Goal: Task Accomplishment & Management: Complete application form

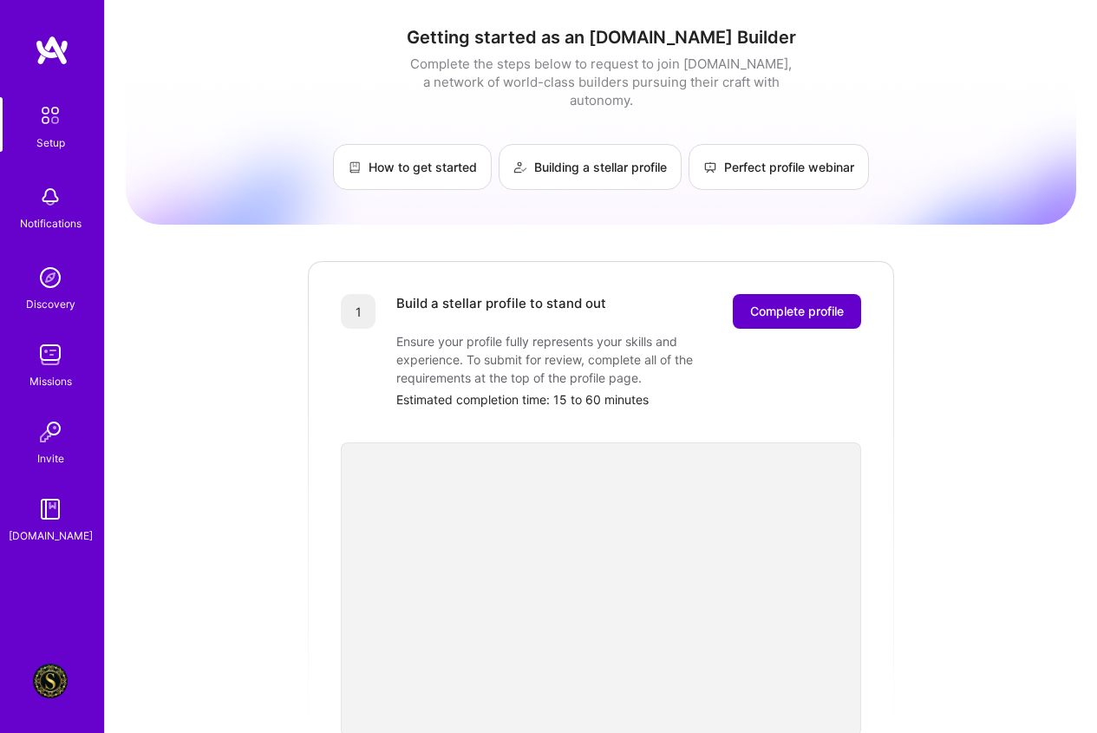
click at [800, 303] on span "Complete profile" at bounding box center [797, 311] width 94 height 17
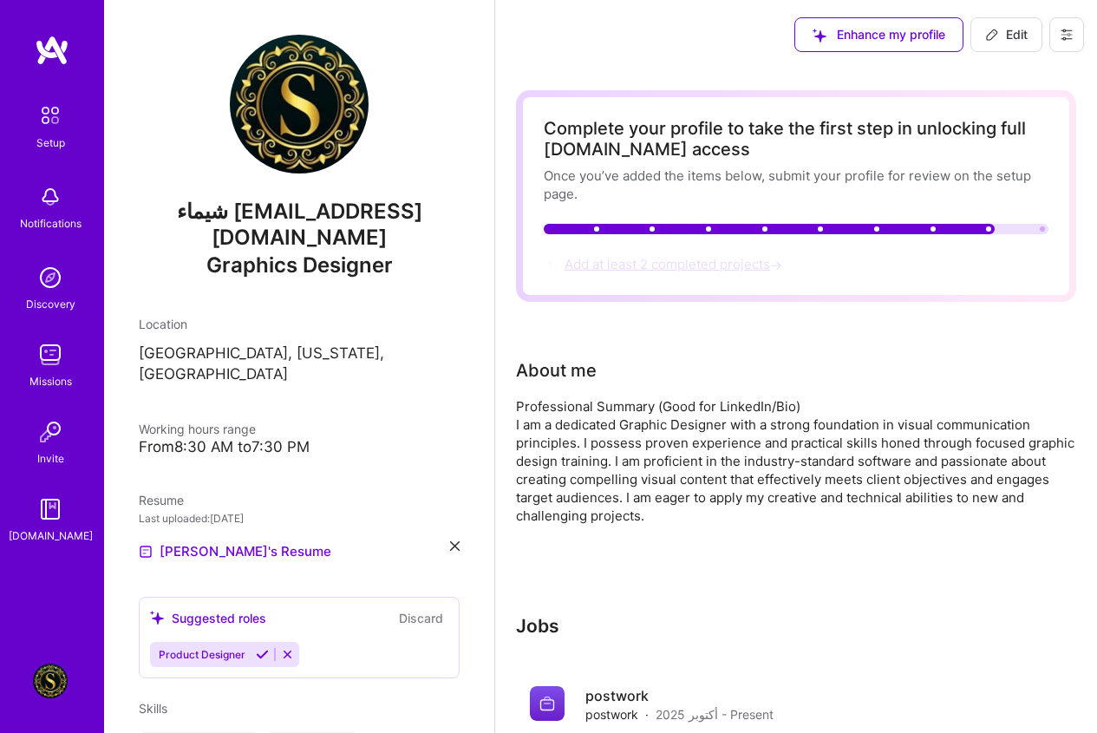
click at [690, 263] on span "Add at least 2 completed projects →" at bounding box center [675, 264] width 221 height 16
select select "US"
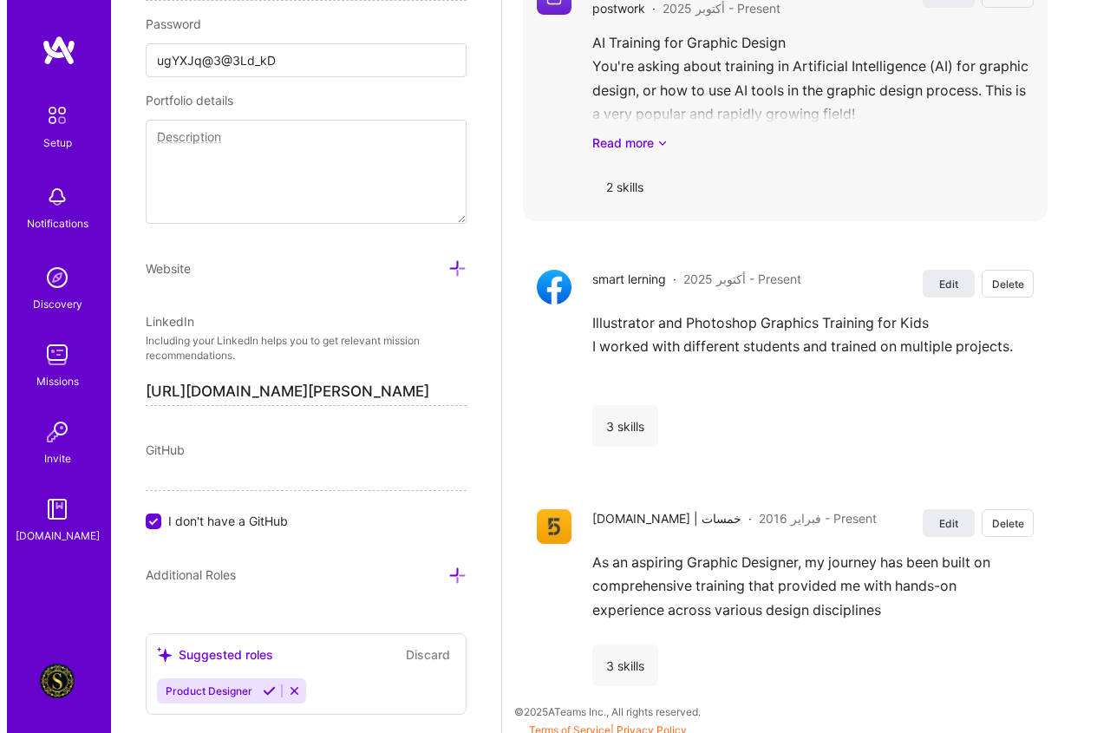
scroll to position [1648, 0]
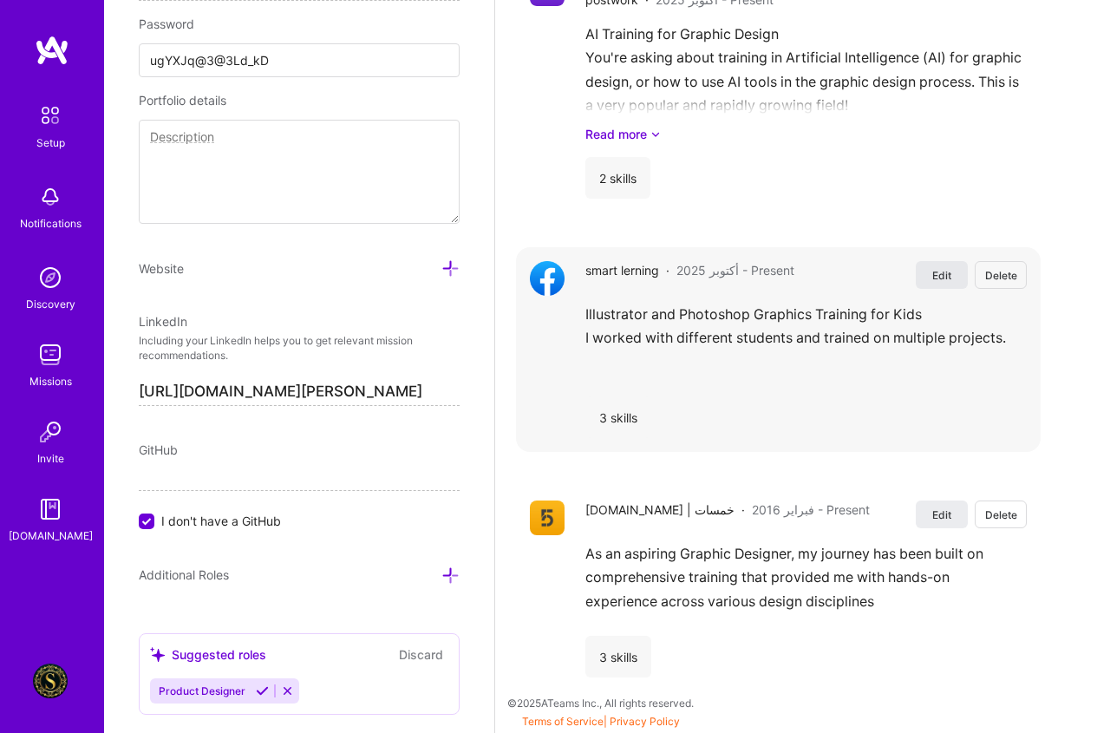
click at [966, 267] on button "Edit" at bounding box center [942, 275] width 52 height 28
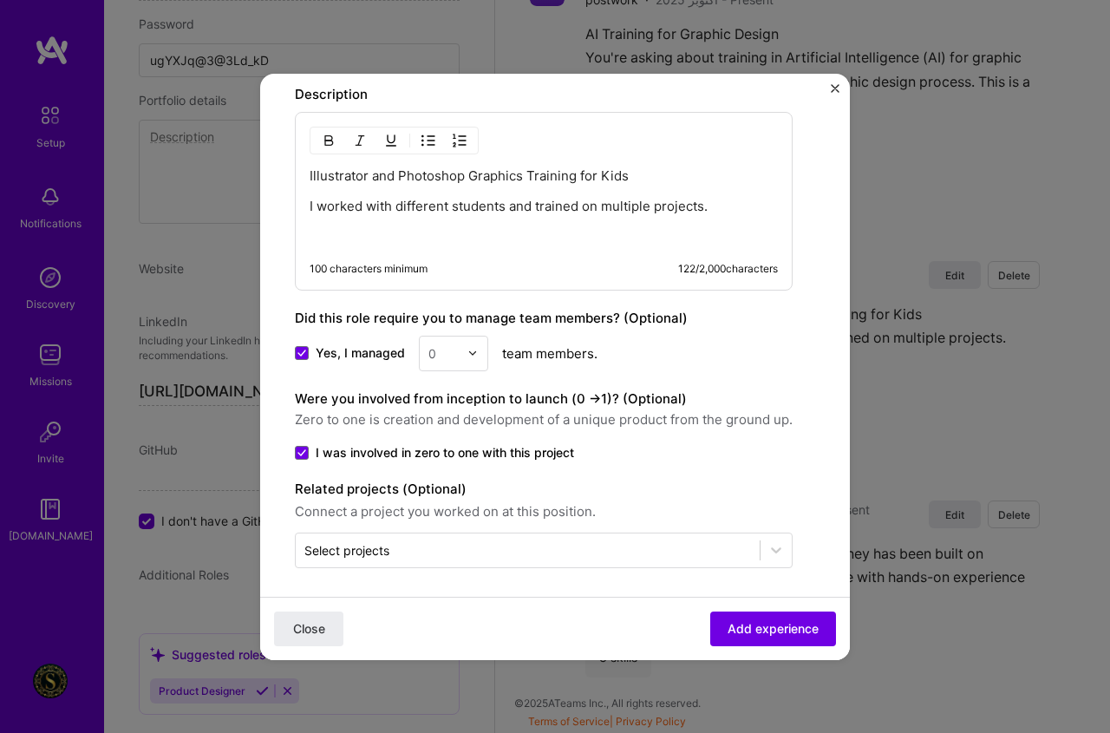
scroll to position [833, 0]
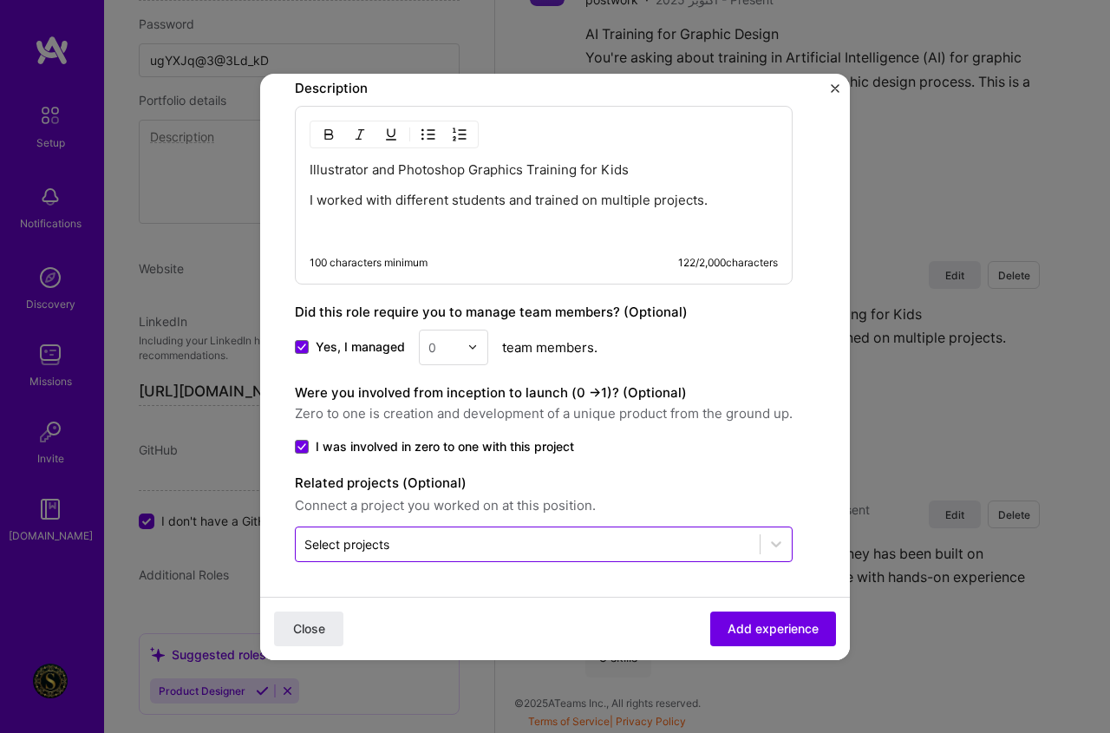
click at [356, 558] on div "Select projects" at bounding box center [528, 544] width 464 height 34
click at [455, 544] on input "text" at bounding box center [527, 544] width 447 height 18
paste input "https://drive.google.com/file/d/1JTFU7sAilKe8tFkPAuNPTNRWJeVXxZ2U/view?usp=driv…"
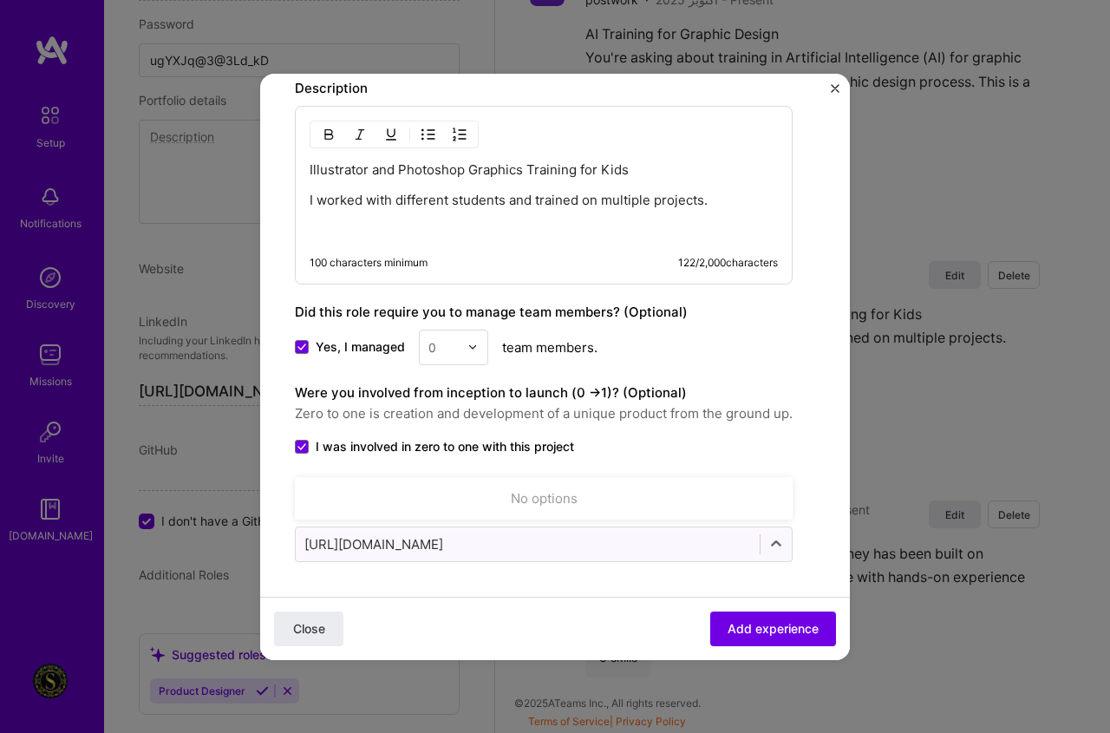
scroll to position [0, 126]
type input "https://drive.google.com/file/d/1JTFU7sAilKe8tFkPAuNPTNRWJeVXxZ2U/view?usp=driv…"
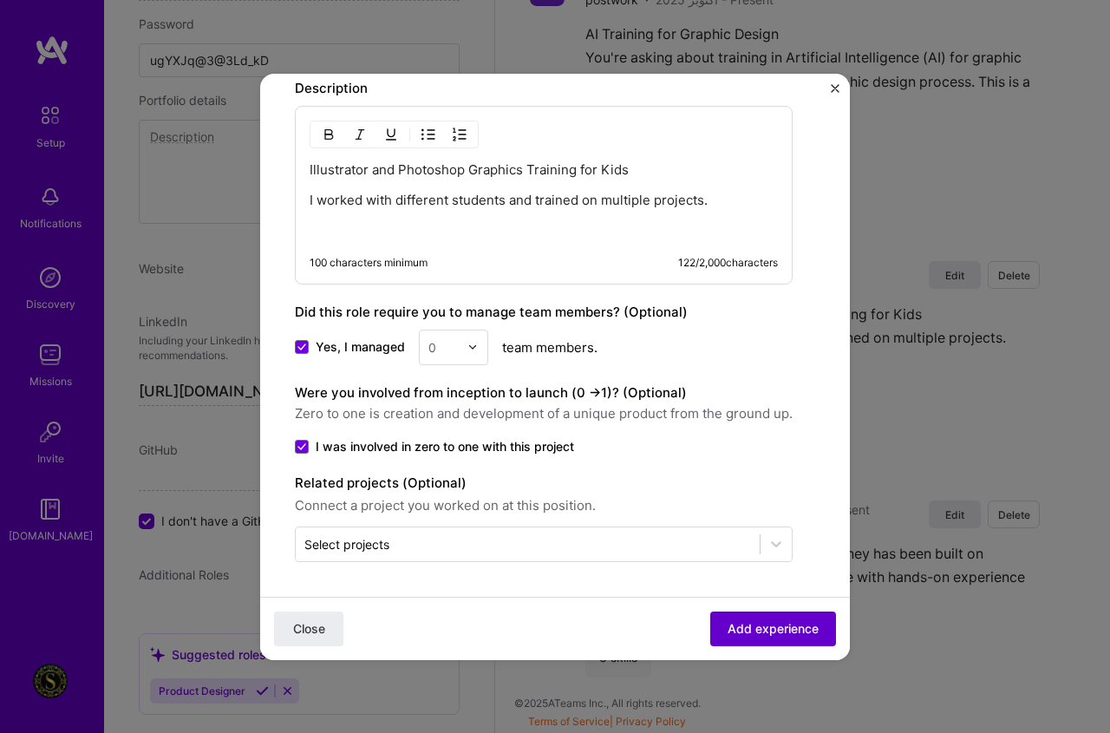
click at [774, 643] on button "Add experience" at bounding box center [773, 628] width 126 height 35
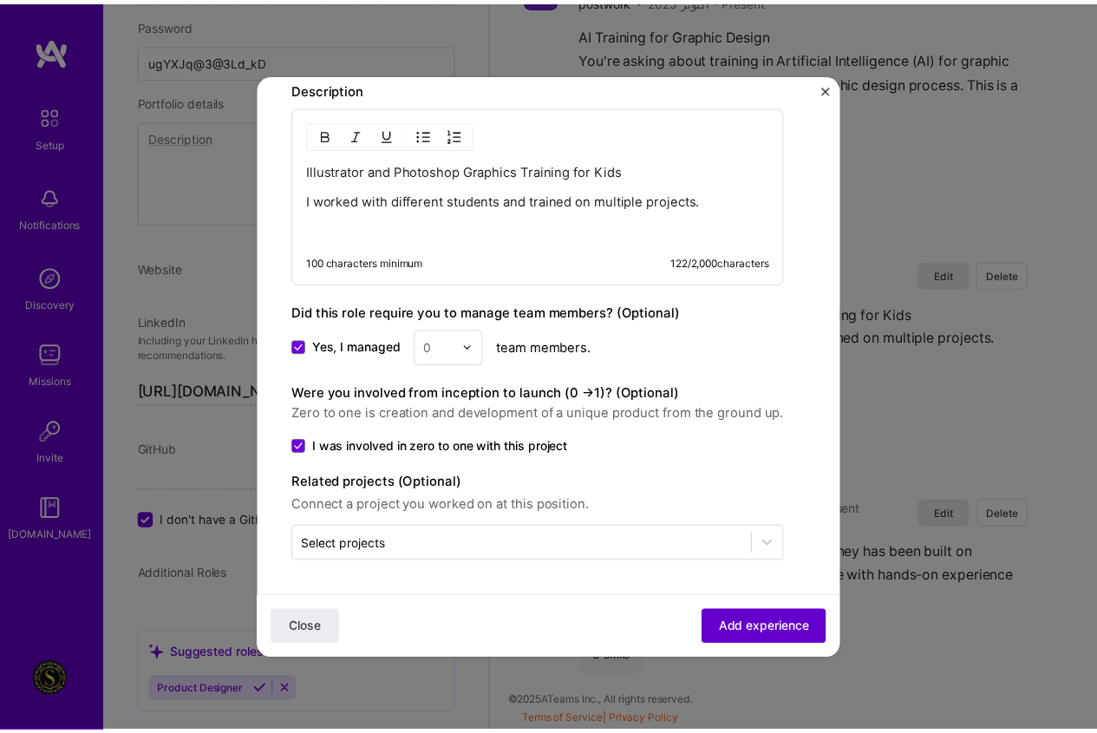
scroll to position [0, 0]
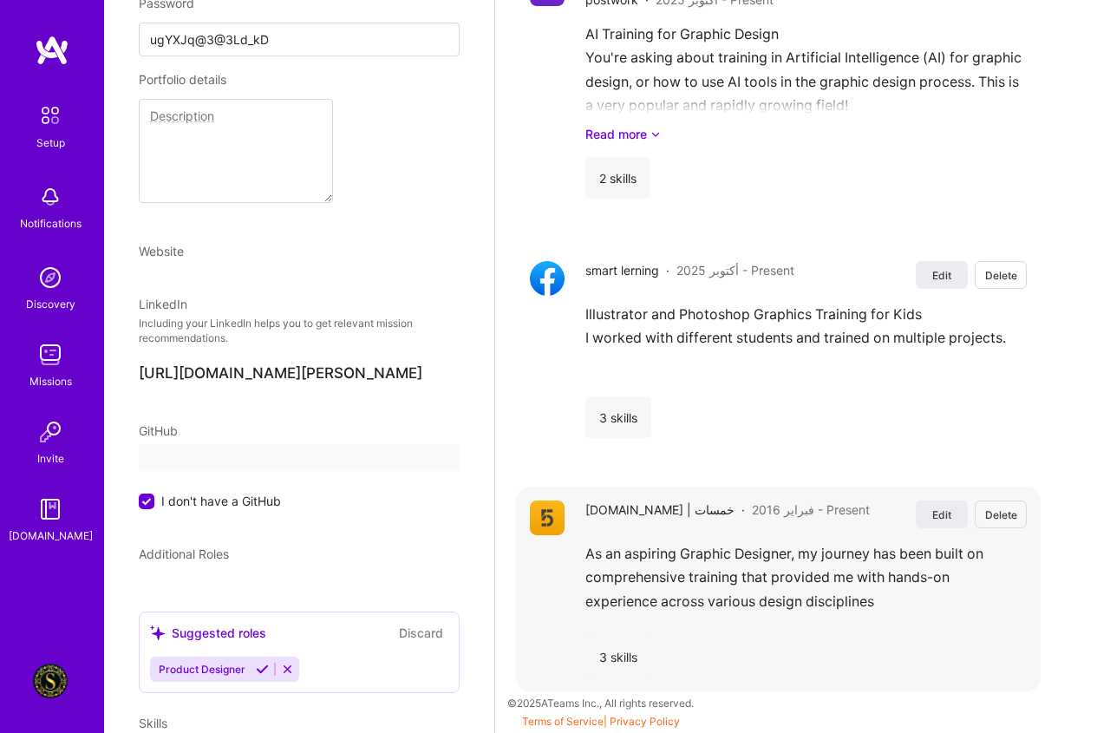
select select "US"
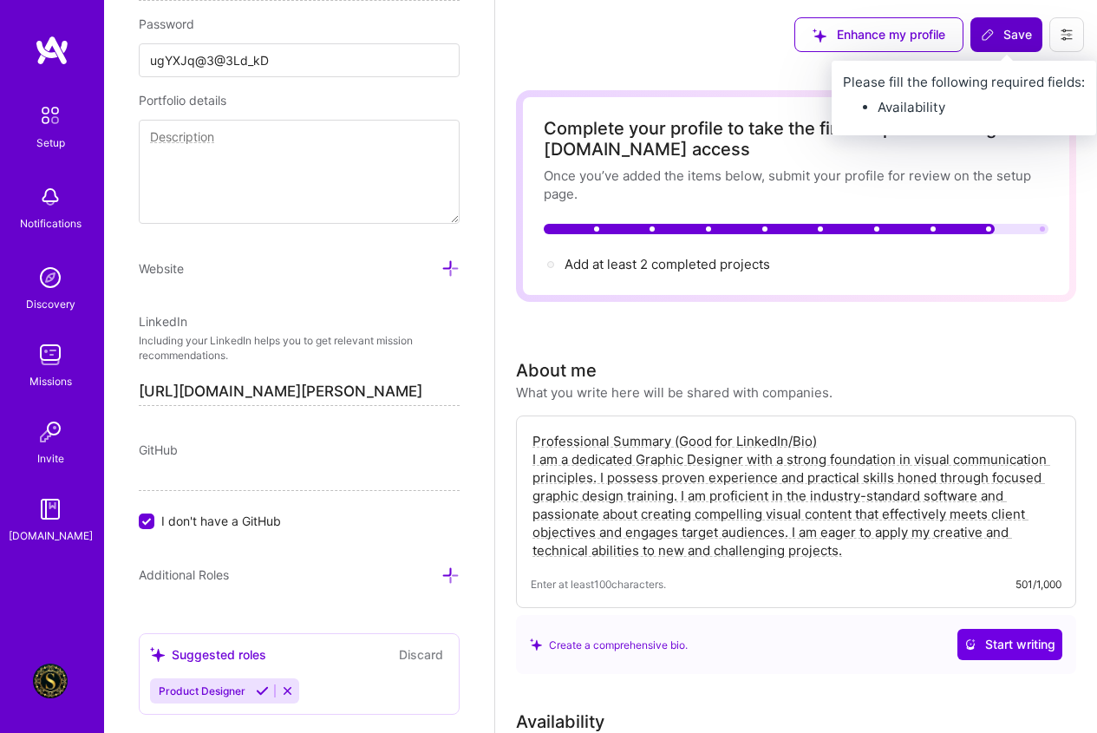
click at [999, 20] on button "Save" at bounding box center [1007, 34] width 72 height 35
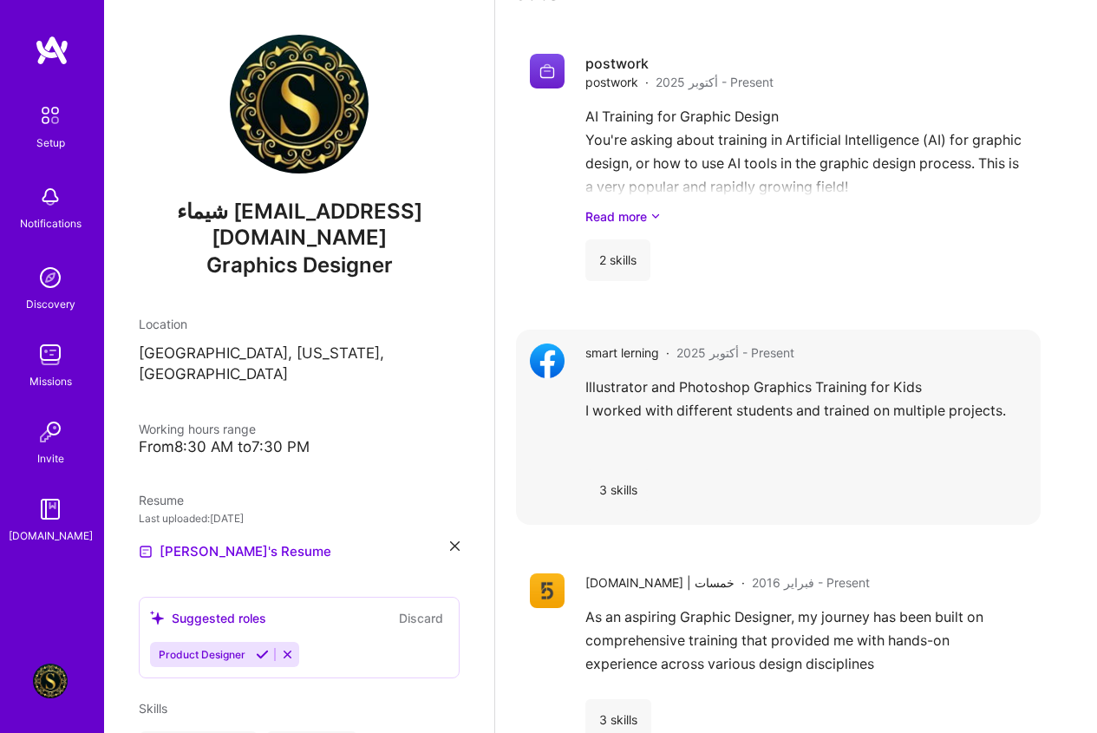
scroll to position [522, 0]
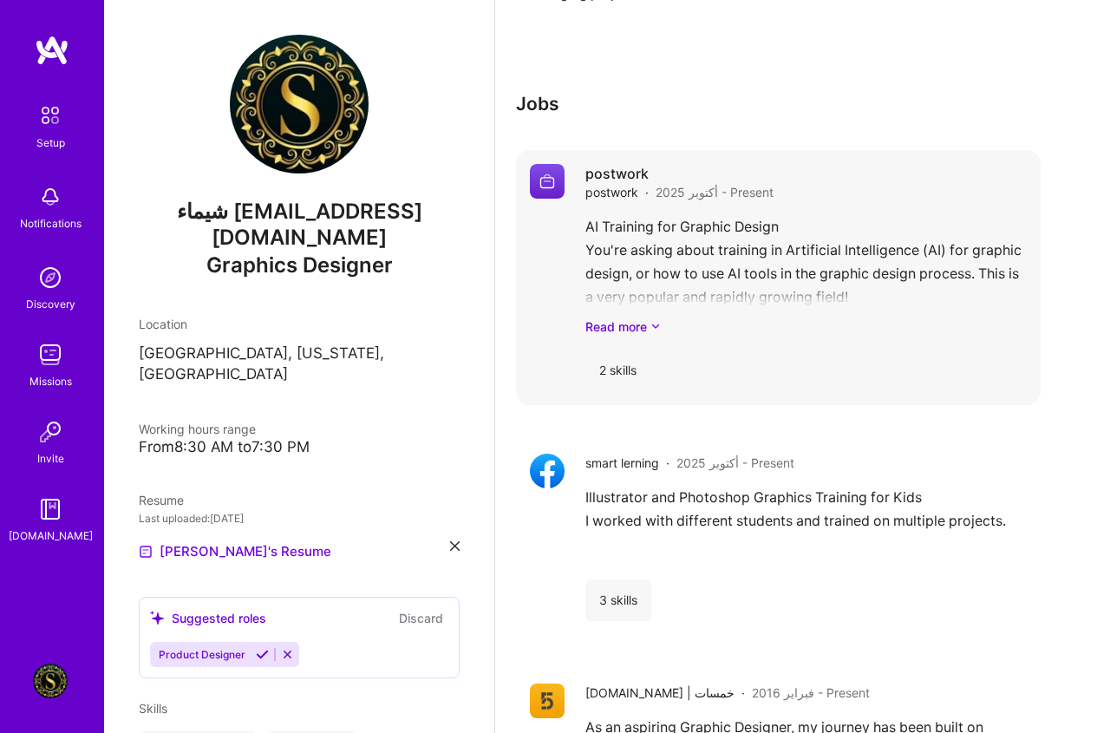
click at [627, 174] on h4 "postwork" at bounding box center [680, 173] width 188 height 19
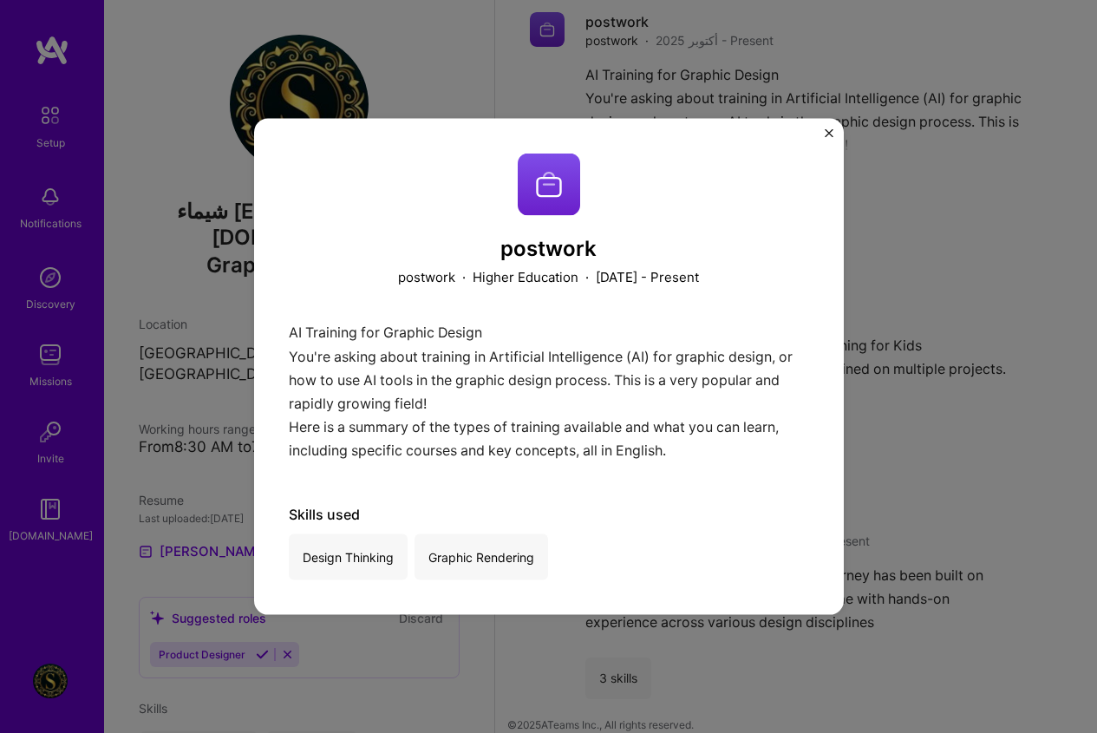
scroll to position [696, 0]
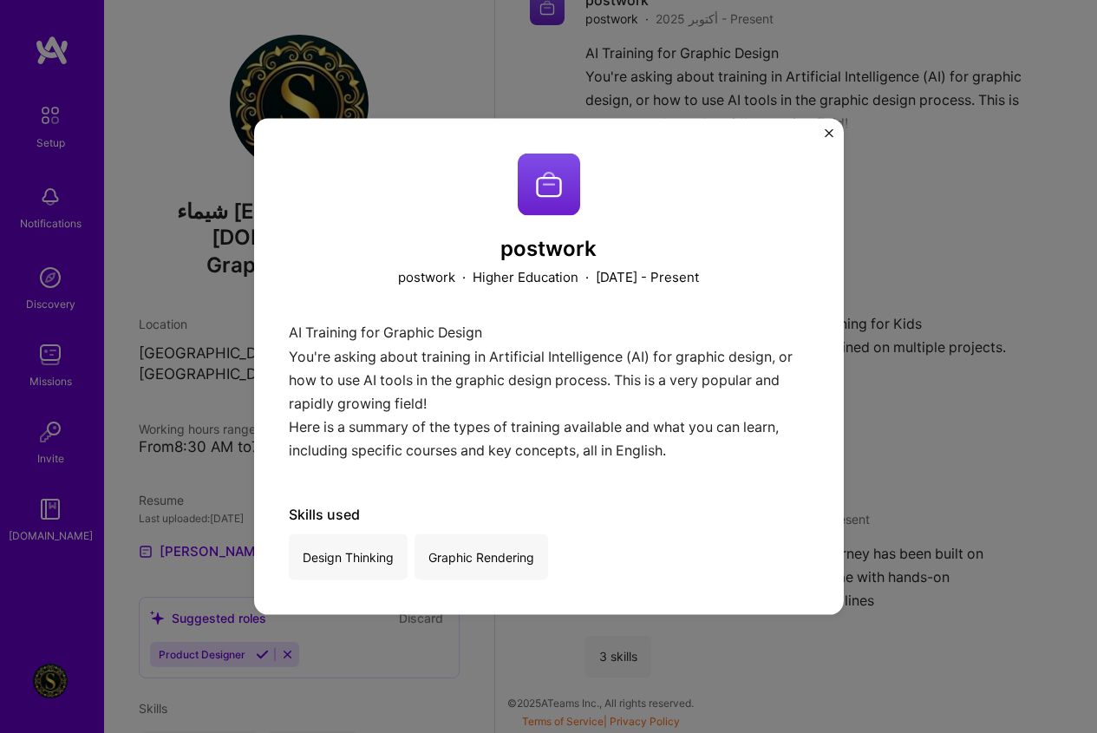
click at [829, 128] on img "Close" at bounding box center [829, 132] width 9 height 9
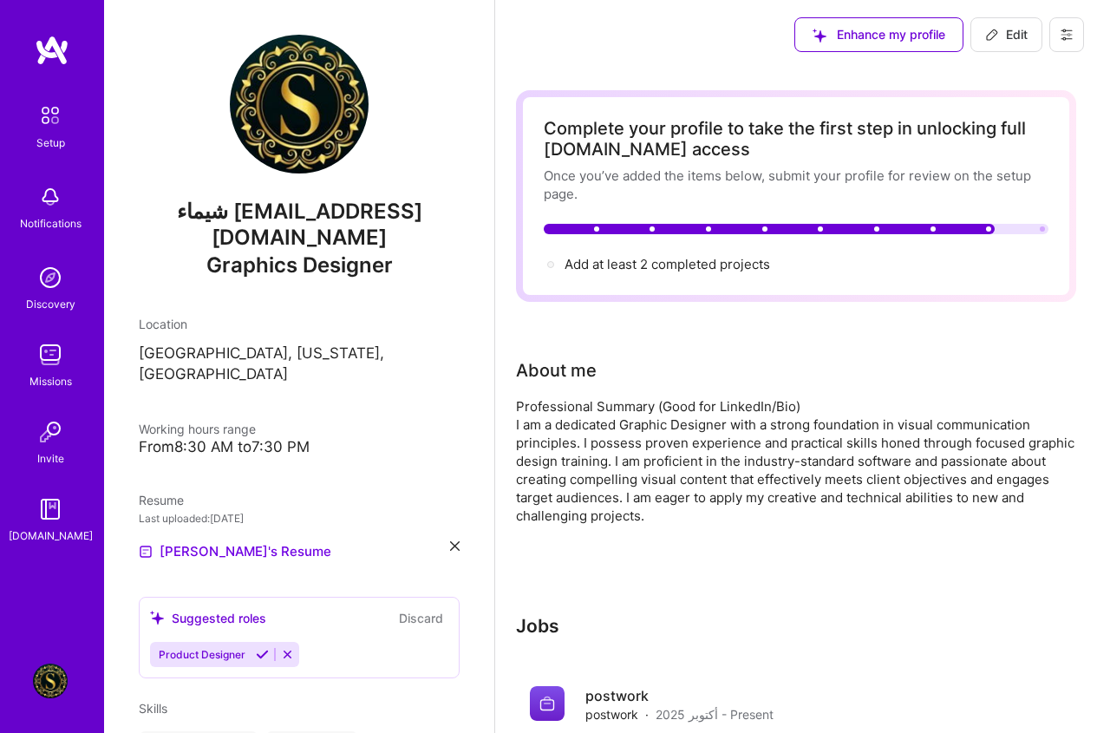
click at [1012, 38] on span "Edit" at bounding box center [1006, 34] width 43 height 17
select select "US"
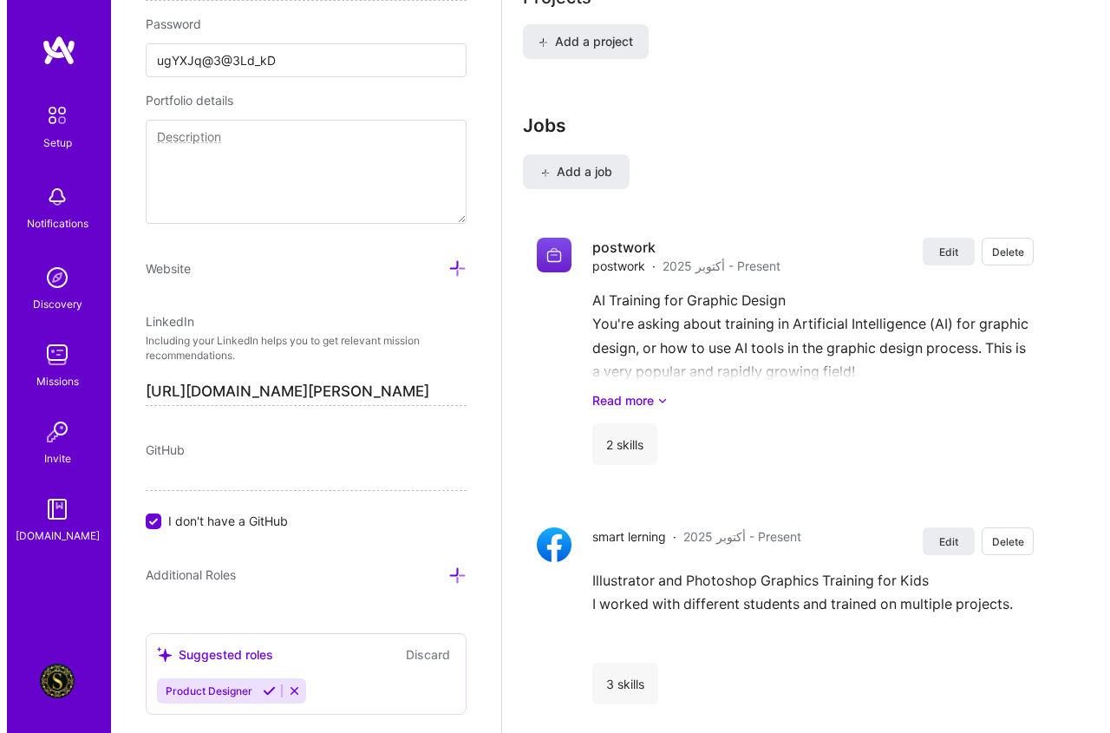
scroll to position [1388, 0]
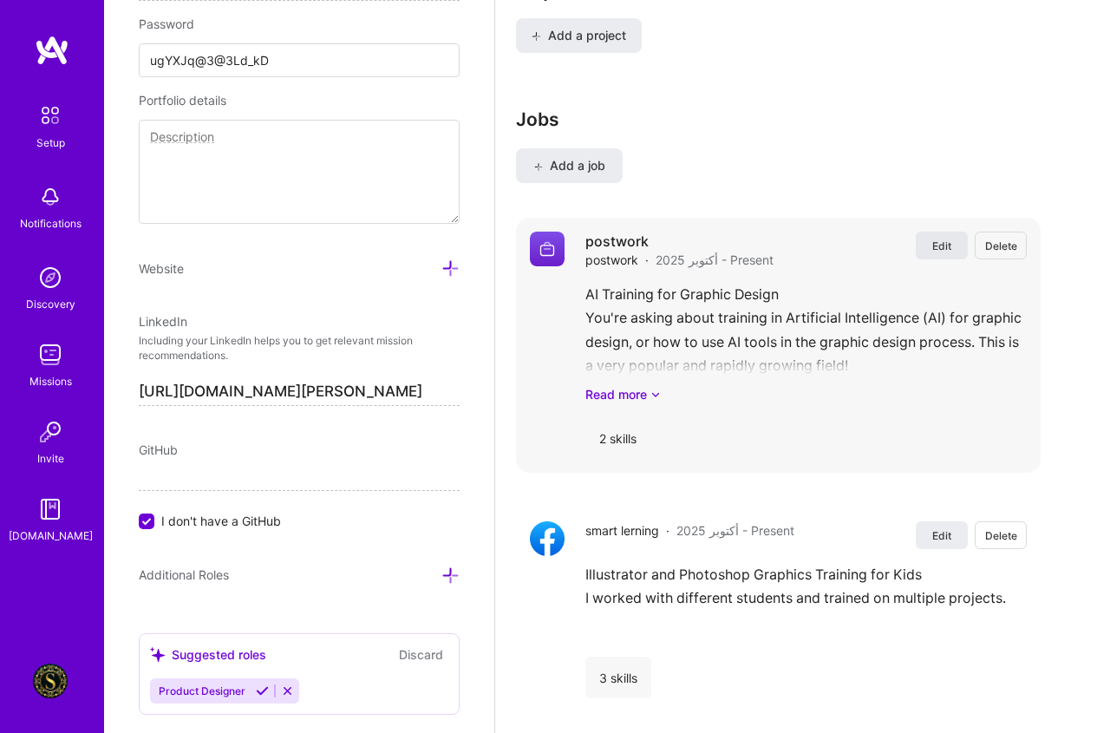
click at [952, 252] on span "Edit" at bounding box center [942, 246] width 19 height 15
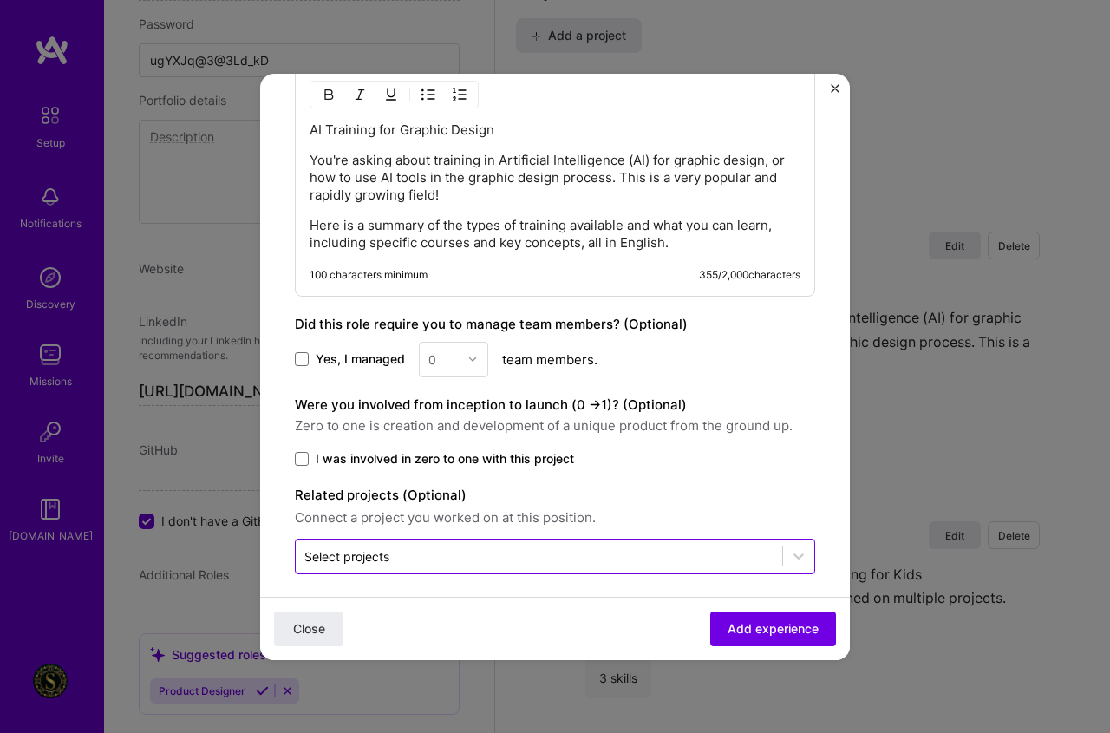
scroll to position [828, 0]
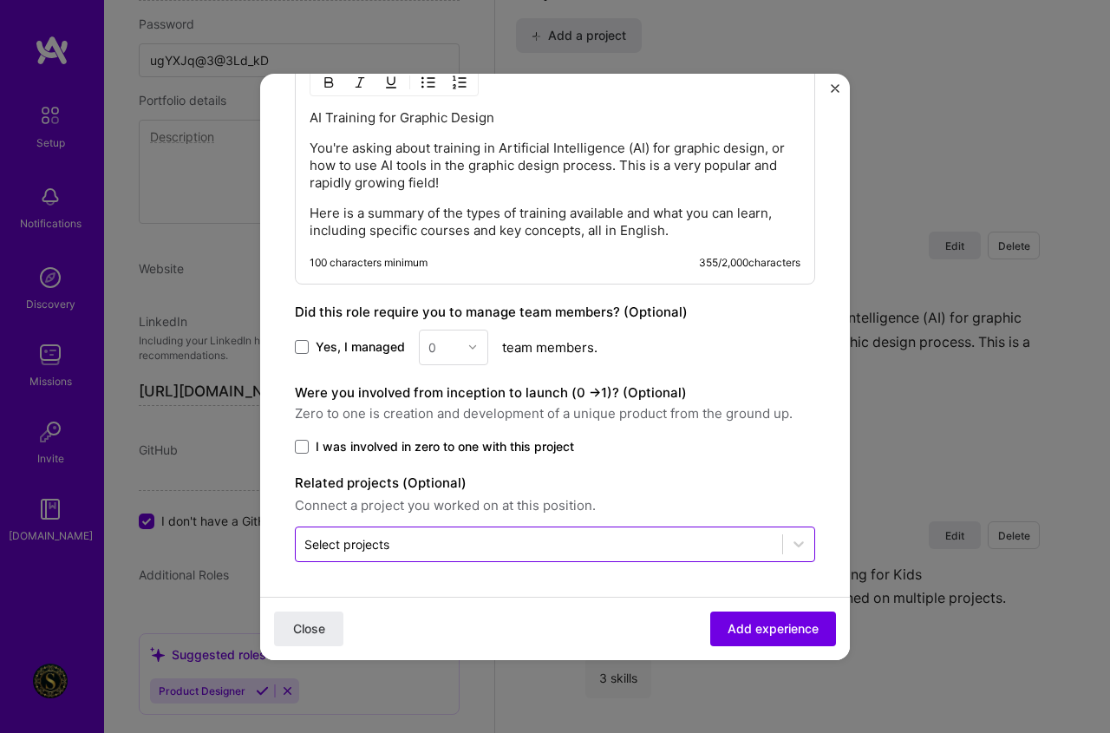
click at [469, 549] on input "text" at bounding box center [538, 544] width 469 height 18
paste input "https://drive.google.com/file/d/1ZtYU9Y0ZZpMkMncB5j_4zHxNvSK5GBie/view?usp=driv…"
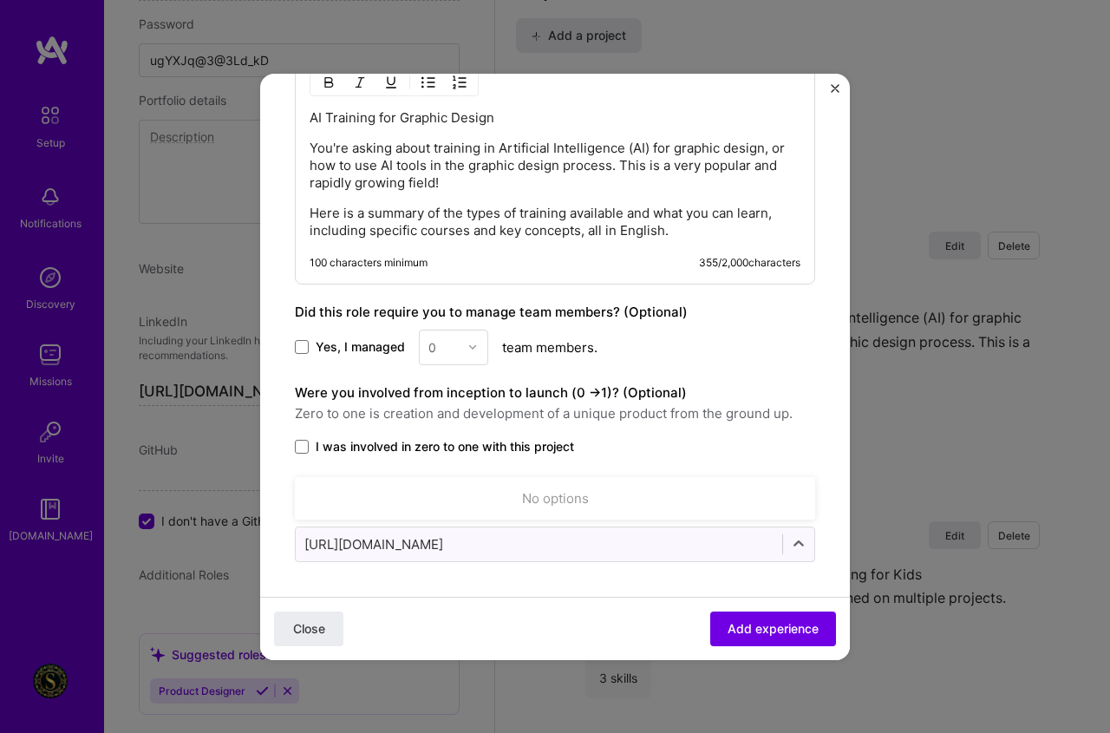
scroll to position [0, 121]
type input "https://drive.google.com/file/d/1ZtYU9Y0ZZpMkMncB5j_4zHxNvSK5GBie/view?usp=driv…"
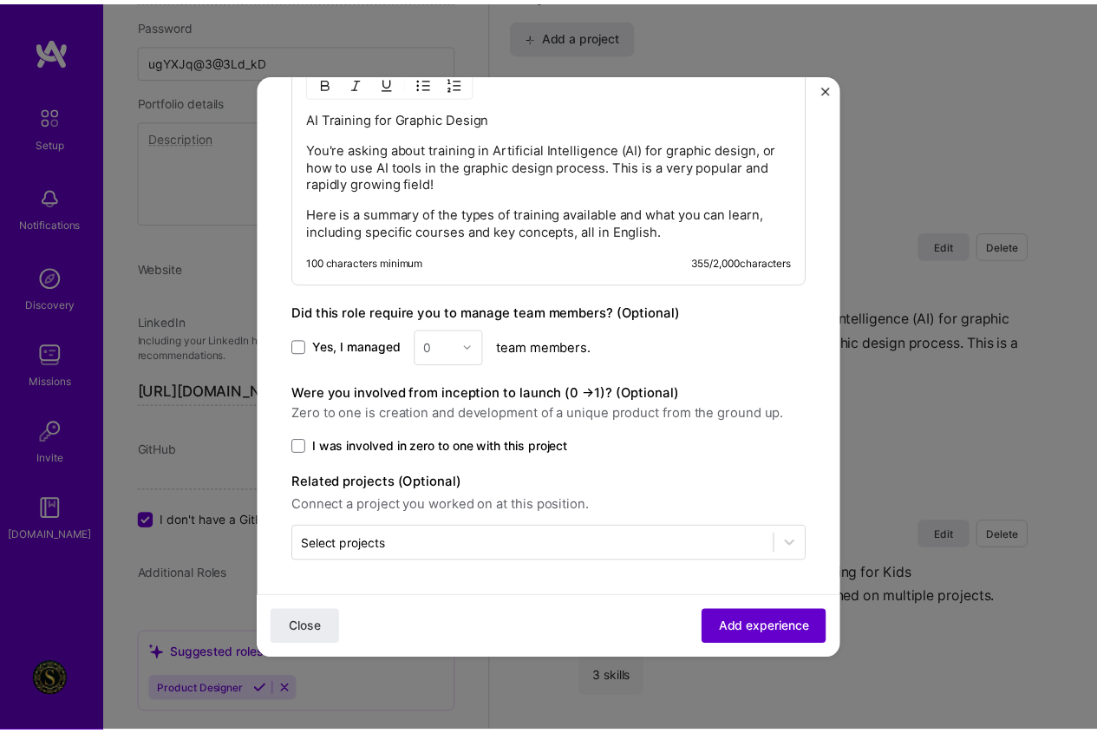
scroll to position [0, 0]
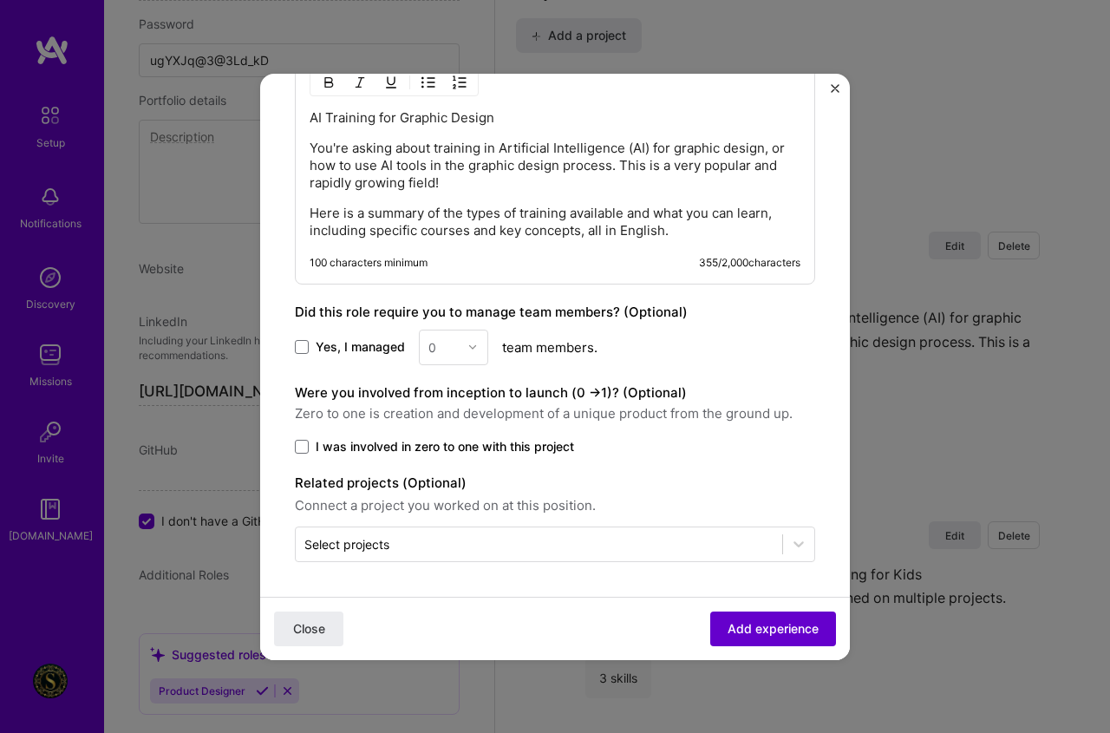
click at [753, 620] on span "Add experience" at bounding box center [773, 627] width 91 height 17
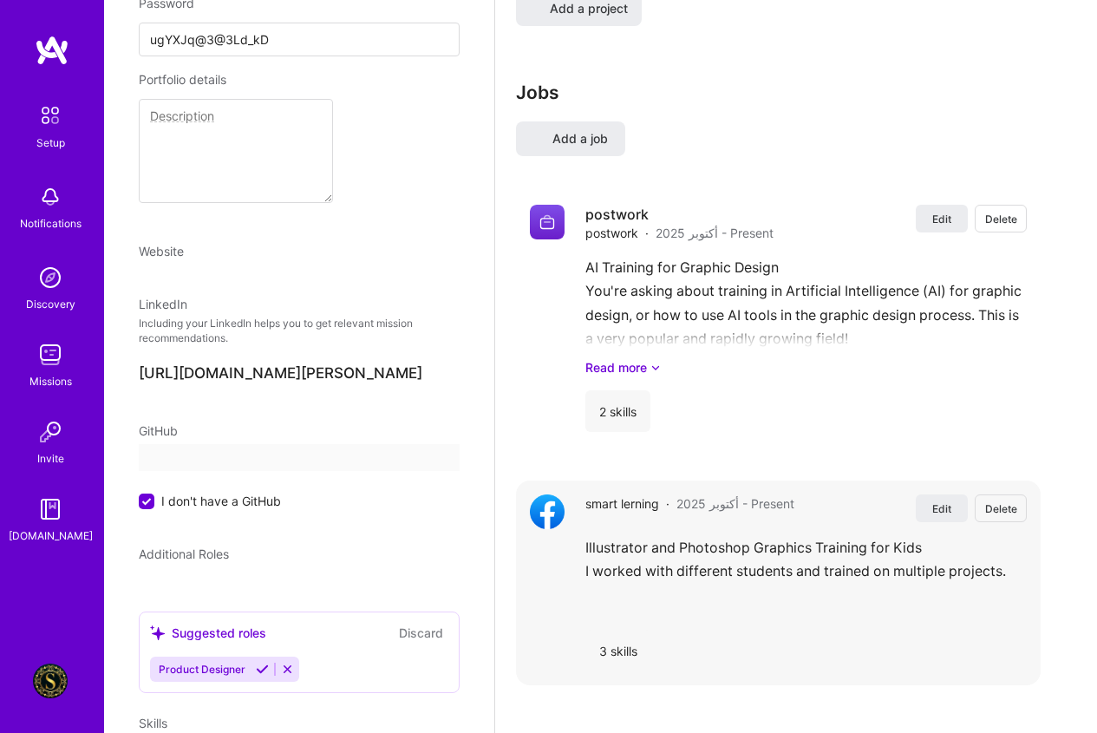
select select "US"
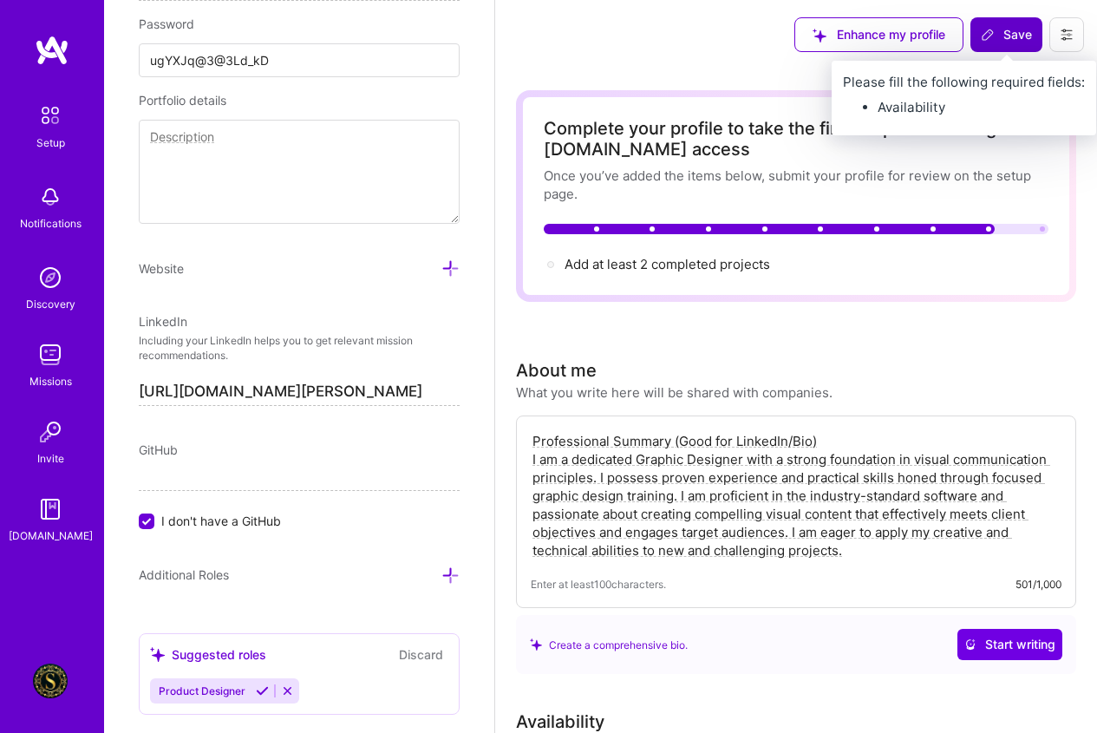
click at [1023, 43] on span "Save" at bounding box center [1006, 34] width 51 height 17
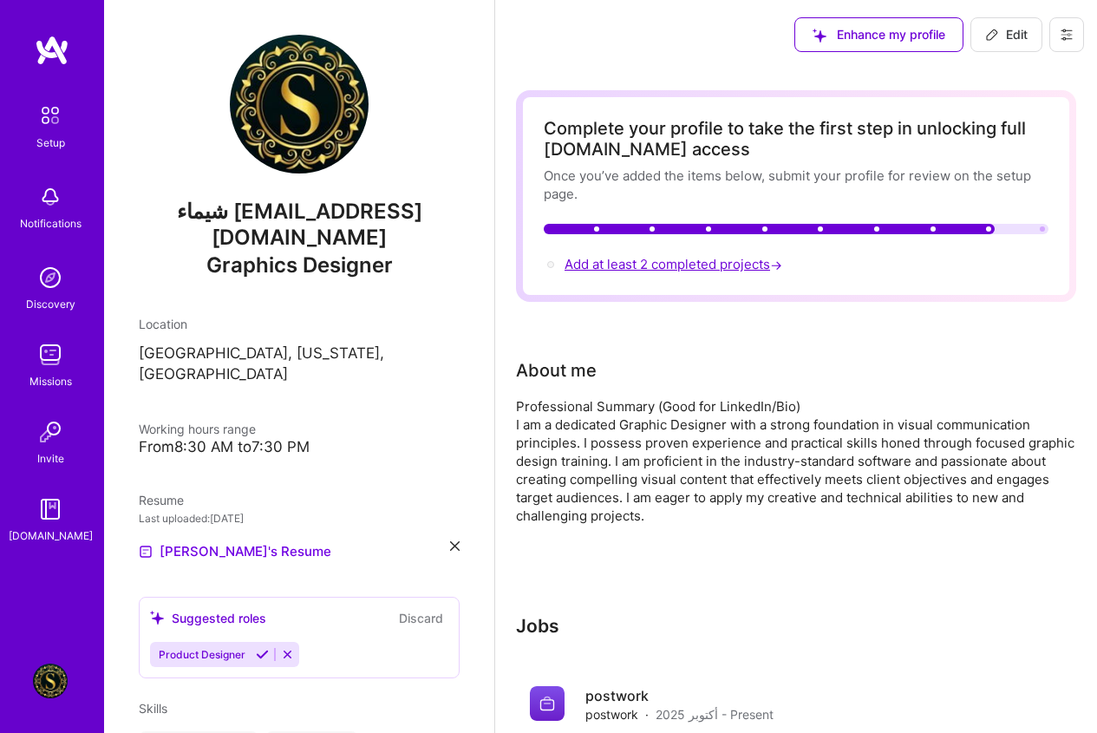
click at [743, 264] on span "Add at least 2 completed projects →" at bounding box center [675, 264] width 221 height 16
select select "US"
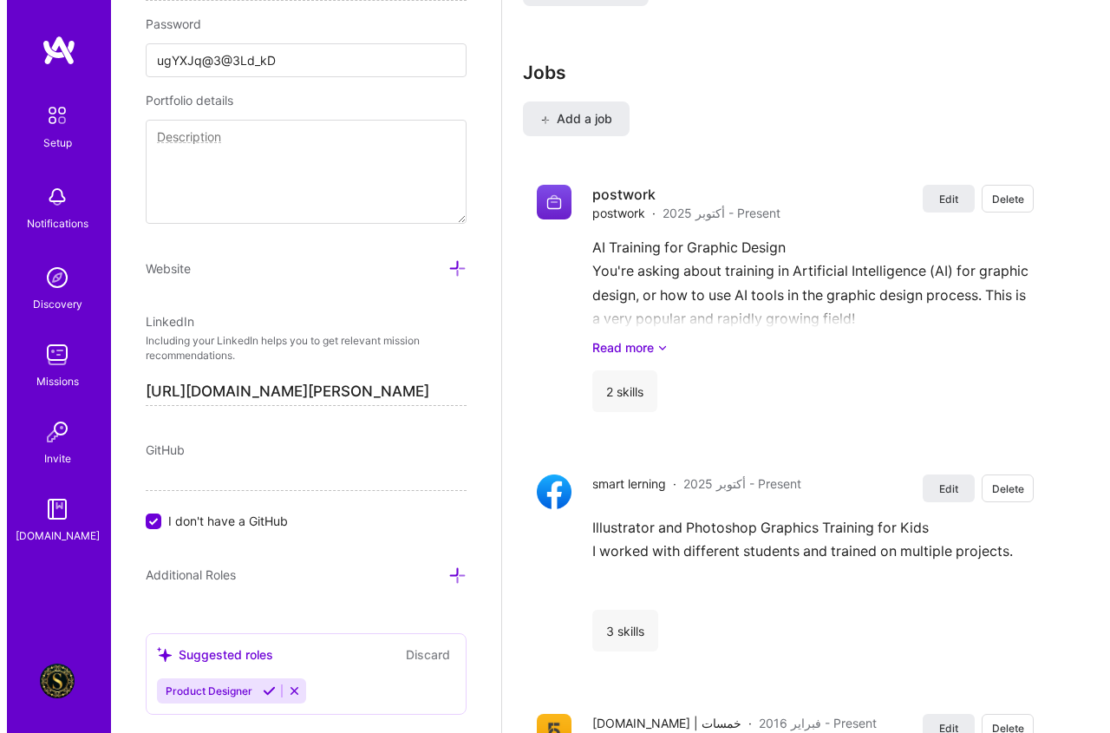
scroll to position [1453, 0]
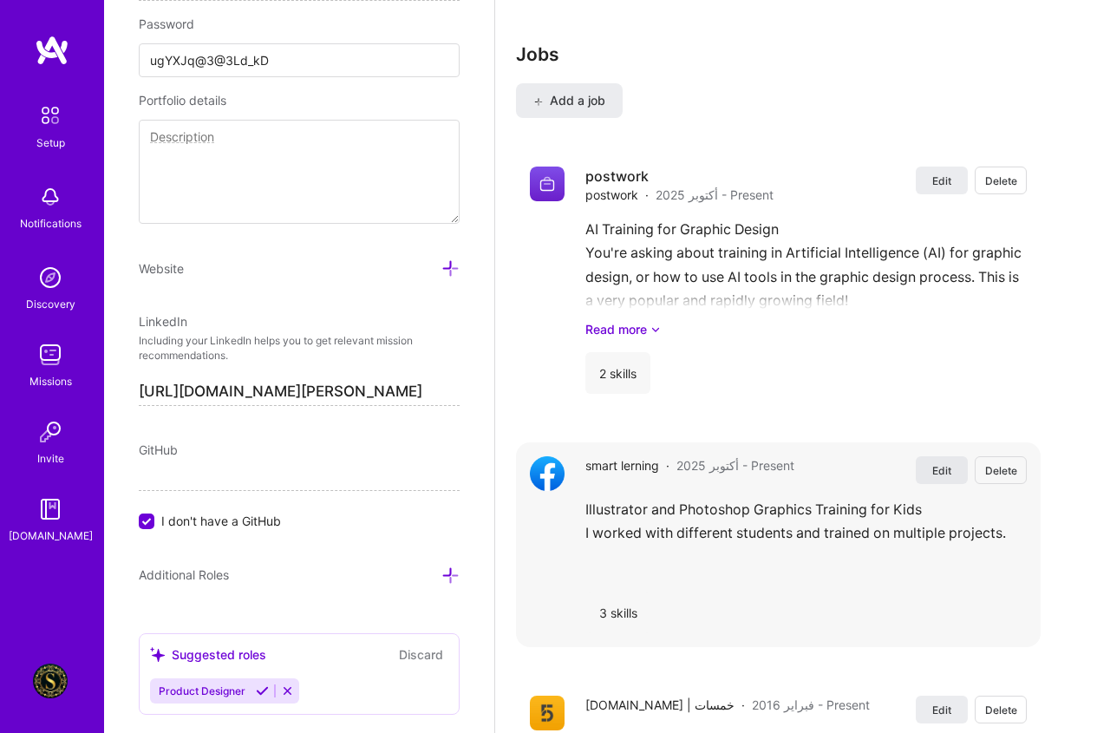
click at [952, 475] on span "Edit" at bounding box center [942, 470] width 19 height 15
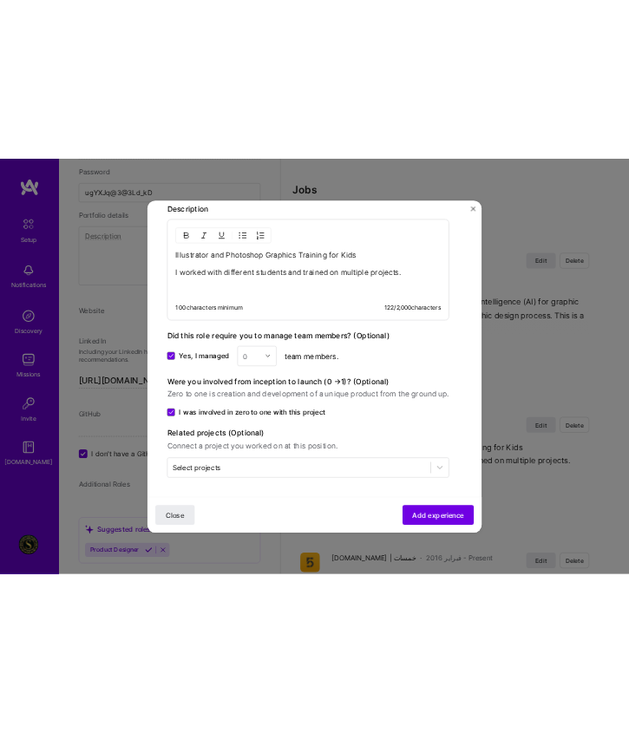
scroll to position [833, 0]
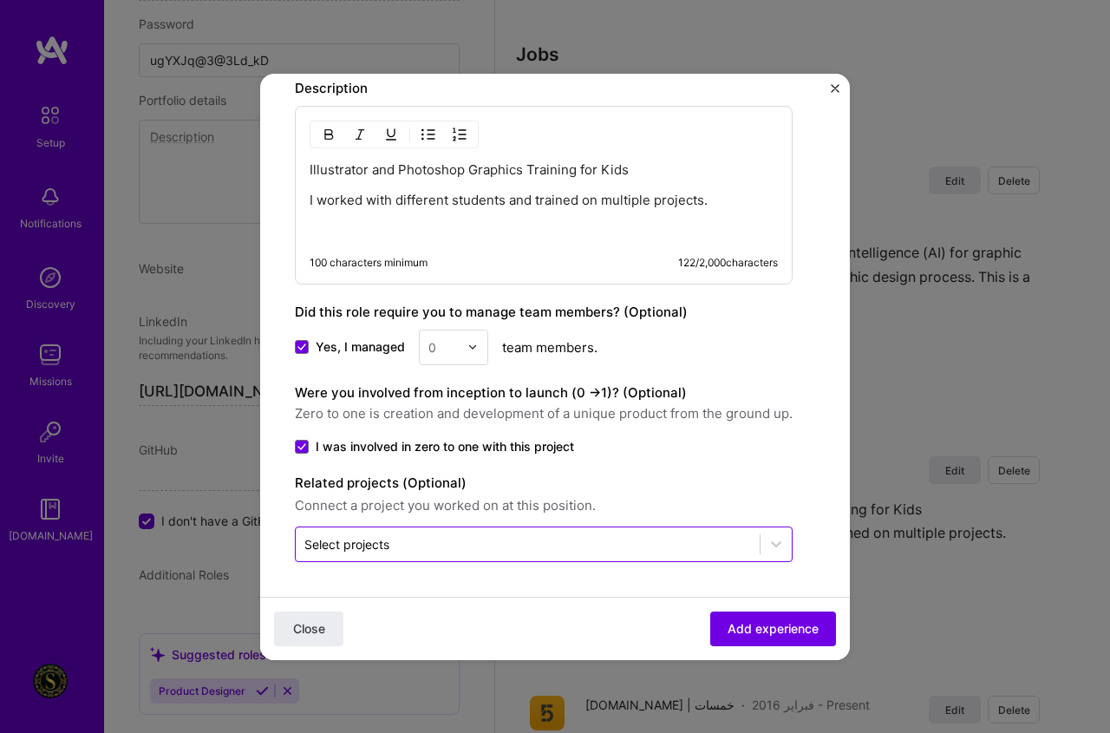
click at [394, 545] on input "text" at bounding box center [527, 544] width 447 height 18
click at [407, 543] on input "text" at bounding box center [527, 544] width 447 height 18
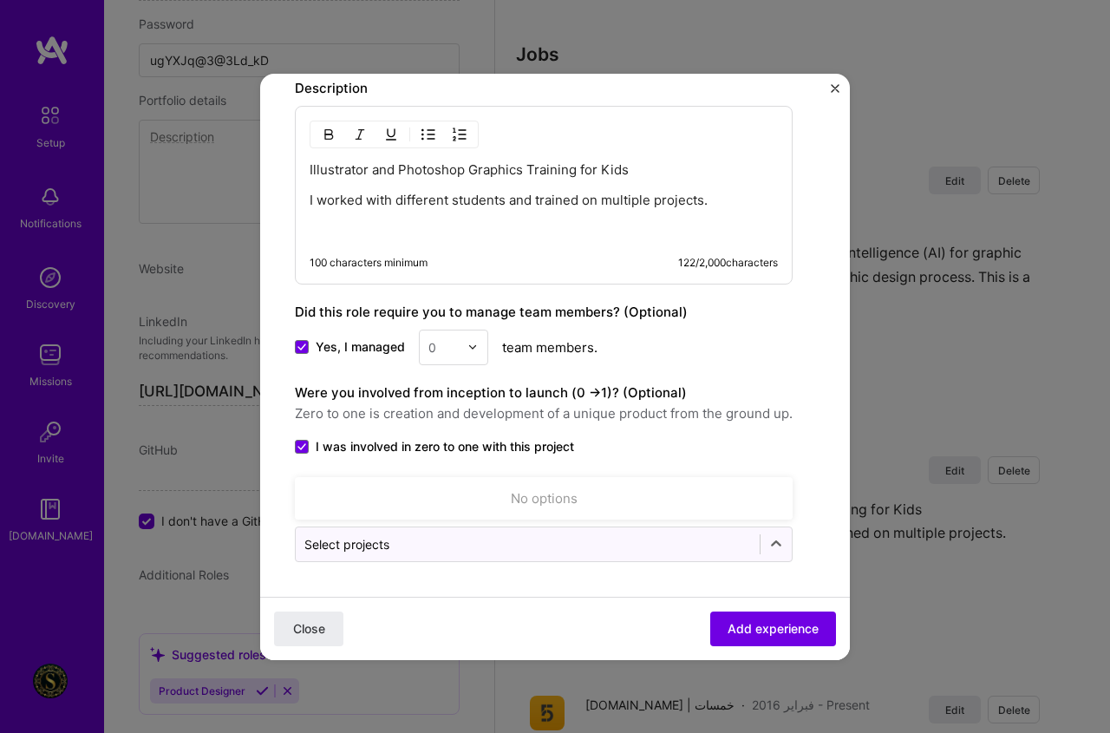
scroll to position [1005, 0]
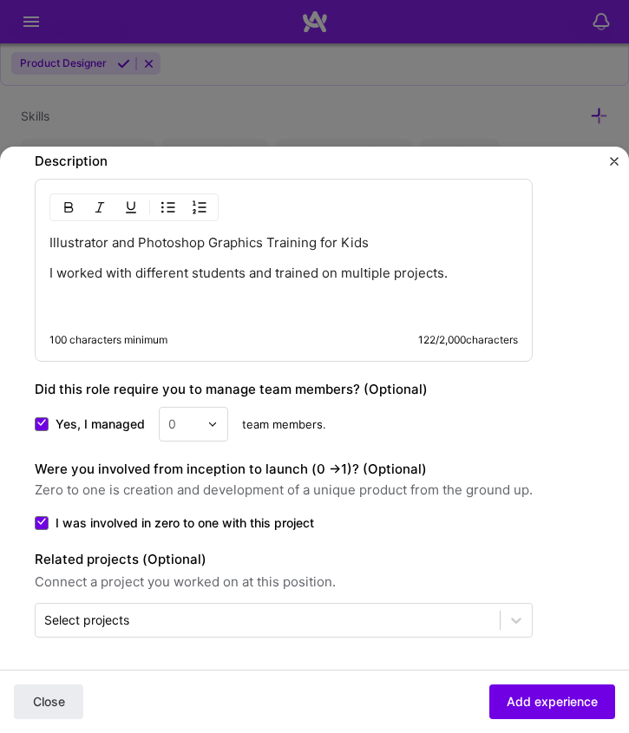
drag, startPoint x: 407, startPoint y: 543, endPoint x: 469, endPoint y: 489, distance: 82.4
click at [469, 489] on span "Zero to one is creation and development of a unique product from the ground up." at bounding box center [284, 490] width 498 height 21
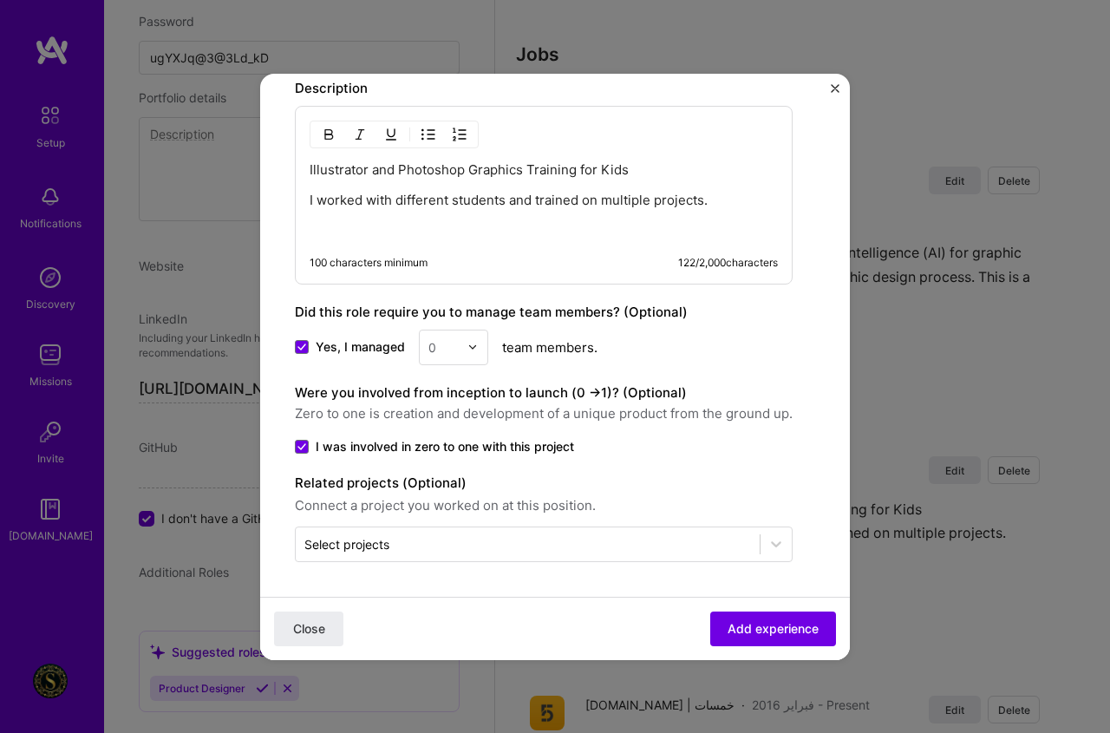
scroll to position [833, 0]
click at [390, 545] on div "Select projects" at bounding box center [346, 544] width 85 height 18
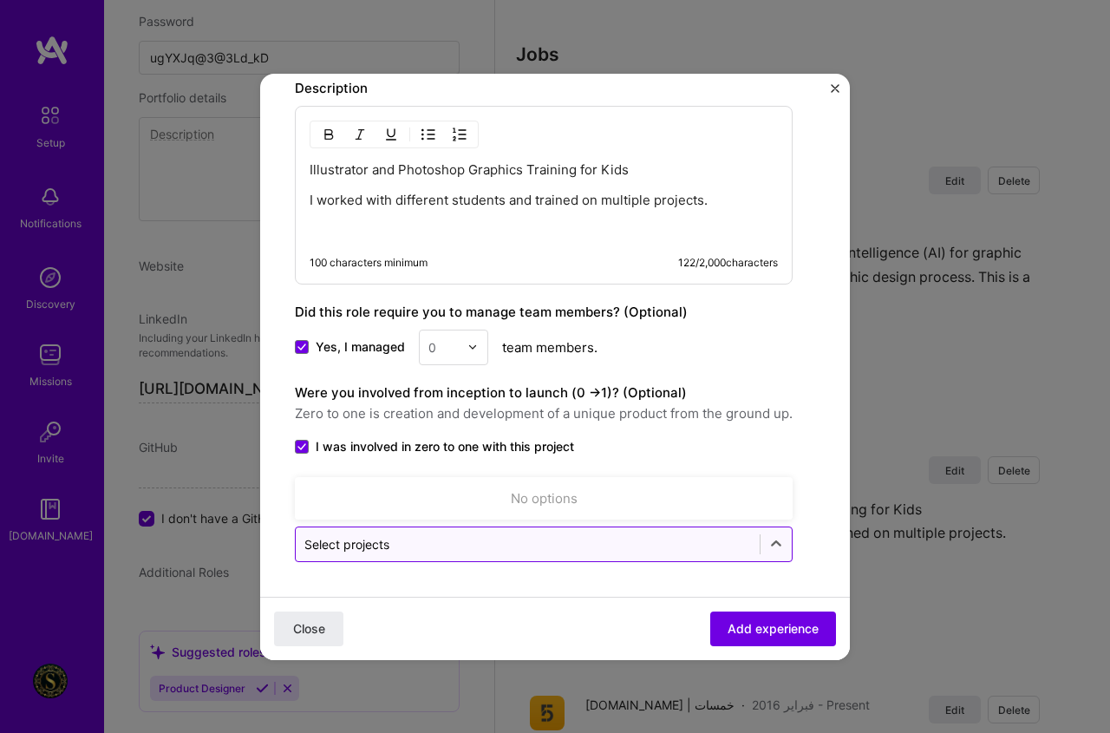
drag, startPoint x: 390, startPoint y: 545, endPoint x: 381, endPoint y: 549, distance: 9.7
click at [381, 549] on div "Select projects" at bounding box center [346, 544] width 85 height 18
click at [350, 538] on div "Select projects" at bounding box center [346, 544] width 85 height 18
click at [350, 544] on div "Select projects" at bounding box center [346, 544] width 85 height 18
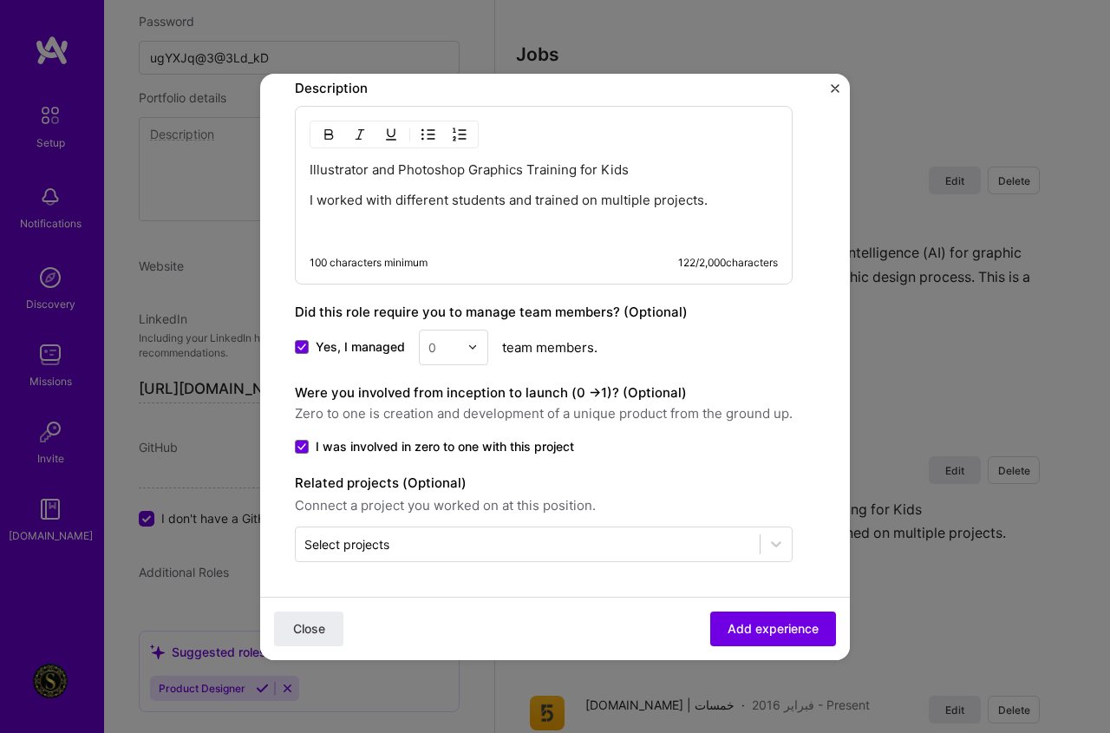
click at [380, 496] on span "Connect a project you worked on at this position." at bounding box center [544, 505] width 498 height 21
click at [454, 481] on label "Related projects (Optional)" at bounding box center [544, 483] width 498 height 21
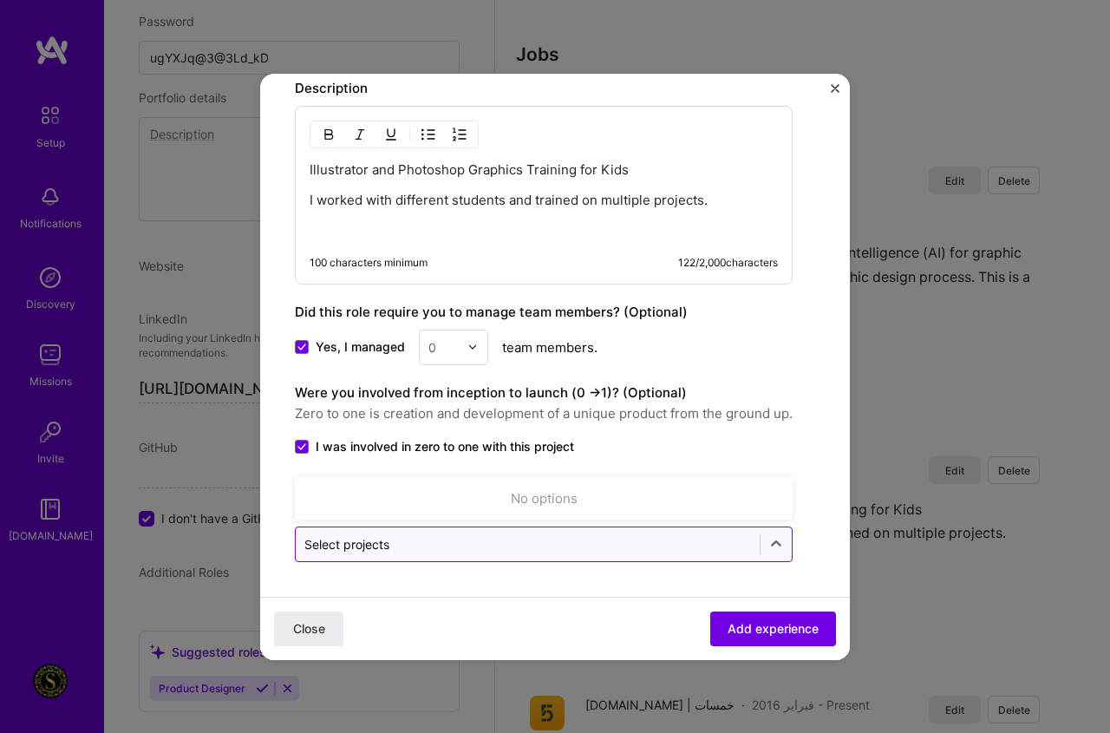
click at [476, 547] on input "text" at bounding box center [527, 544] width 447 height 18
click at [769, 547] on div at bounding box center [776, 543] width 31 height 31
click at [724, 546] on input "text" at bounding box center [527, 544] width 447 height 18
paste input "https://drive.google.com/drive/folders/1NkXuBPcNXoXcQyXm18p4Av6rRrs2Lahx?usp=dr…"
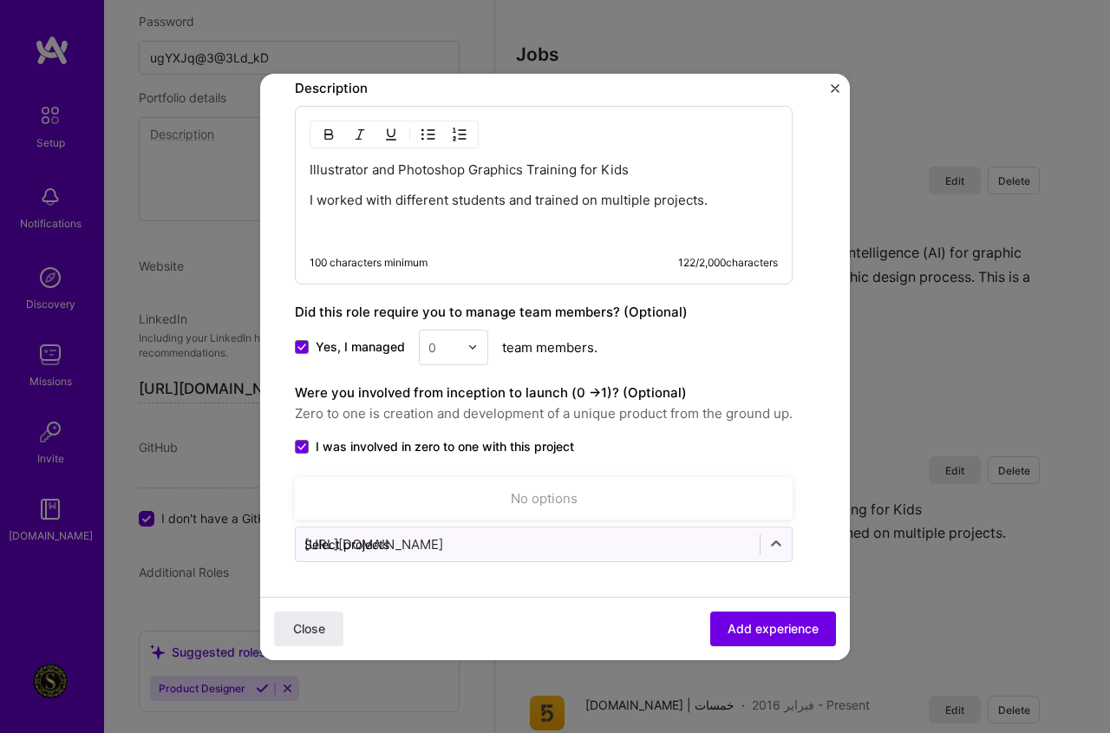
scroll to position [0, 141]
type input "https://drive.google.com/drive/folders/1NkXuBPcNXoXcQyXm18p4Av6rRrs2Lahx?usp=dr…"
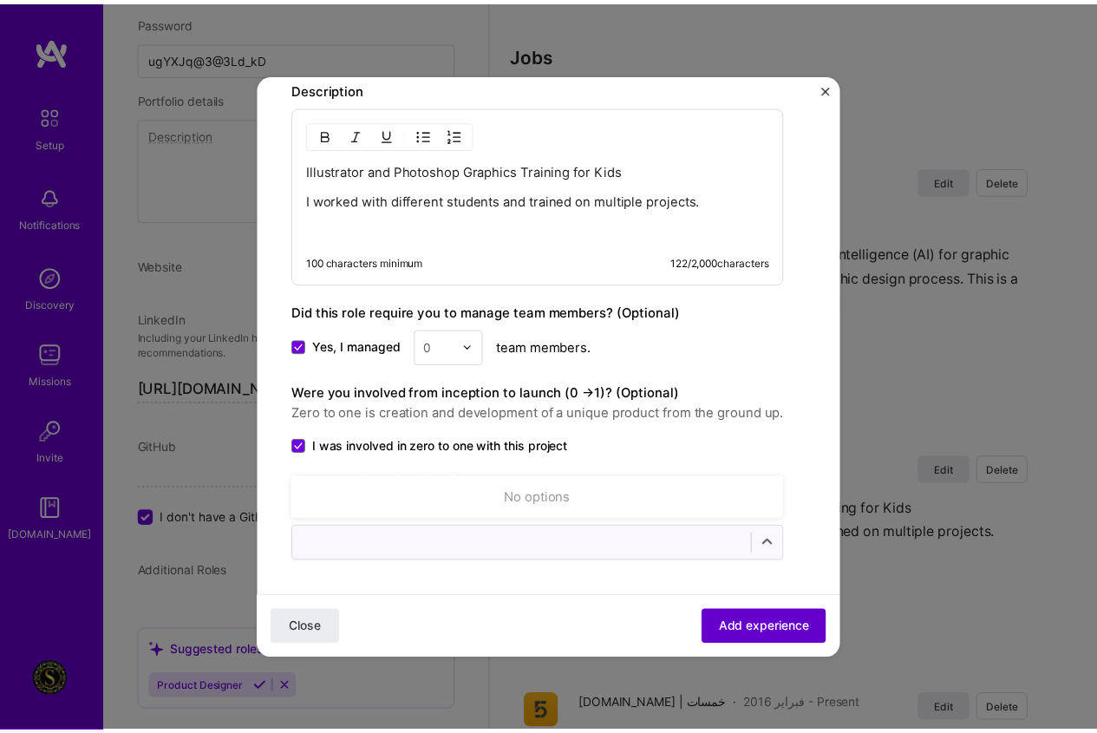
scroll to position [0, 0]
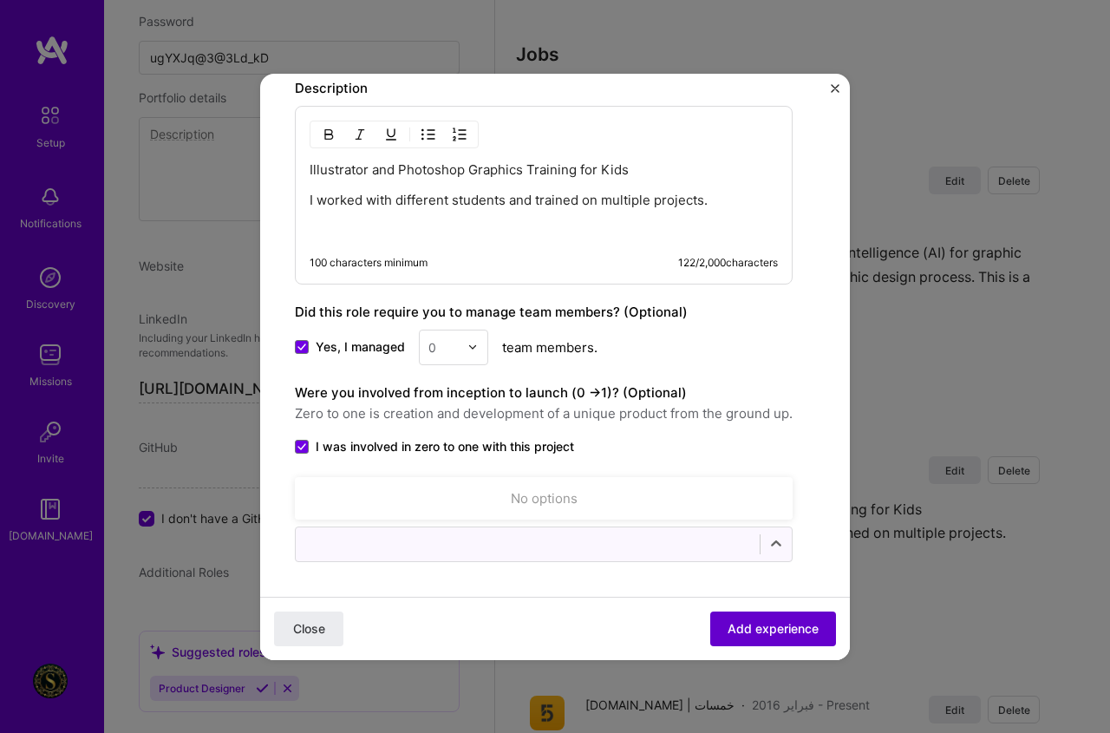
click at [754, 619] on span "Add experience" at bounding box center [773, 627] width 91 height 17
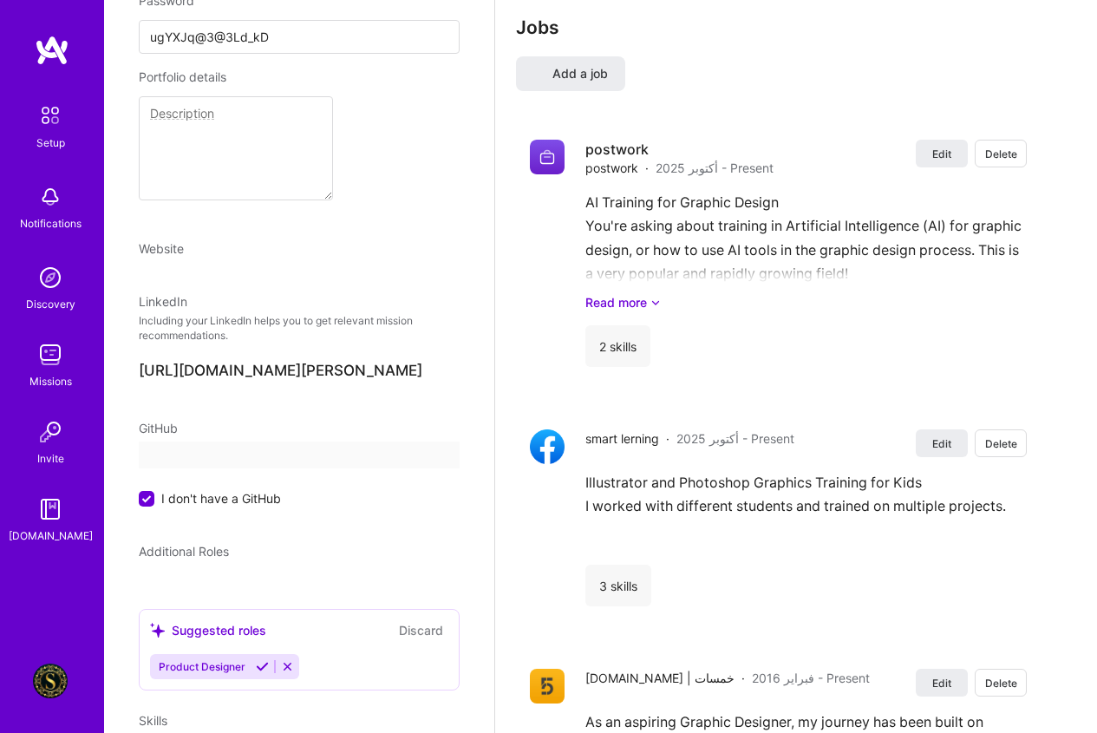
select select "US"
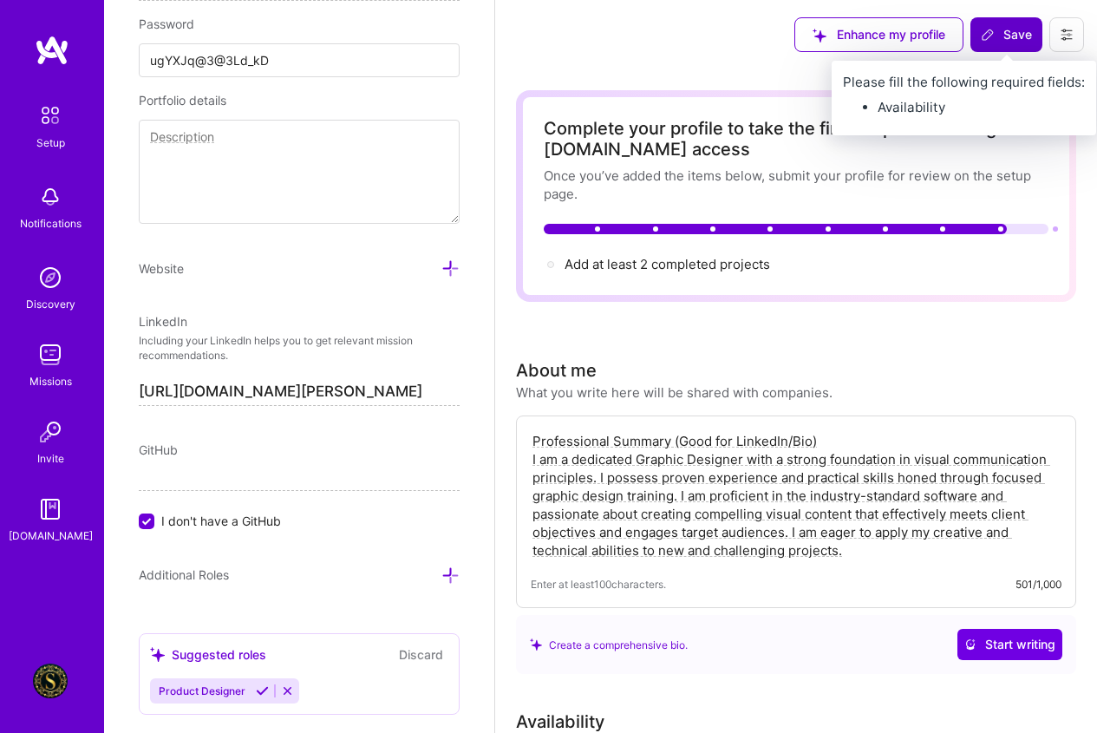
click at [1007, 39] on span "Save" at bounding box center [1006, 34] width 51 height 17
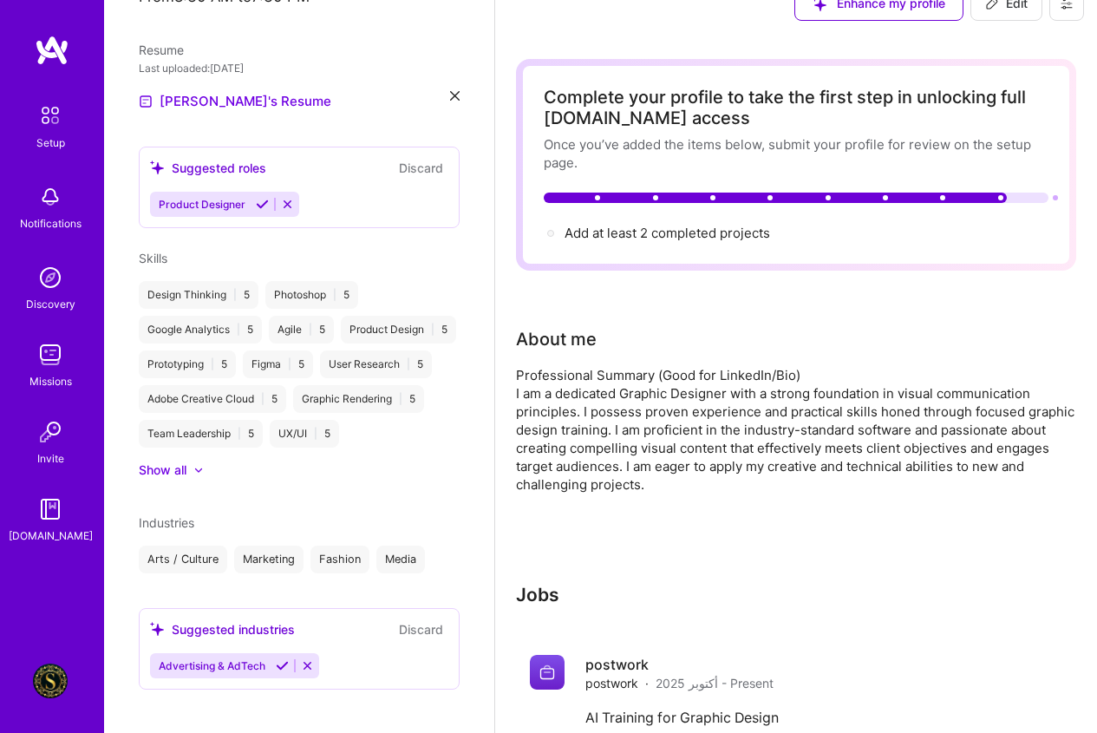
scroll to position [347, 0]
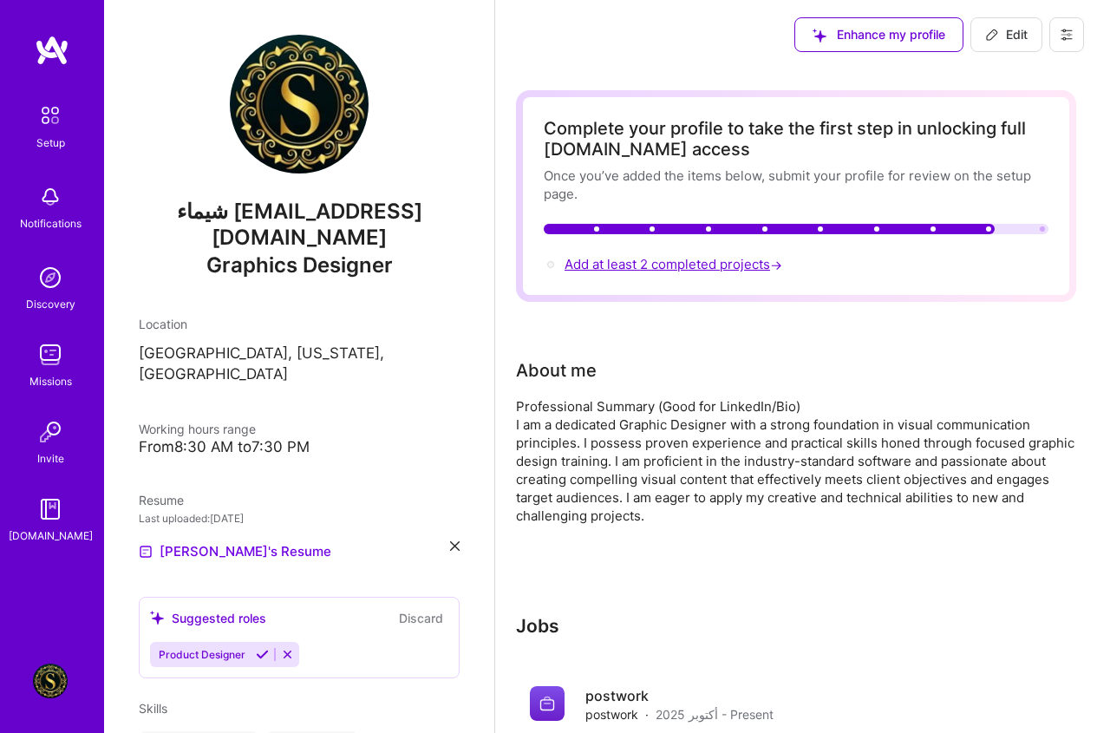
click at [758, 269] on span "Add at least 2 completed projects →" at bounding box center [675, 264] width 221 height 16
select select "US"
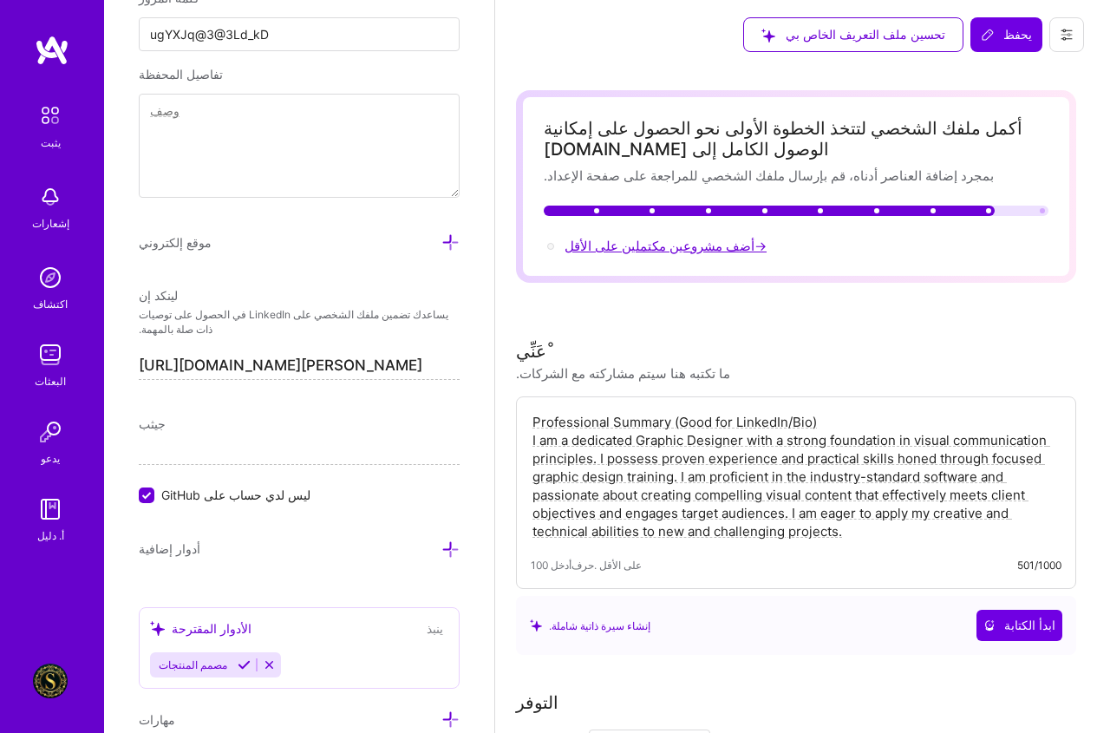
click at [690, 244] on font "أضف مشروعين مكتملين على الأقل" at bounding box center [660, 246] width 190 height 16
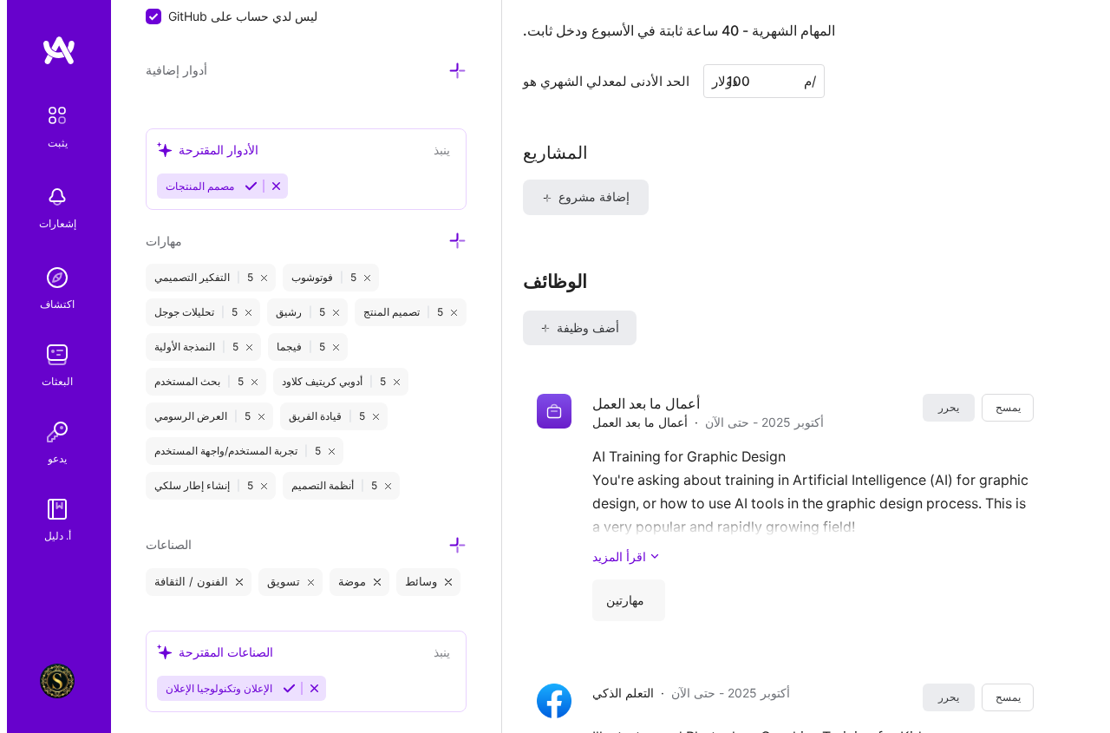
scroll to position [1177, 0]
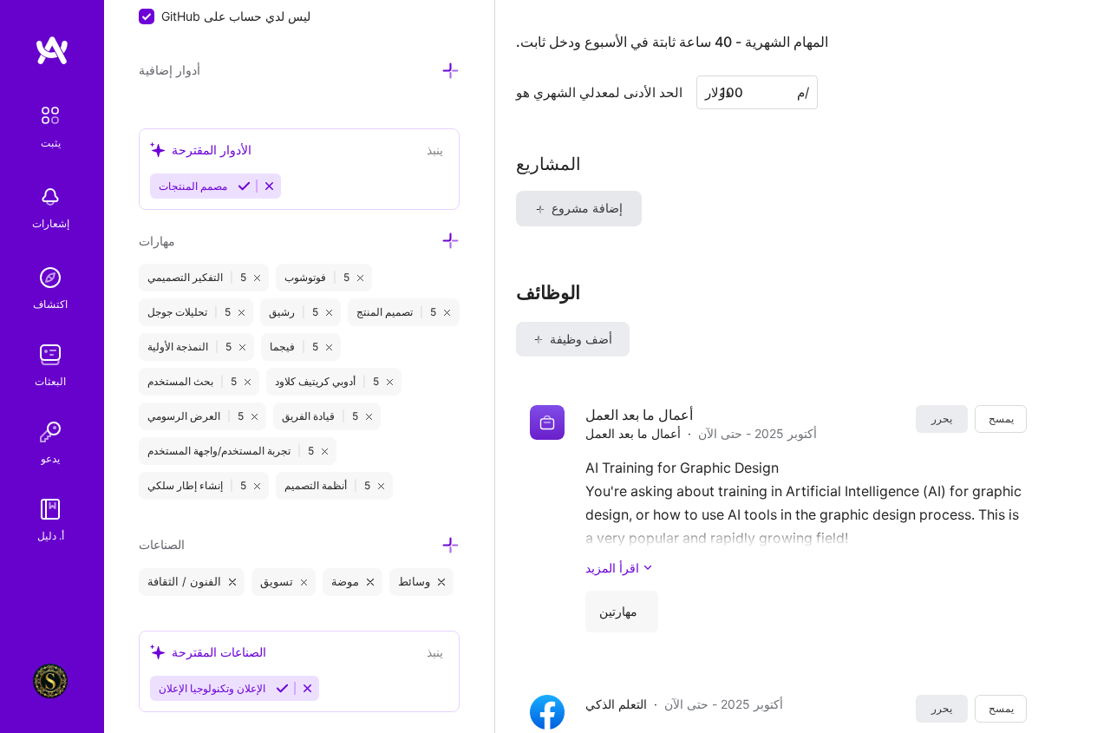
click at [607, 209] on font "إضافة مشروع" at bounding box center [587, 207] width 71 height 15
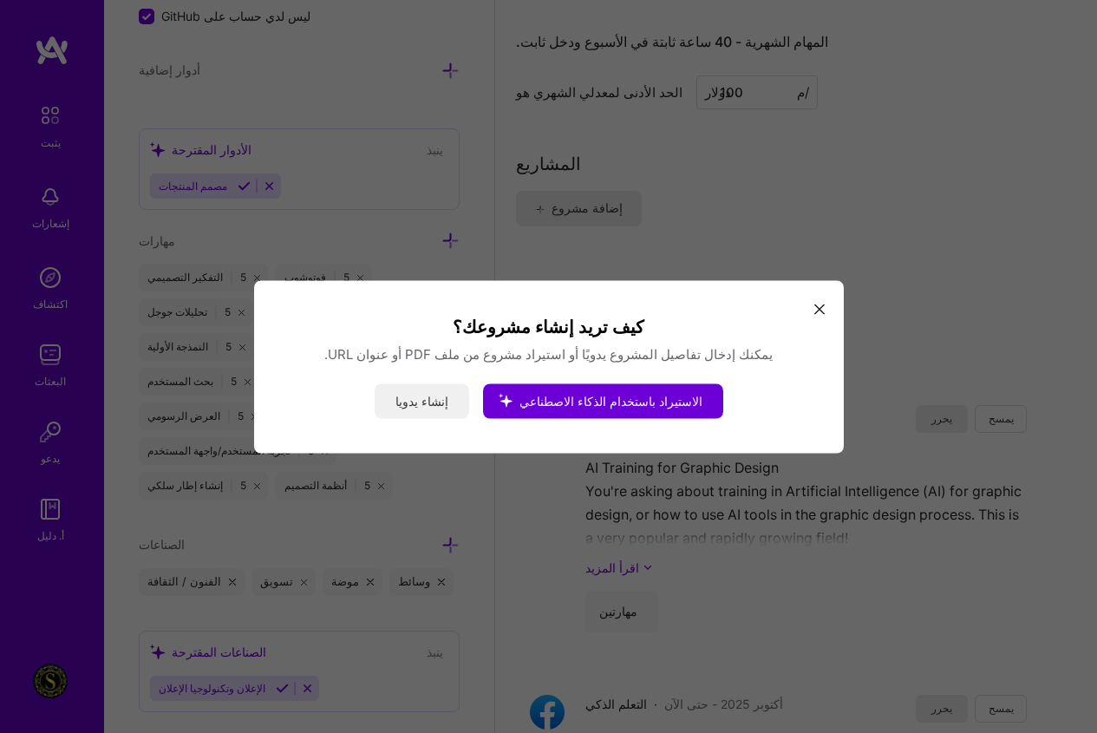
click at [449, 404] on font "إنشاء يدويا" at bounding box center [422, 400] width 53 height 15
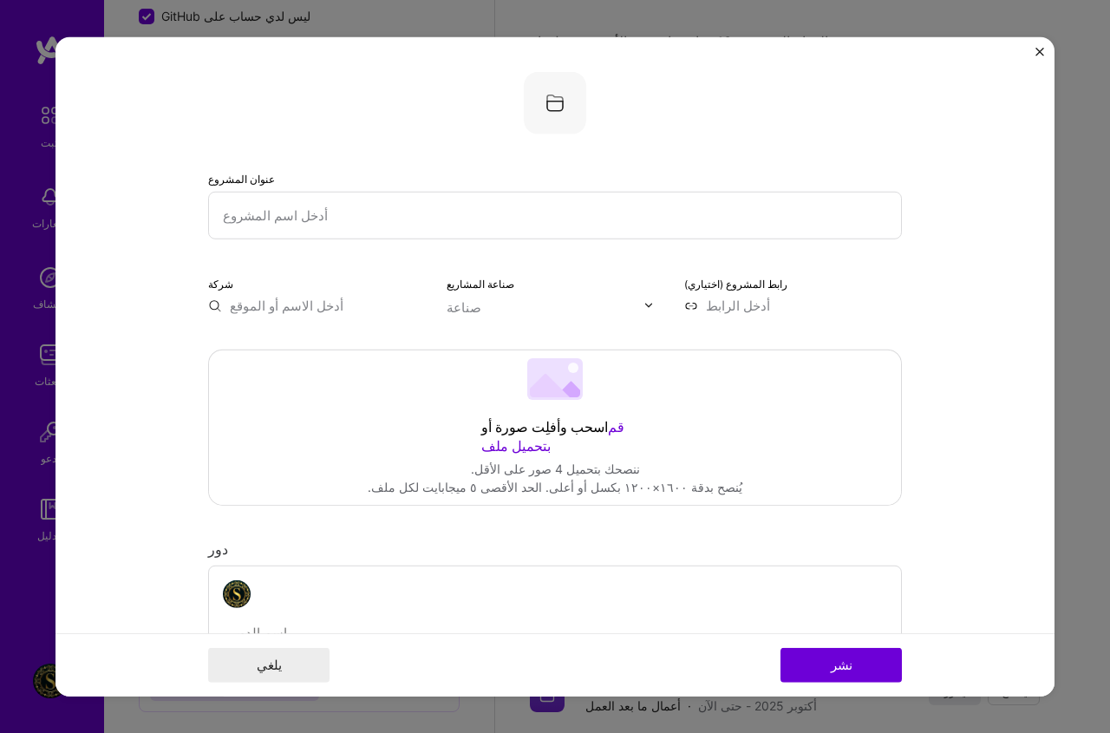
click at [278, 207] on input "text" at bounding box center [555, 215] width 694 height 48
click at [358, 309] on input "text" at bounding box center [317, 305] width 218 height 18
click at [573, 391] on icon at bounding box center [567, 389] width 25 height 16
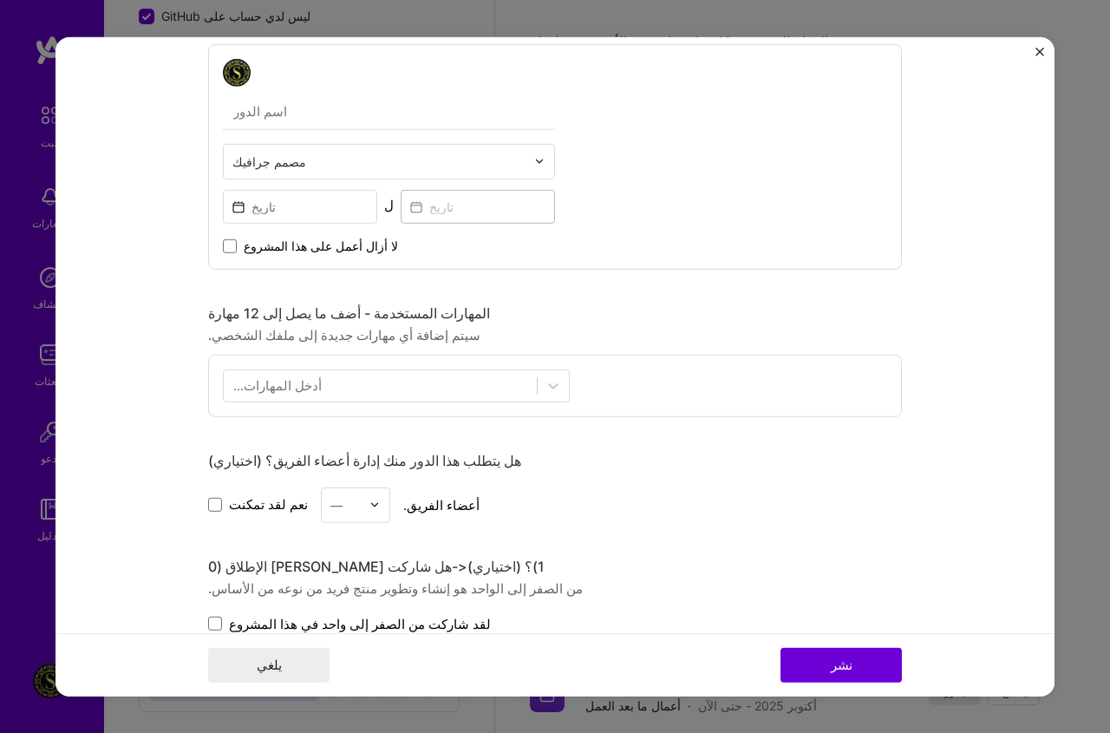
scroll to position [868, 0]
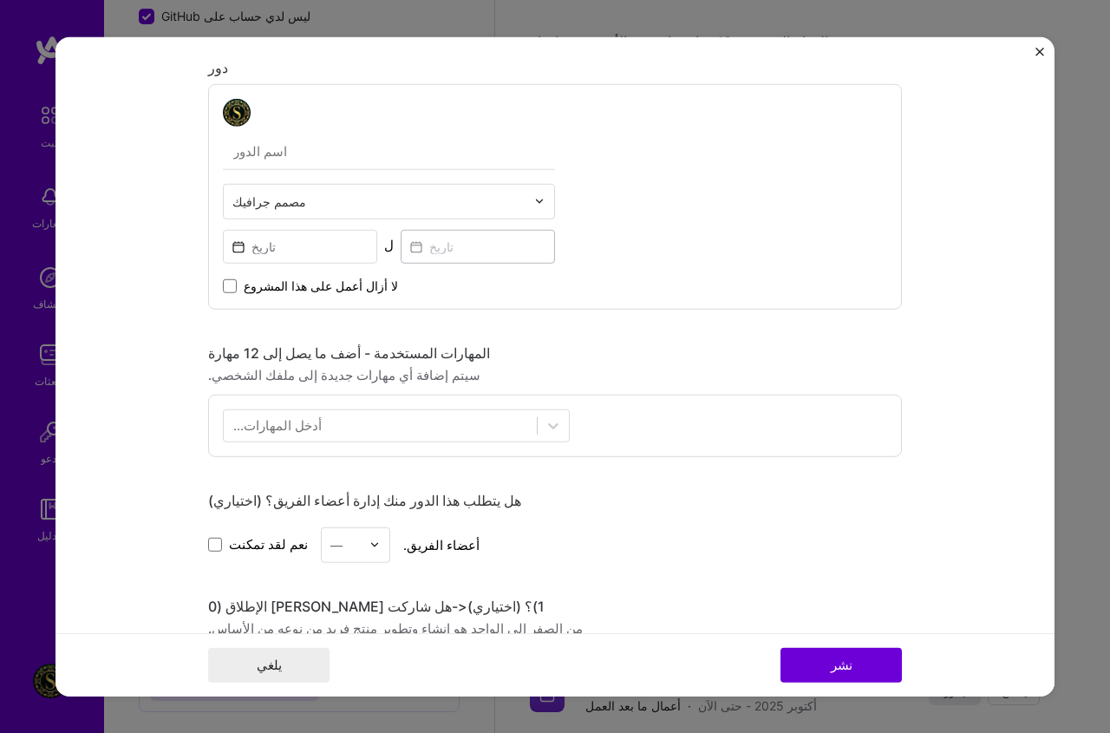
click at [289, 434] on div "أدخل المهارات..." at bounding box center [277, 425] width 88 height 18
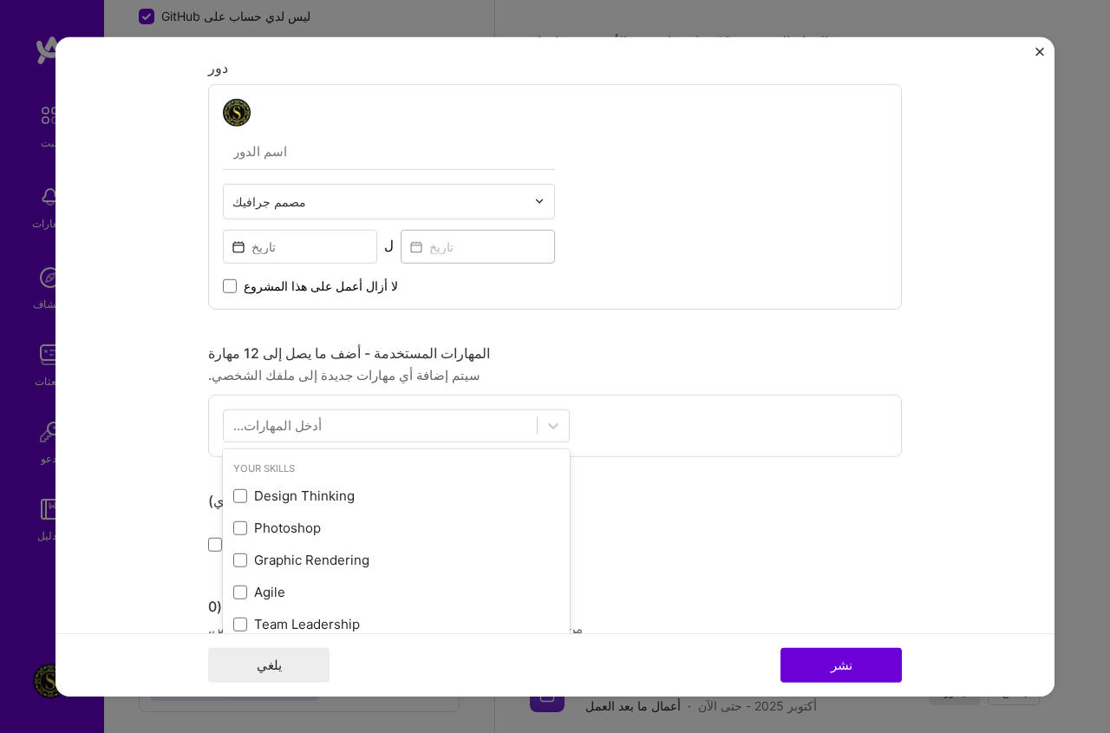
click at [292, 422] on font "أدخل المهارات..." at bounding box center [277, 425] width 88 height 16
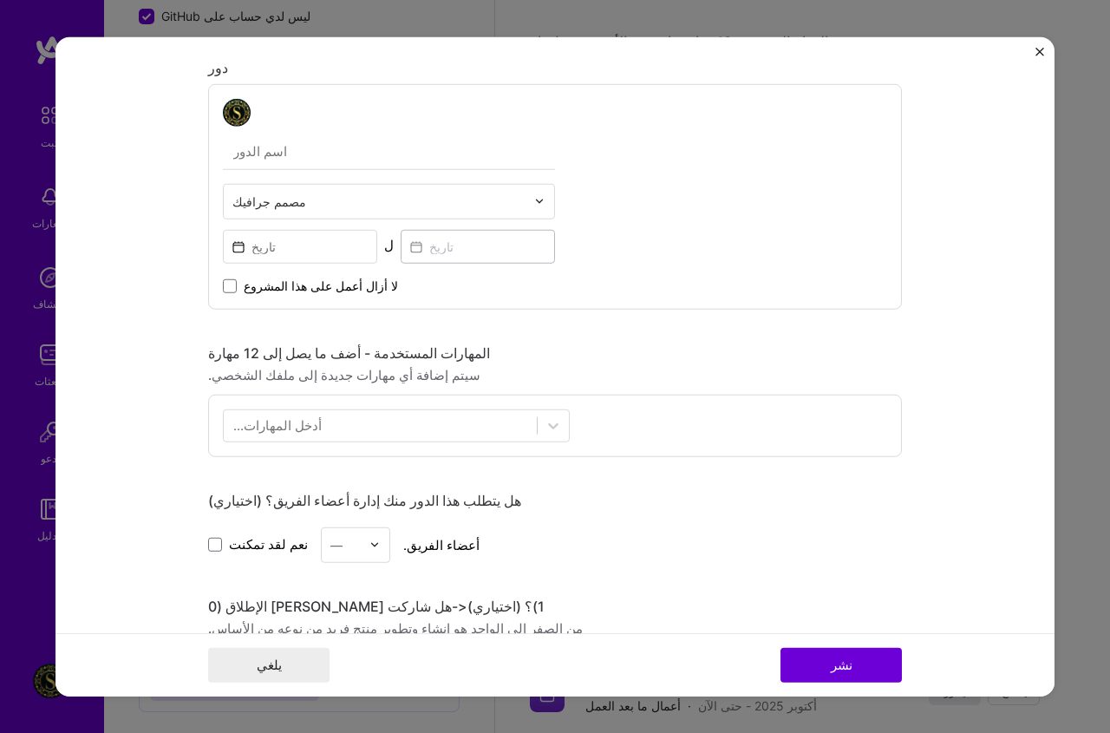
click at [292, 422] on font "أدخل المهارات..." at bounding box center [277, 425] width 88 height 16
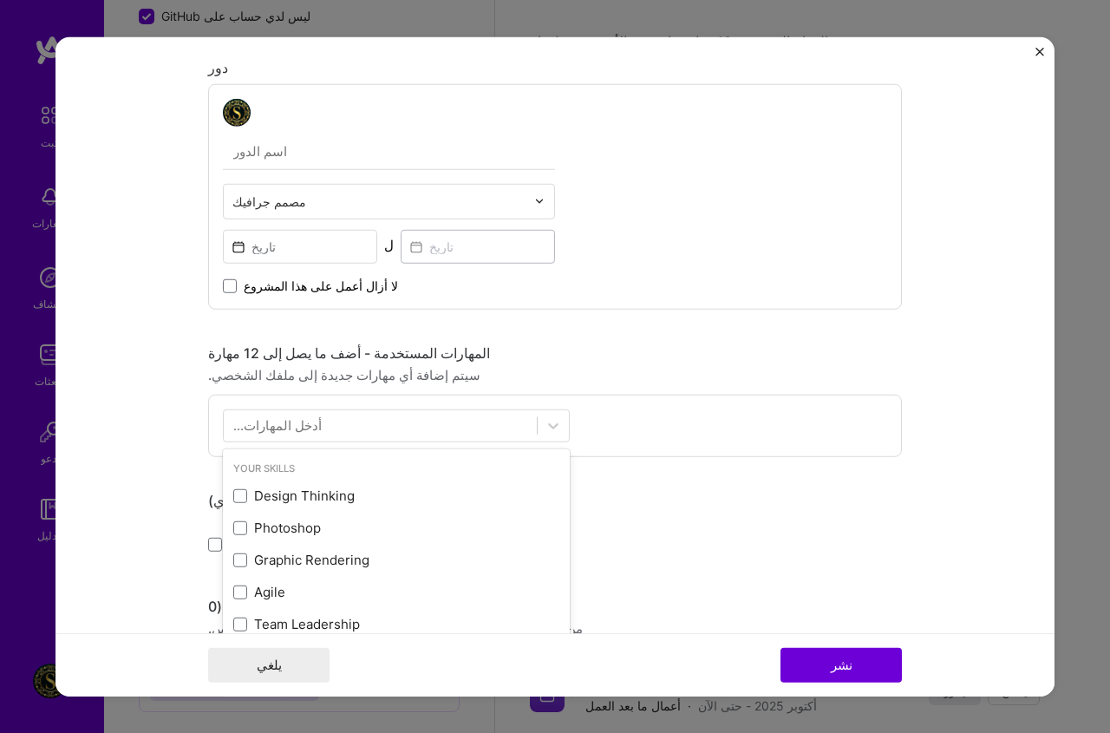
click at [292, 422] on font "أدخل المهارات..." at bounding box center [277, 425] width 88 height 16
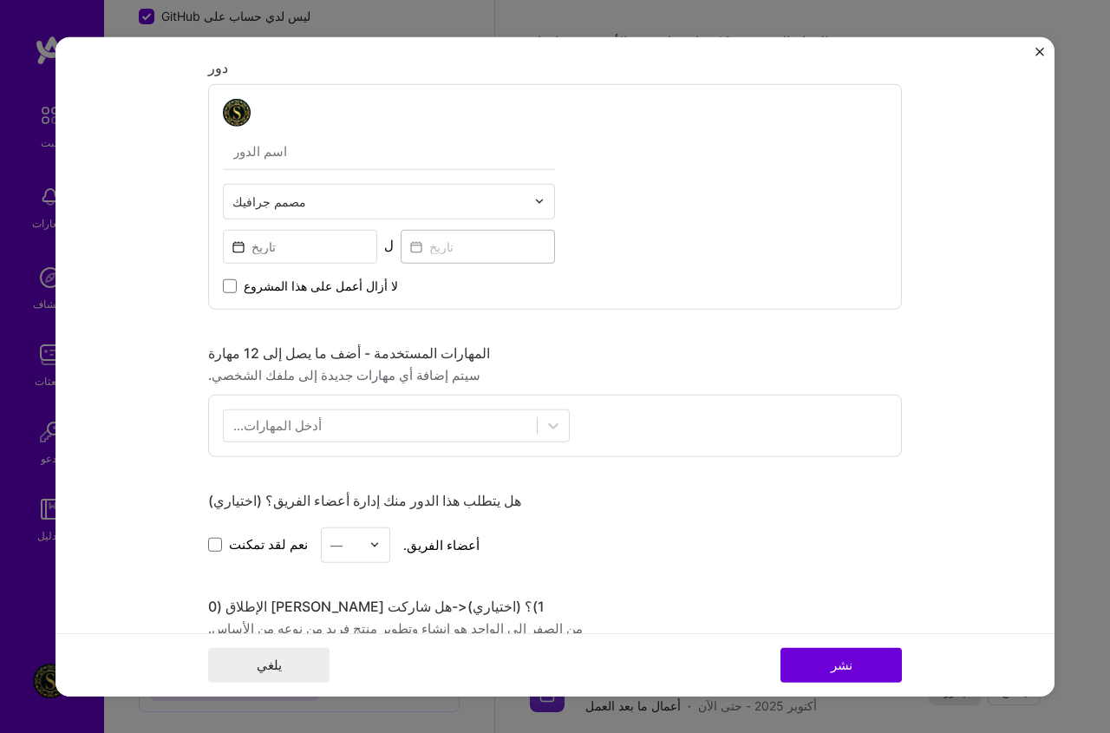
click at [292, 422] on font "أدخل المهارات..." at bounding box center [277, 425] width 88 height 16
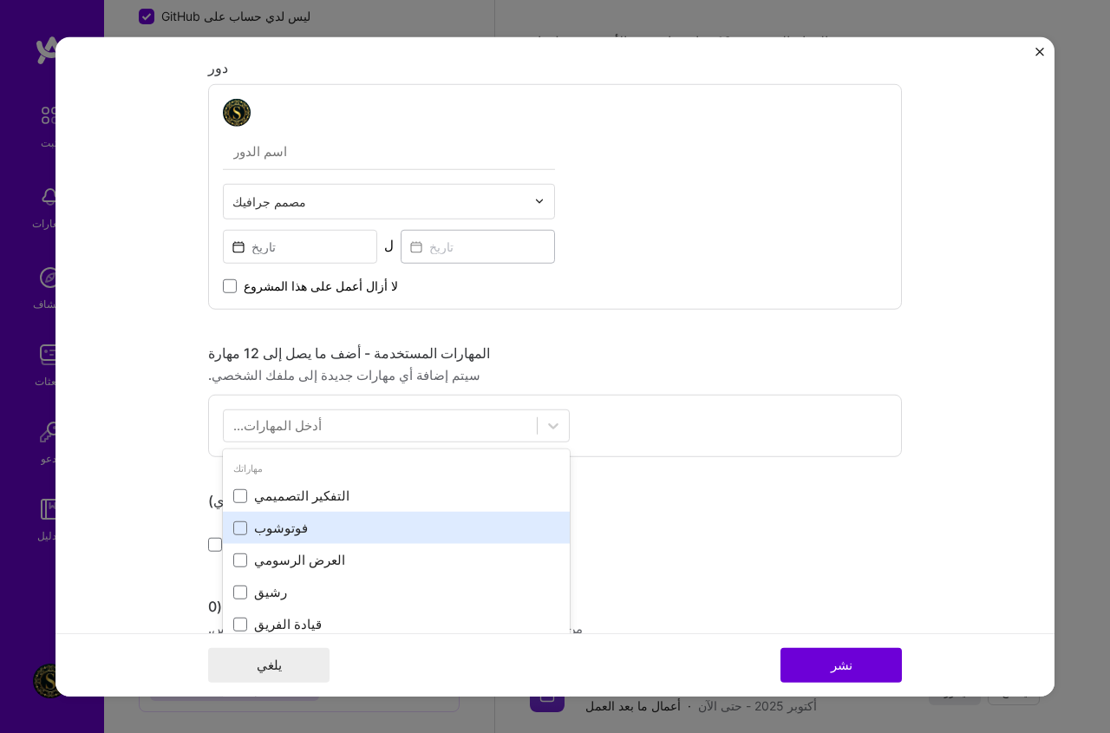
click at [278, 524] on font "فوتوشوب" at bounding box center [281, 528] width 54 height 16
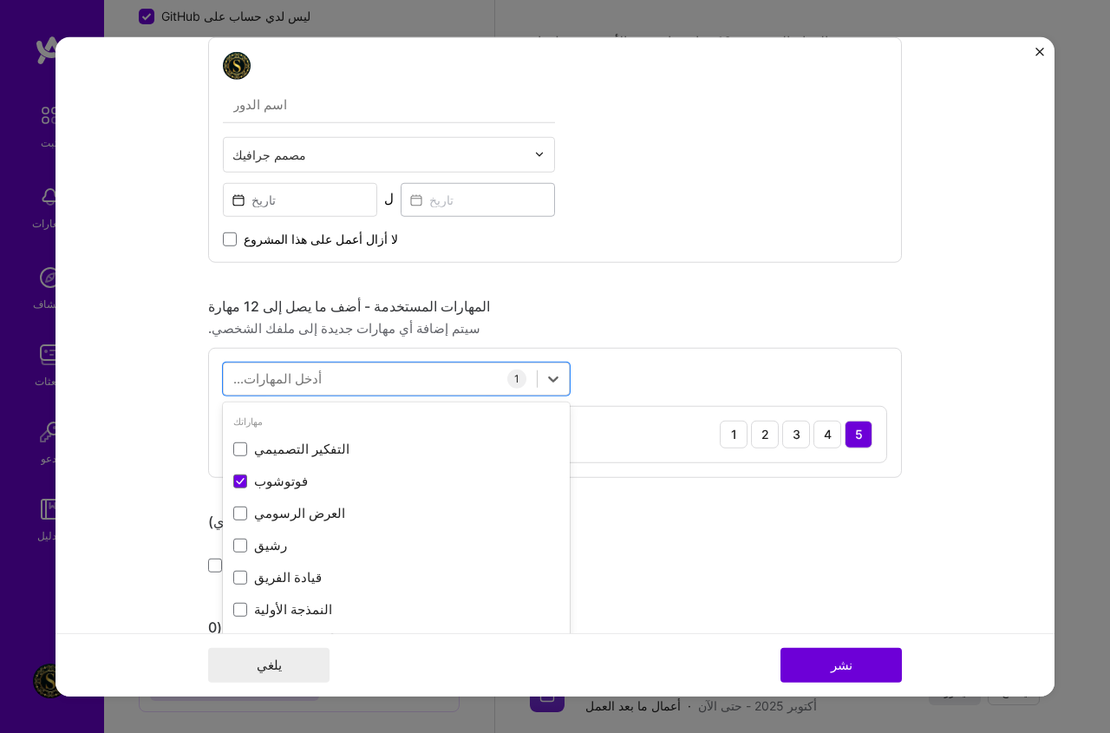
scroll to position [954, 0]
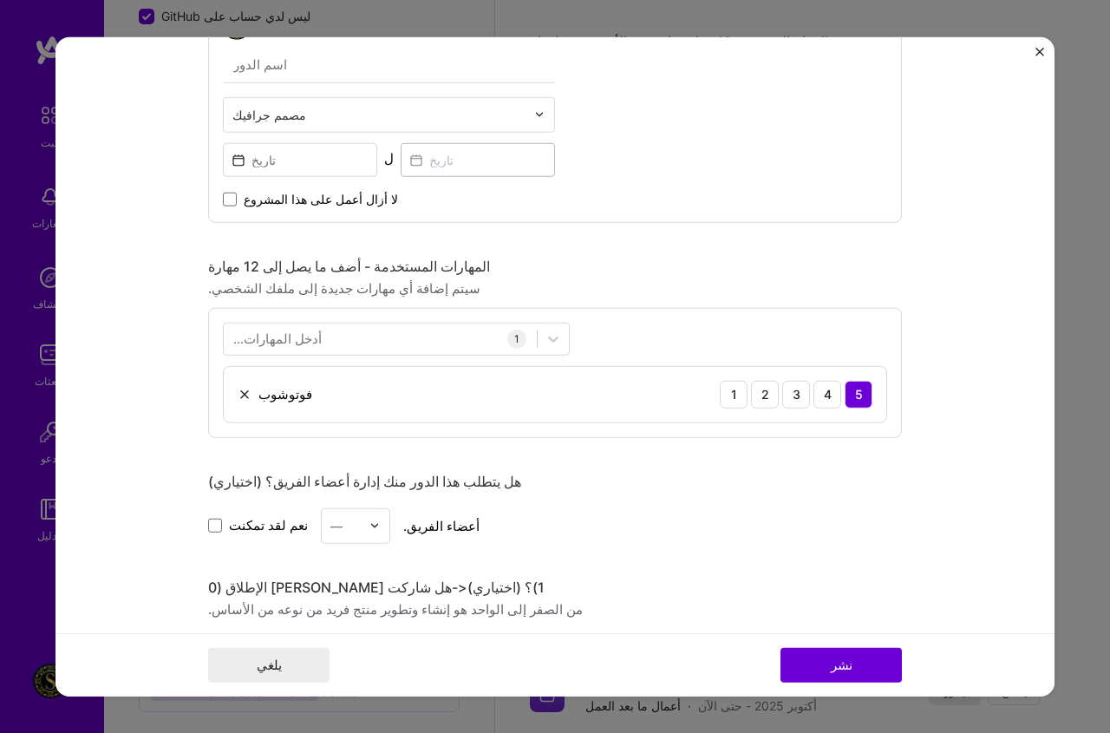
click at [892, 206] on div "مصمم جرافيك ل لا أزال أعمل على هذا المشروع" at bounding box center [555, 110] width 694 height 226
click at [247, 519] on font "نعم لقد تمكنت" at bounding box center [268, 525] width 79 height 16
click at [217, 524] on label "نعم لقد تمكنت" at bounding box center [258, 525] width 100 height 18
click at [0, 0] on input "نعم لقد تمكنت" at bounding box center [0, 0] width 0 height 0
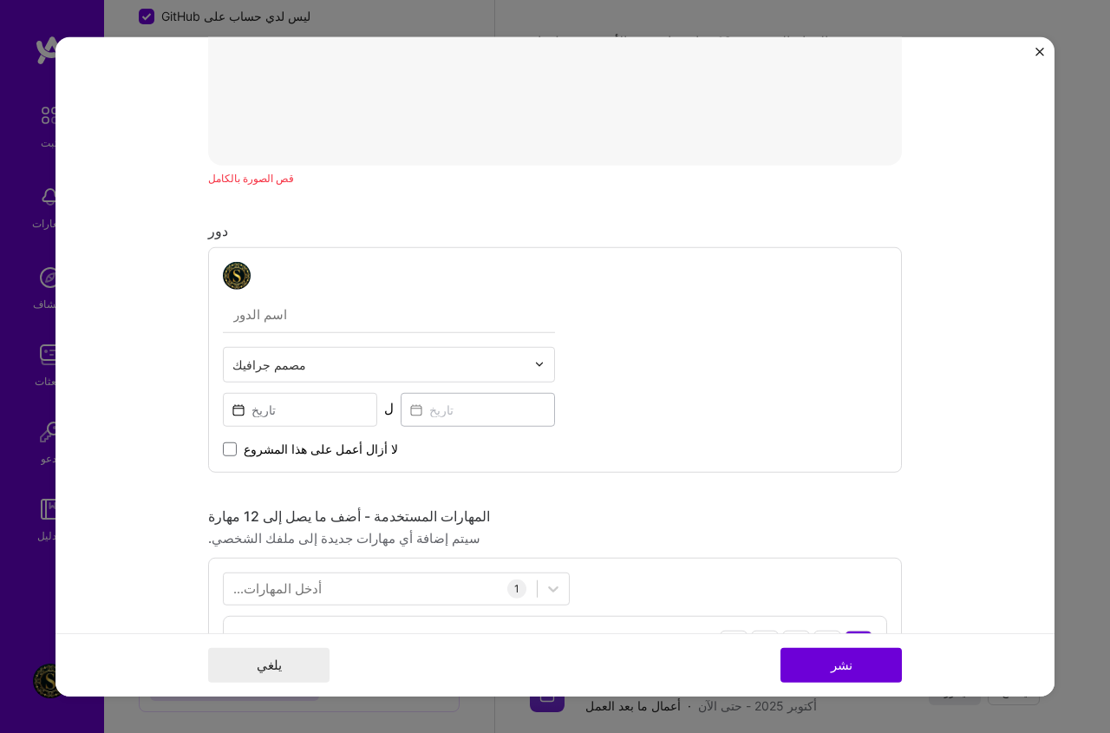
scroll to position [573, 0]
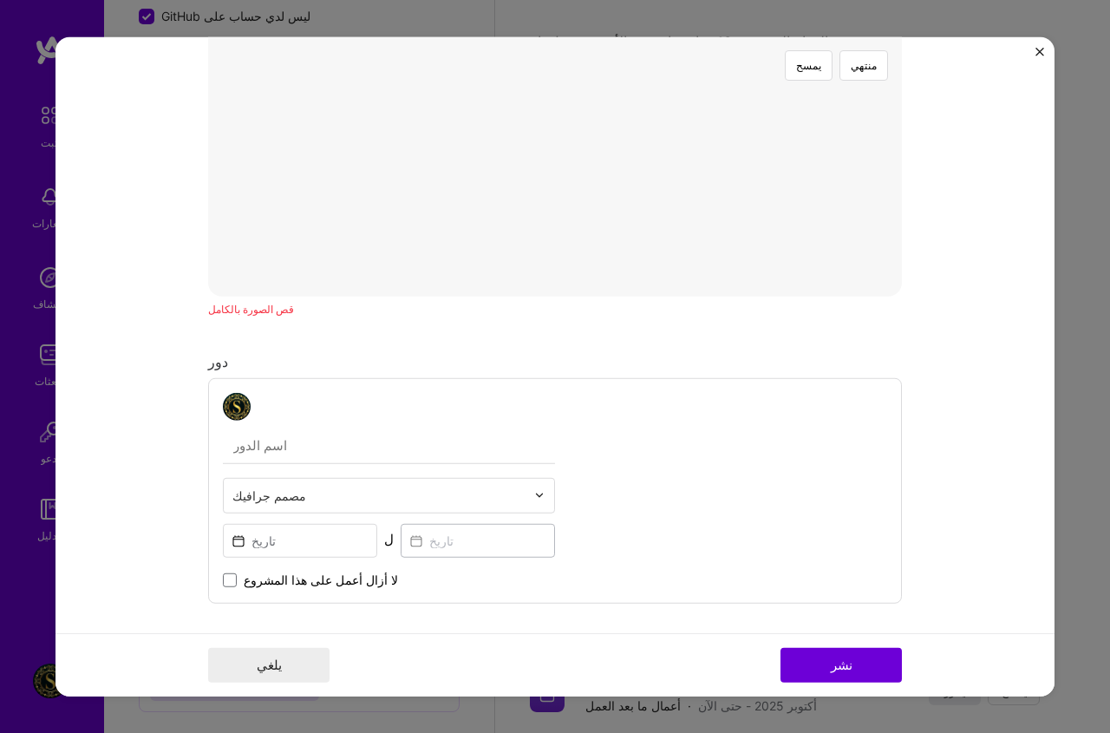
click at [250, 588] on span "لا أزال أعمل على هذا المشروع" at bounding box center [321, 579] width 154 height 17
click at [0, 0] on input "لا أزال أعمل على هذا المشروع" at bounding box center [0, 0] width 0 height 0
click at [302, 541] on input at bounding box center [300, 540] width 154 height 34
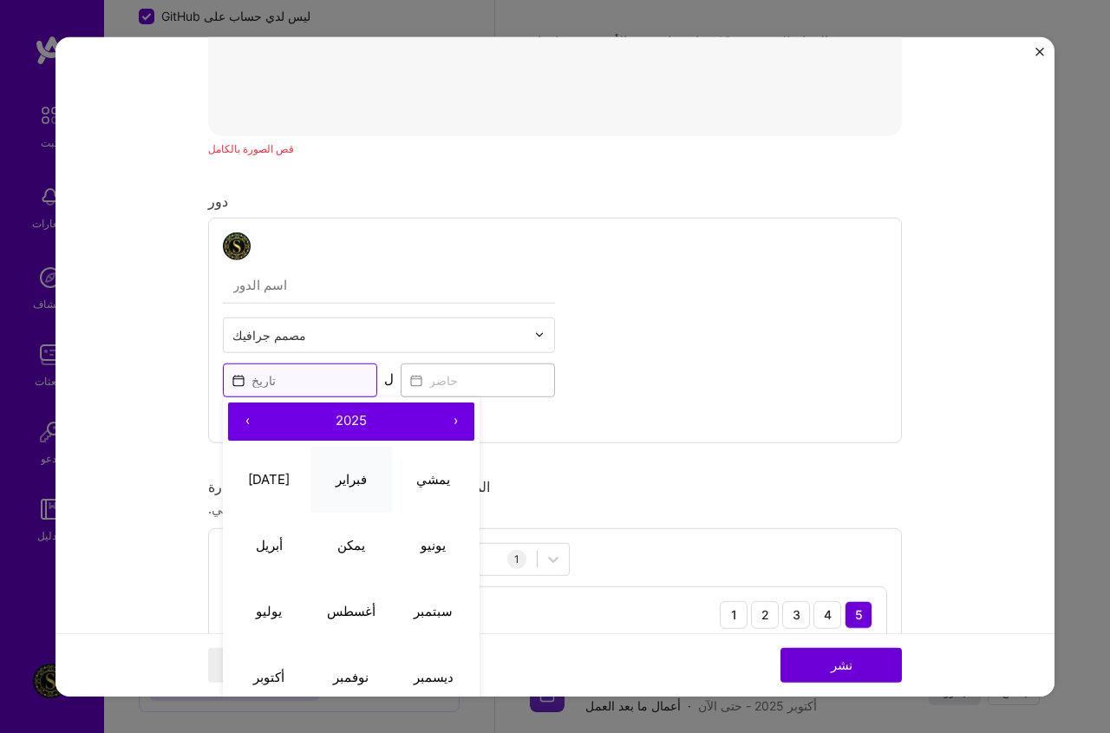
scroll to position [834, 0]
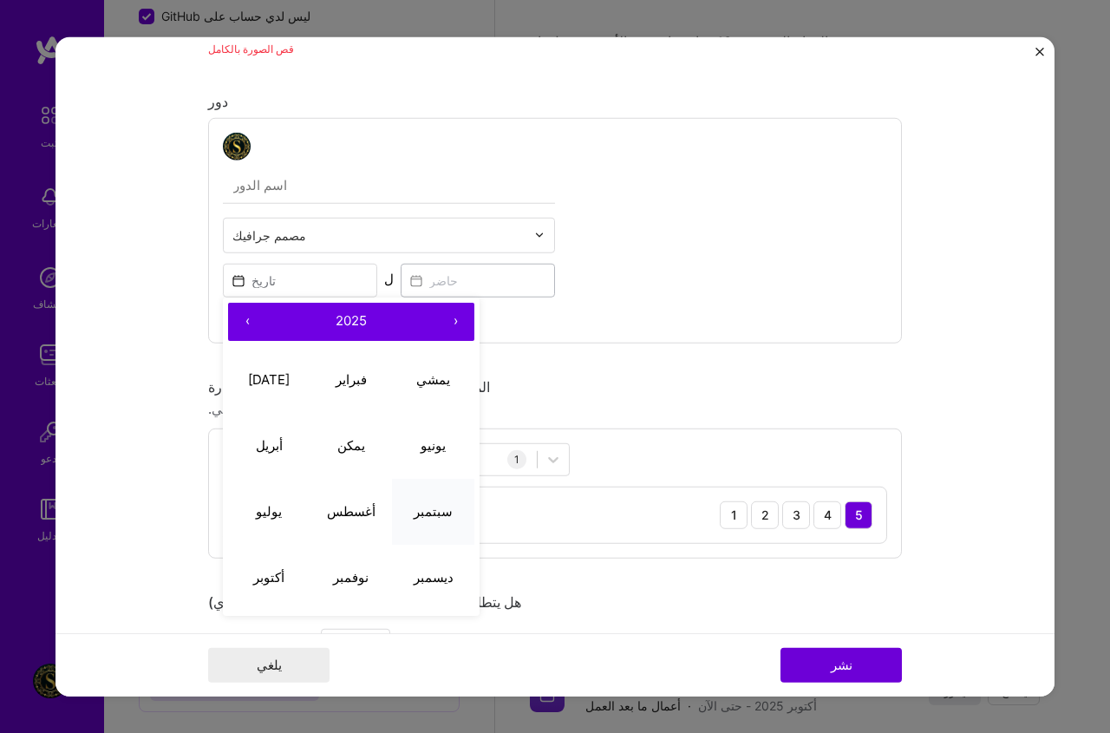
click at [430, 511] on font "سبتمبر" at bounding box center [433, 511] width 39 height 16
type input "Sep, 2025"
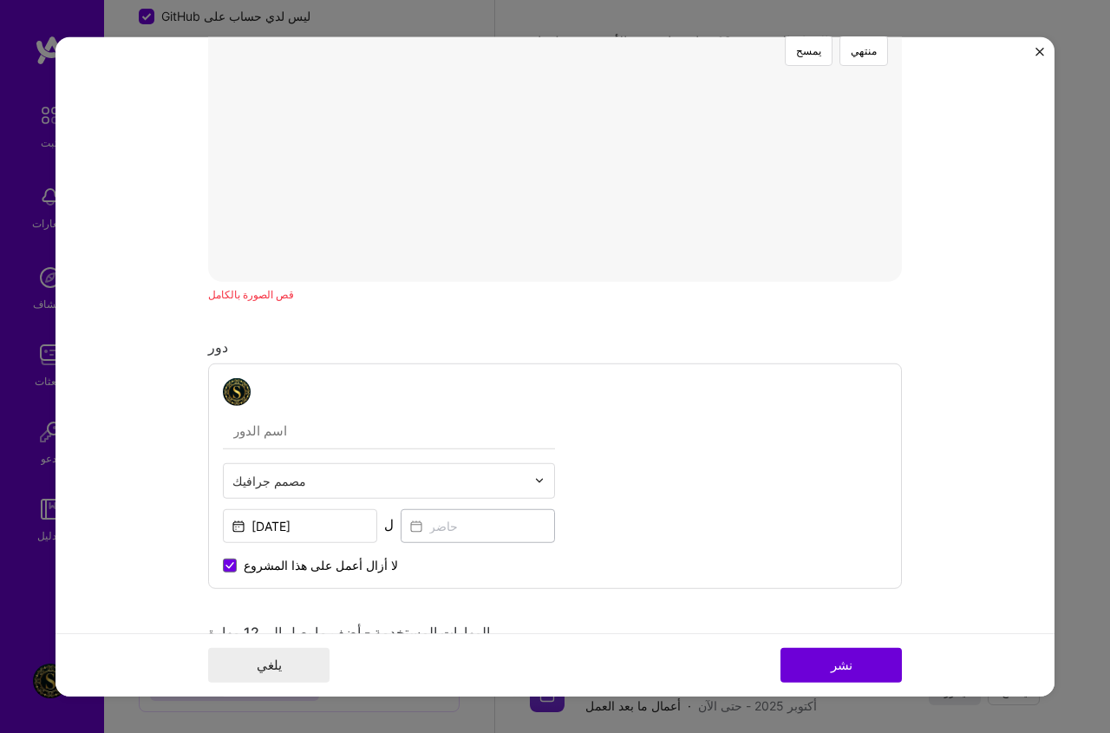
scroll to position [573, 0]
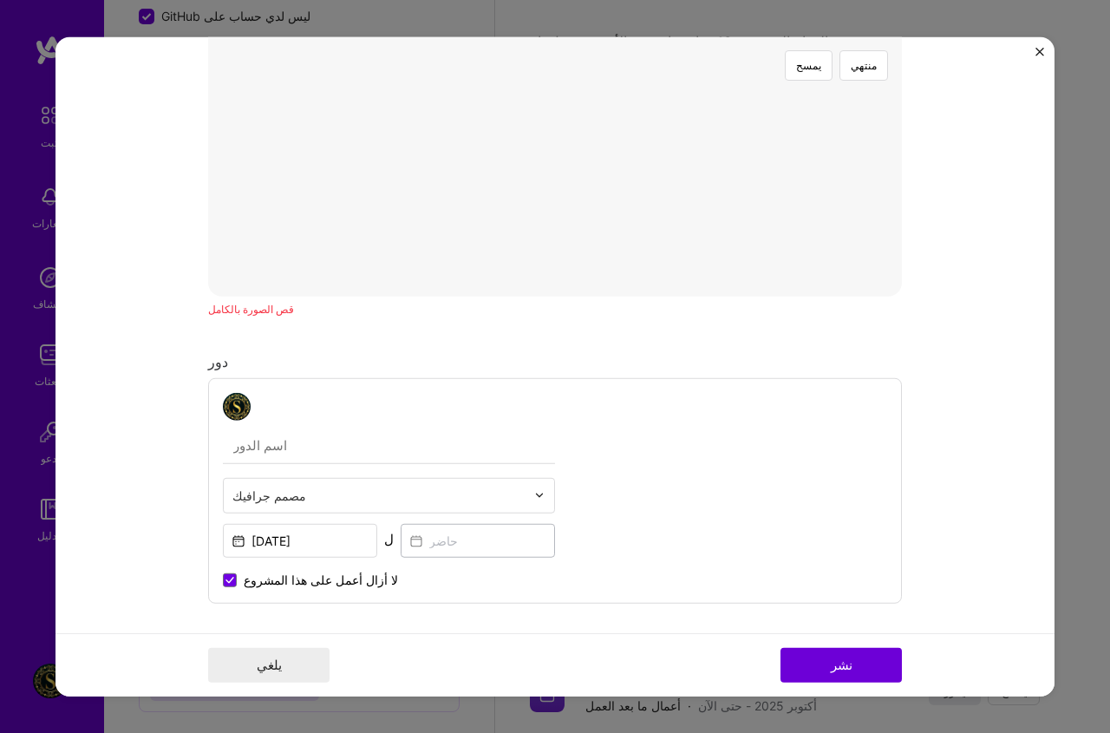
click at [298, 445] on input "text" at bounding box center [389, 445] width 332 height 36
click at [229, 459] on input "عط" at bounding box center [389, 445] width 332 height 36
type input "عط"
drag, startPoint x: 255, startPoint y: 440, endPoint x: 157, endPoint y: 443, distance: 98.1
click at [157, 443] on form "عنوان المشروع شركة صناعة المشاريع صناعة رابط المشروع (اختياري) يمسح منتهي قص ال…" at bounding box center [555, 366] width 999 height 660
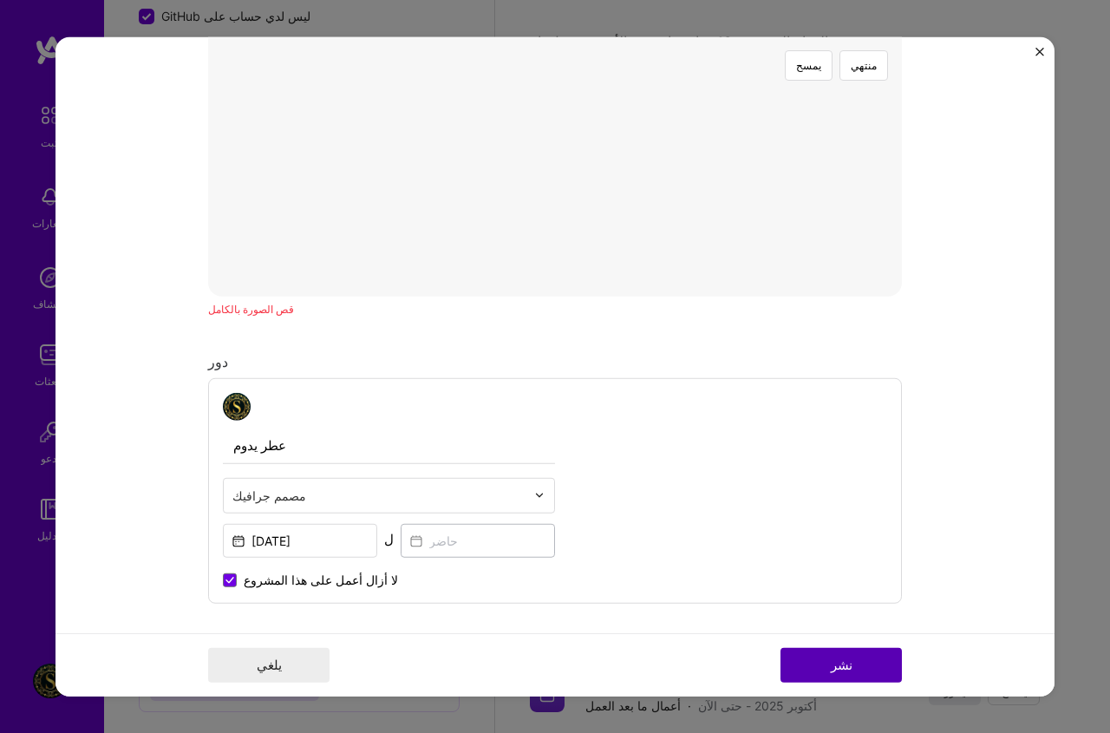
type input "عطر يدوم"
click at [847, 668] on font "نشر" at bounding box center [842, 665] width 22 height 16
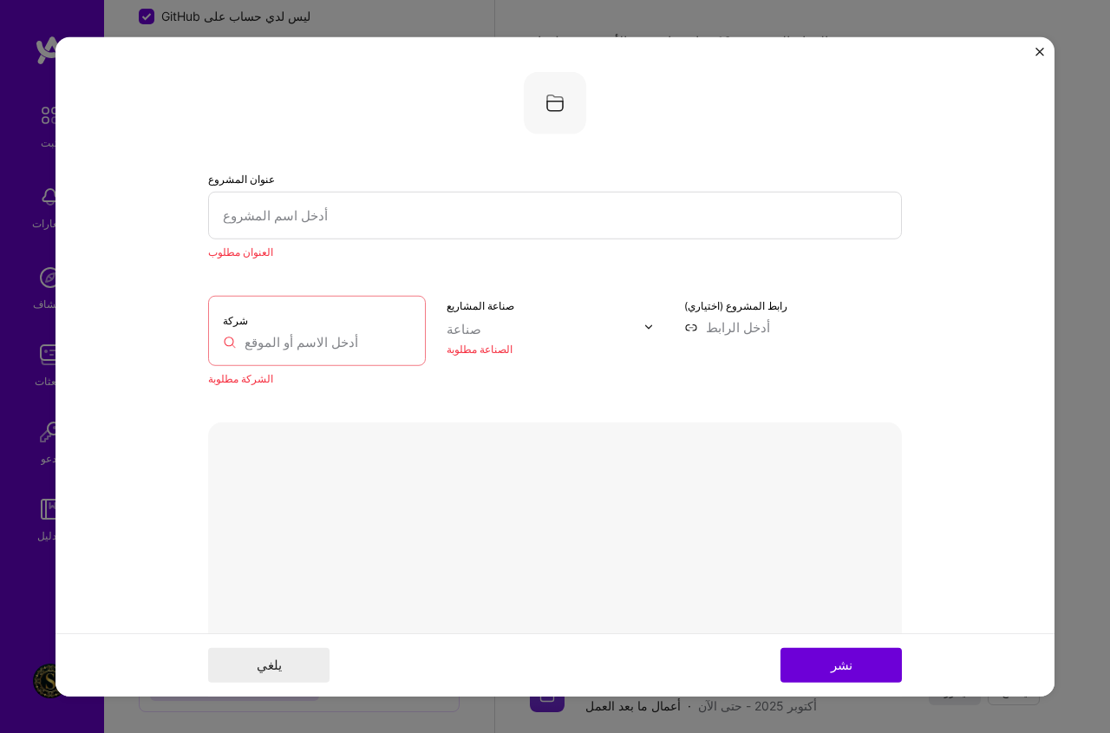
scroll to position [35, 0]
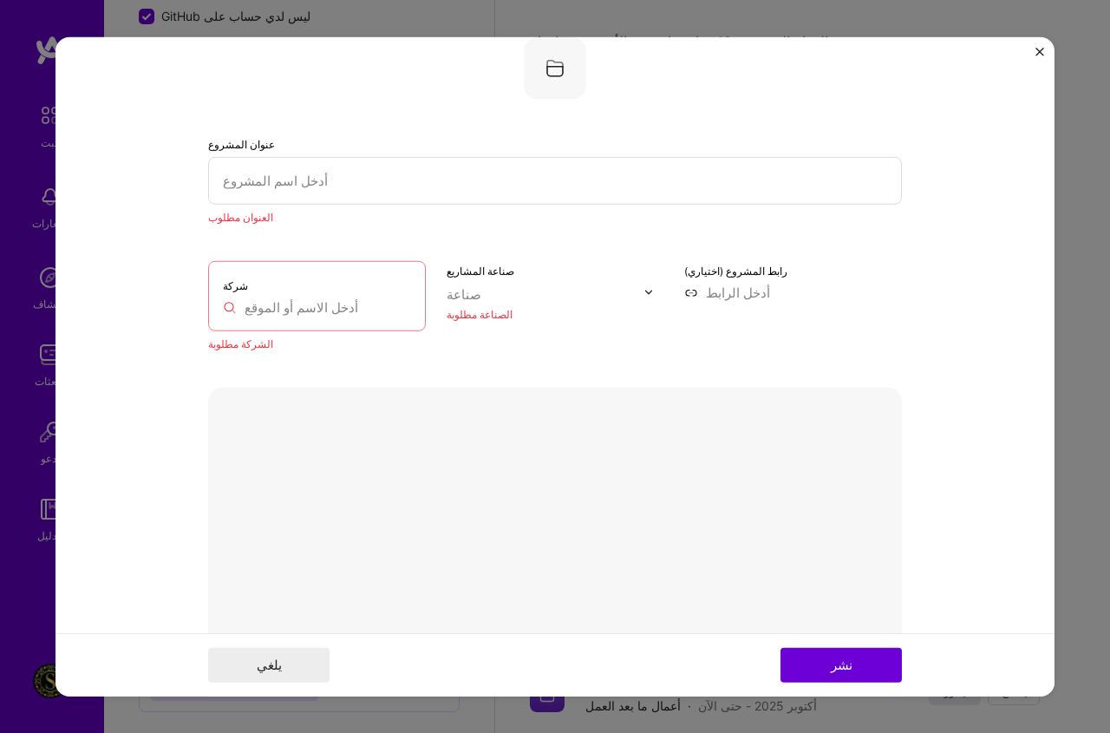
click at [352, 305] on input "text" at bounding box center [317, 307] width 188 height 18
type input "س"
click at [311, 296] on input "text" at bounding box center [317, 292] width 218 height 18
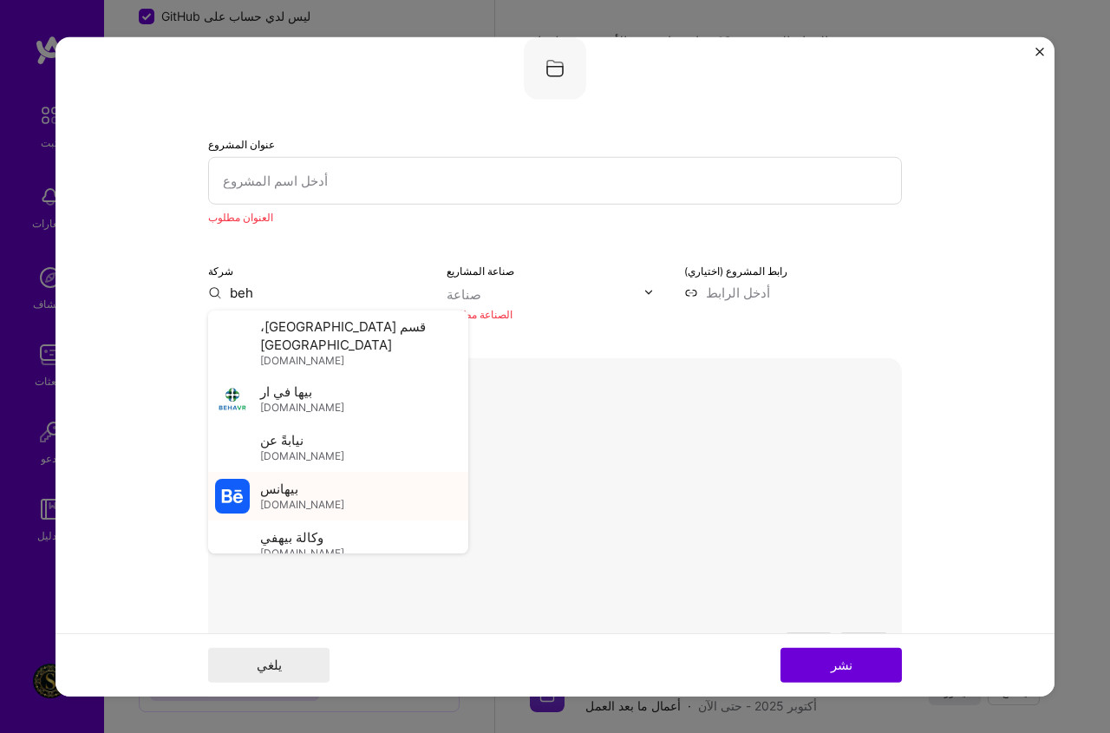
click at [278, 498] on font "behance.net" at bounding box center [302, 504] width 84 height 13
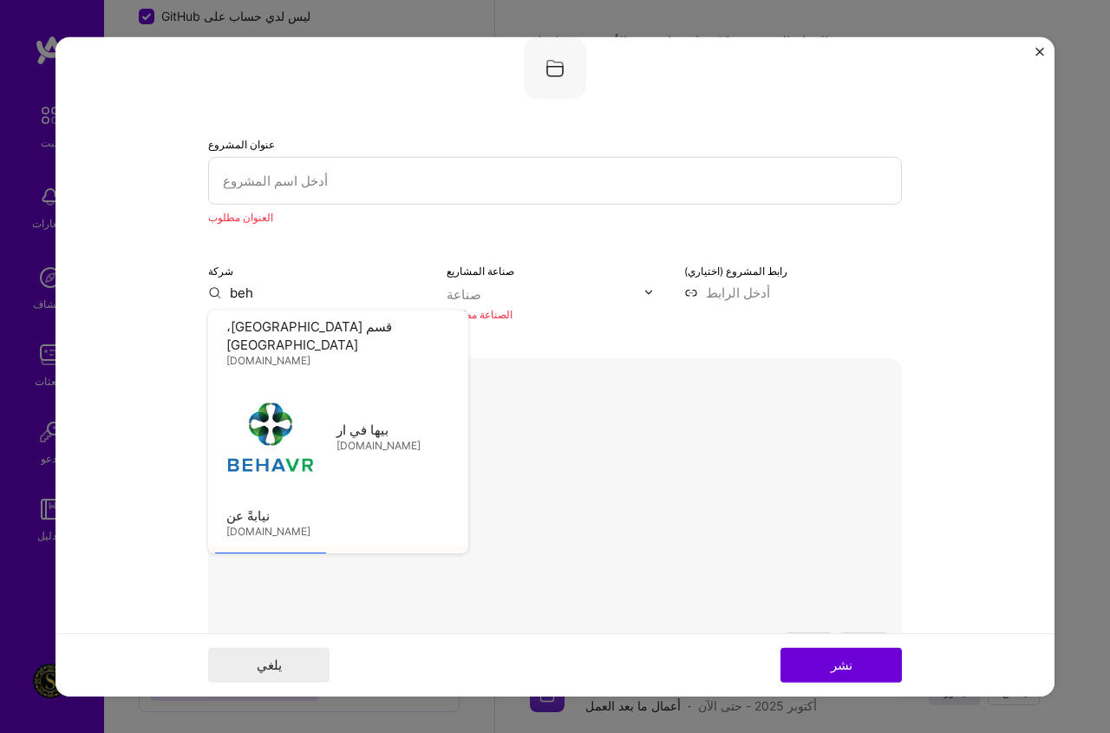
type input "Behance"
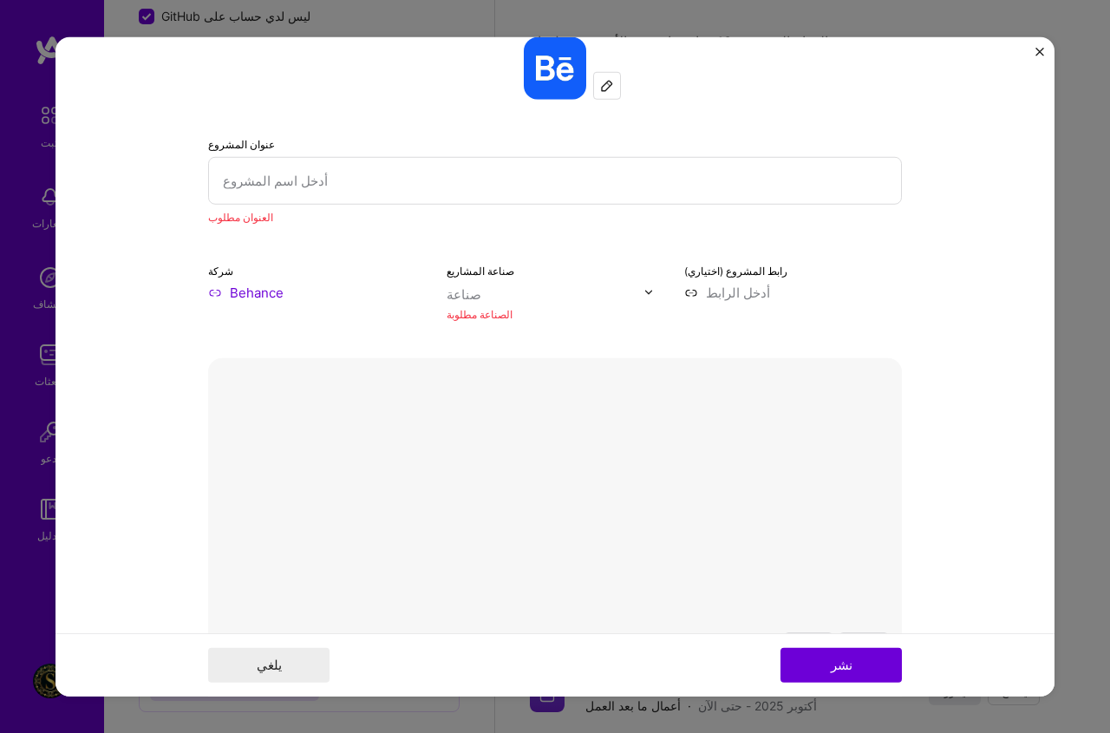
click at [484, 293] on input "text" at bounding box center [546, 294] width 198 height 18
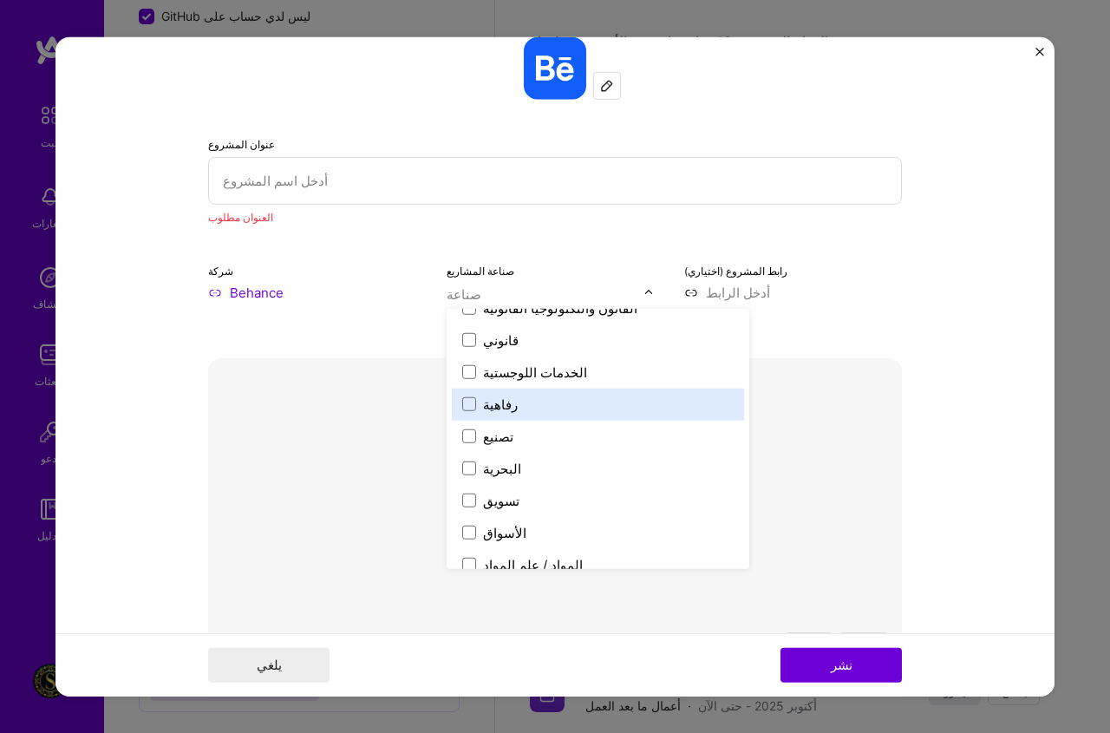
scroll to position [2516, 0]
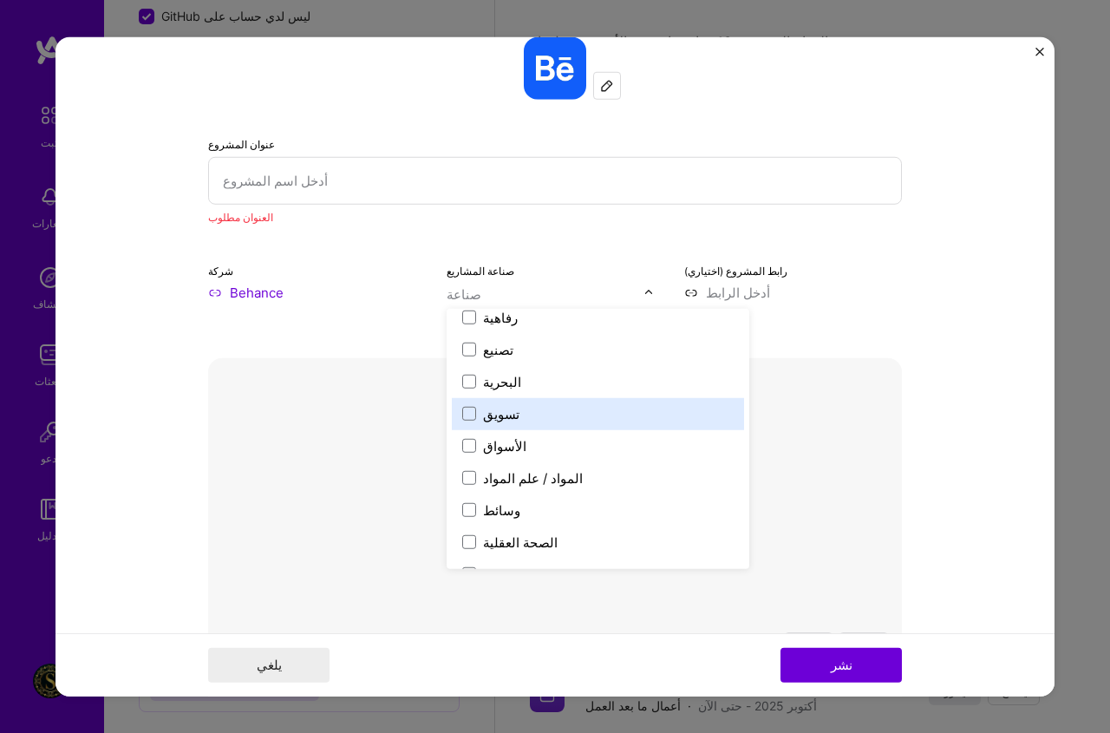
click at [488, 409] on font "تسويق" at bounding box center [501, 413] width 36 height 16
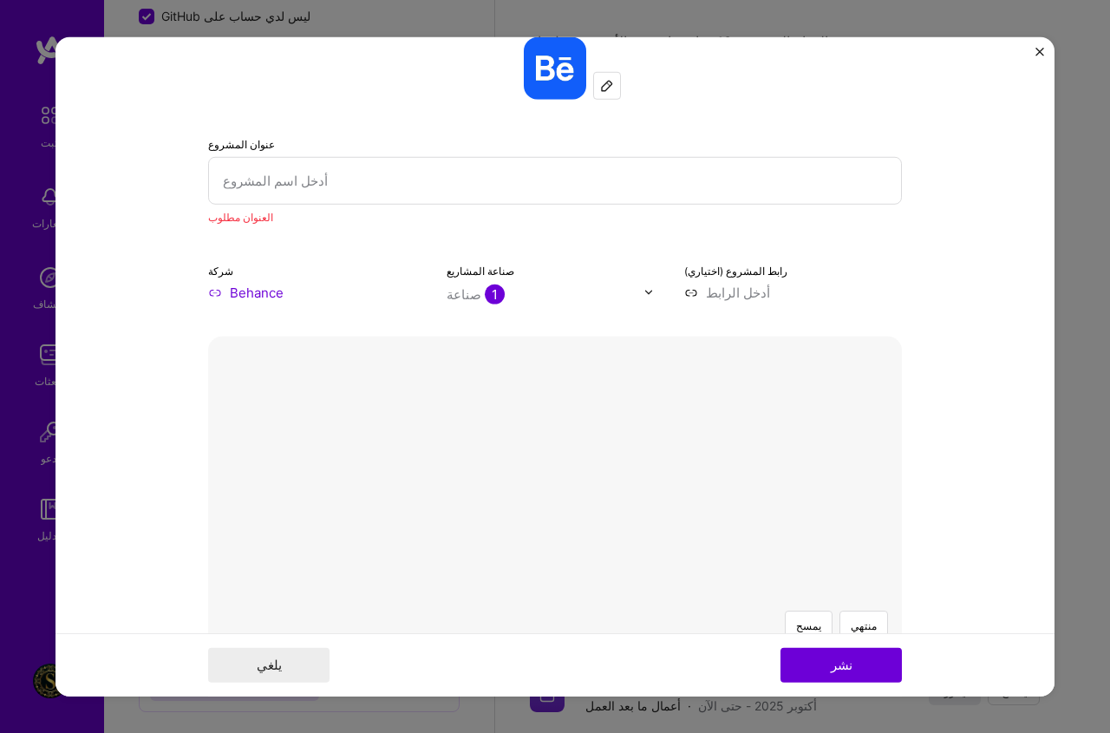
click at [706, 295] on input at bounding box center [793, 292] width 218 height 18
type input "[URL][DOMAIN_NAME]"
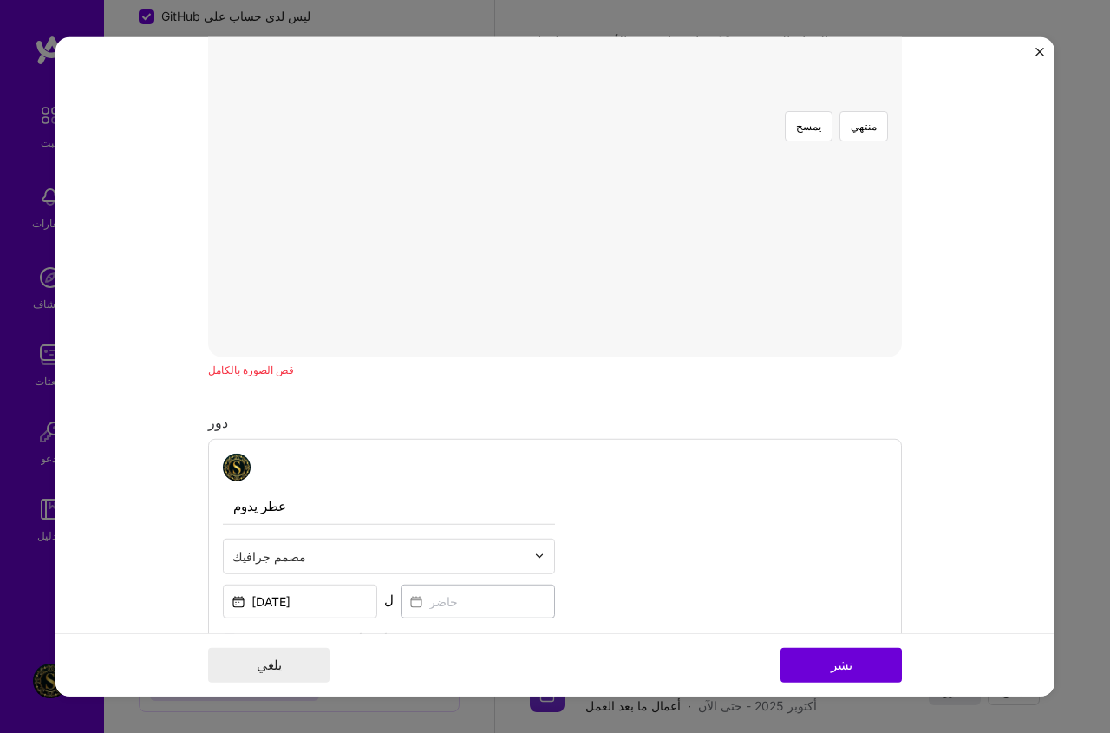
scroll to position [555, 0]
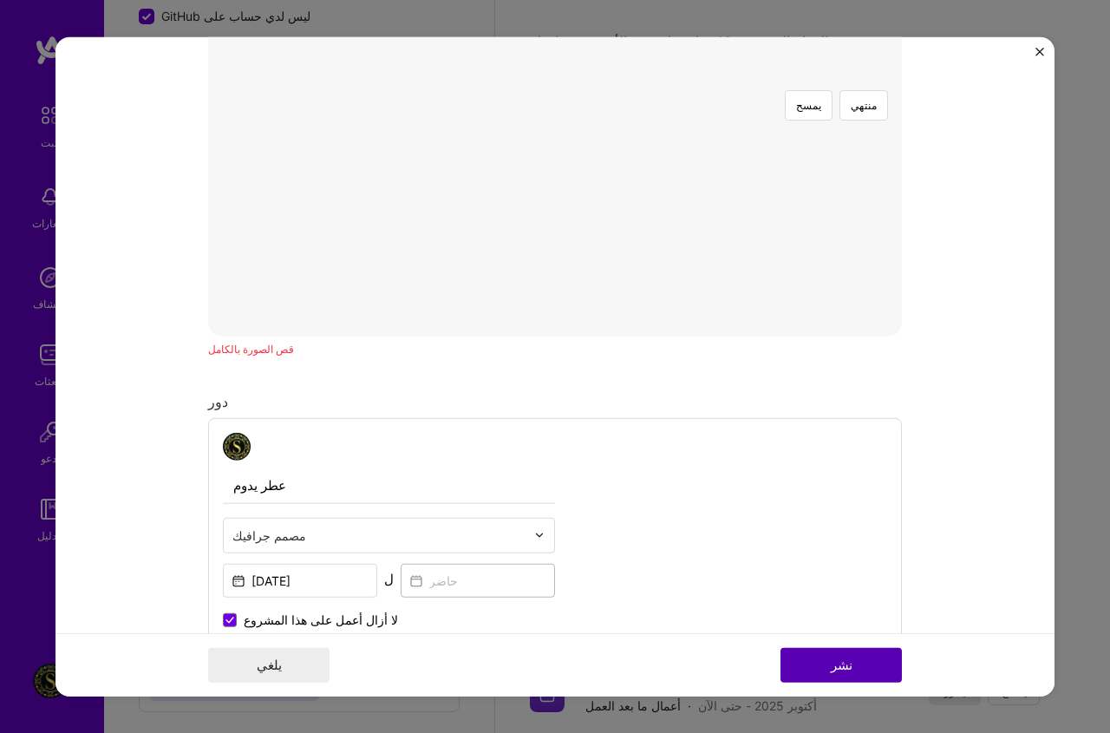
click at [839, 667] on font "نشر" at bounding box center [842, 665] width 22 height 16
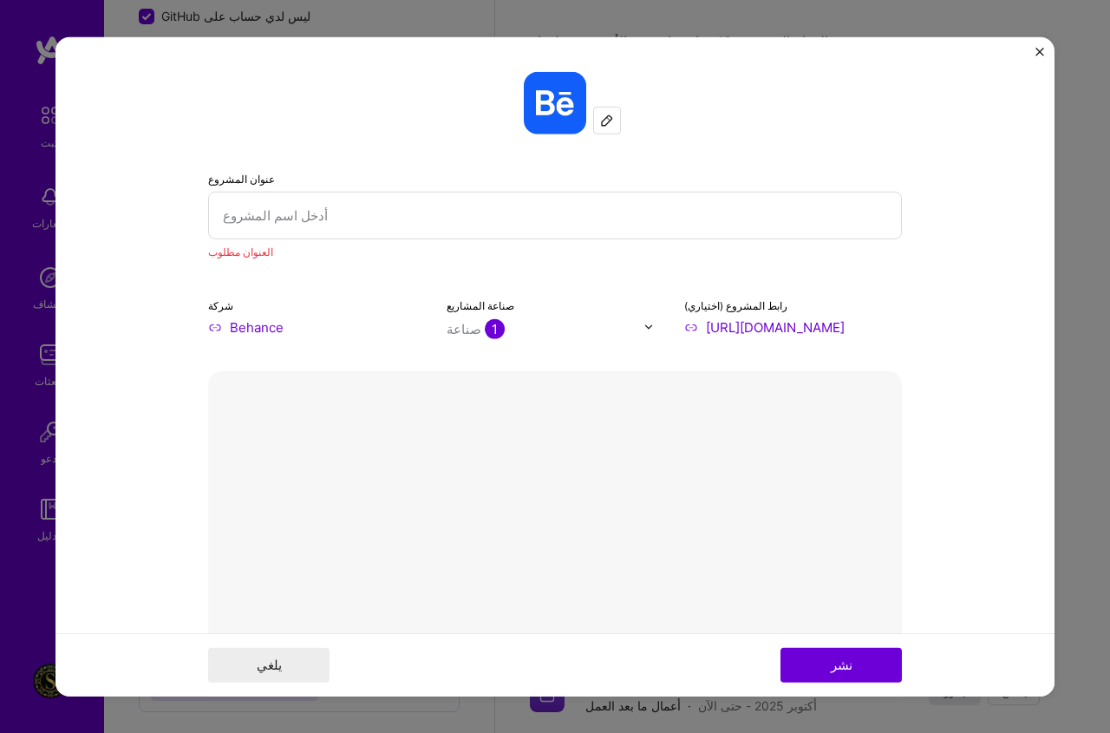
scroll to position [35, 0]
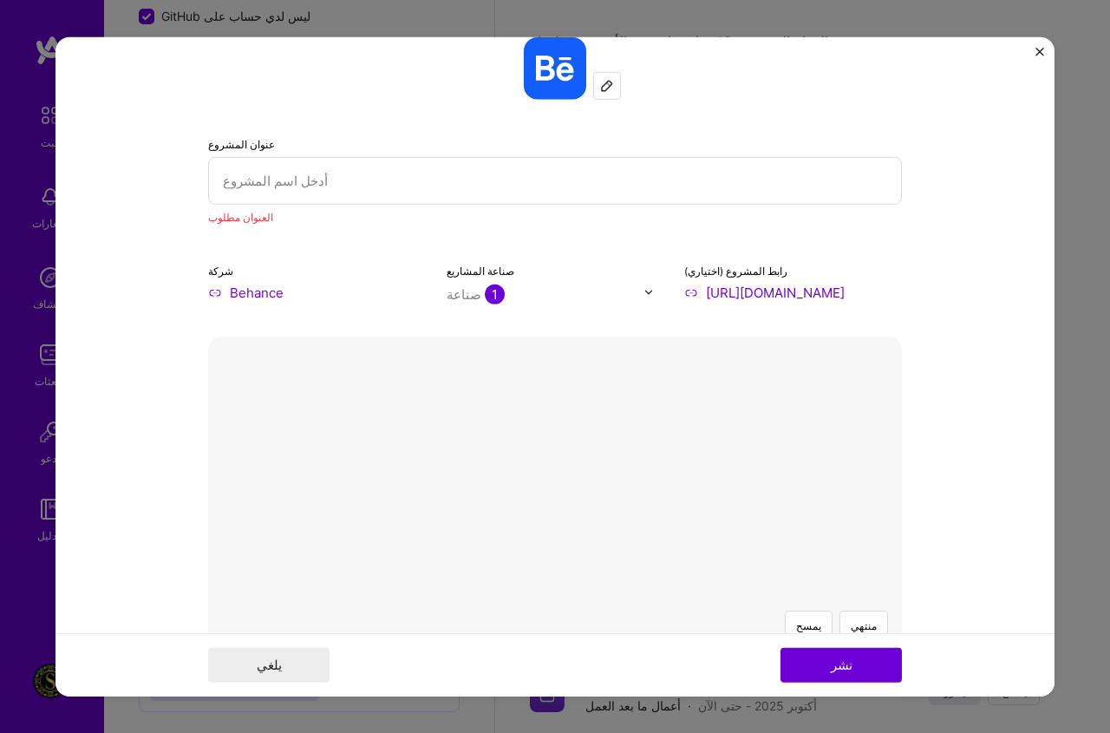
click at [236, 187] on input "text" at bounding box center [555, 180] width 694 height 48
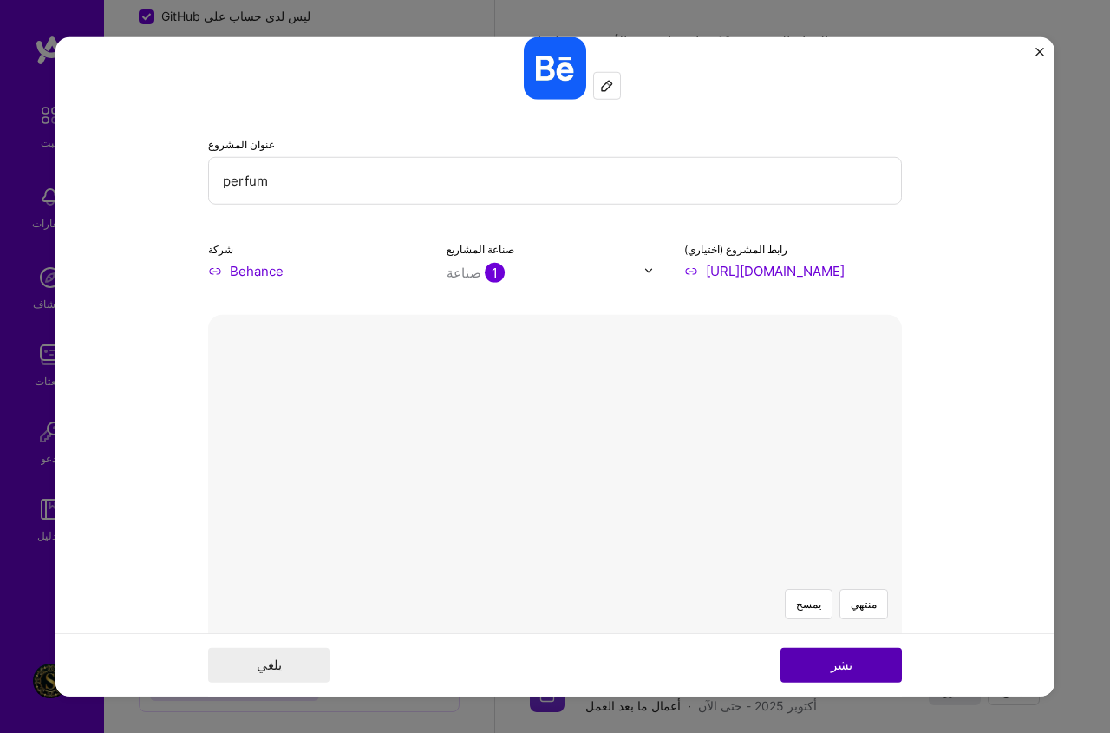
type input "perfum"
click at [821, 664] on button "نشر" at bounding box center [841, 665] width 121 height 35
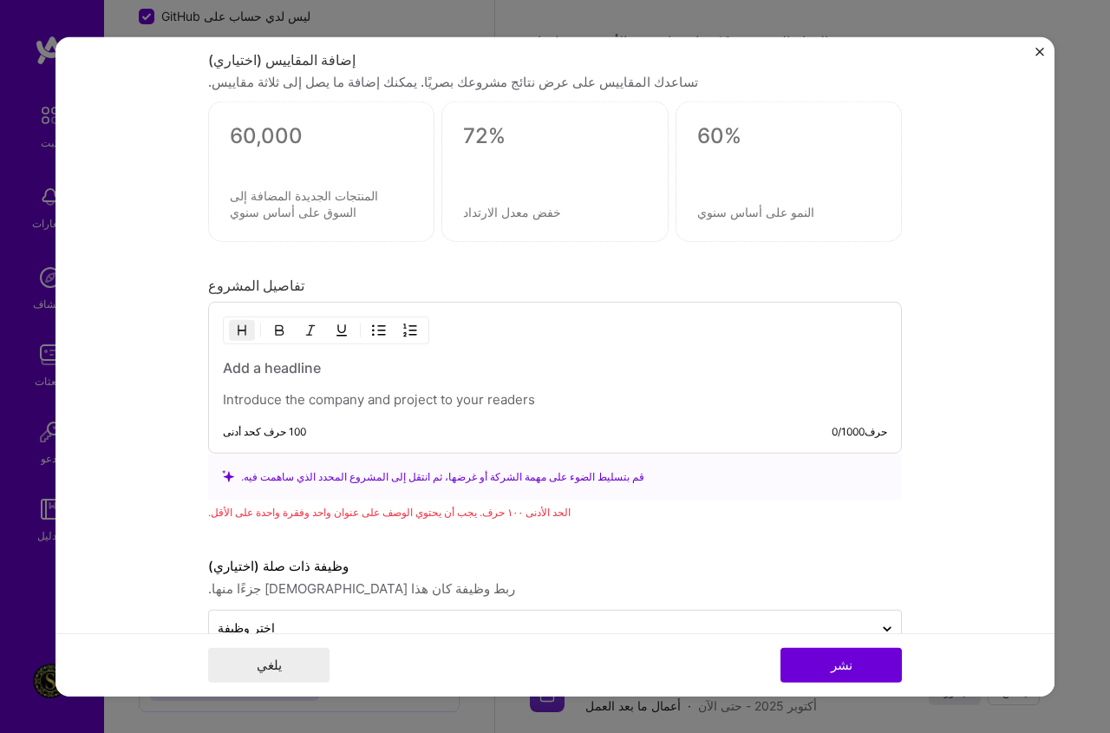
scroll to position [1657, 0]
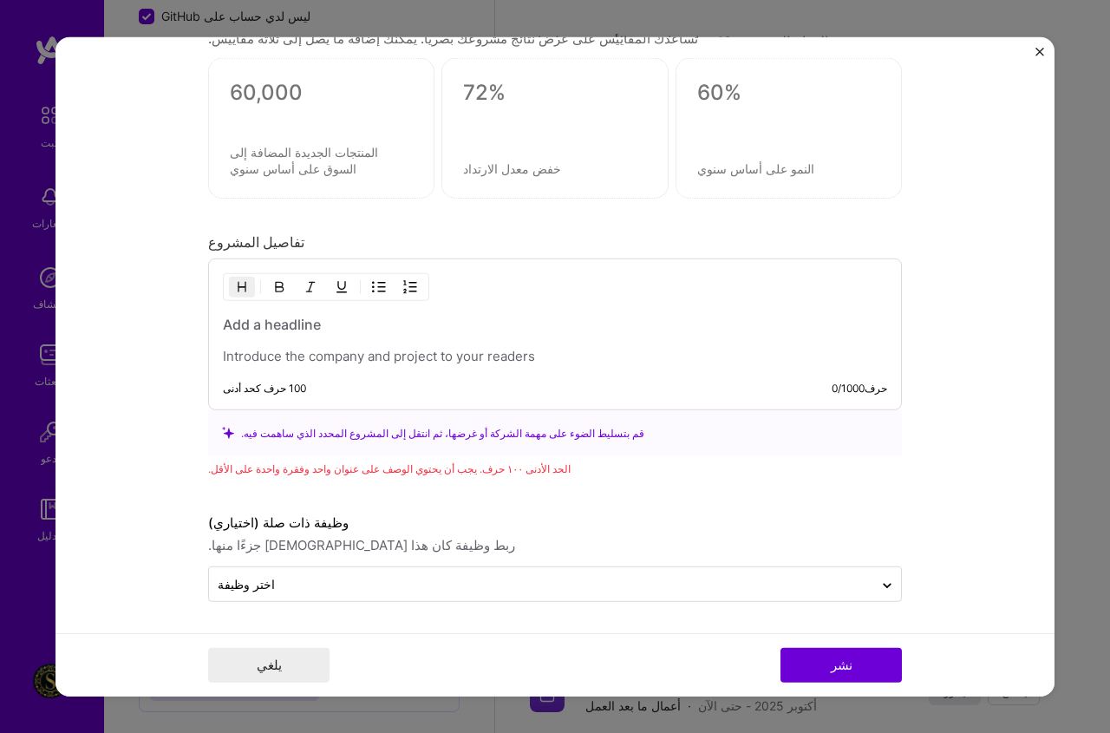
click at [288, 355] on p at bounding box center [555, 356] width 665 height 17
click at [805, 663] on button "نشر" at bounding box center [841, 665] width 121 height 35
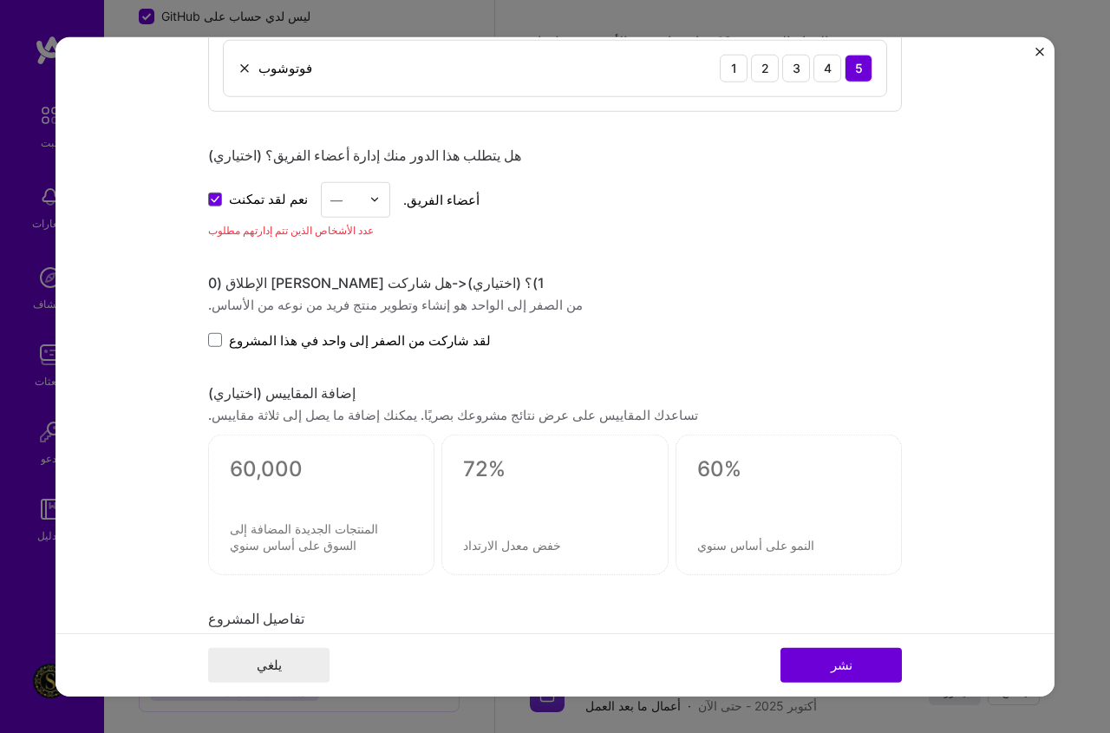
scroll to position [1180, 0]
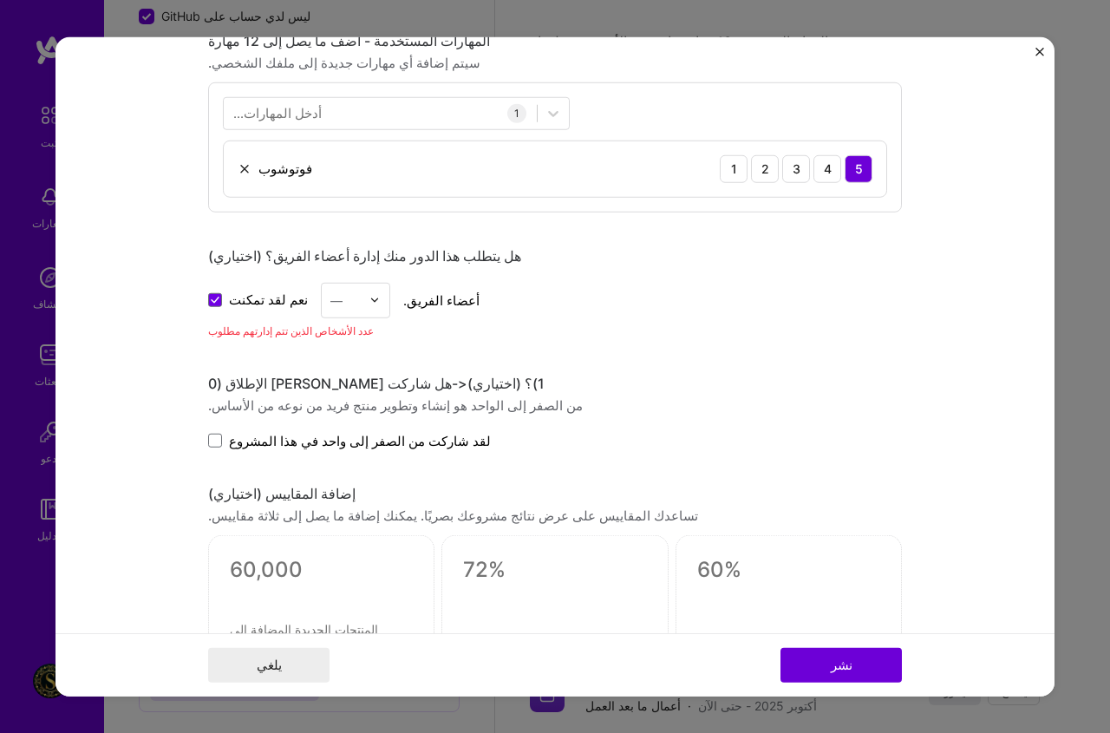
click at [370, 300] on img at bounding box center [375, 300] width 10 height 10
click at [331, 294] on font "—" at bounding box center [337, 299] width 12 height 15
click at [208, 307] on span at bounding box center [215, 300] width 14 height 14
click at [0, 0] on input "نعم لقد تمكنت" at bounding box center [0, 0] width 0 height 0
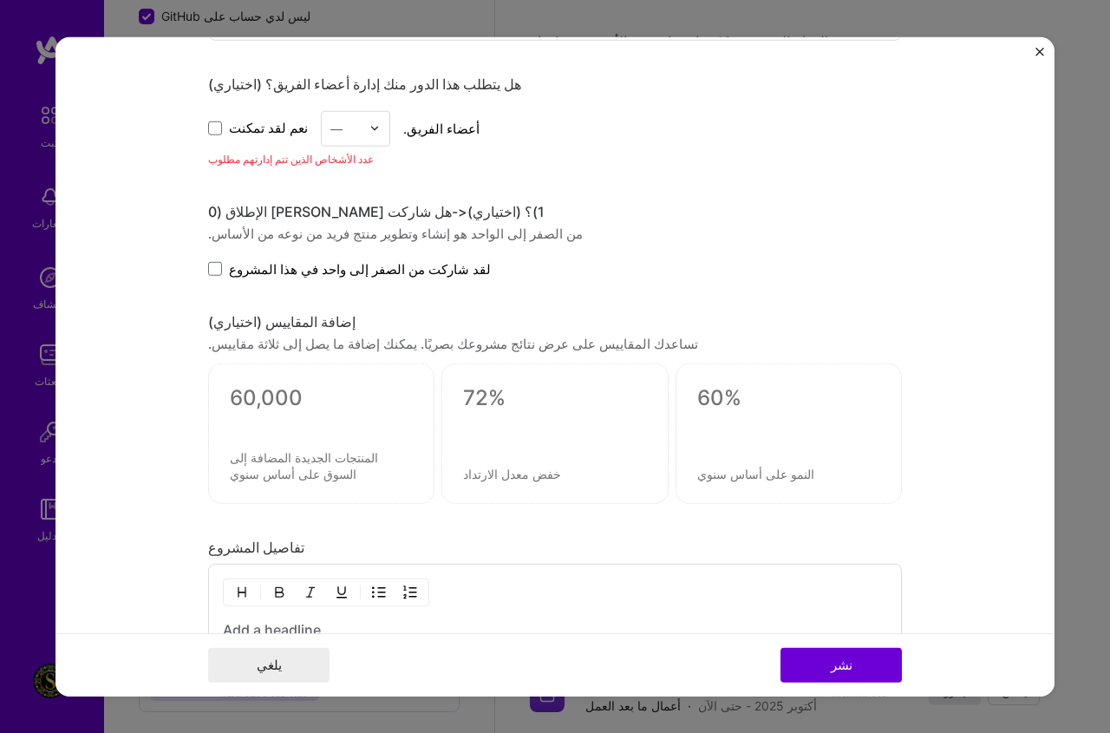
scroll to position [1440, 0]
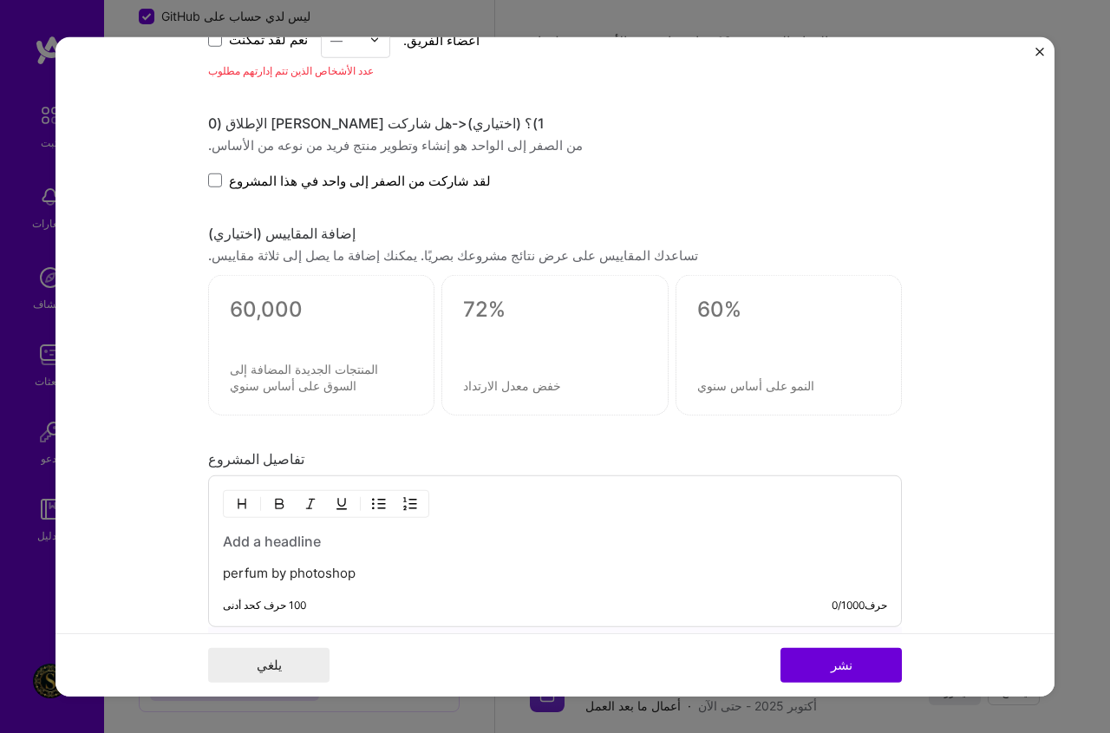
click at [381, 180] on font "لقد شاركت من الصفر إلى واحد في هذا المشروع" at bounding box center [360, 180] width 262 height 16
click at [0, 0] on input "لقد شاركت من الصفر إلى واحد في هذا المشروع" at bounding box center [0, 0] width 0 height 0
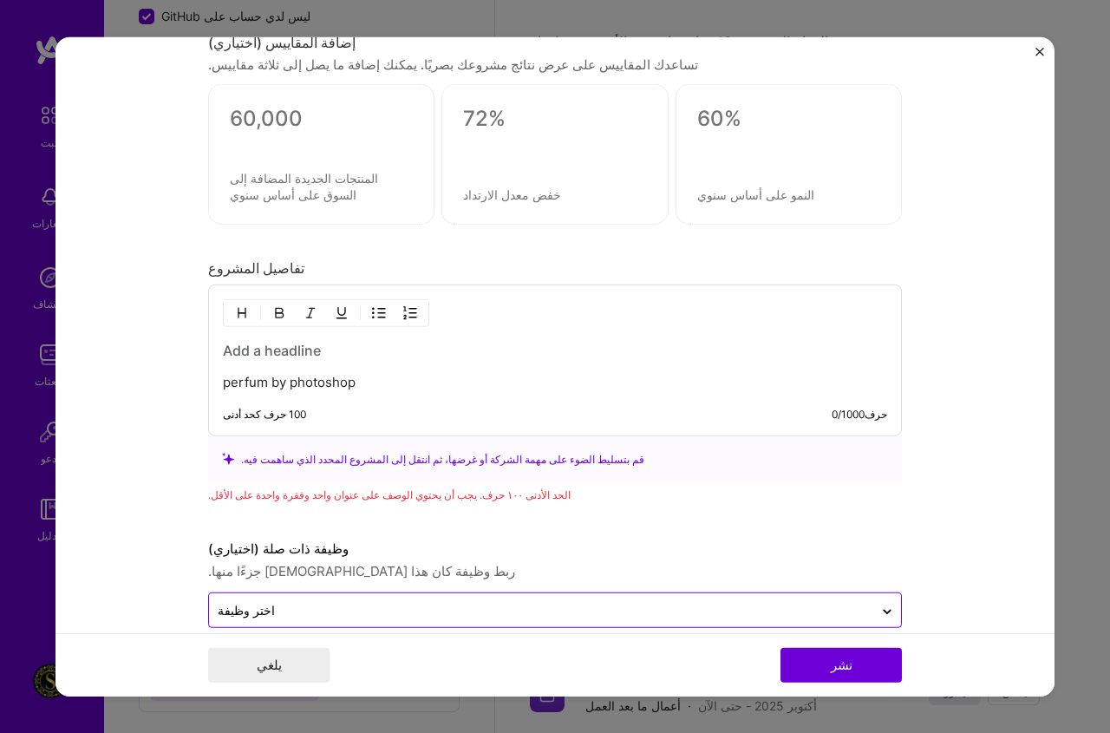
scroll to position [1657, 0]
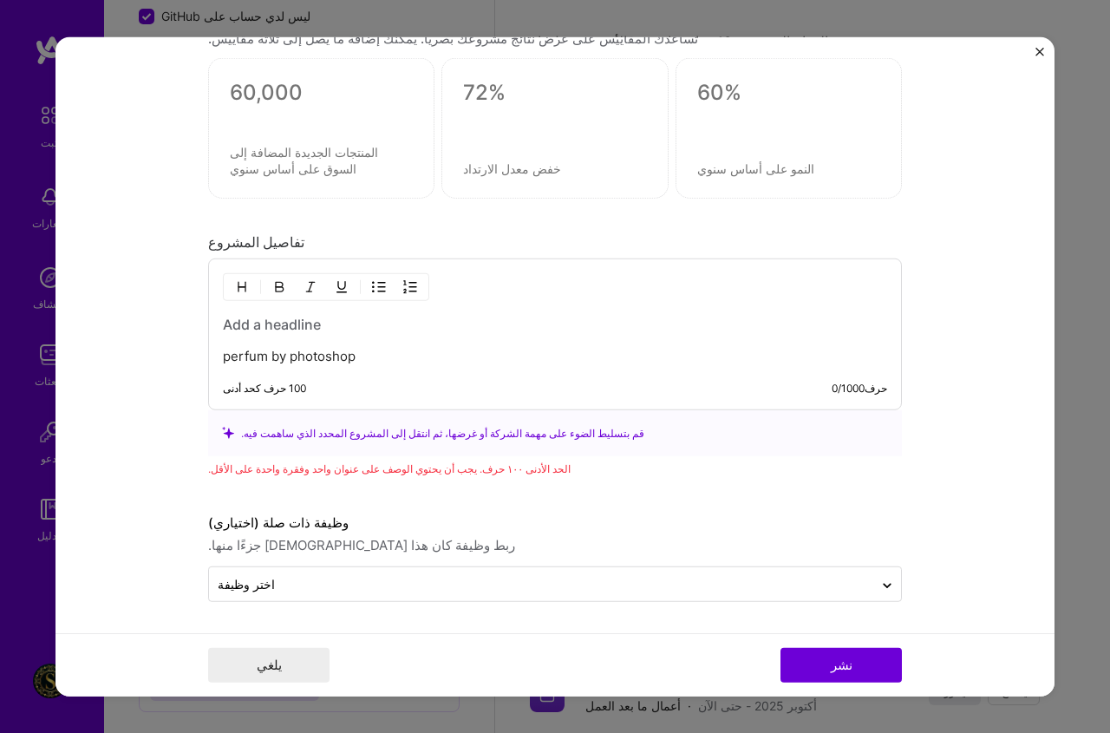
click at [250, 424] on font "قم بتسليط الضوء على مهمة الشركة أو غرضها، ثم انتقل إلى المشروع المحدد الذي ساهم…" at bounding box center [442, 433] width 403 height 18
drag, startPoint x: 351, startPoint y: 358, endPoint x: 152, endPoint y: 363, distance: 199.6
click at [152, 363] on form "عنوان المشروع perfum شركة Behance صناعة المشاريع صناعة 1 رابط المشروع (اختياري)…" at bounding box center [555, 366] width 999 height 660
copy p "perfum by photoshop"
click at [399, 379] on div "perfum by photosho 100 حرف كحد أدنى 0 / 1000 حرف" at bounding box center [555, 335] width 694 height 152
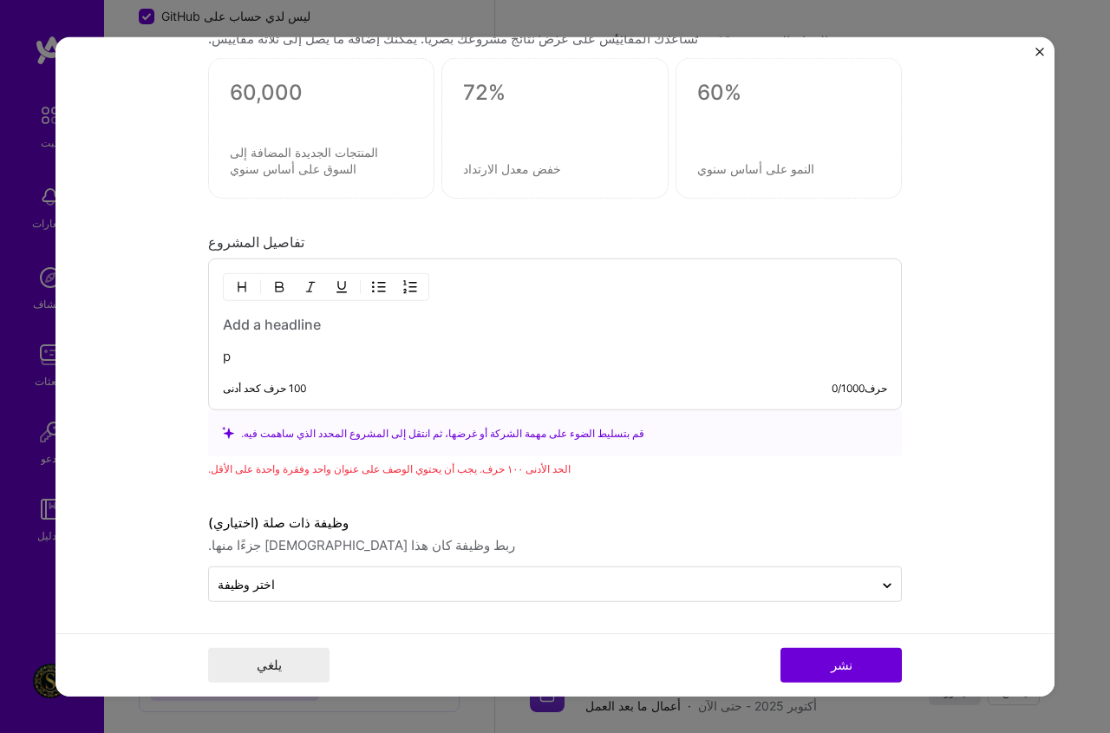
click at [345, 363] on p "p" at bounding box center [555, 356] width 665 height 17
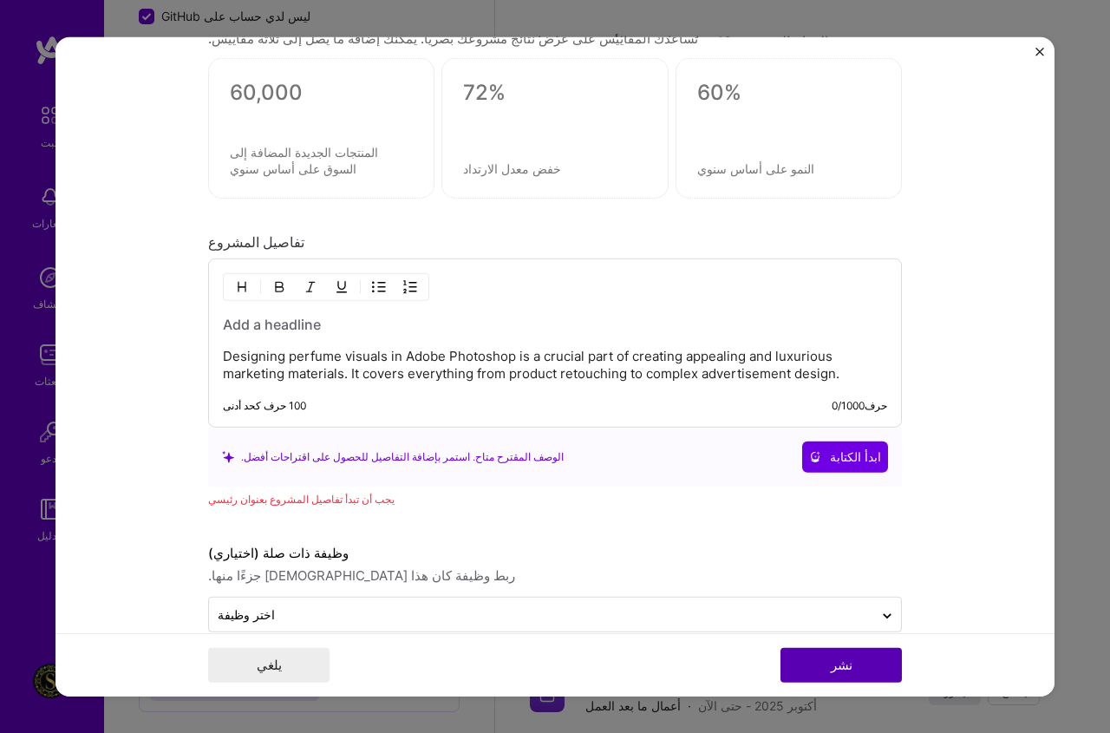
click at [841, 657] on font "نشر" at bounding box center [842, 665] width 22 height 16
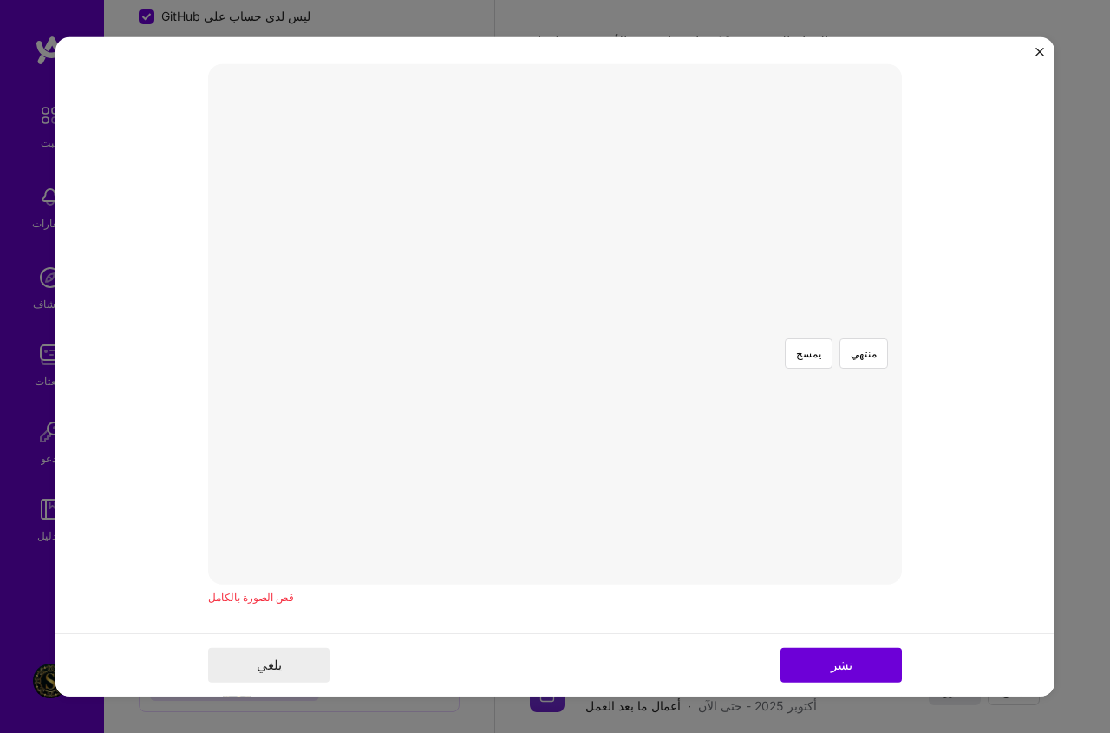
scroll to position [260, 0]
click at [852, 371] on font "منتهي" at bounding box center [864, 377] width 26 height 13
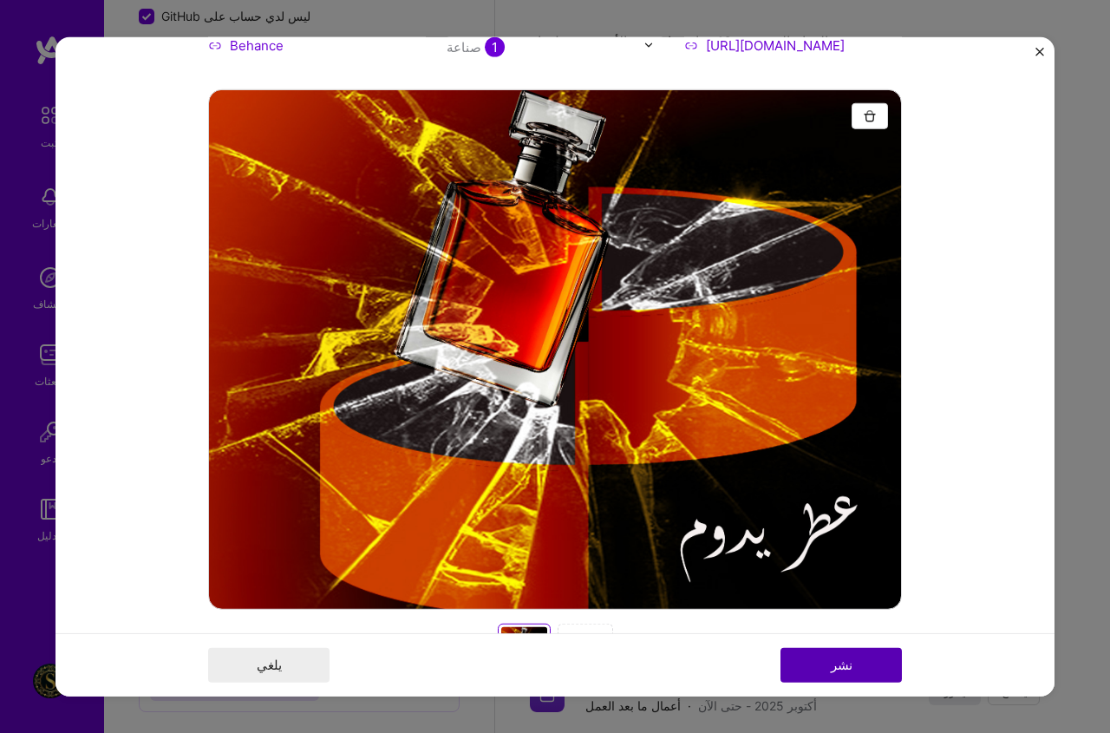
click at [857, 651] on button "نشر" at bounding box center [841, 665] width 121 height 35
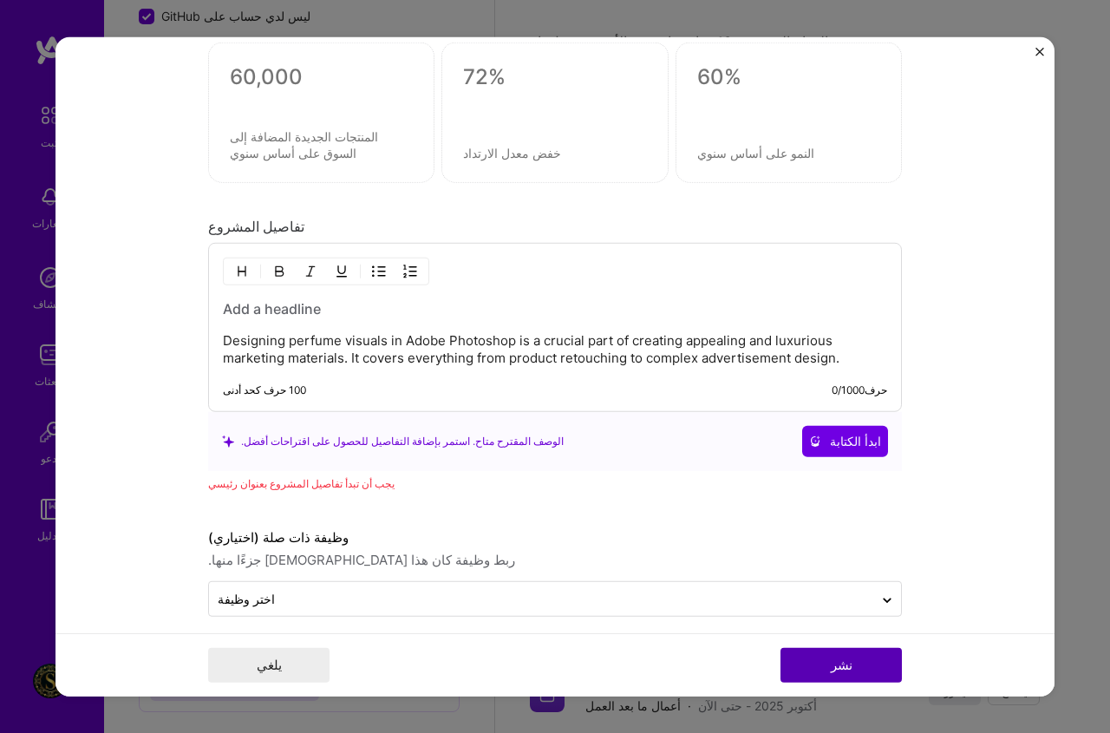
scroll to position [1696, 0]
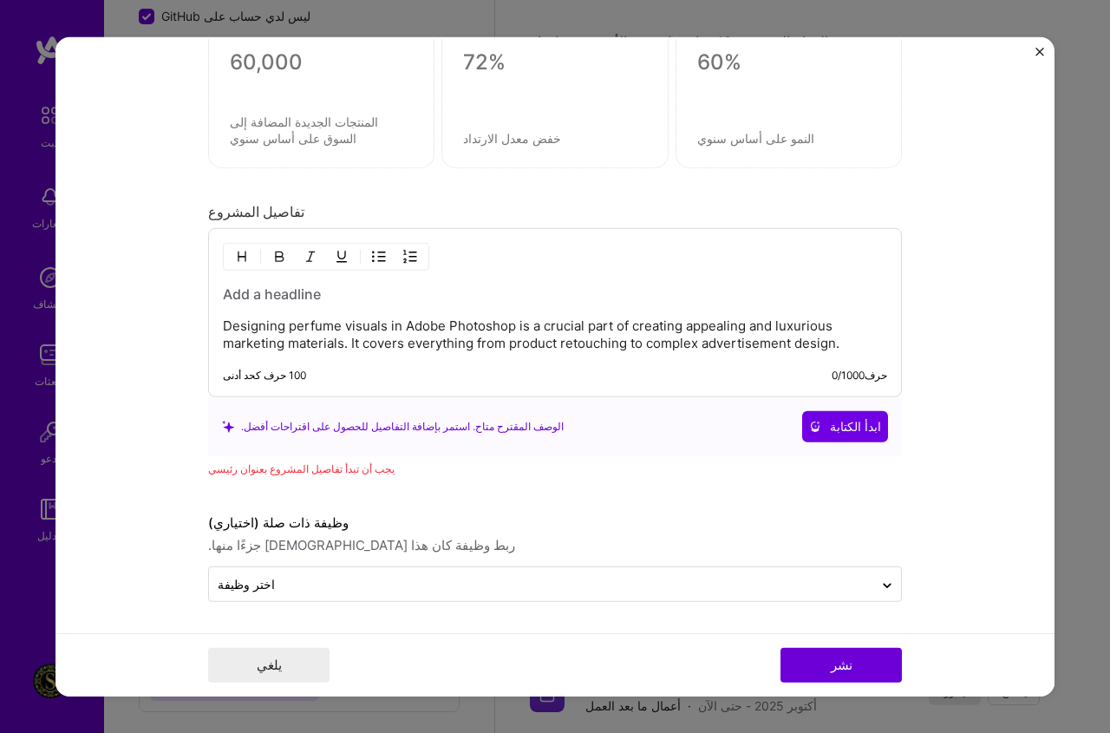
click at [299, 309] on div "Designing perfume visuals in Adobe Photoshop is a crucial part of creating appe…" at bounding box center [555, 319] width 665 height 68
drag, startPoint x: 282, startPoint y: 327, endPoint x: 335, endPoint y: 323, distance: 53.1
click at [335, 323] on p "Designing perfume visuals in Adobe Photoshop is a crucial part of creating appe…" at bounding box center [555, 335] width 665 height 35
copy p "perfume"
click at [294, 295] on h3 at bounding box center [555, 294] width 665 height 19
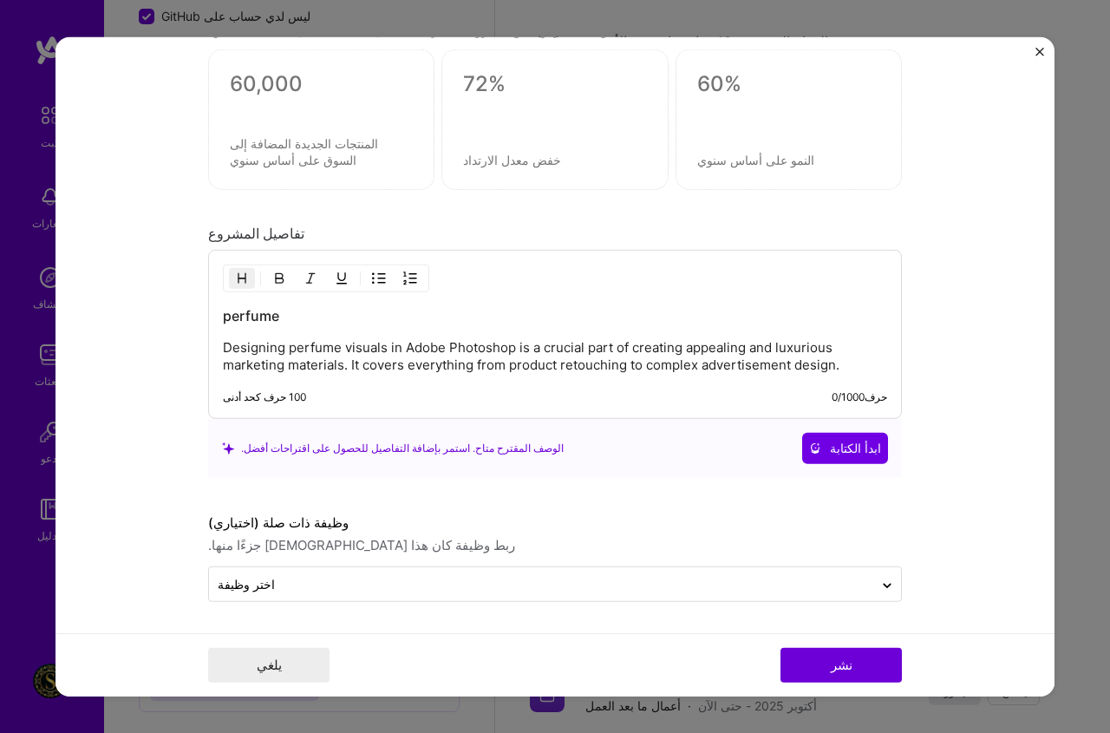
scroll to position [1674, 0]
click at [828, 671] on button "نشر" at bounding box center [841, 665] width 121 height 35
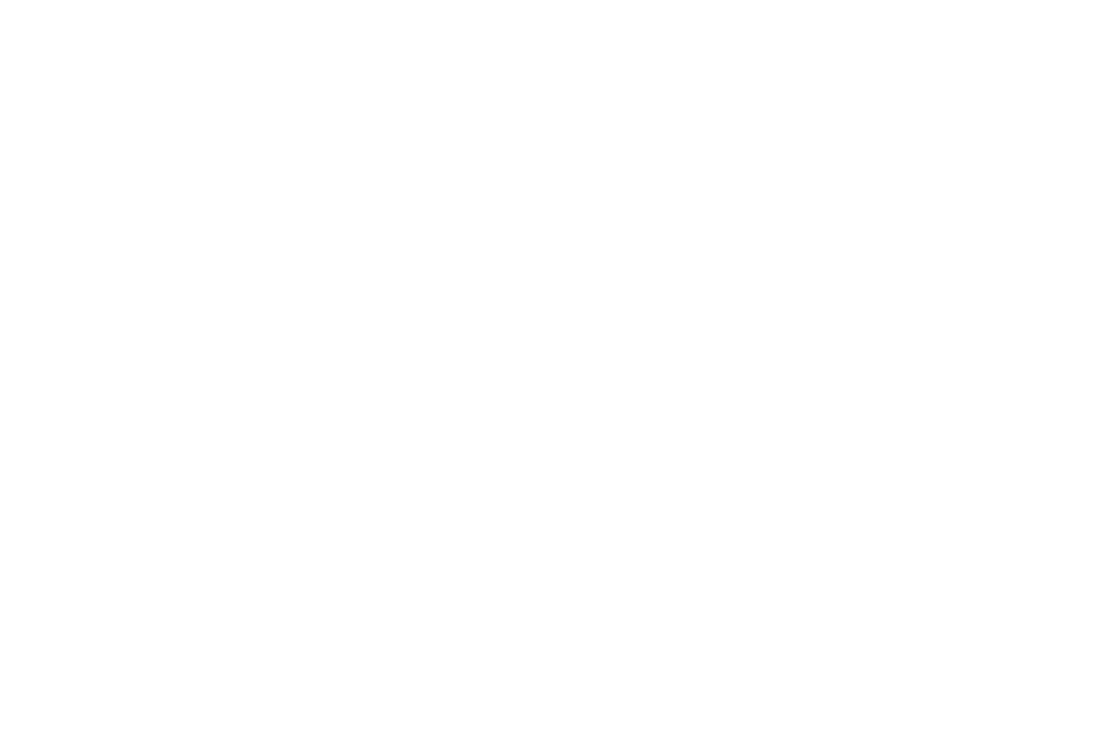
scroll to position [0, 0]
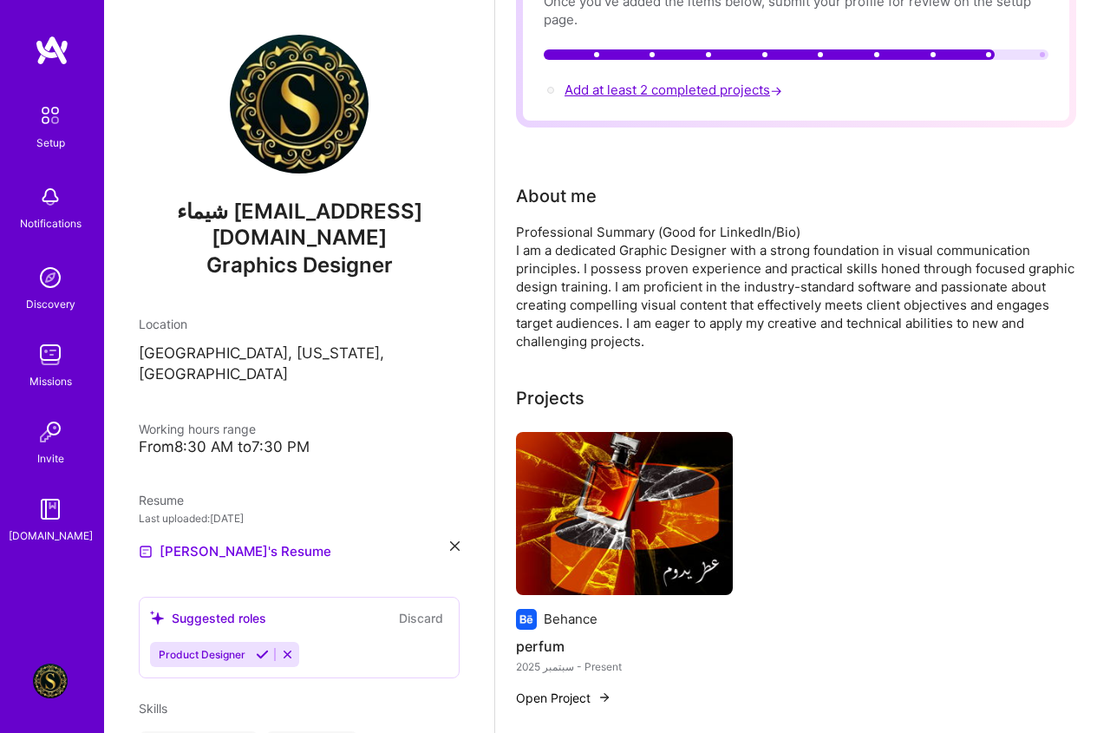
scroll to position [174, 0]
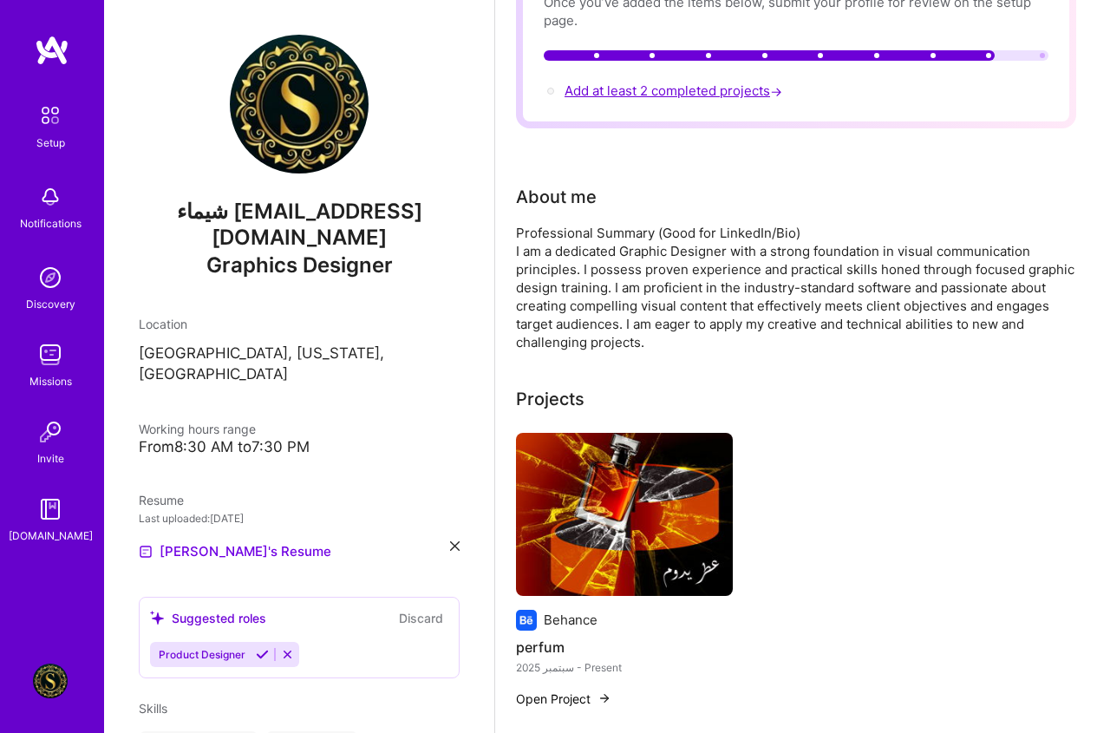
click at [721, 87] on span "Add at least 2 completed projects →" at bounding box center [675, 90] width 221 height 16
select select "US"
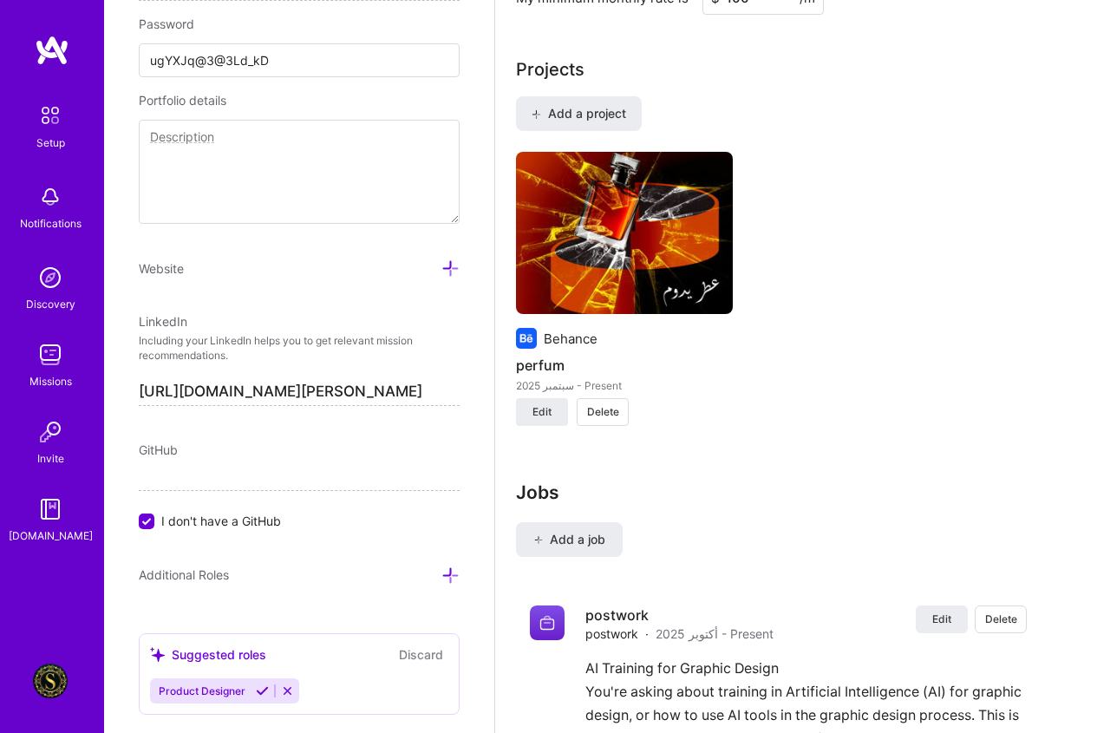
scroll to position [1280, 0]
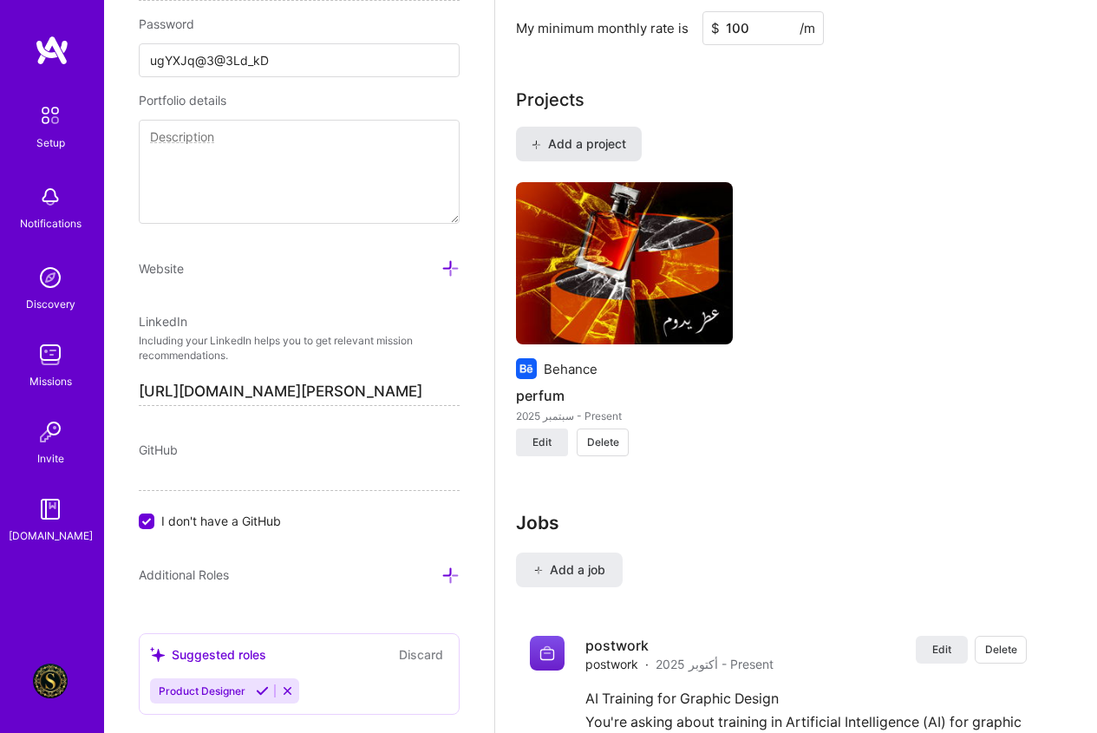
click at [599, 151] on span "Add a project" at bounding box center [579, 143] width 95 height 17
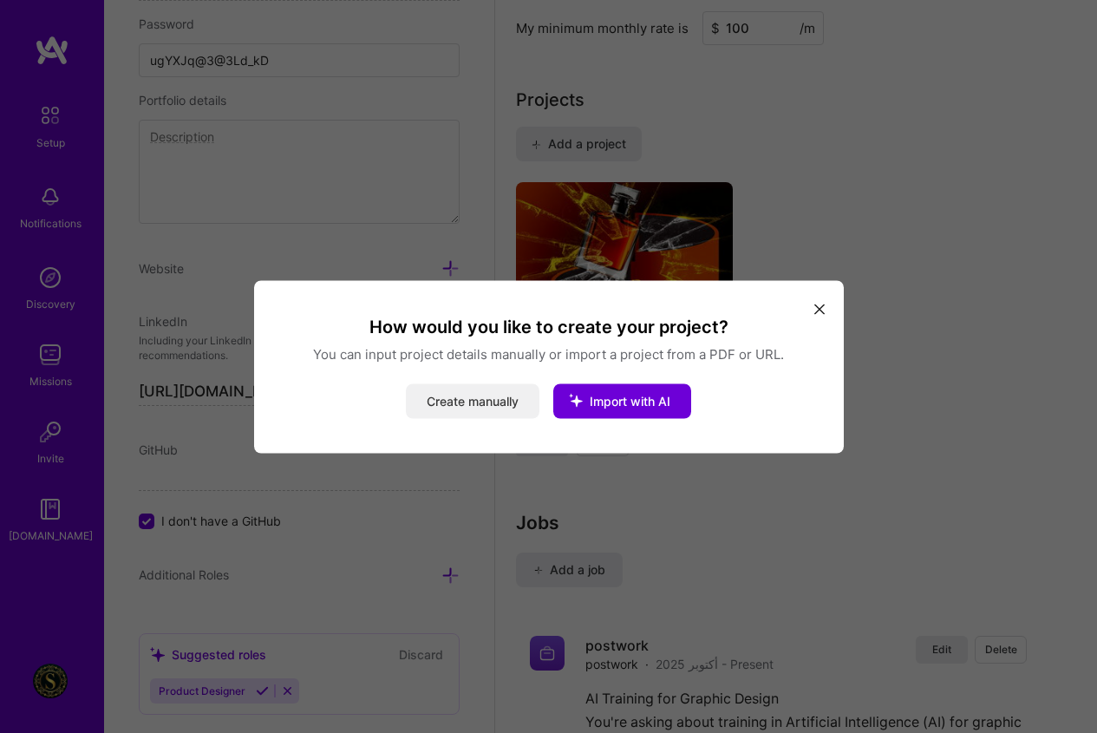
click at [502, 404] on button "Create manually" at bounding box center [473, 400] width 134 height 35
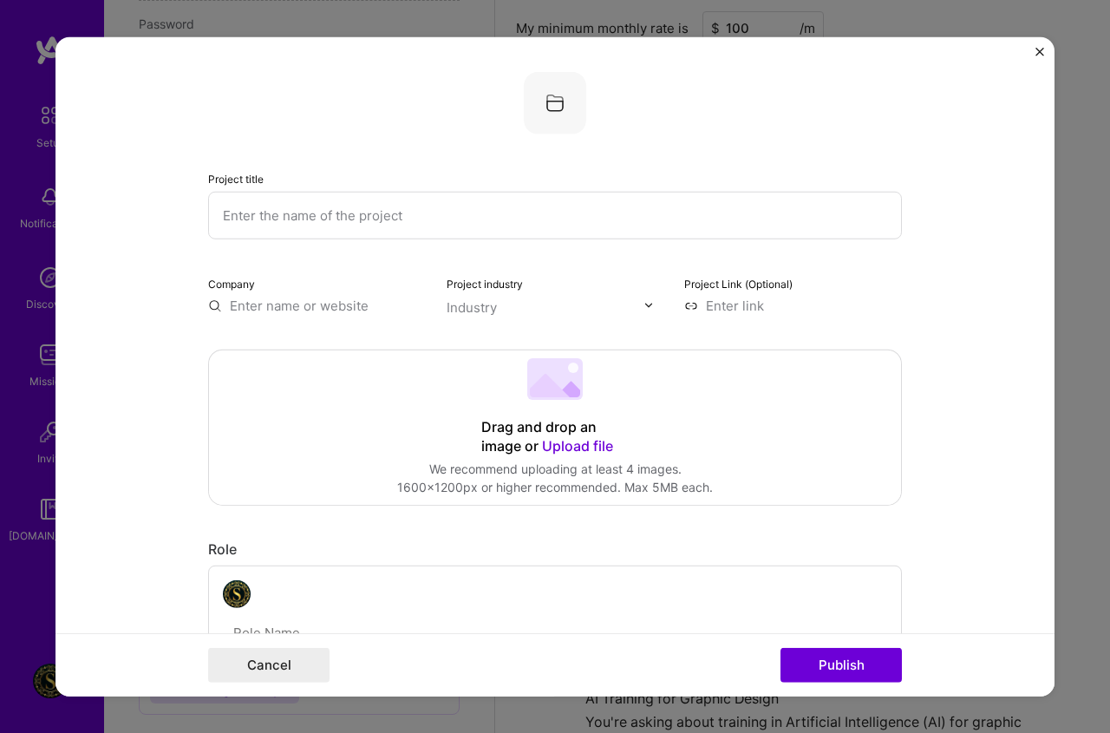
click at [552, 416] on div "Drag and drop an image or Upload file Upload file We recommend uploading at lea…" at bounding box center [555, 427] width 692 height 154
click at [1044, 47] on img "Close" at bounding box center [1040, 51] width 9 height 9
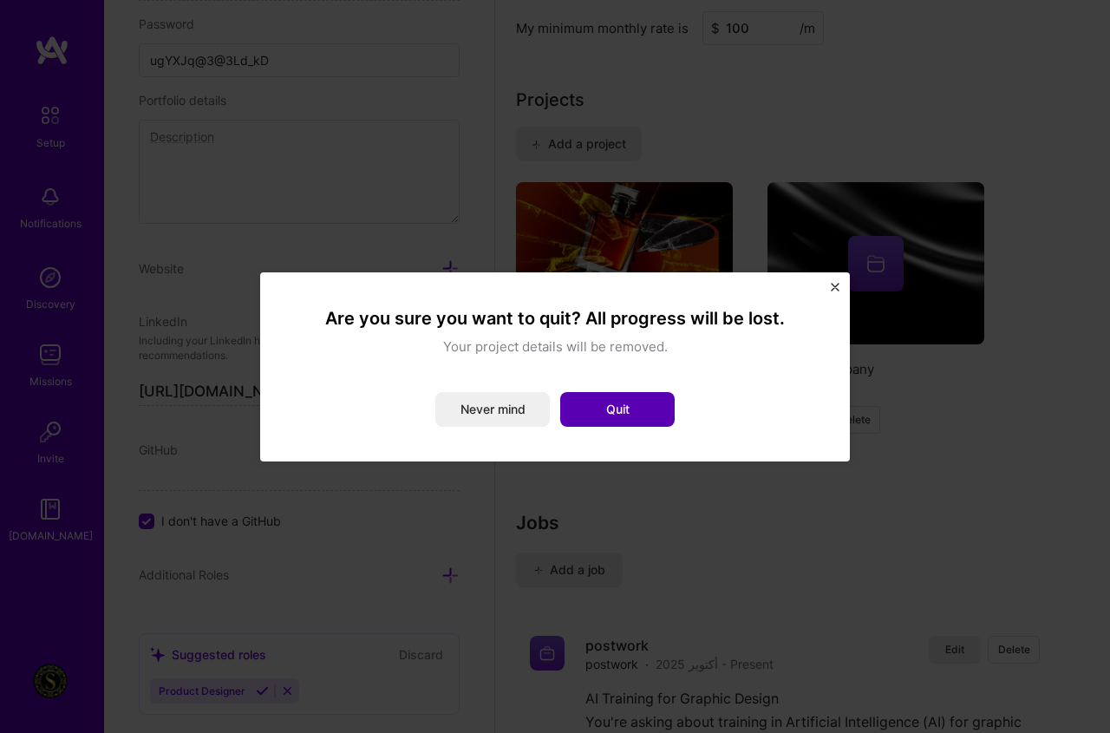
click at [608, 403] on button "Quit" at bounding box center [617, 409] width 115 height 35
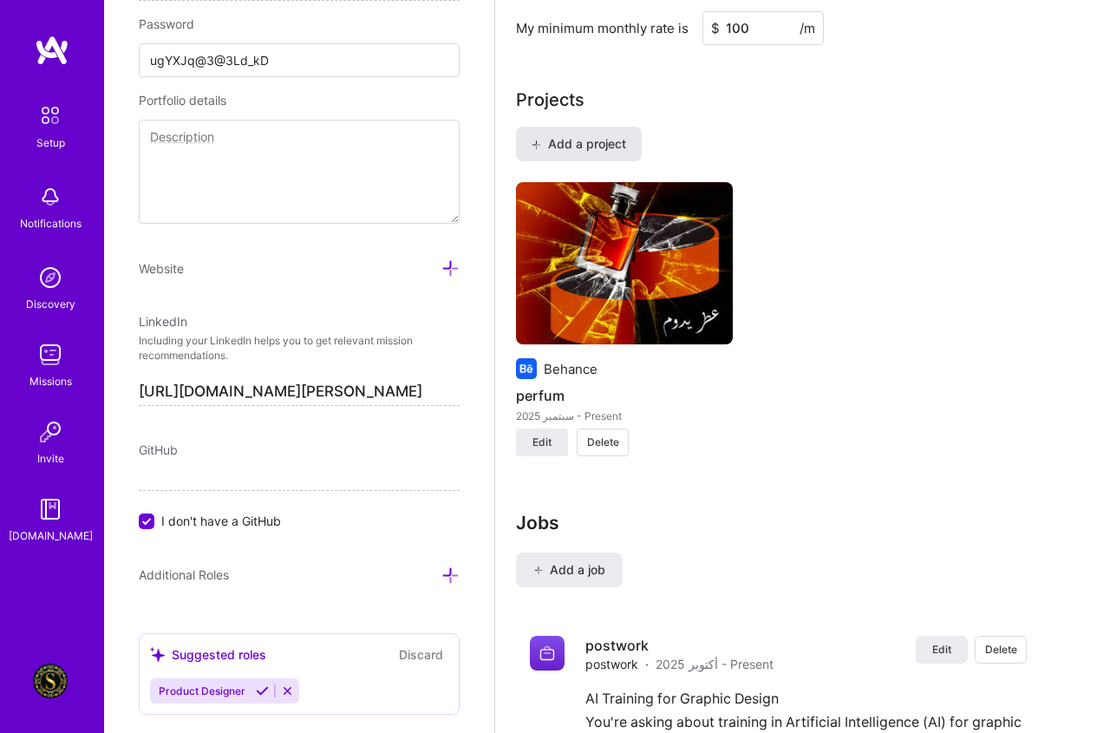
click at [588, 153] on button "Add a project" at bounding box center [579, 144] width 126 height 35
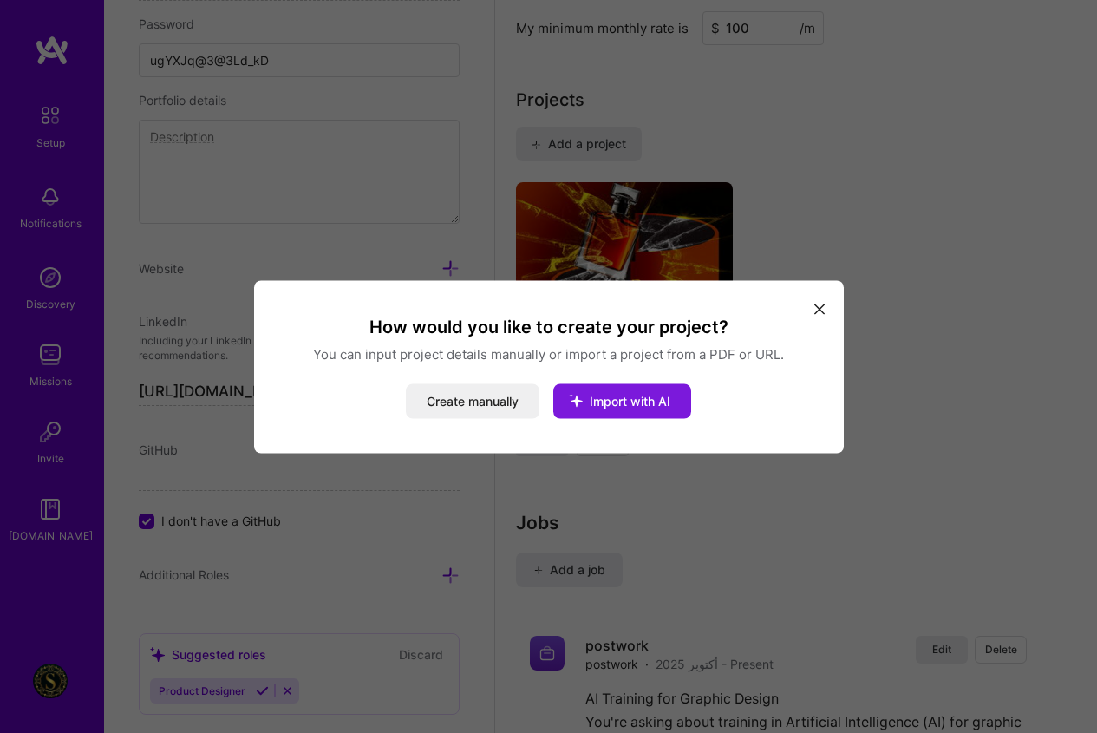
click at [633, 390] on button "Import with AI" at bounding box center [622, 400] width 138 height 35
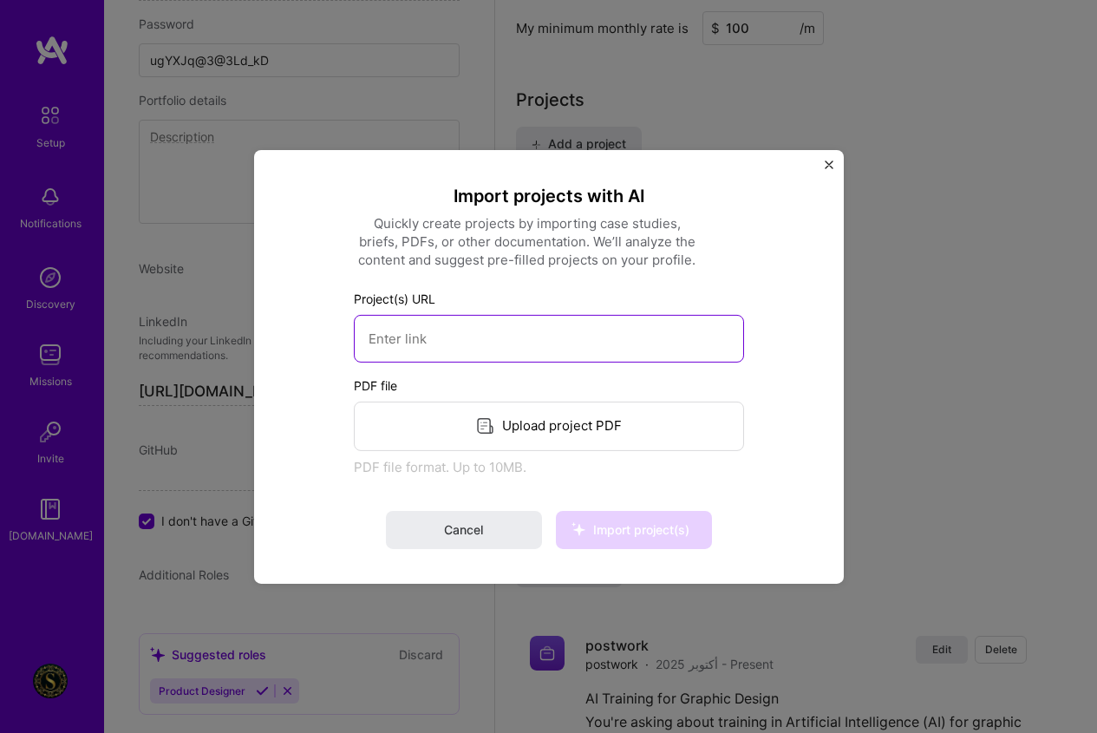
click at [453, 337] on input at bounding box center [549, 338] width 390 height 48
click at [497, 425] on div "Upload project PDF" at bounding box center [549, 425] width 390 height 49
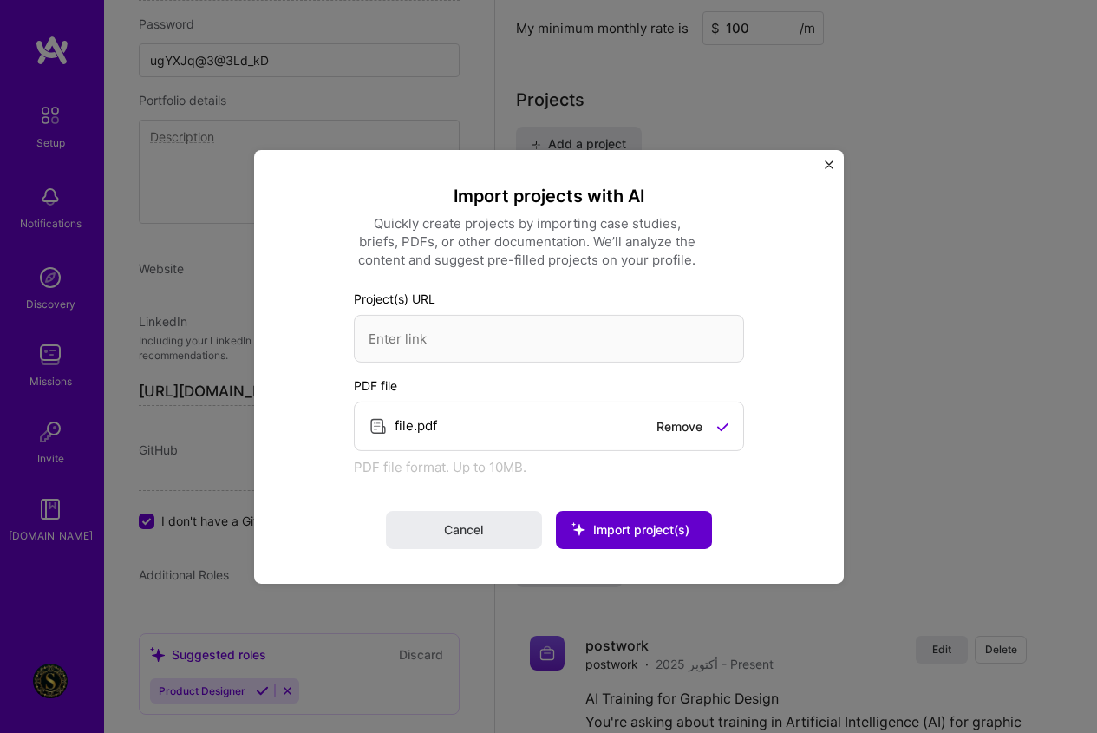
click at [652, 541] on button "Import project(s)" at bounding box center [634, 530] width 156 height 38
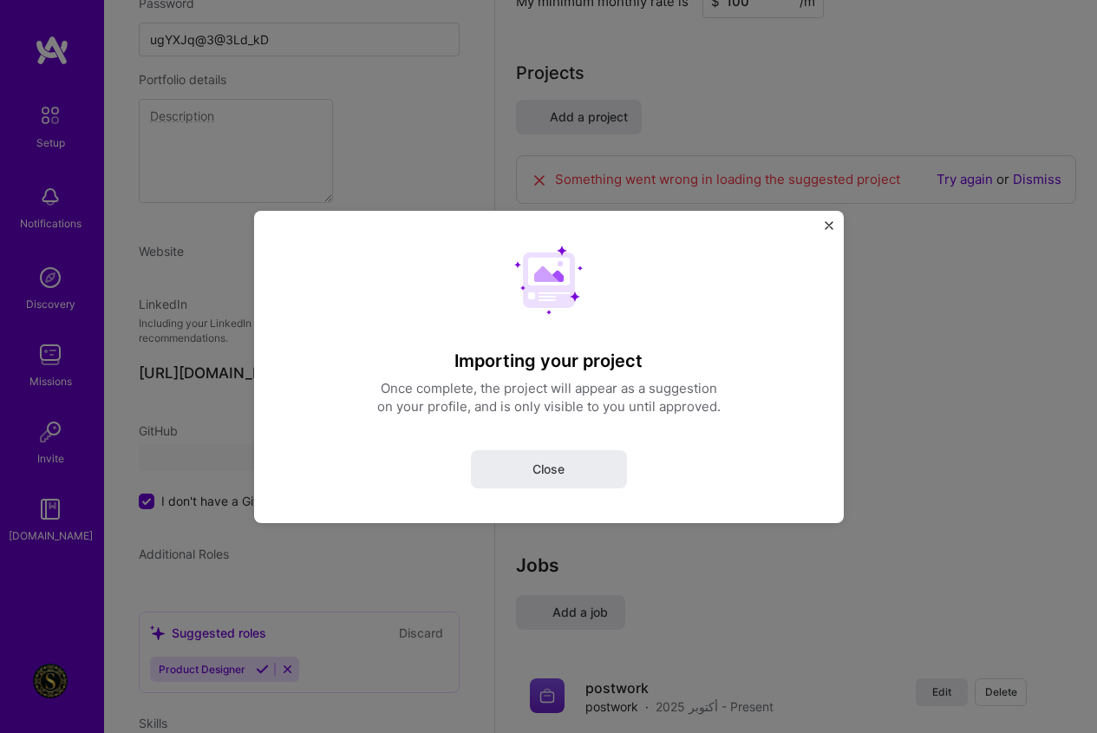
select select "US"
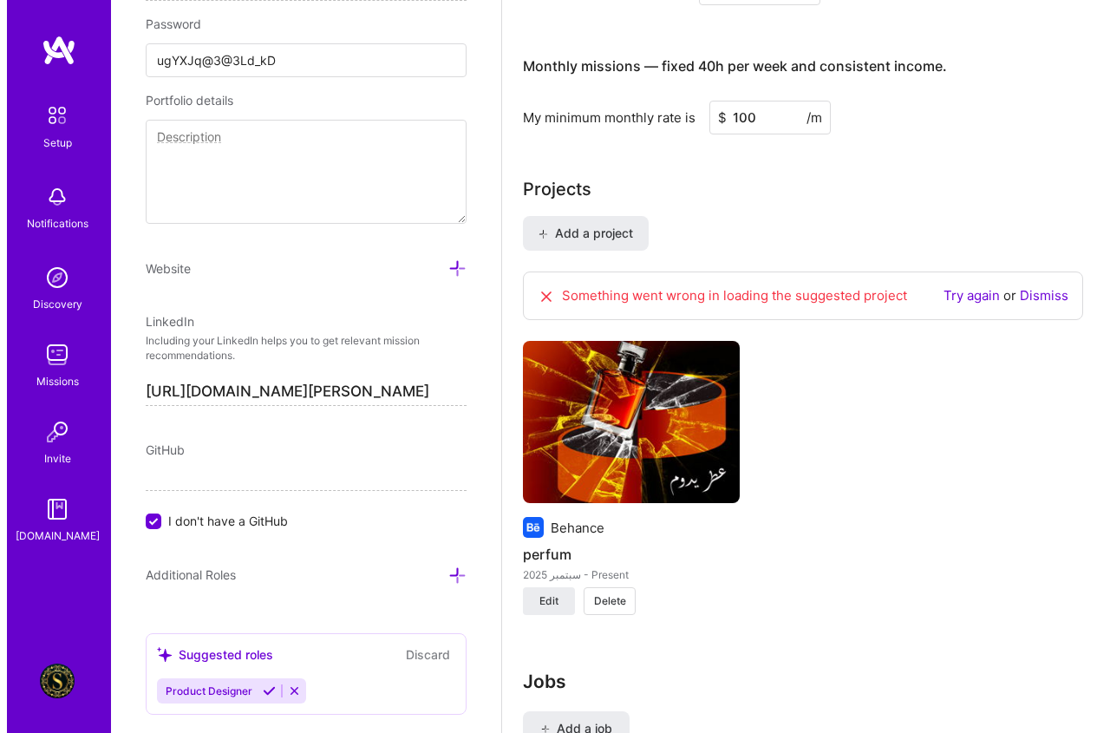
scroll to position [1203, 0]
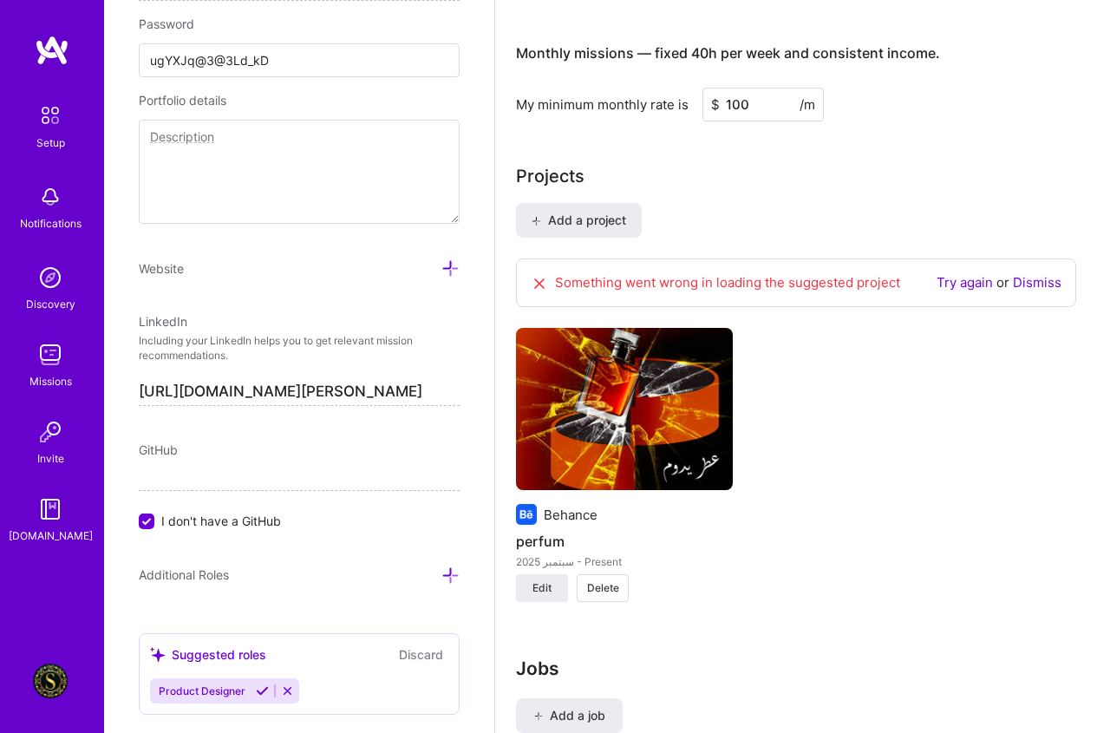
click at [540, 284] on icon at bounding box center [539, 283] width 17 height 17
click at [953, 273] on div "Try again or Dismiss" at bounding box center [999, 282] width 125 height 19
click at [953, 279] on link "Try again" at bounding box center [965, 282] width 56 height 16
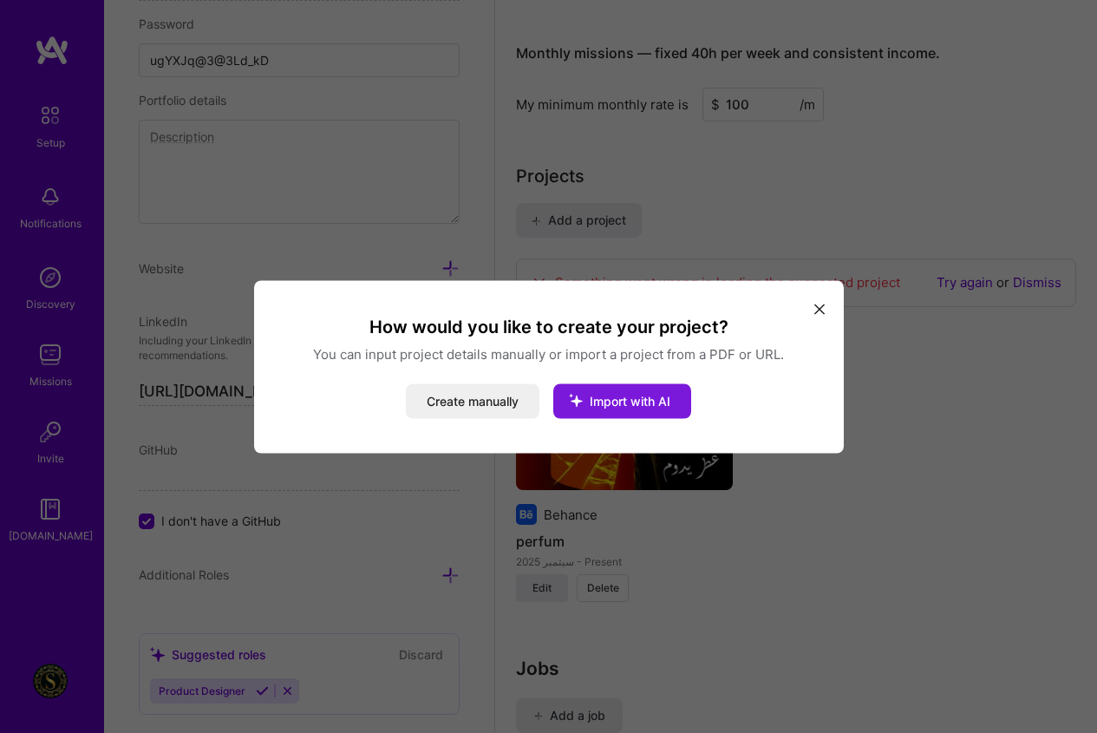
click at [681, 399] on button "Import with AI" at bounding box center [622, 400] width 138 height 35
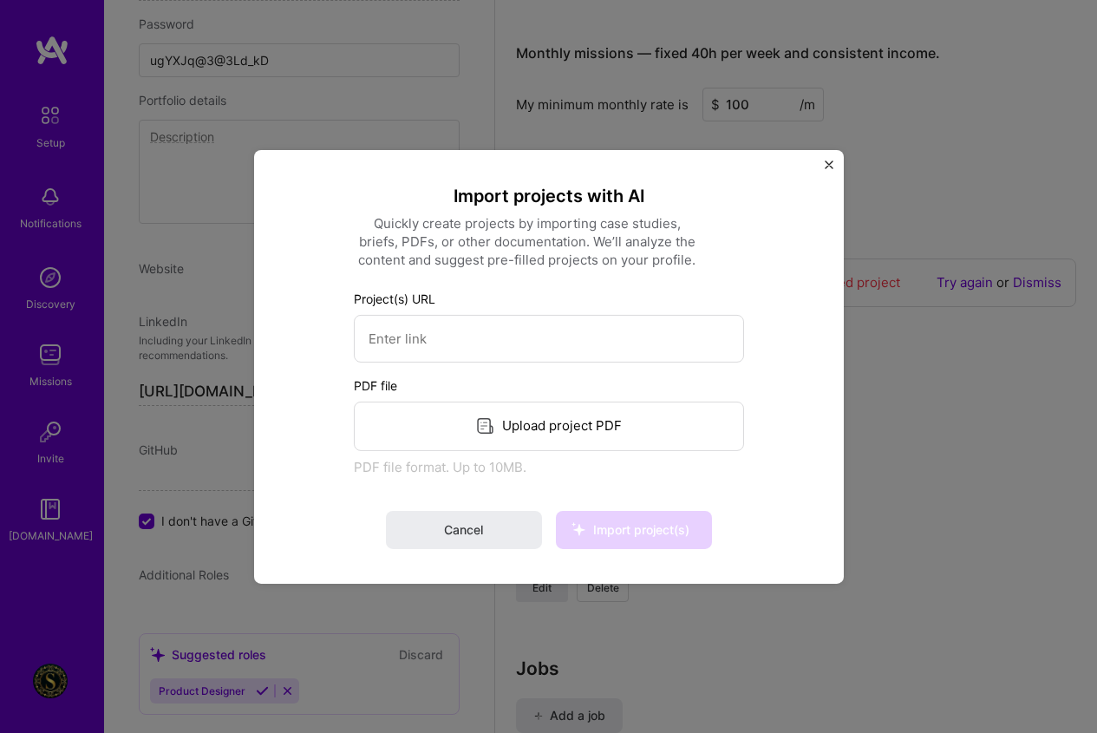
click at [828, 178] on button "Close" at bounding box center [829, 169] width 9 height 18
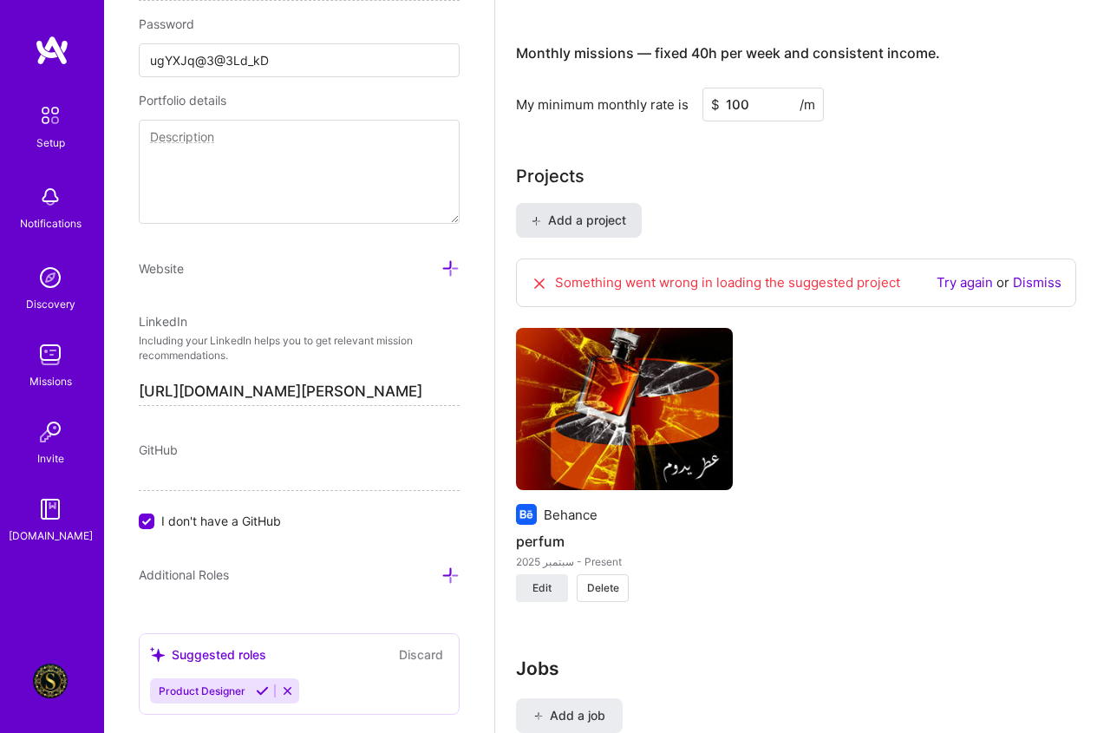
click at [550, 228] on span "Add a project" at bounding box center [579, 220] width 95 height 17
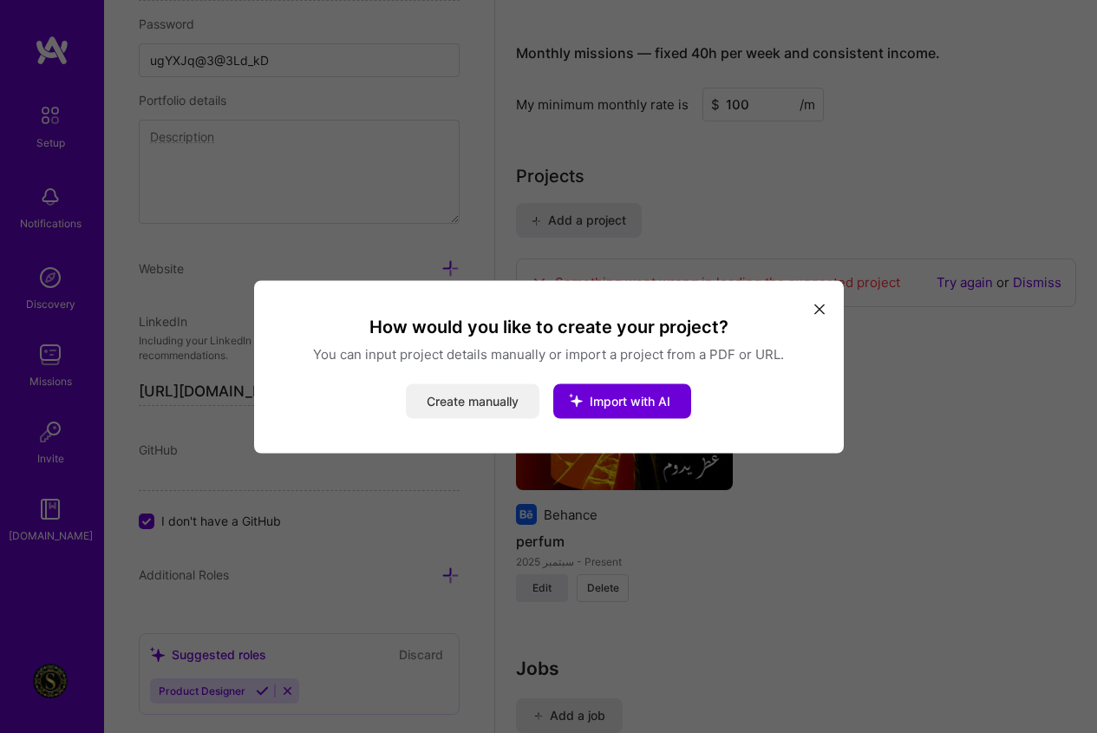
click at [507, 389] on button "Create manually" at bounding box center [473, 400] width 134 height 35
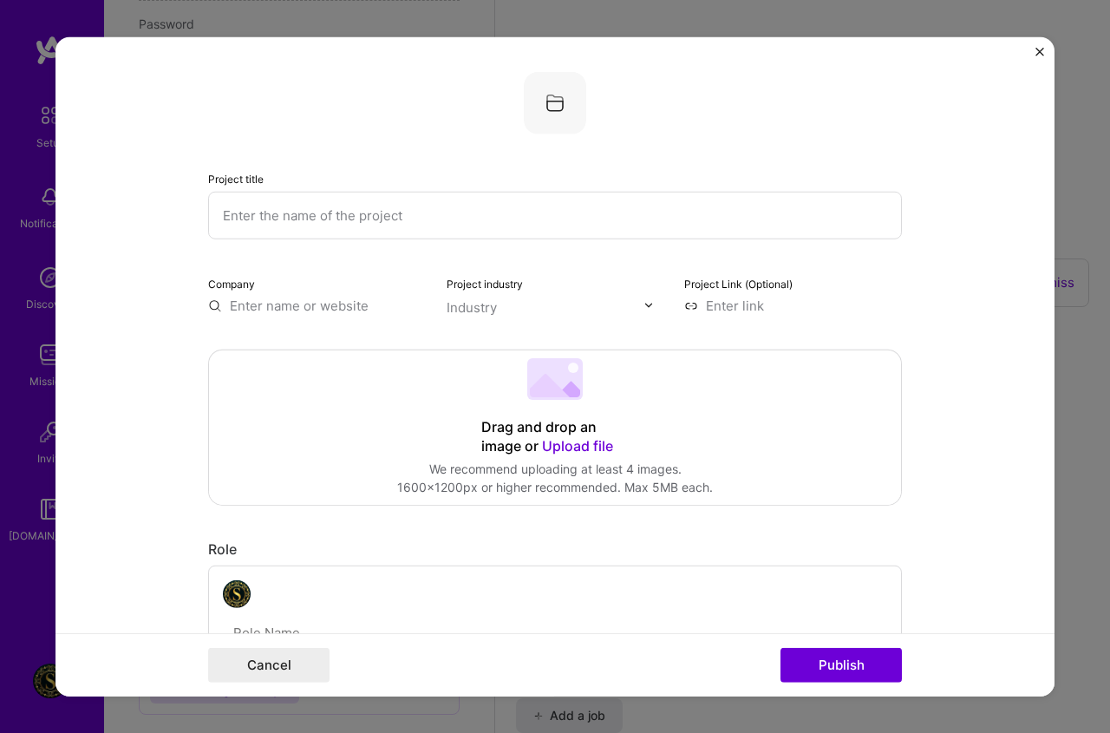
click at [531, 423] on div "Drag and drop an image or Upload file" at bounding box center [554, 436] width 147 height 38
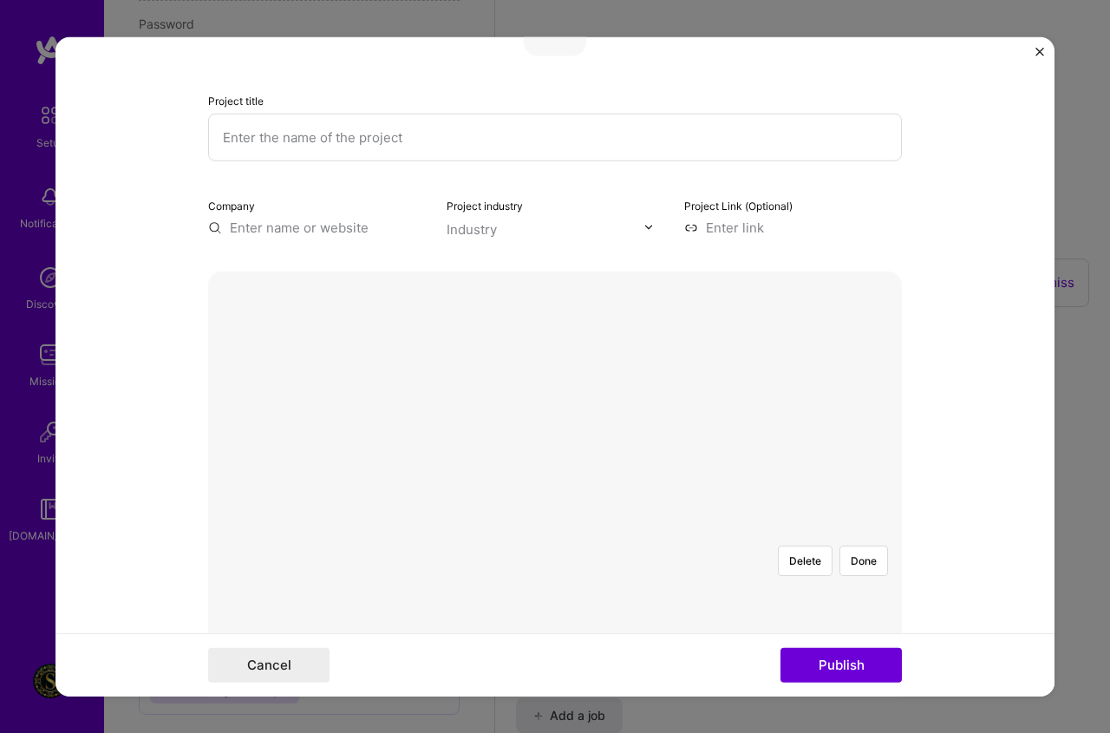
scroll to position [0, 0]
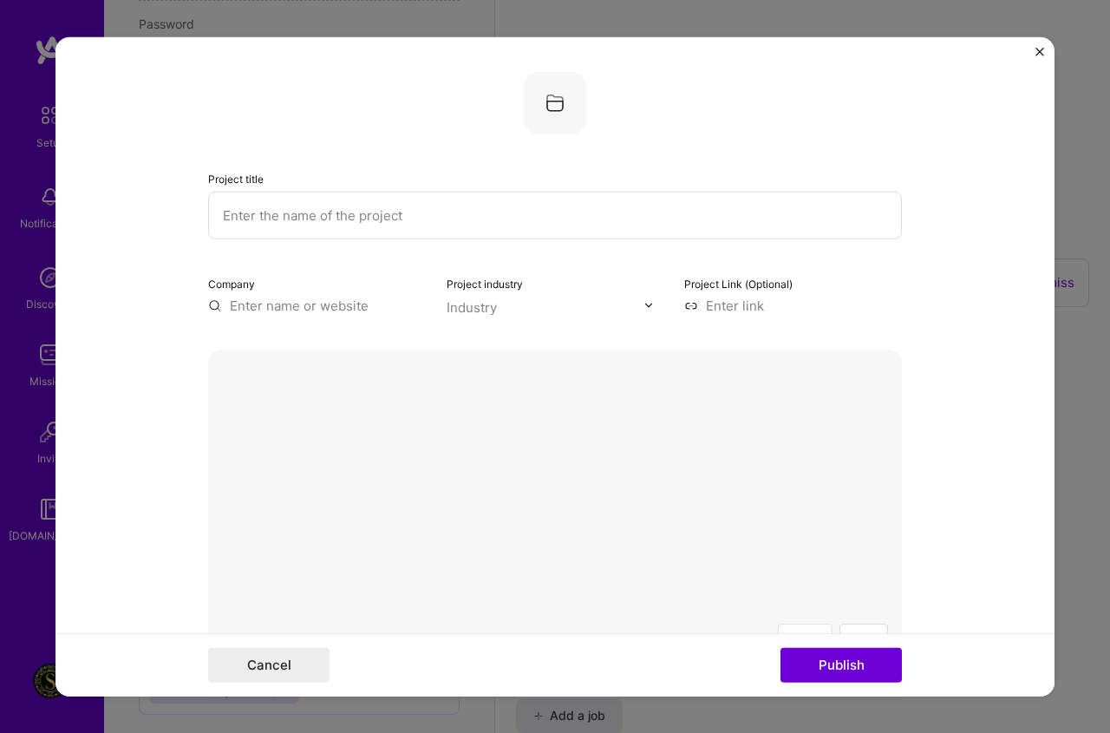
click at [816, 623] on button "Delete" at bounding box center [805, 638] width 55 height 30
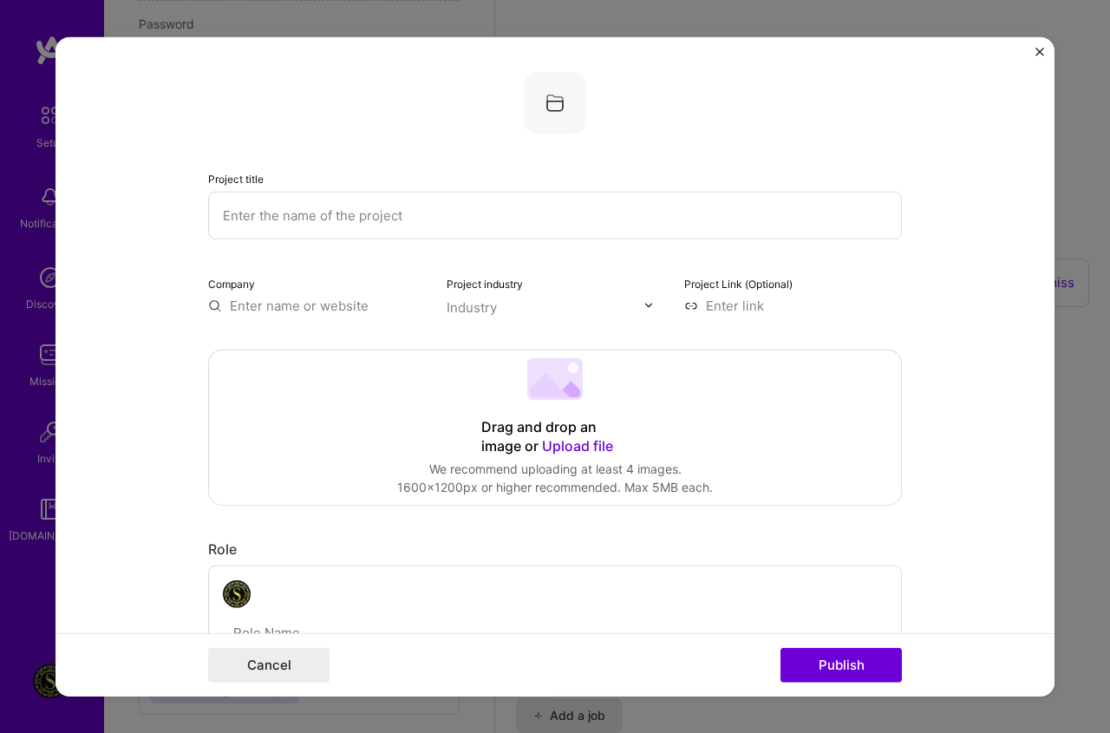
click at [573, 444] on span "Upload file" at bounding box center [577, 444] width 71 height 17
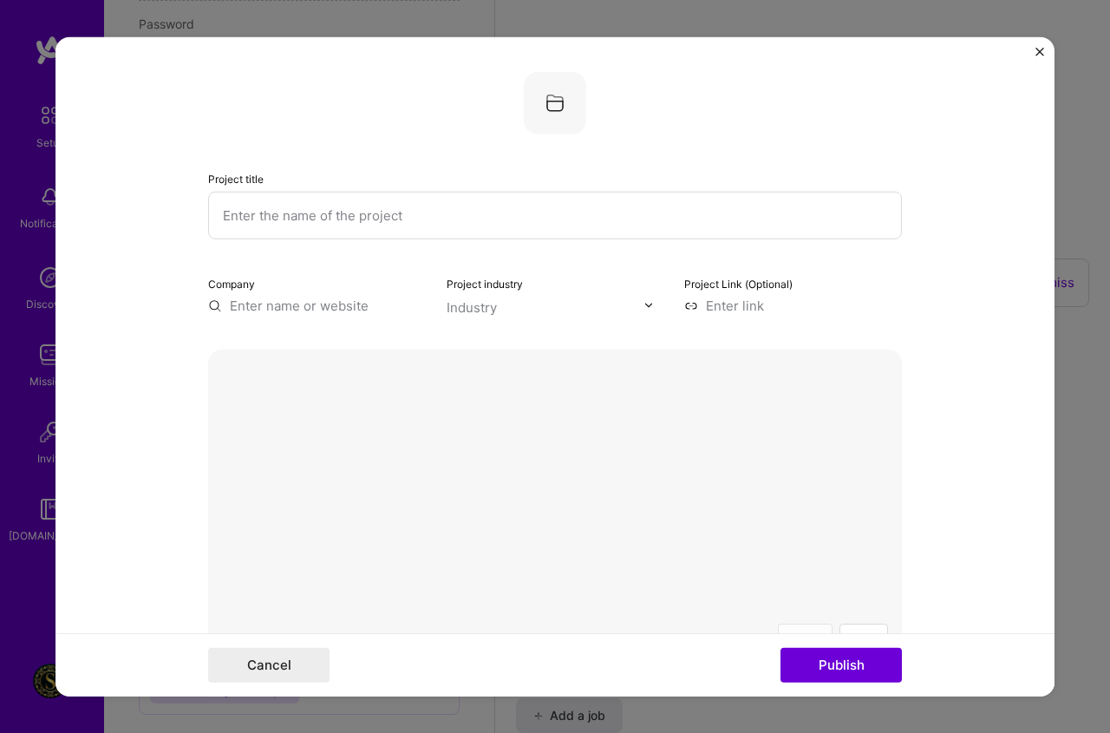
click at [809, 623] on button "Delete" at bounding box center [805, 638] width 55 height 30
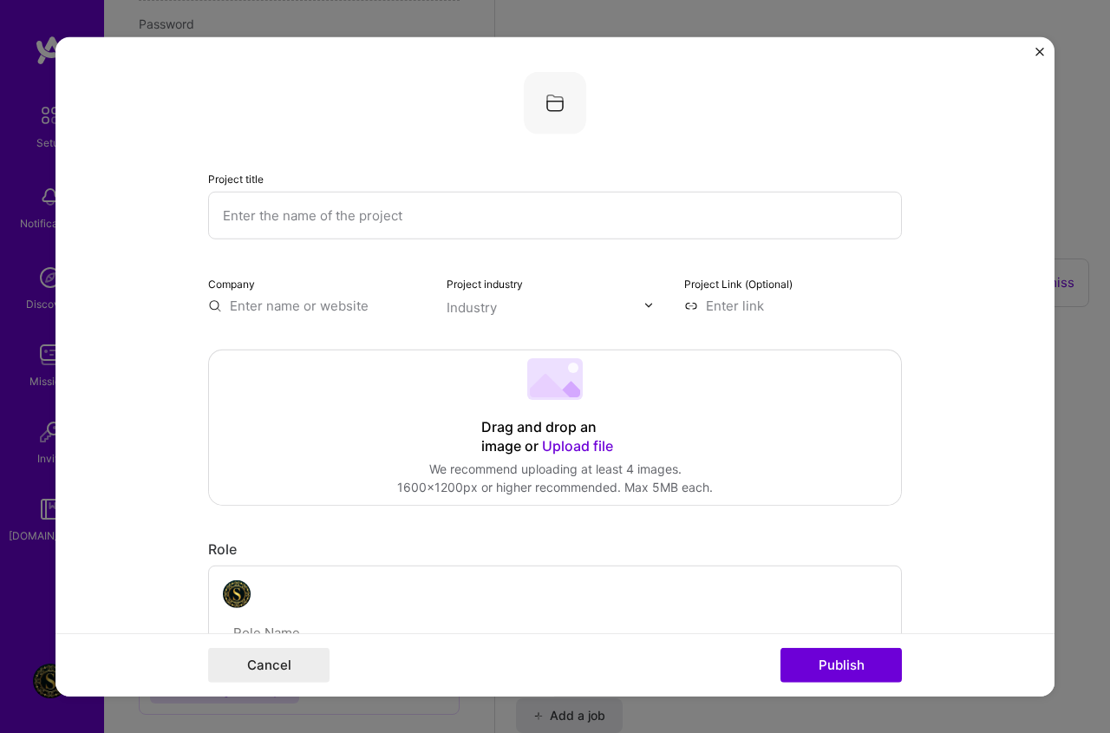
click at [586, 447] on span "Upload file" at bounding box center [577, 444] width 71 height 17
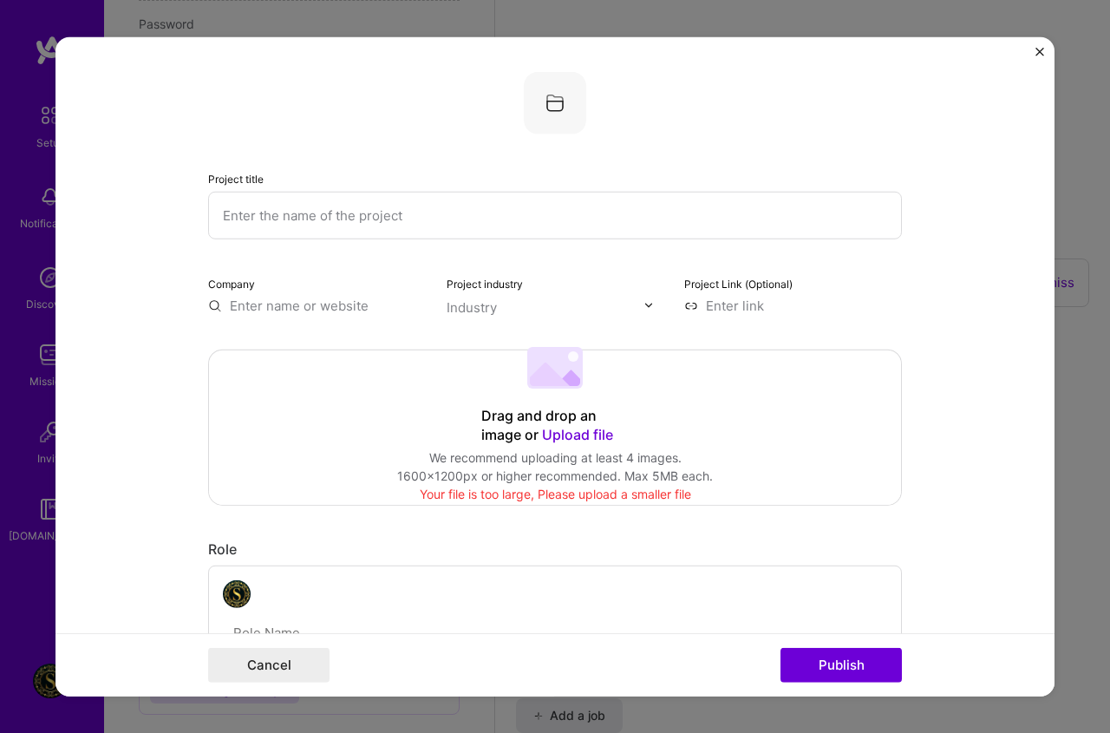
click at [582, 429] on span "Upload file" at bounding box center [577, 433] width 71 height 17
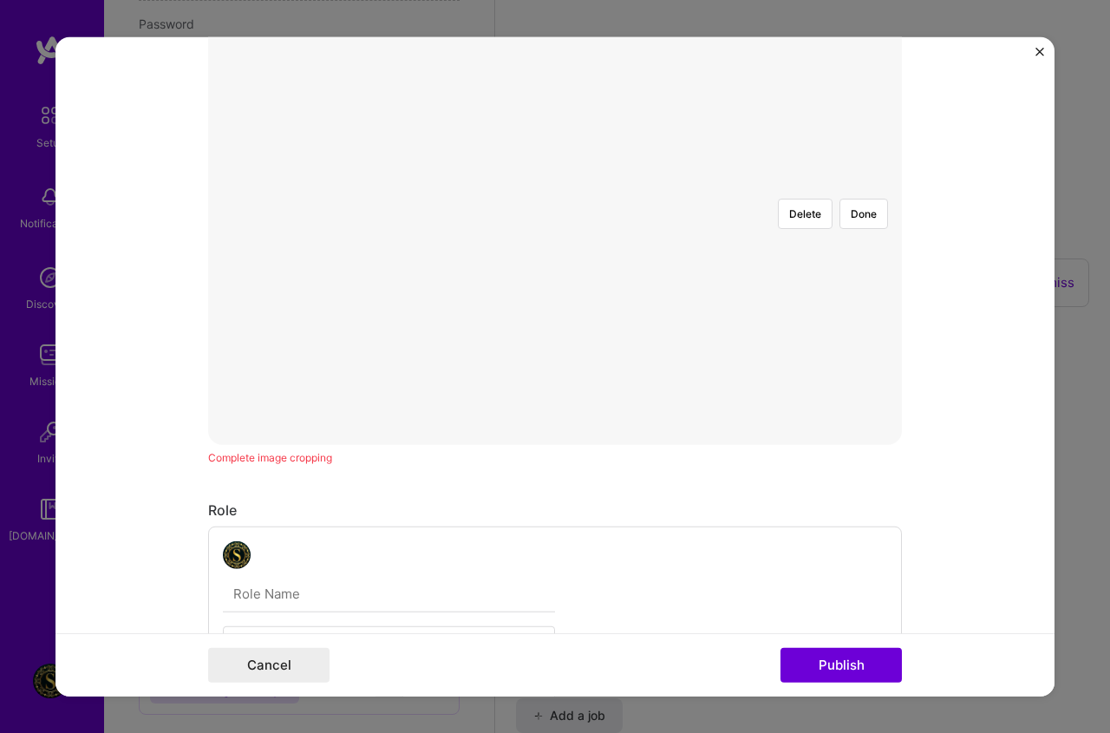
scroll to position [434, 0]
click at [581, 195] on div at bounding box center [616, 241] width 122 height 92
click at [576, 193] on div at bounding box center [616, 239] width 122 height 92
click at [853, 189] on button "Done" at bounding box center [864, 204] width 49 height 30
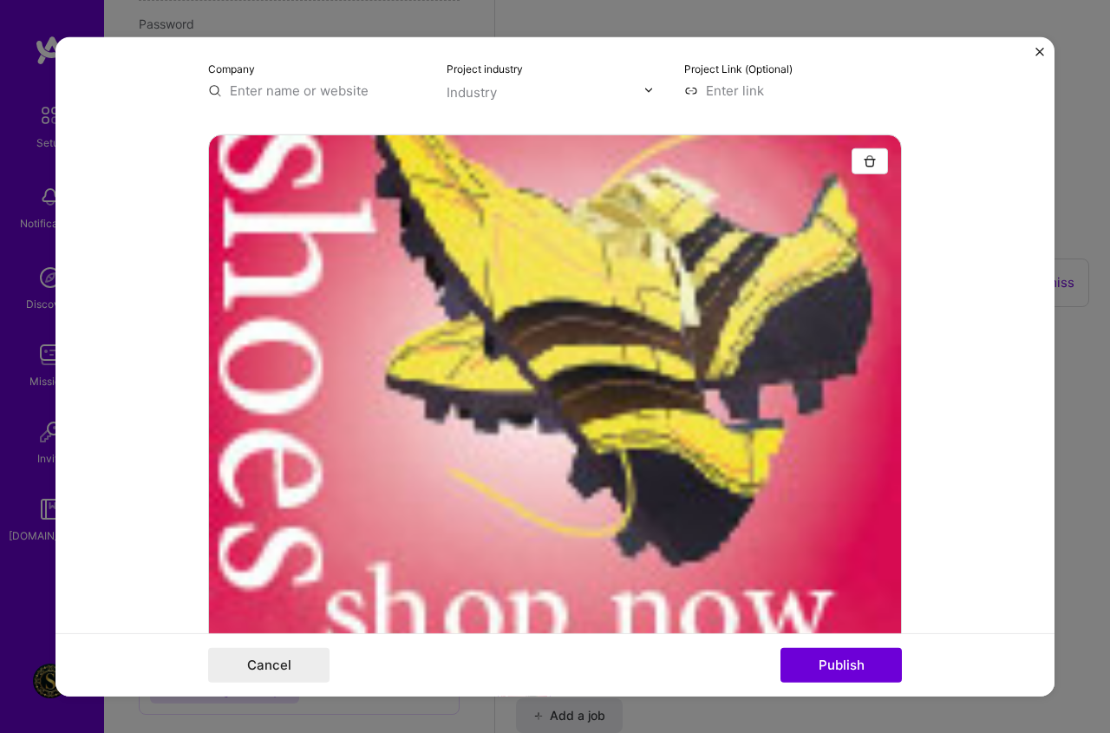
scroll to position [174, 0]
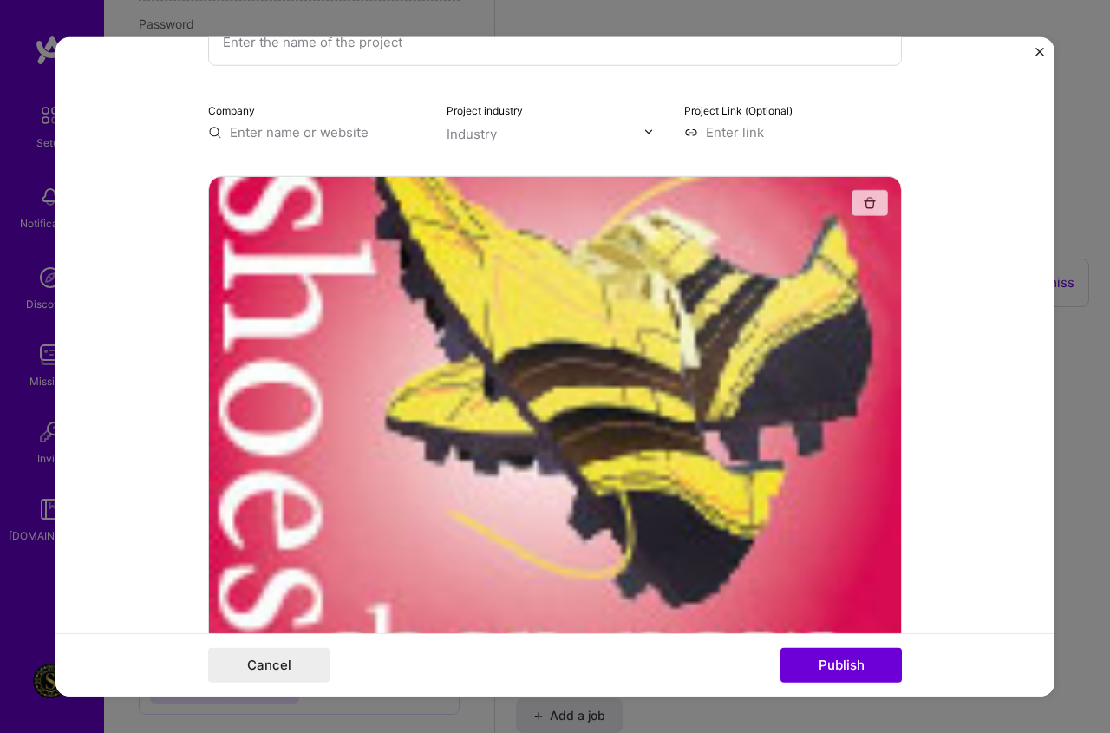
click at [852, 204] on button "button" at bounding box center [870, 202] width 36 height 26
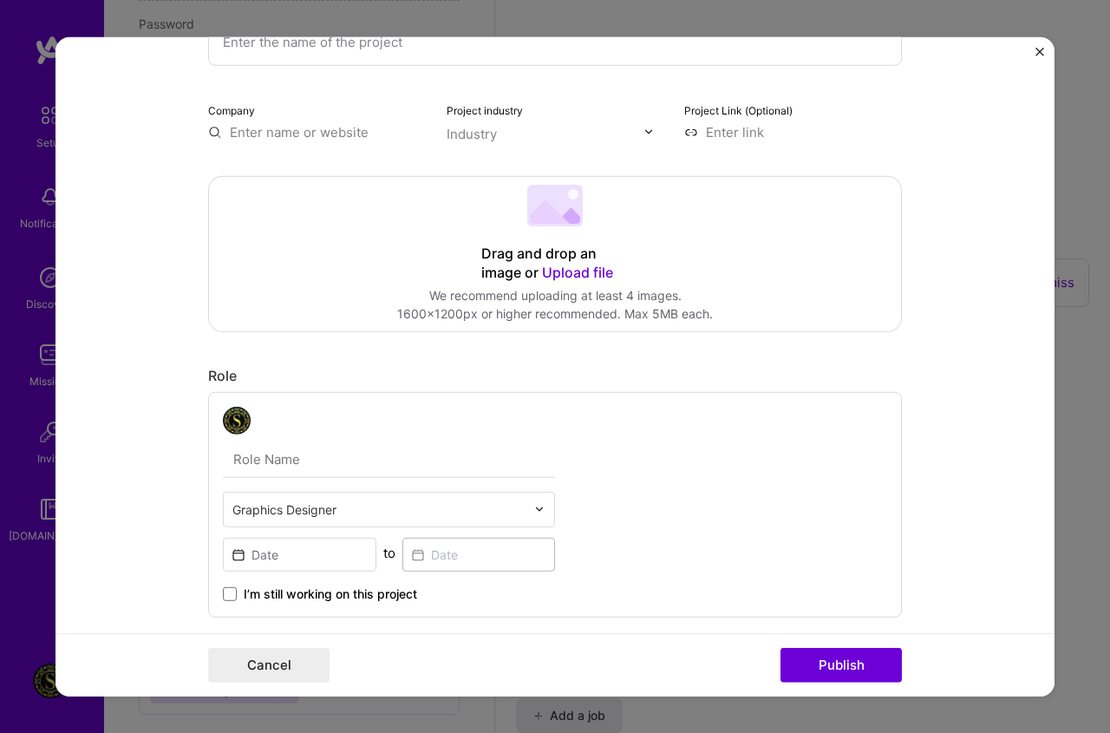
click at [592, 278] on span "Upload file" at bounding box center [577, 271] width 71 height 17
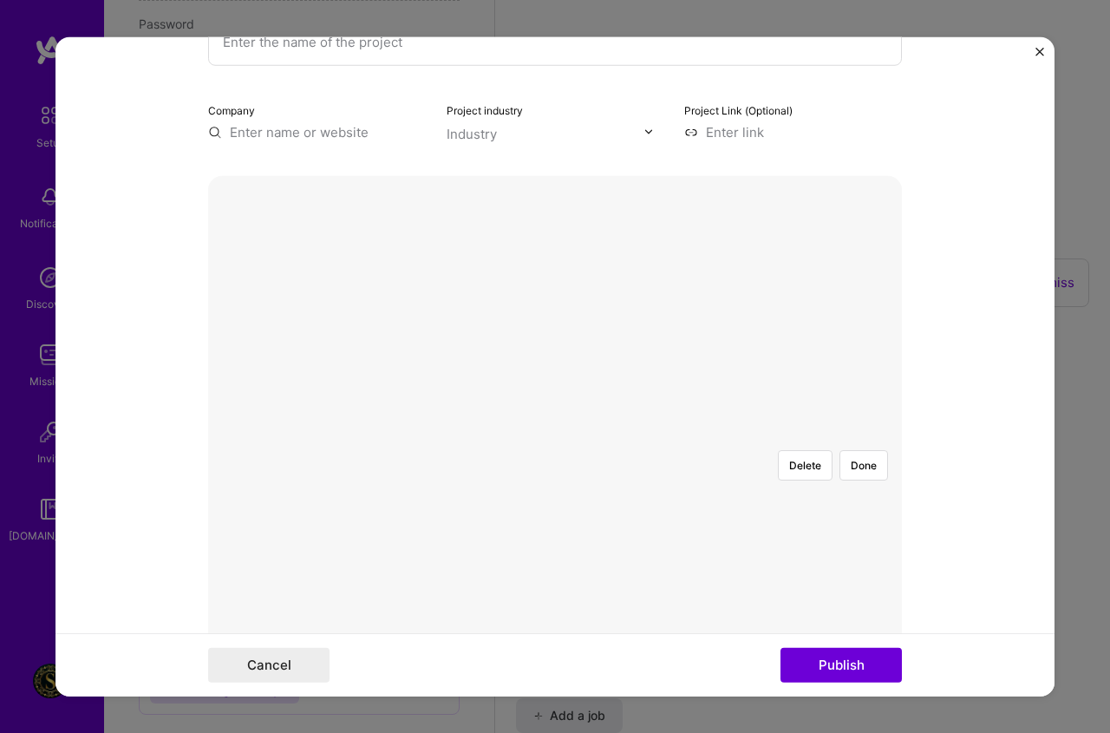
click at [771, 440] on div at bounding box center [817, 637] width 524 height 394
click at [743, 511] on div at bounding box center [817, 708] width 524 height 394
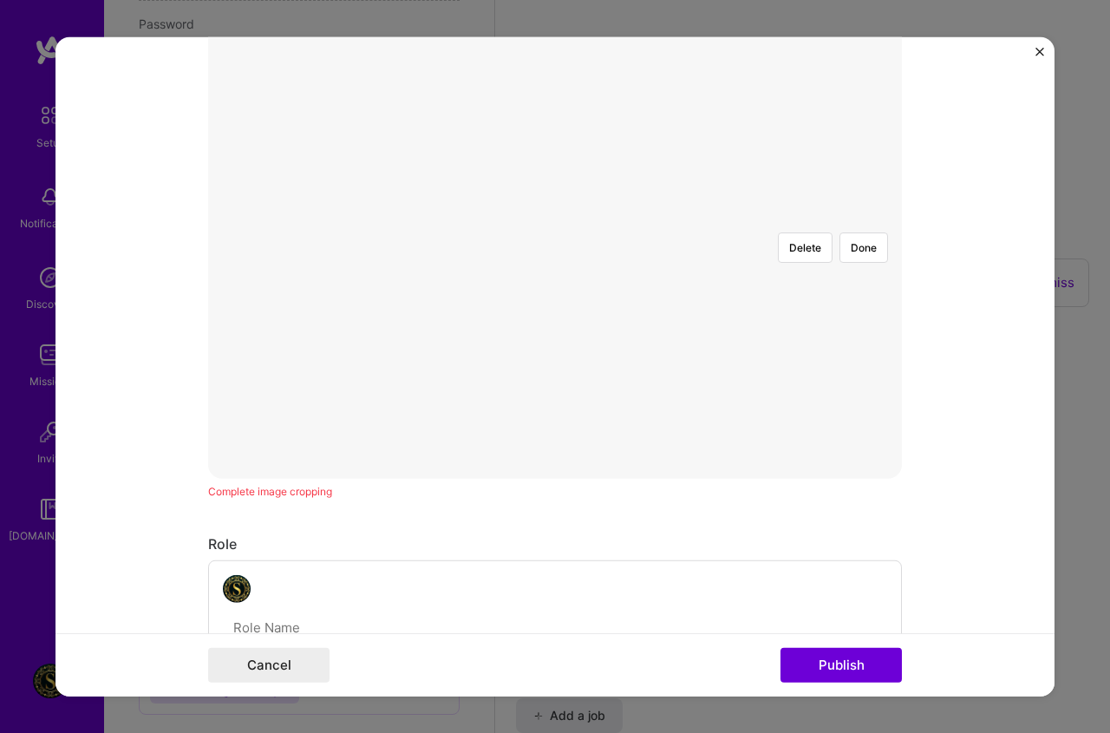
scroll to position [434, 0]
click at [725, 304] on div at bounding box center [817, 479] width 524 height 394
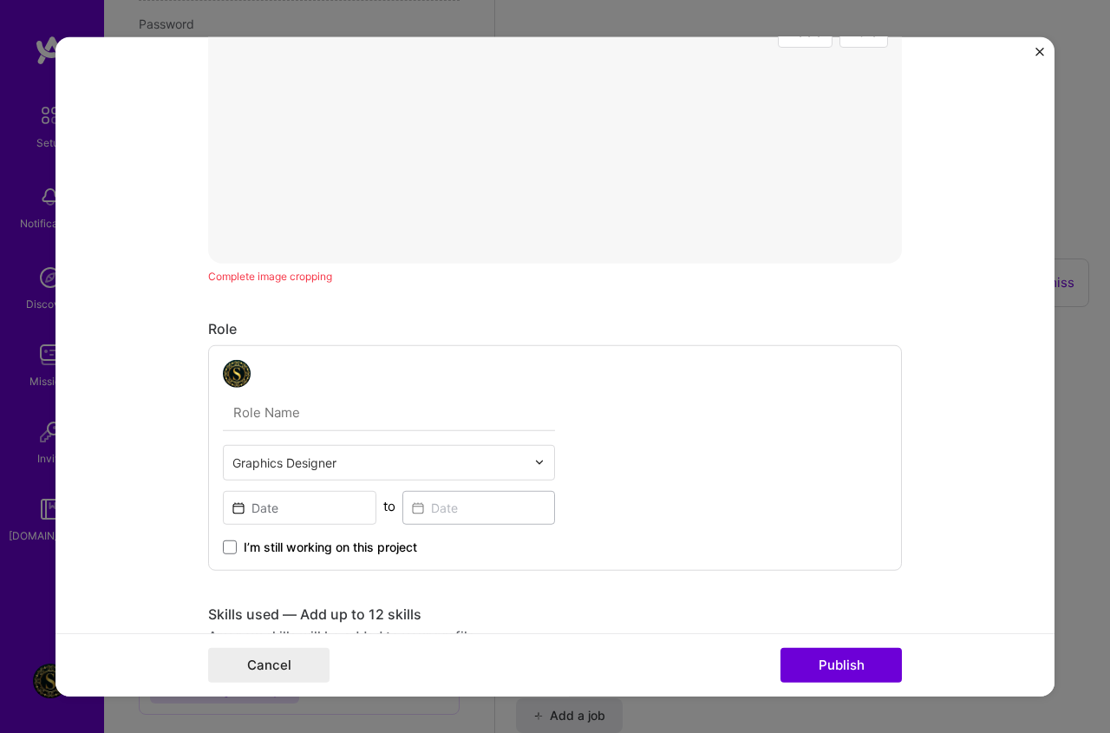
scroll to position [607, 0]
click at [304, 416] on input "text" at bounding box center [389, 411] width 332 height 36
type input "س"
click at [331, 409] on input "text" at bounding box center [389, 411] width 332 height 36
type input "shoes"
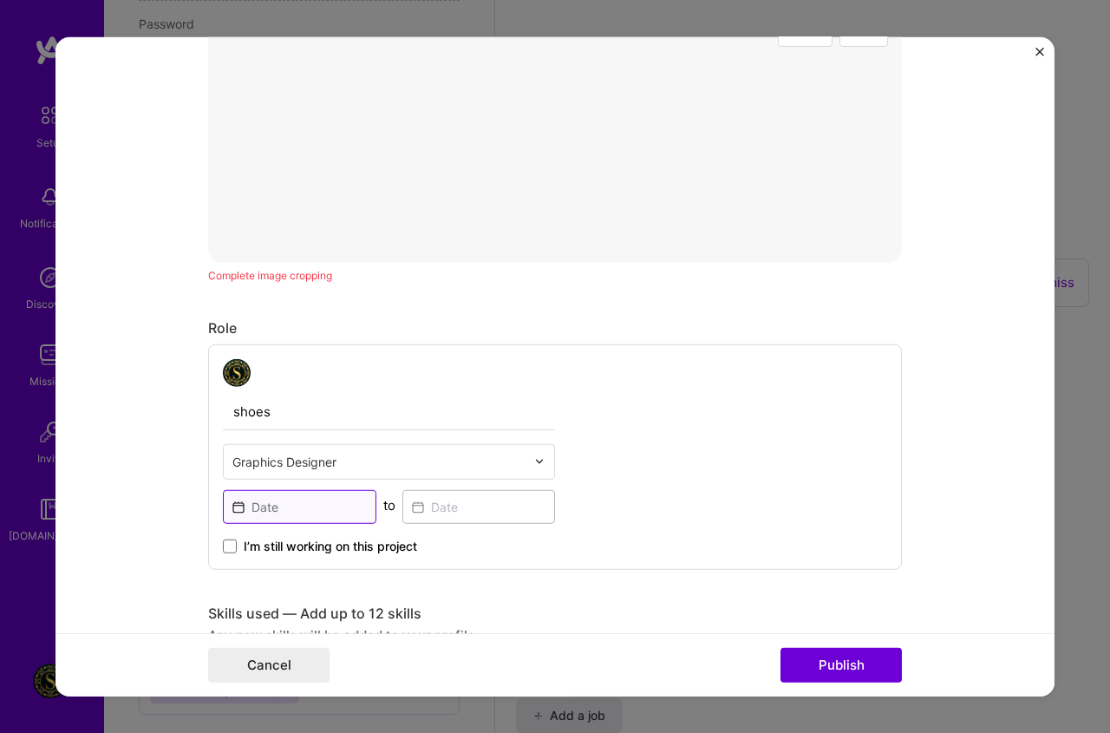
click at [332, 498] on input at bounding box center [300, 506] width 154 height 34
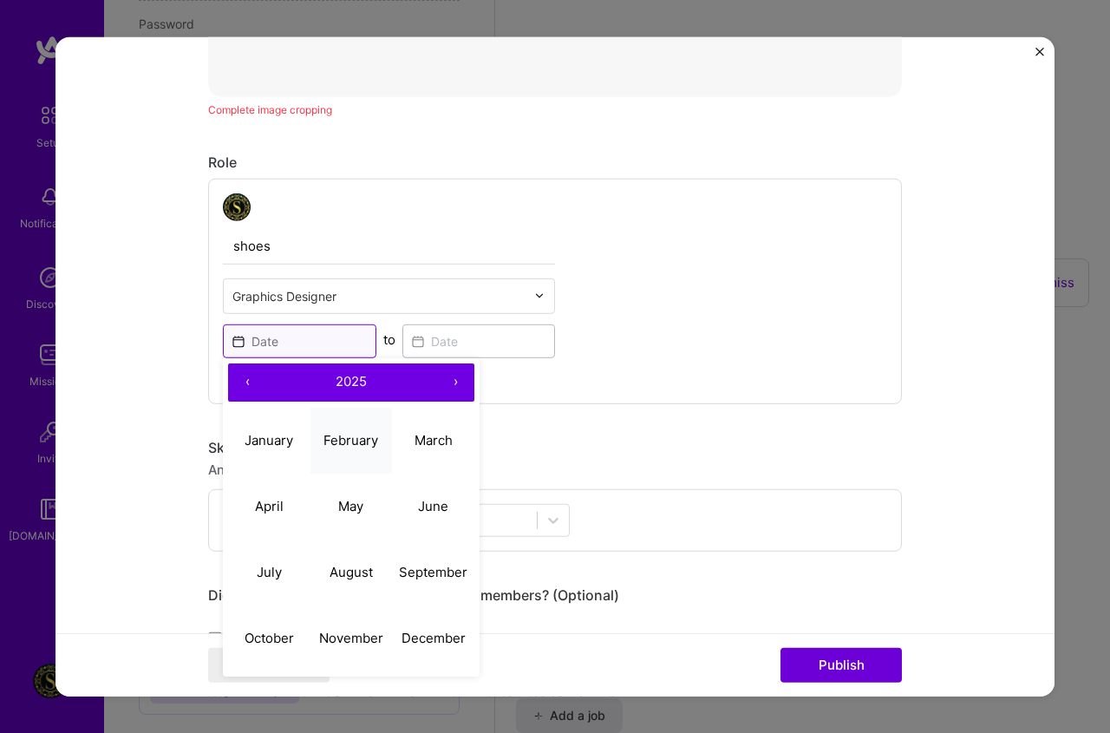
scroll to position [781, 0]
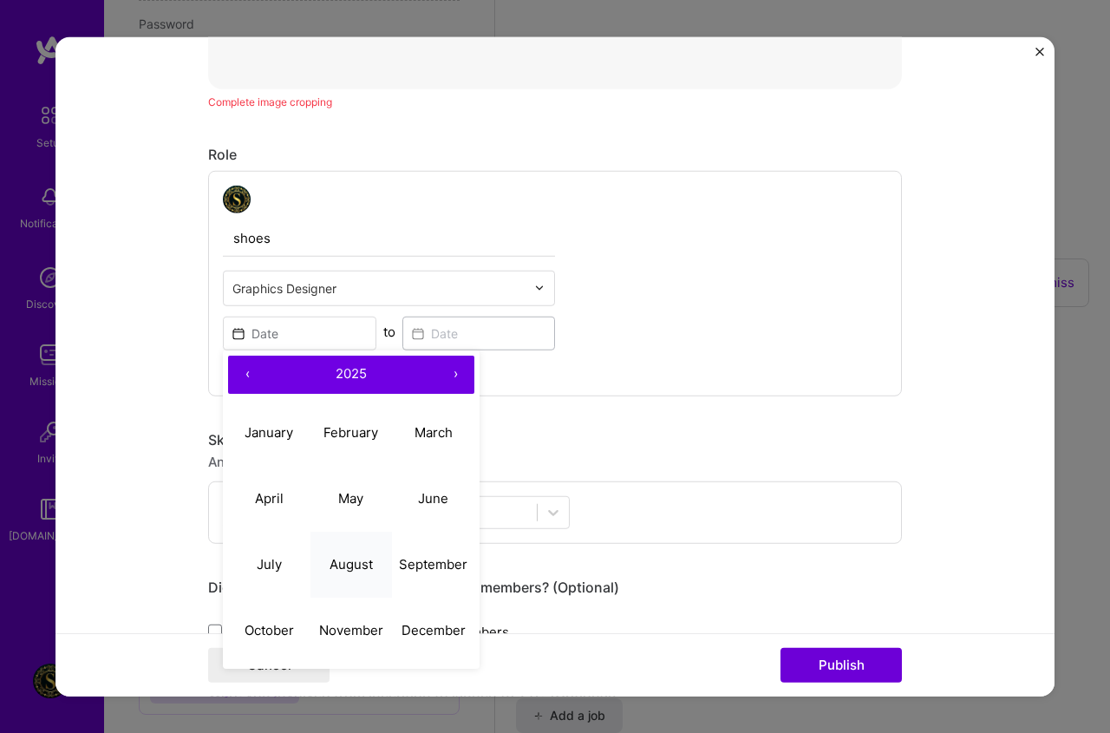
click at [352, 570] on abbr "August" at bounding box center [351, 564] width 43 height 16
type input "[DATE]"
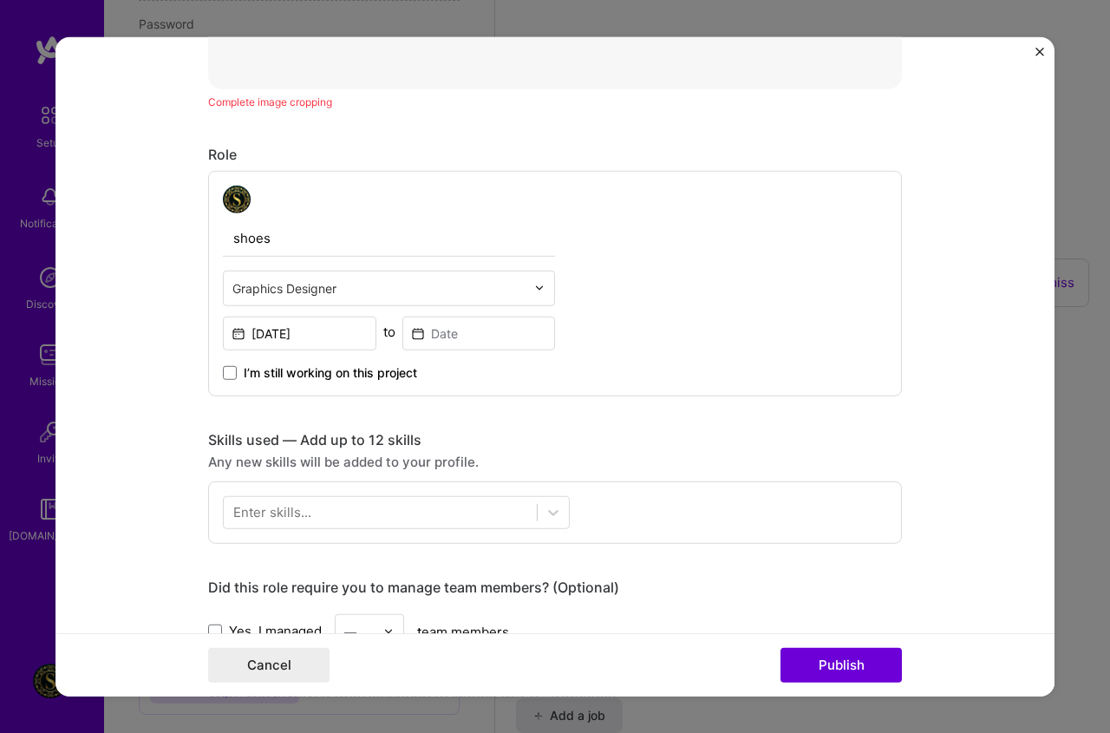
click at [384, 363] on span "I’m still working on this project" at bounding box center [331, 371] width 174 height 17
click at [0, 0] on input "I’m still working on this project" at bounding box center [0, 0] width 0 height 0
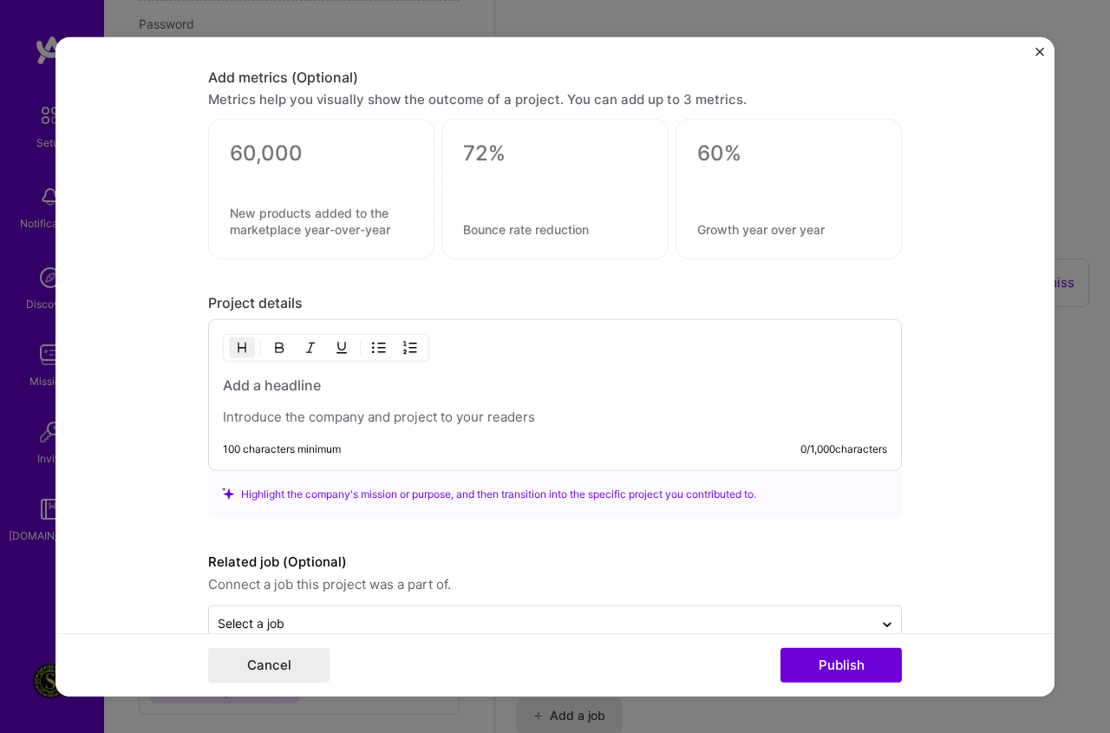
scroll to position [1546, 0]
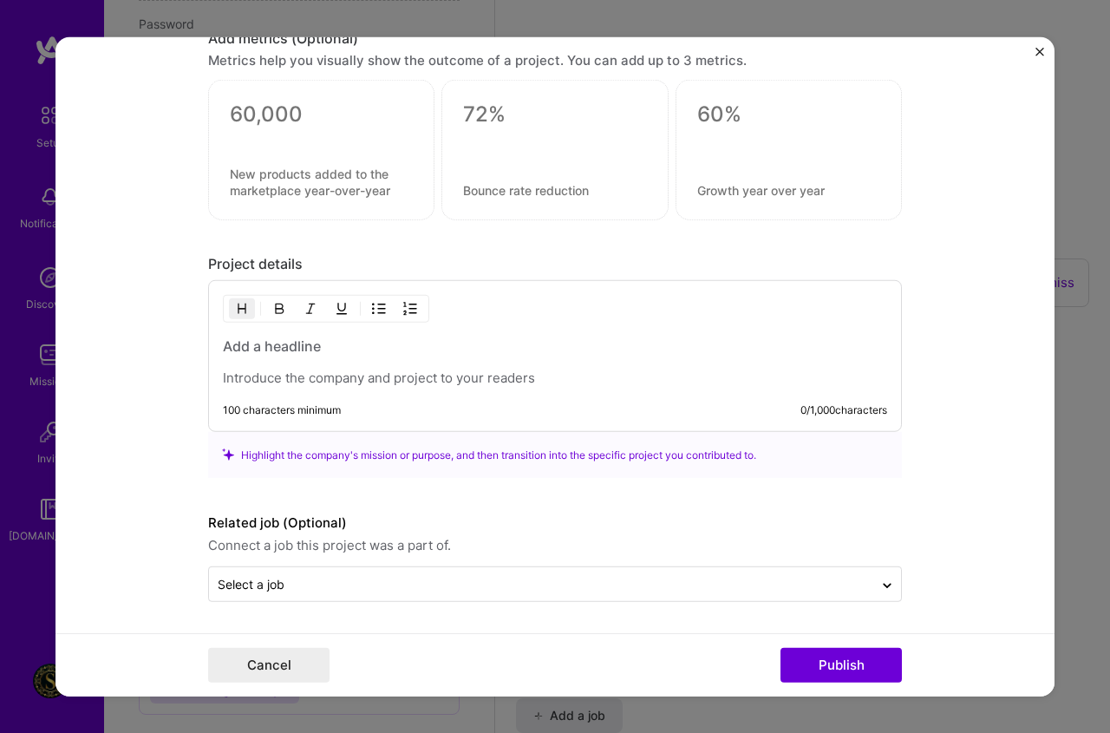
click at [383, 363] on div at bounding box center [555, 362] width 665 height 50
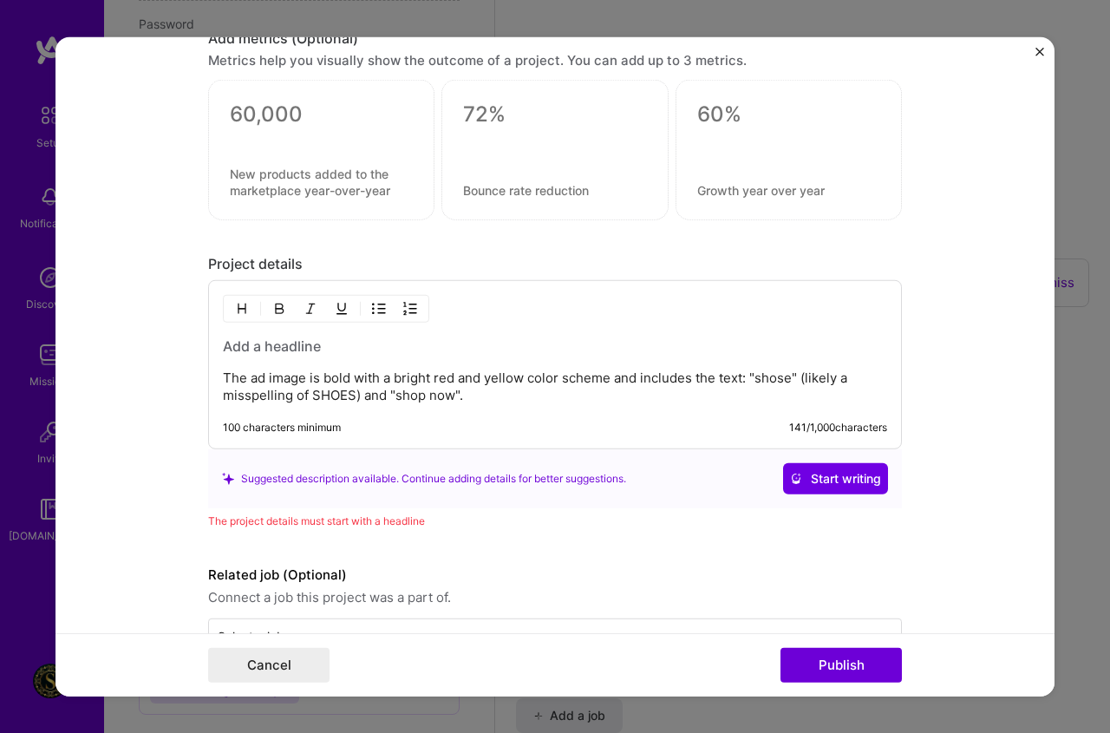
click at [223, 376] on p "The ad image is bold with a bright red and yellow color scheme and includes the…" at bounding box center [555, 387] width 665 height 35
click at [352, 481] on div "Suggested description available. Continue adding details for better suggestions." at bounding box center [424, 478] width 404 height 18
click at [223, 377] on p "The ad image is bold with a bright red and yellow color scheme and includes the…" at bounding box center [555, 387] width 665 height 35
click at [861, 487] on span "Start writing" at bounding box center [835, 478] width 91 height 17
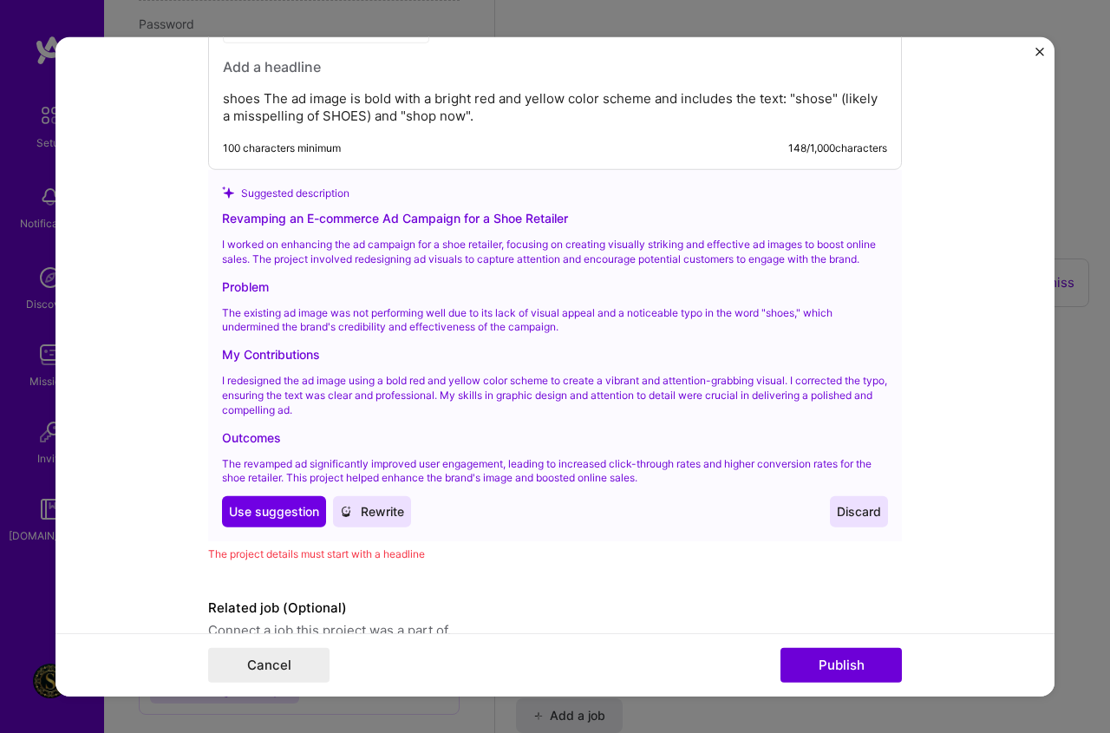
scroll to position [1925, 0]
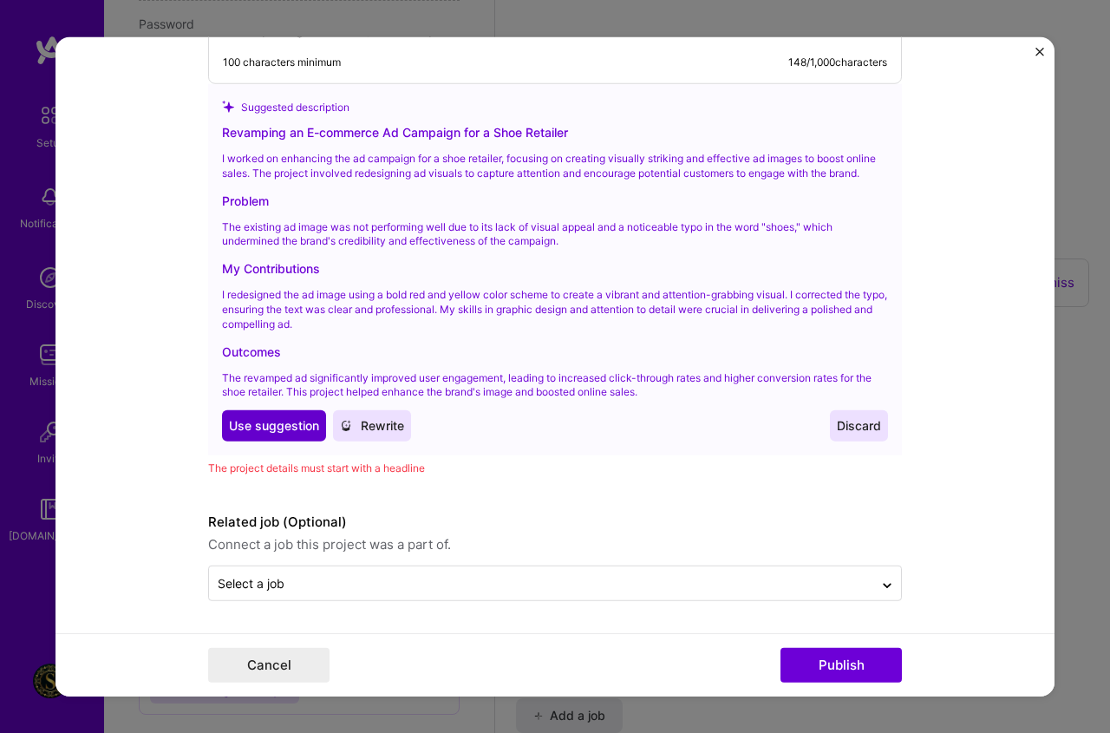
click at [229, 417] on span "Use suggestion" at bounding box center [274, 425] width 90 height 17
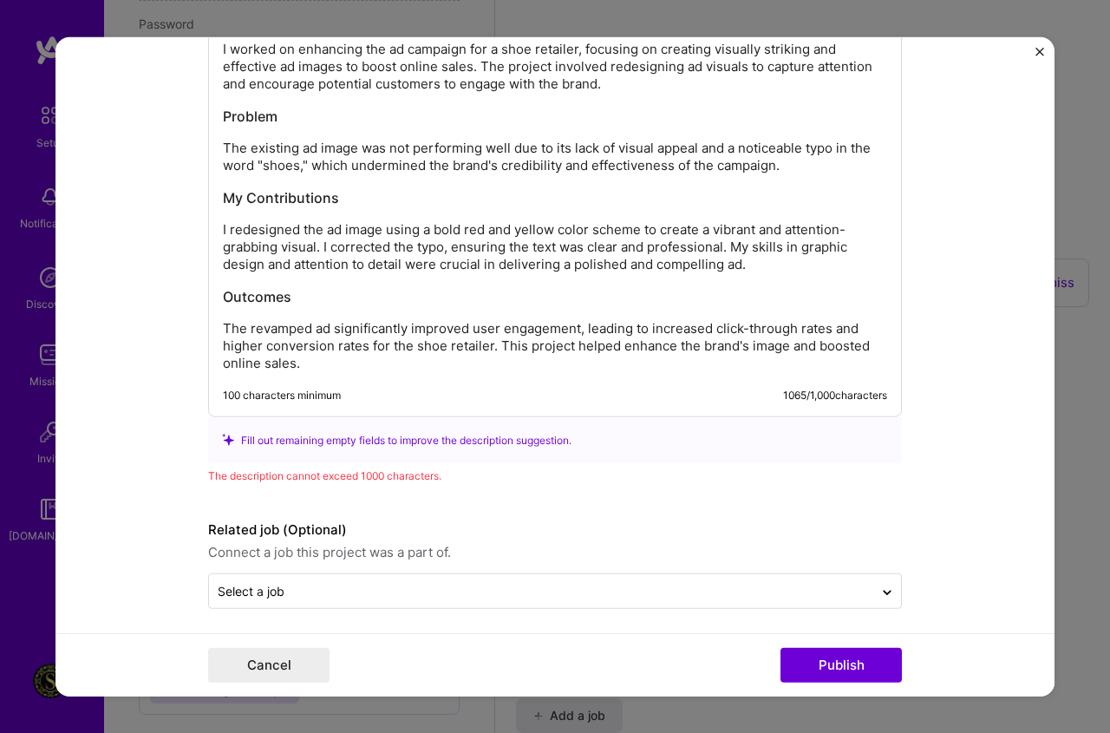
scroll to position [1882, 0]
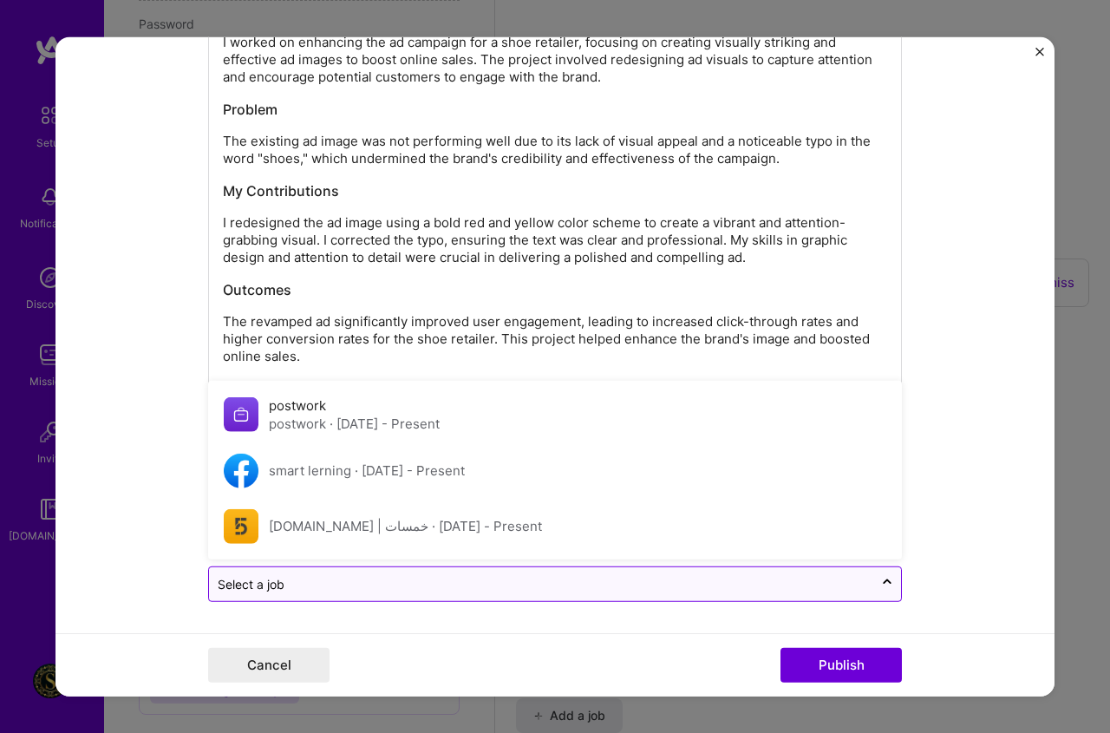
click at [477, 584] on input "text" at bounding box center [541, 584] width 647 height 18
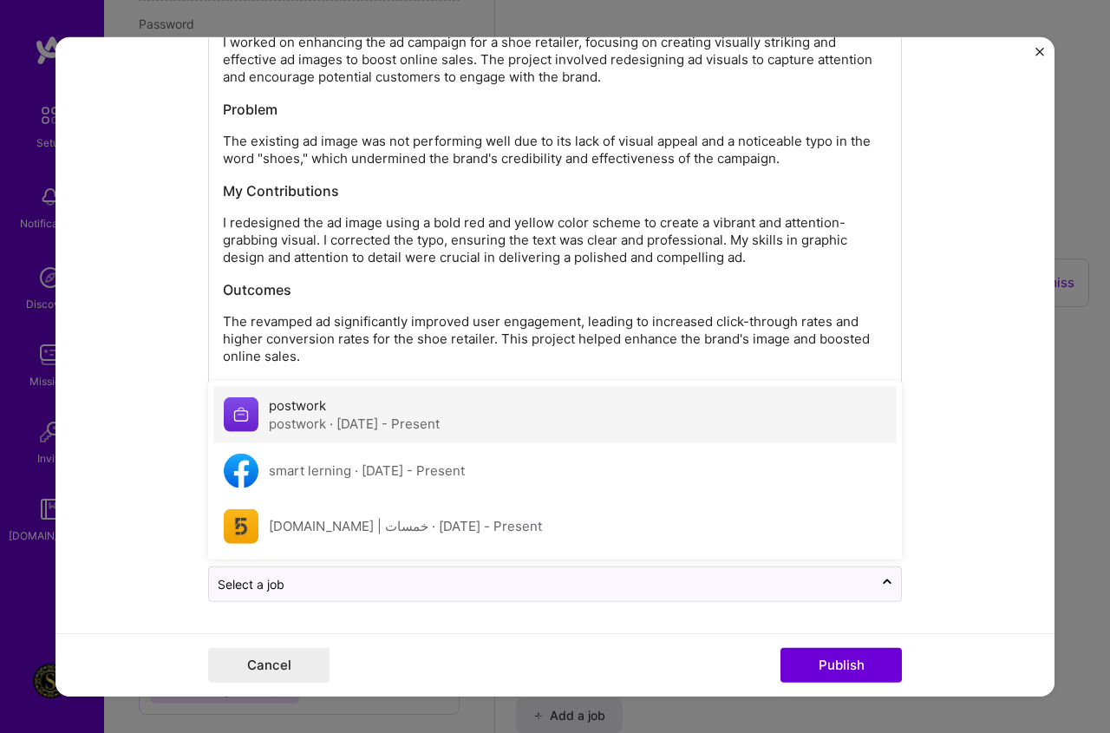
click at [424, 425] on span "· [DATE] - Present" at bounding box center [385, 424] width 110 height 16
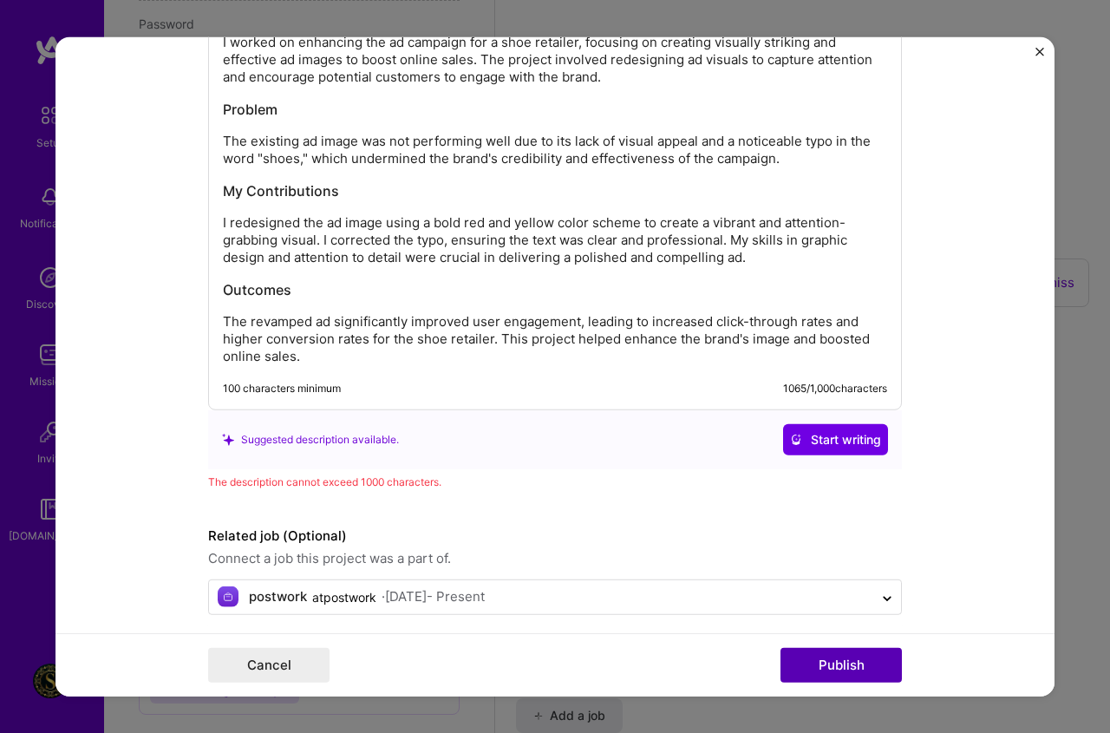
click at [835, 652] on button "Publish" at bounding box center [841, 665] width 121 height 35
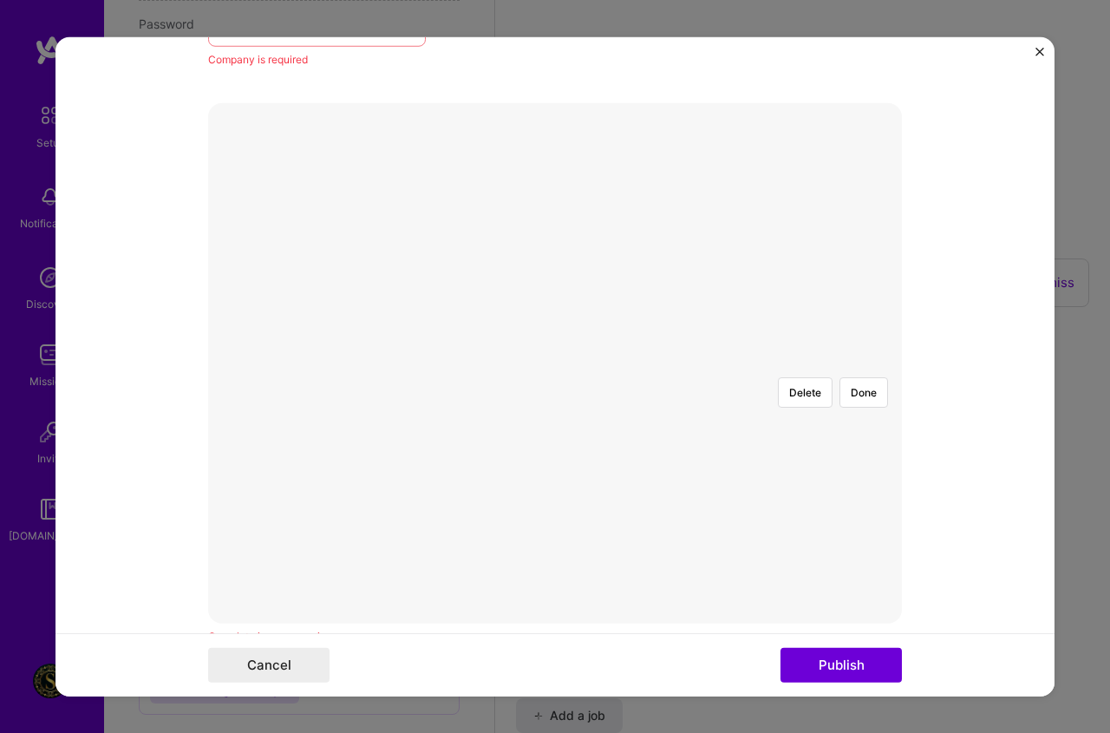
scroll to position [347, 0]
click at [787, 402] on div at bounding box center [817, 599] width 524 height 394
click at [859, 349] on button "Done" at bounding box center [864, 364] width 49 height 30
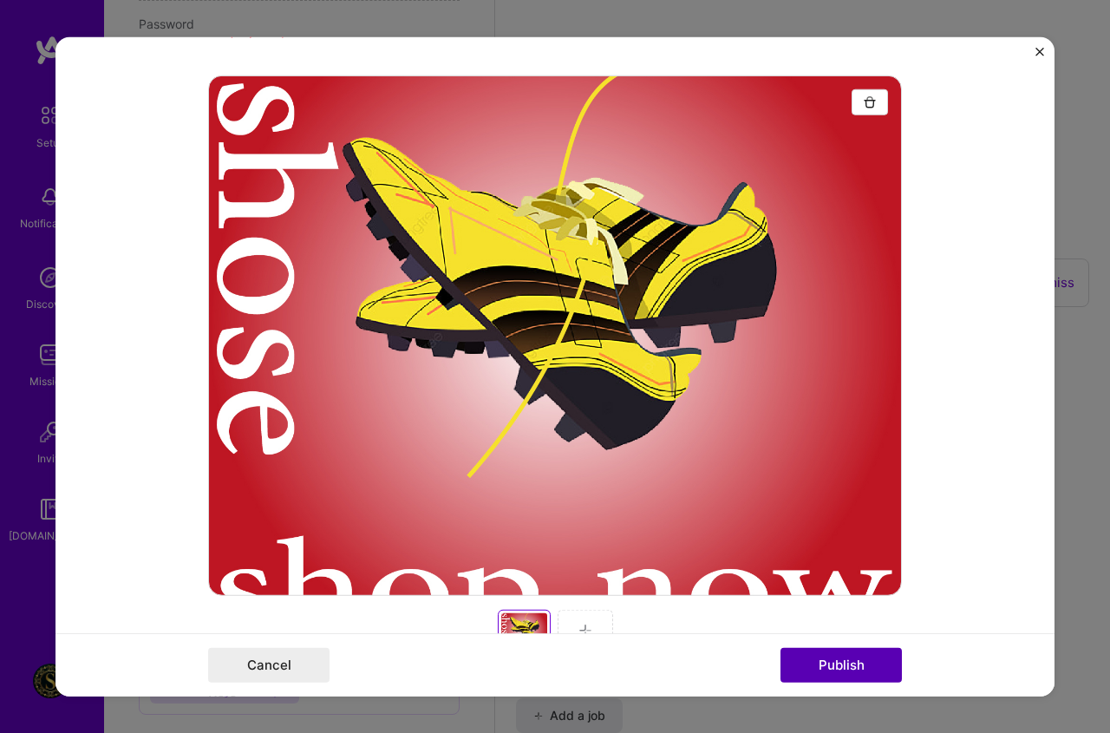
click at [869, 679] on button "Publish" at bounding box center [841, 665] width 121 height 35
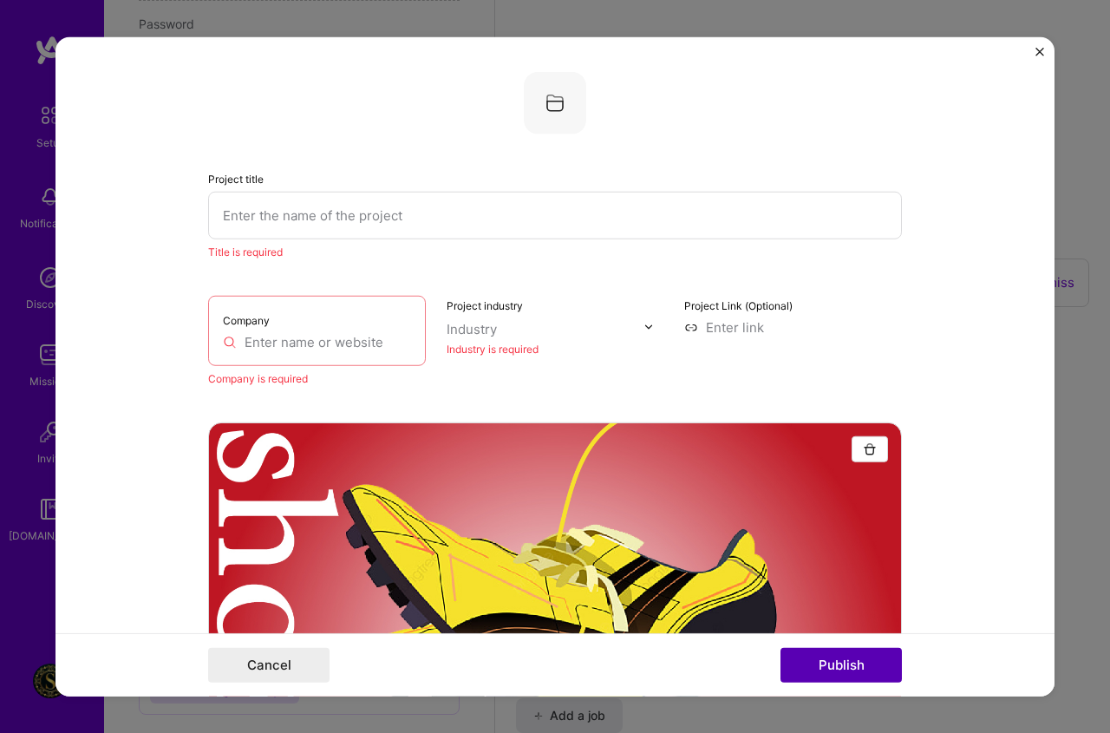
scroll to position [35, 0]
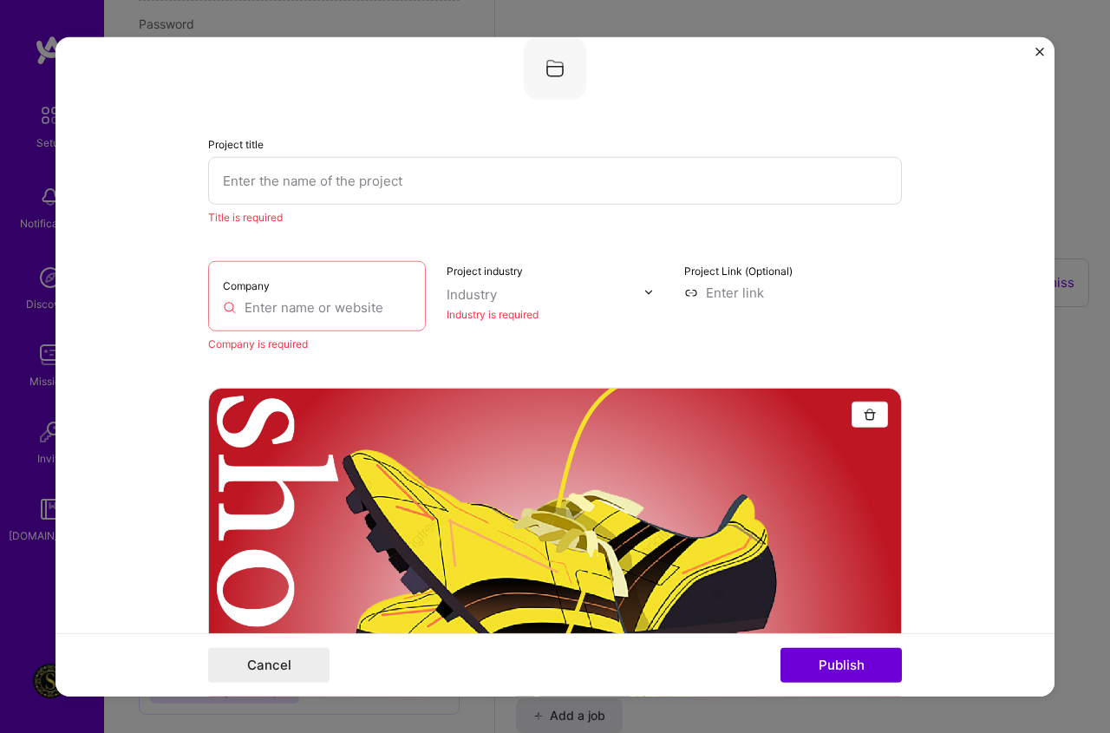
click at [293, 289] on div "Company" at bounding box center [317, 295] width 218 height 70
click at [283, 298] on input "text" at bounding box center [317, 307] width 188 height 18
click at [298, 187] on input "text" at bounding box center [555, 180] width 694 height 48
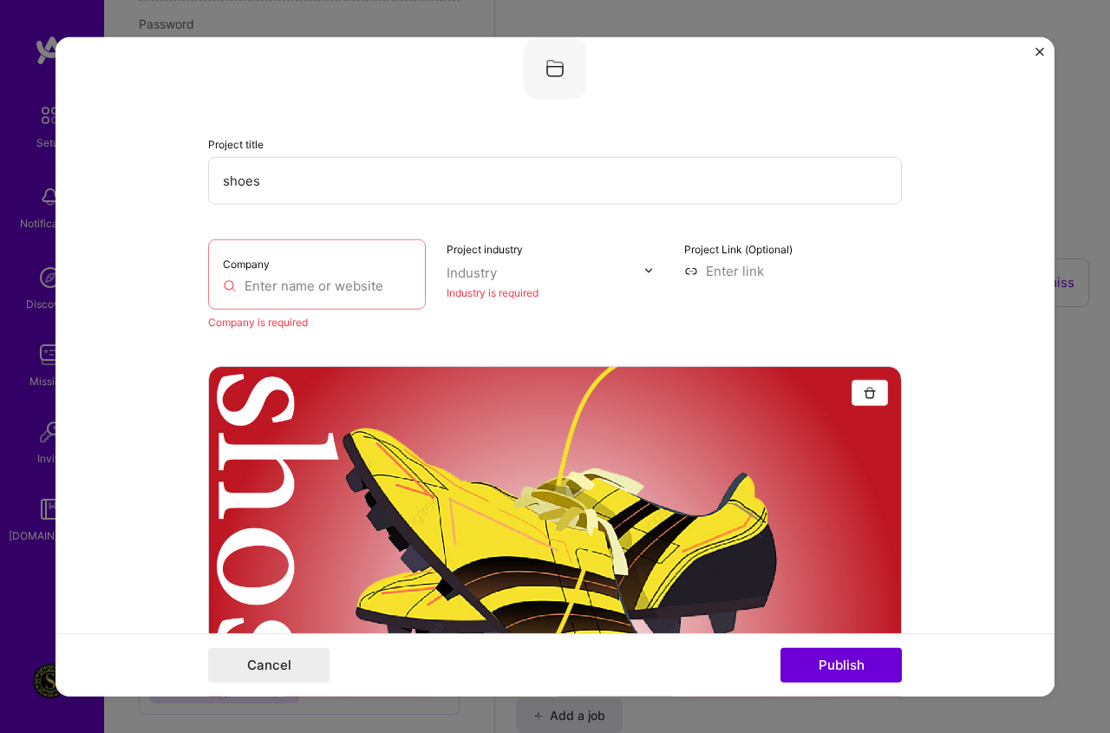
type input "shoes"
click at [291, 271] on div "Company" at bounding box center [317, 274] width 218 height 70
click at [291, 281] on input "text" at bounding box center [317, 285] width 188 height 18
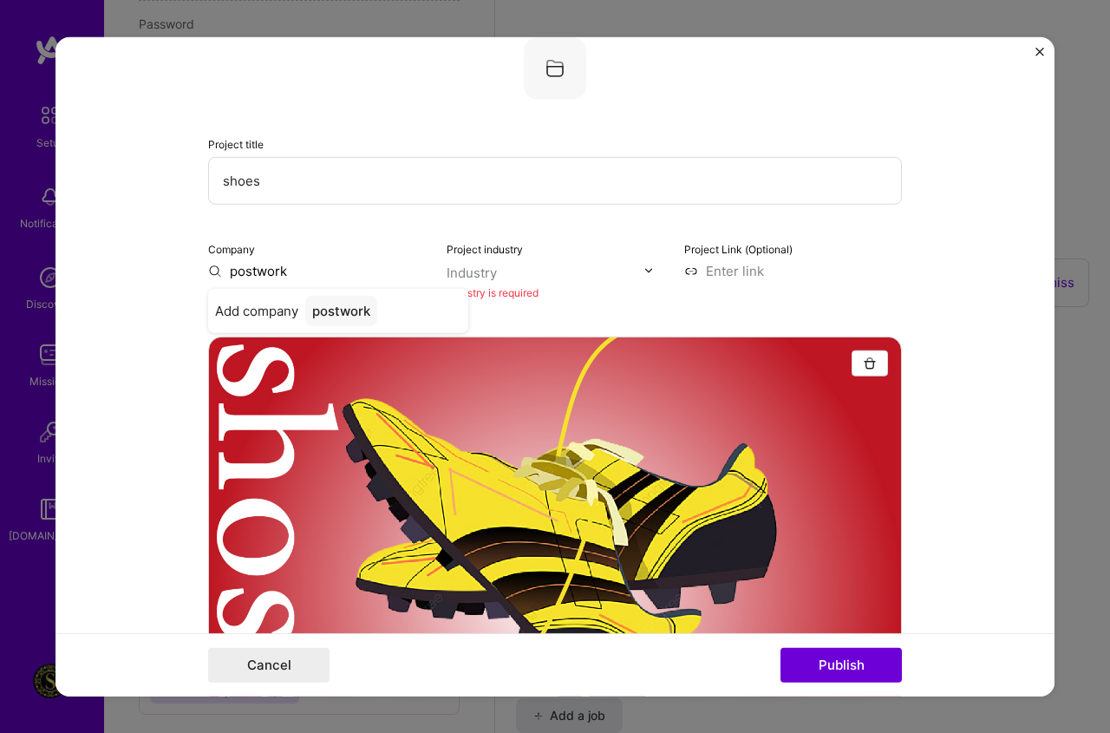
click at [447, 275] on div "Industry" at bounding box center [472, 272] width 50 height 18
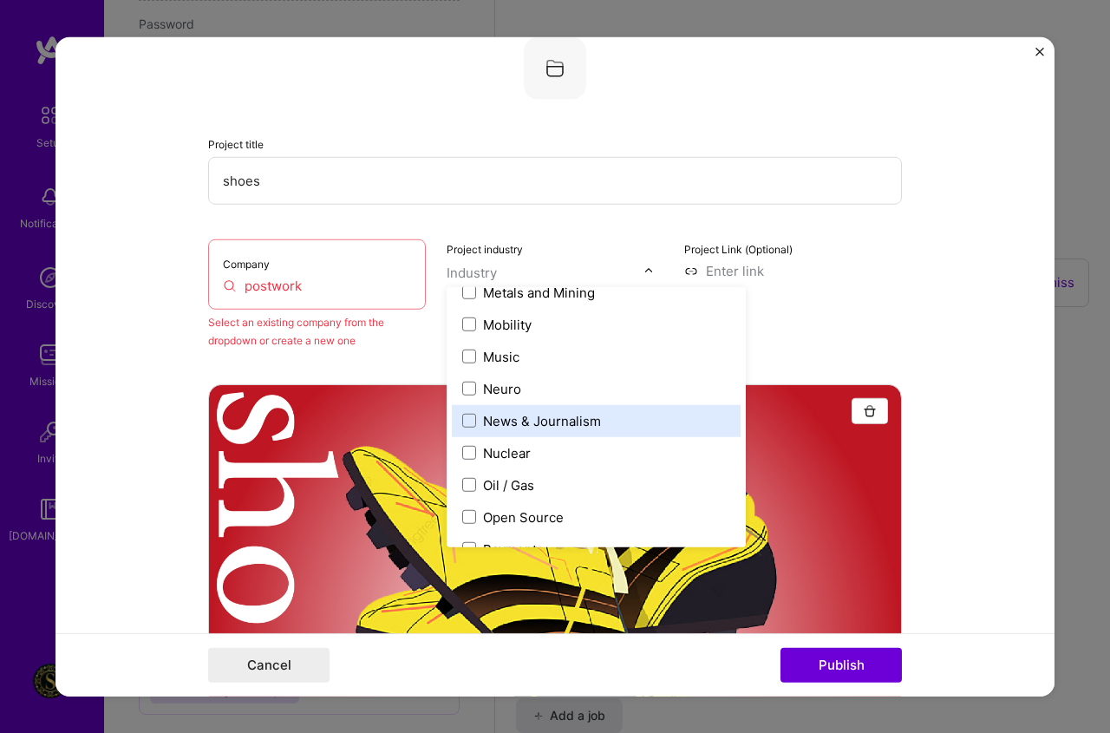
scroll to position [2689, 0]
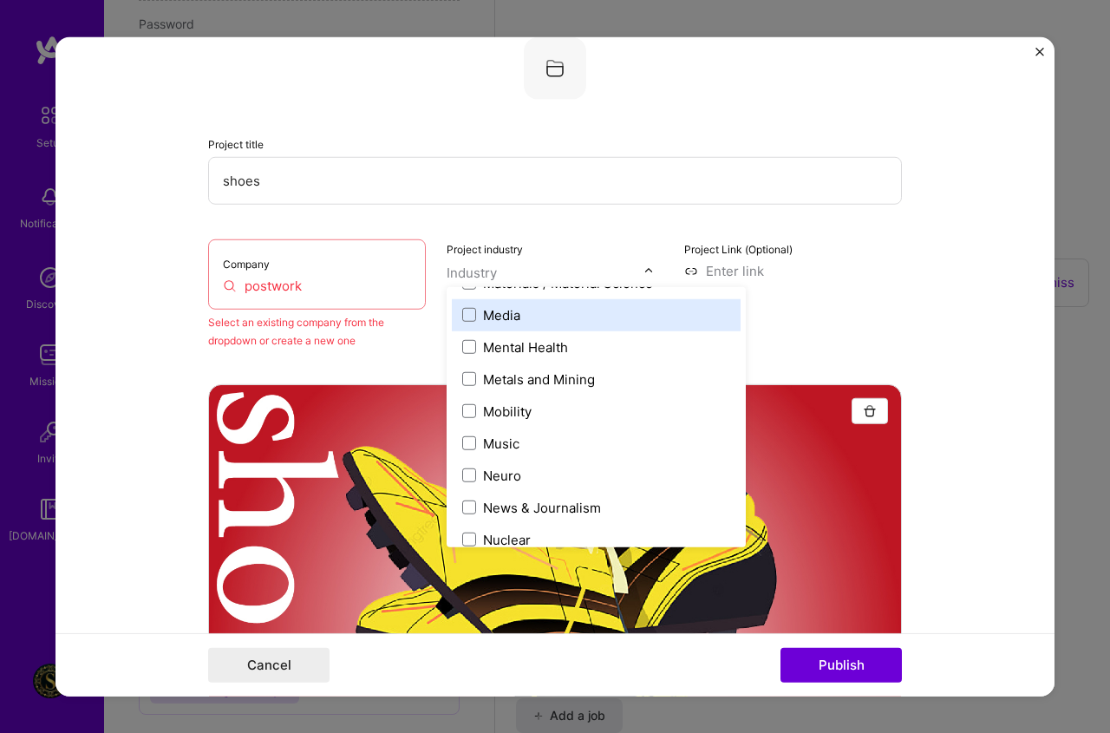
click at [494, 311] on div "Media" at bounding box center [501, 314] width 37 height 18
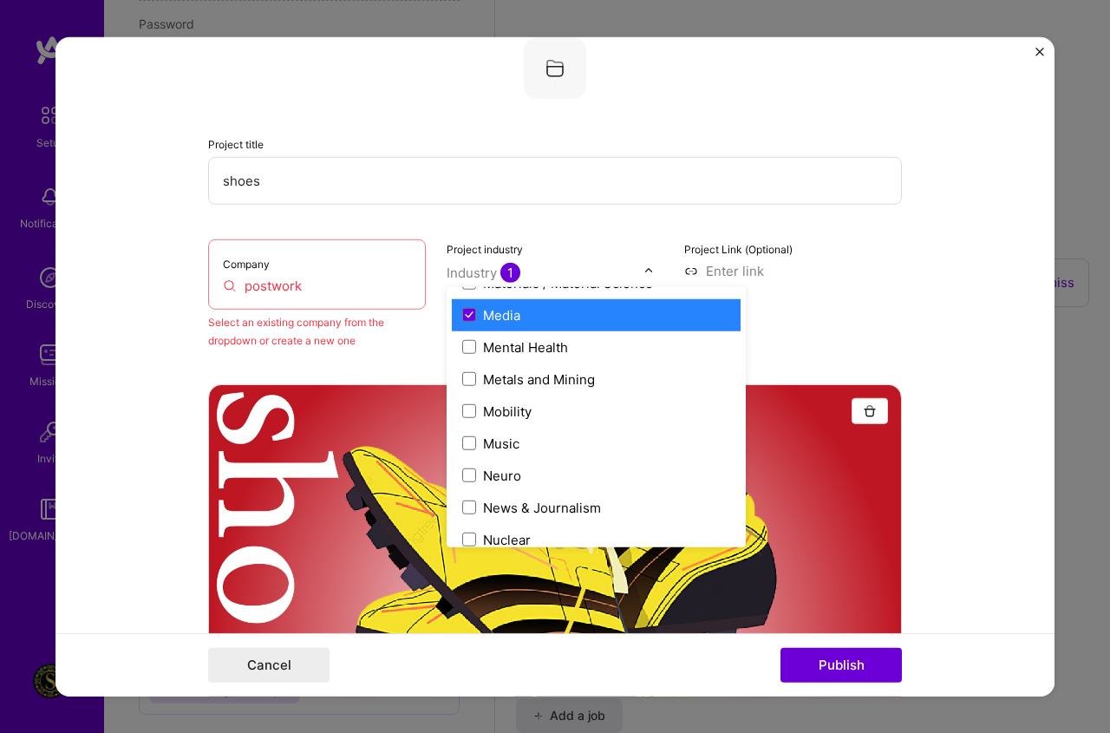
click at [437, 187] on input "shoes" at bounding box center [555, 180] width 694 height 48
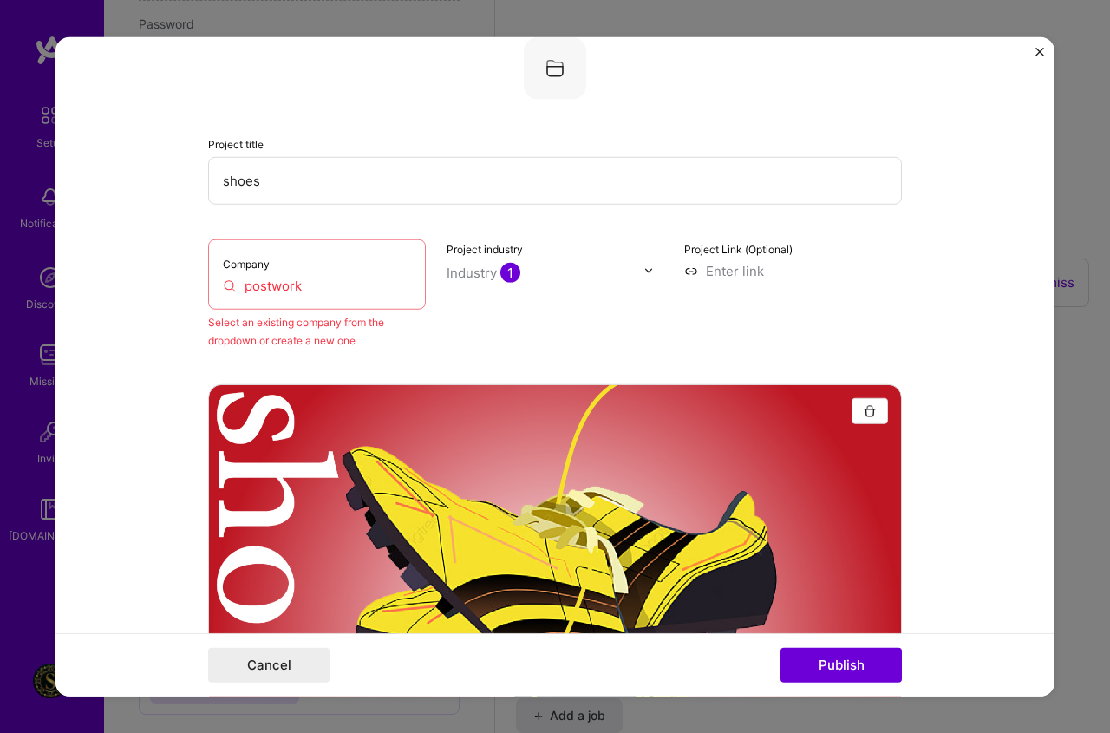
click at [337, 293] on input "postwork" at bounding box center [317, 285] width 188 height 18
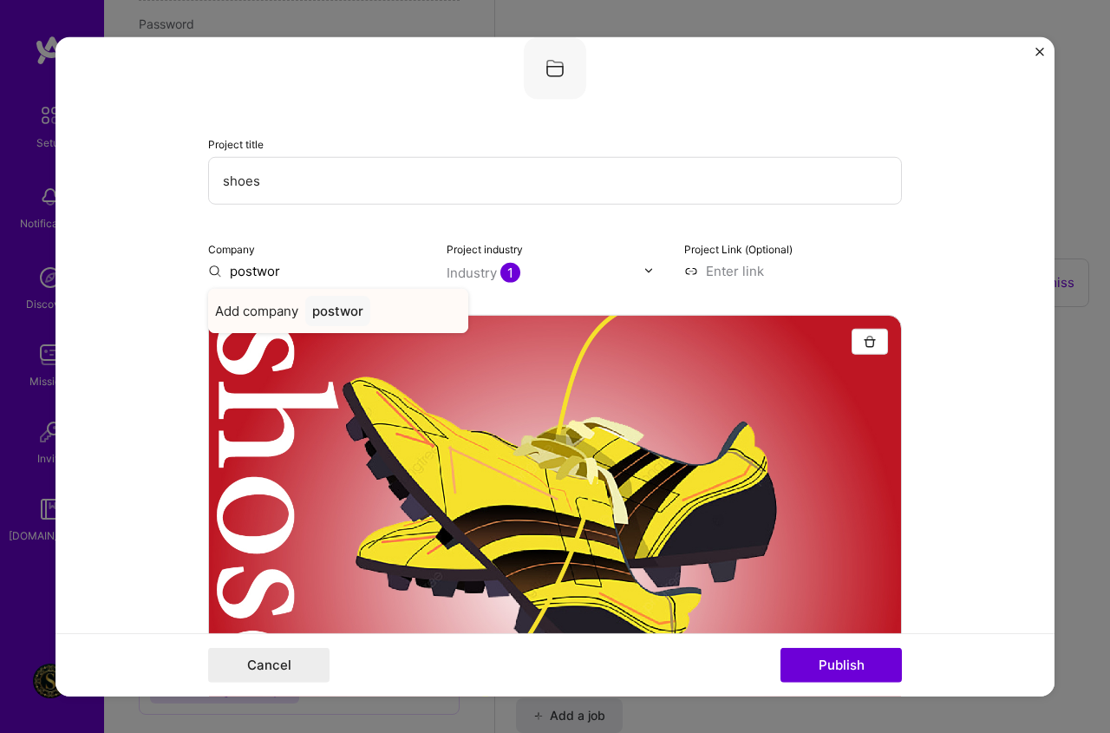
type input "postwor"
click at [347, 321] on div "postwor" at bounding box center [337, 310] width 65 height 30
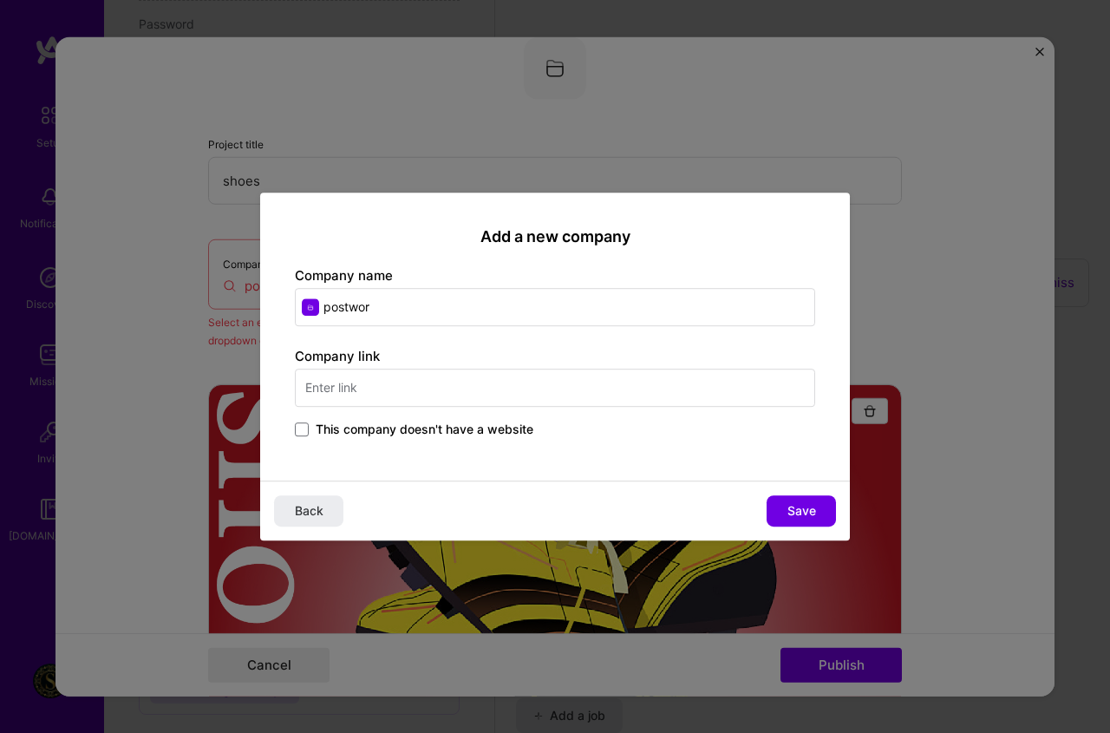
click at [378, 400] on input "text" at bounding box center [555, 388] width 521 height 38
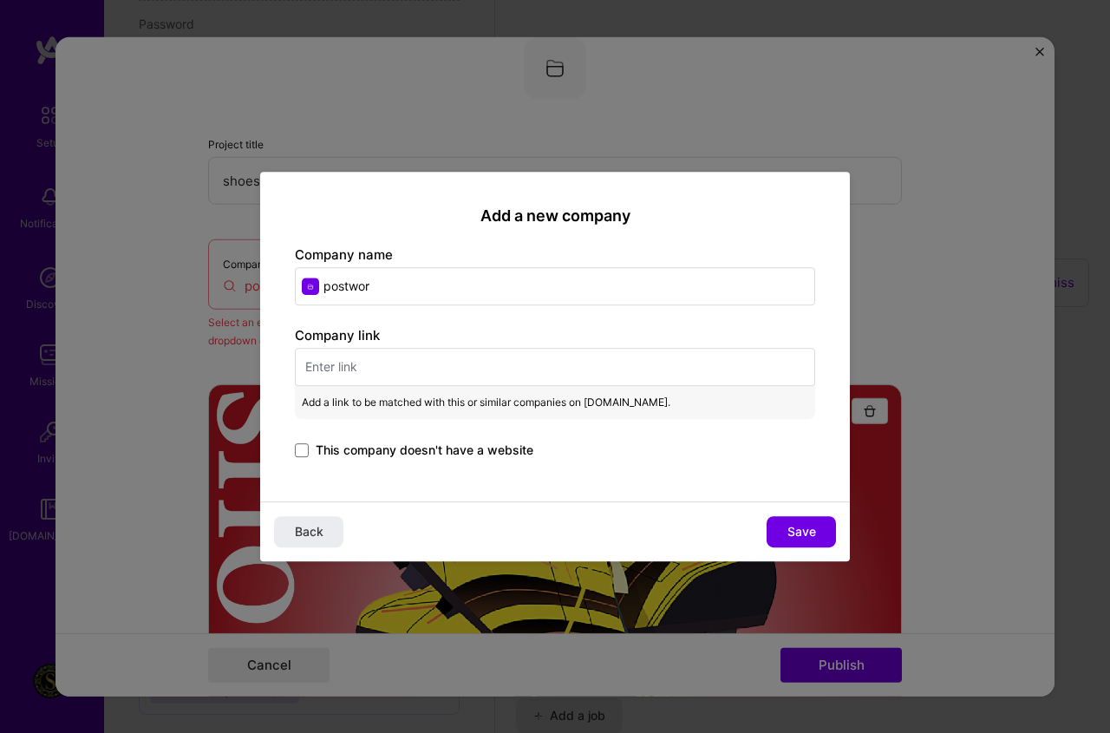
paste input "[URL]"
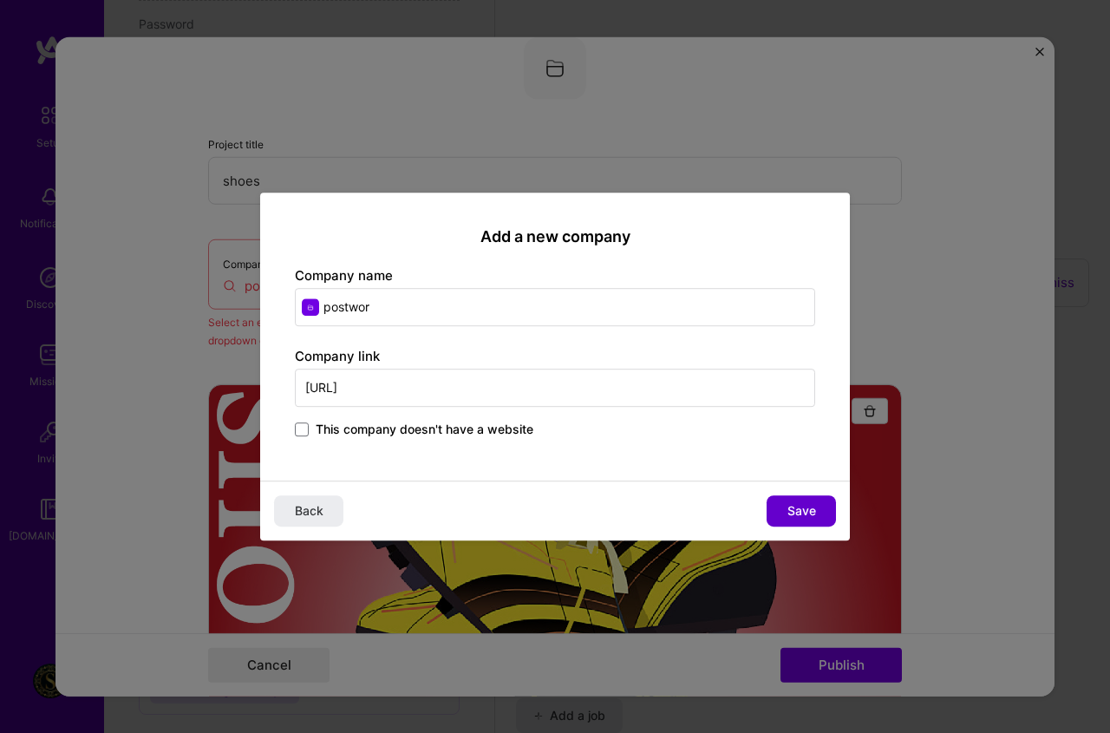
type input "[URL]"
click at [819, 499] on button "Save" at bounding box center [801, 510] width 69 height 31
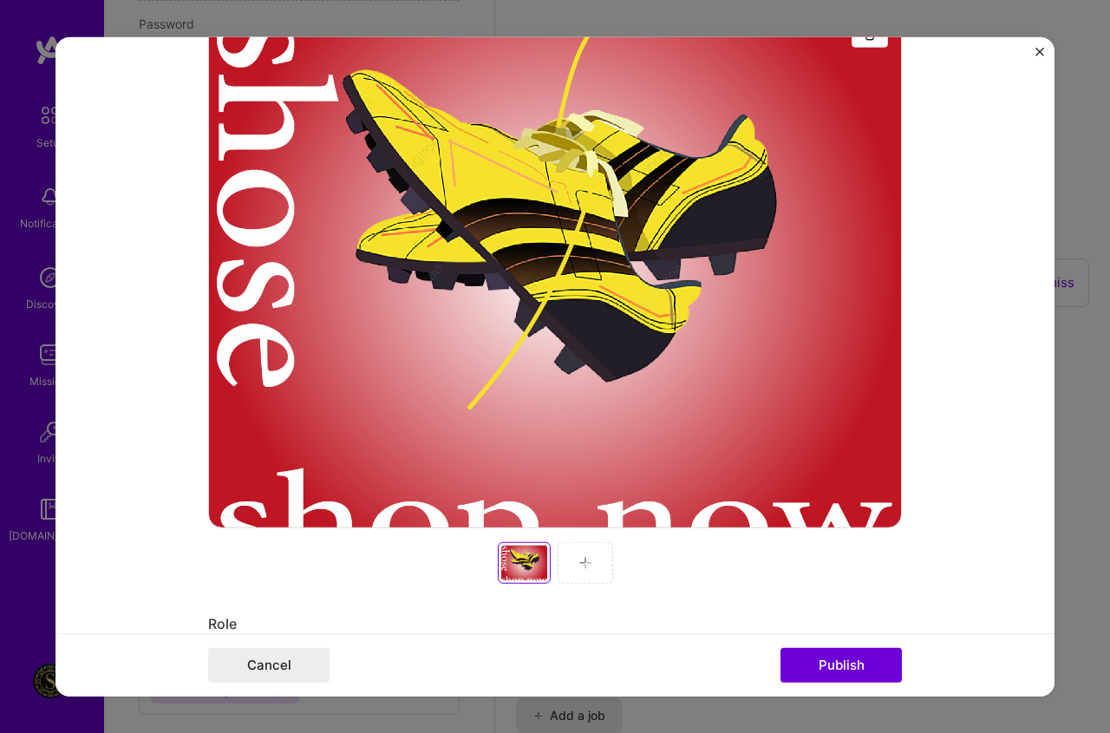
scroll to position [468, 0]
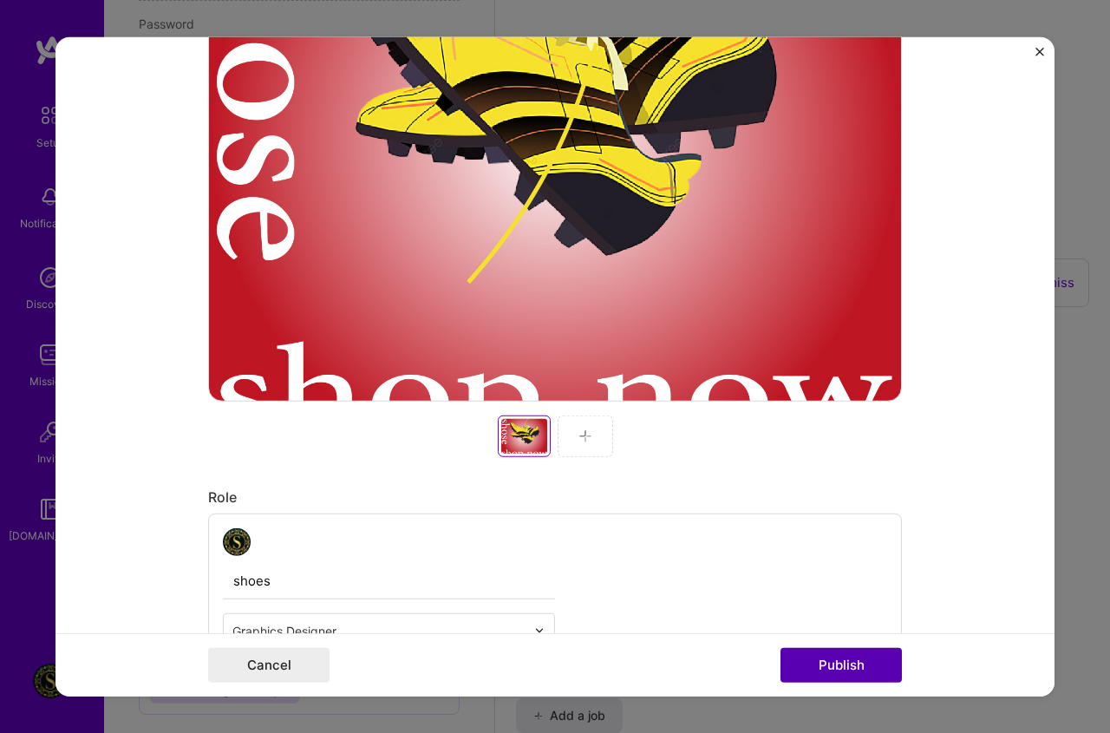
click at [848, 677] on button "Publish" at bounding box center [841, 665] width 121 height 35
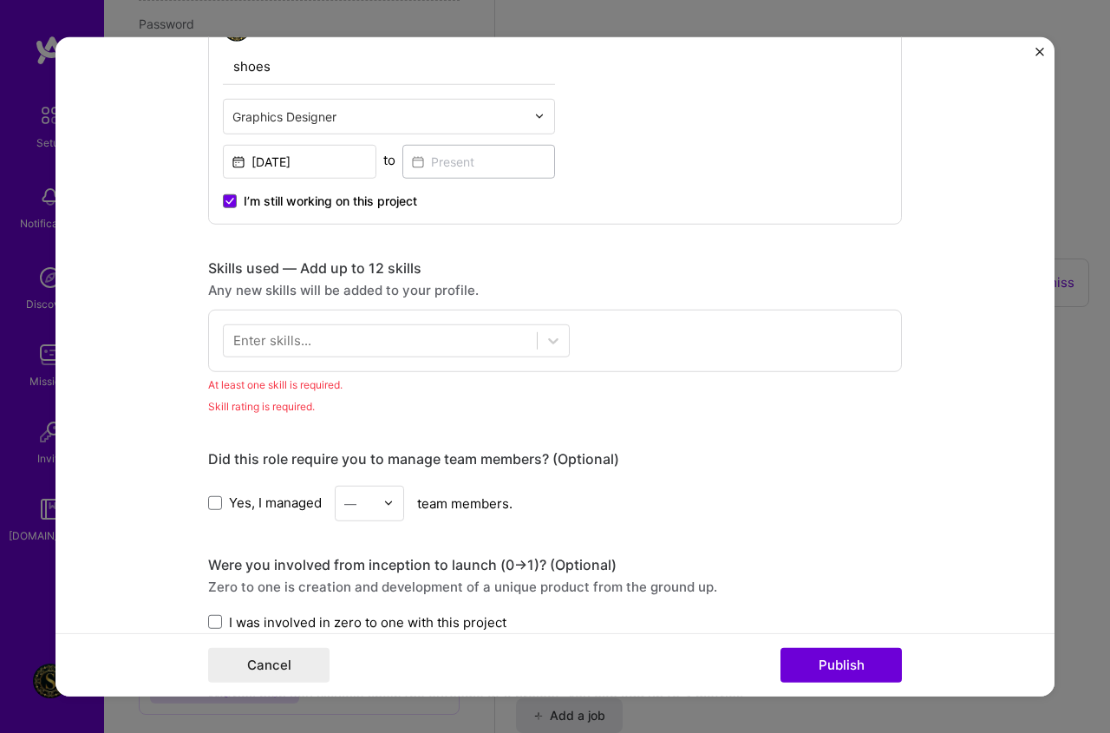
scroll to position [945, 0]
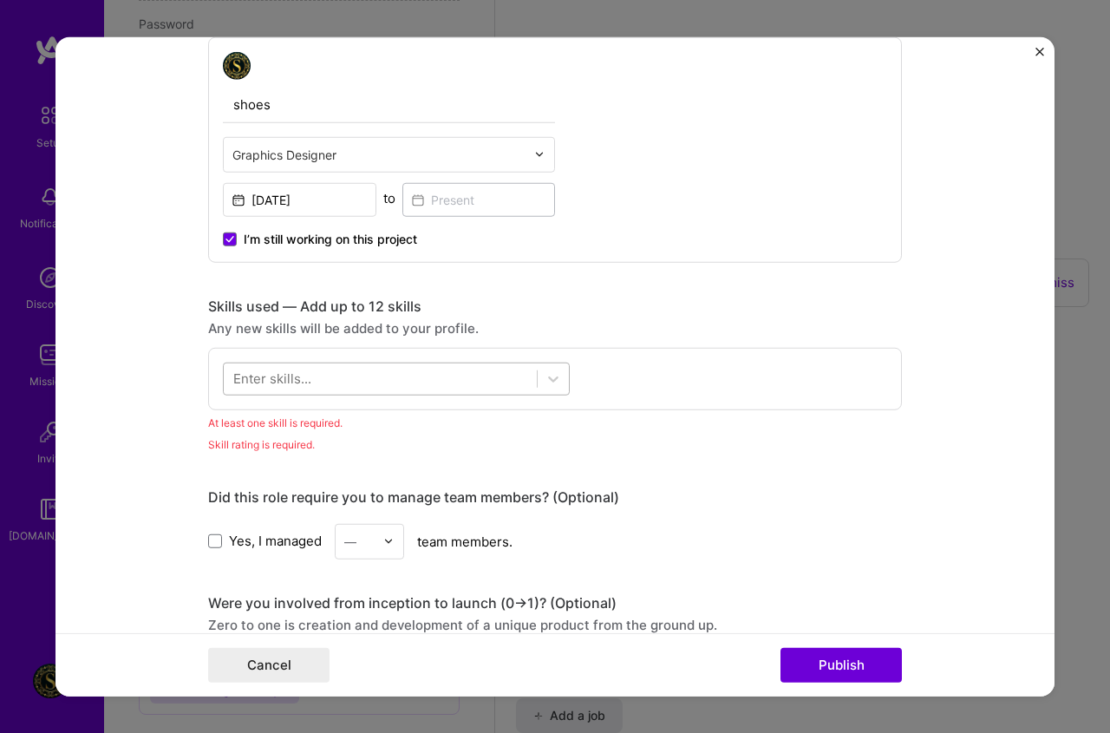
click at [302, 390] on div at bounding box center [380, 378] width 313 height 29
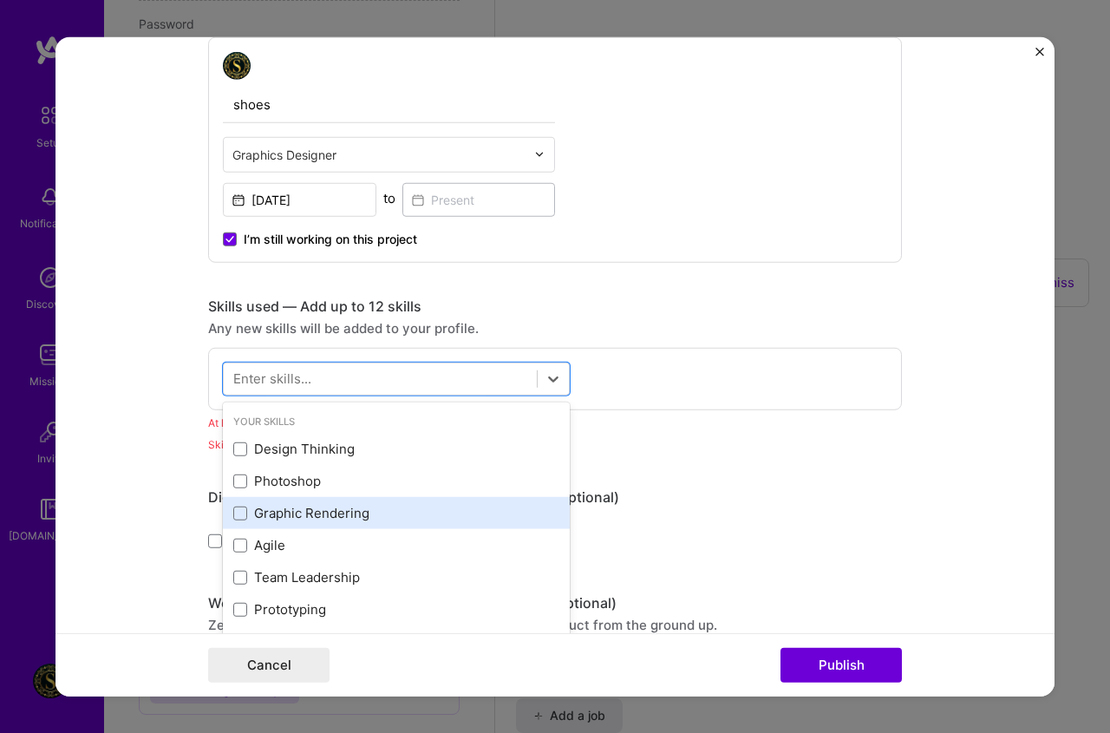
click at [338, 505] on div "Graphic Rendering" at bounding box center [396, 513] width 326 height 18
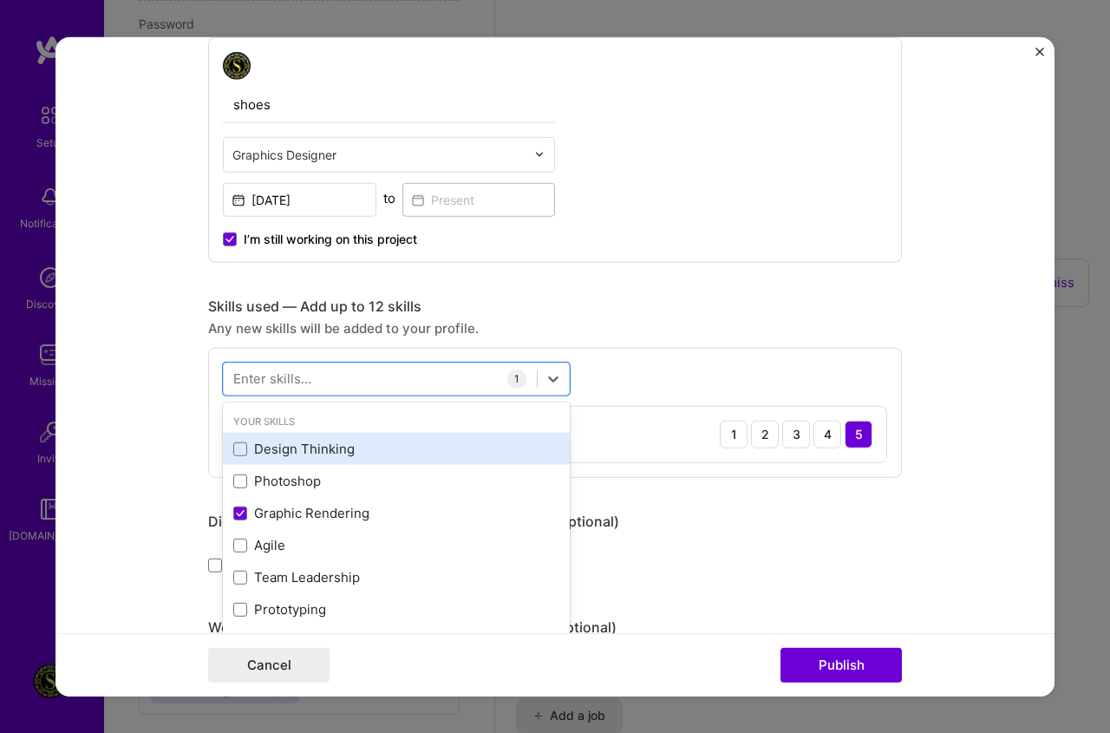
click at [316, 452] on div "Design Thinking" at bounding box center [396, 449] width 326 height 18
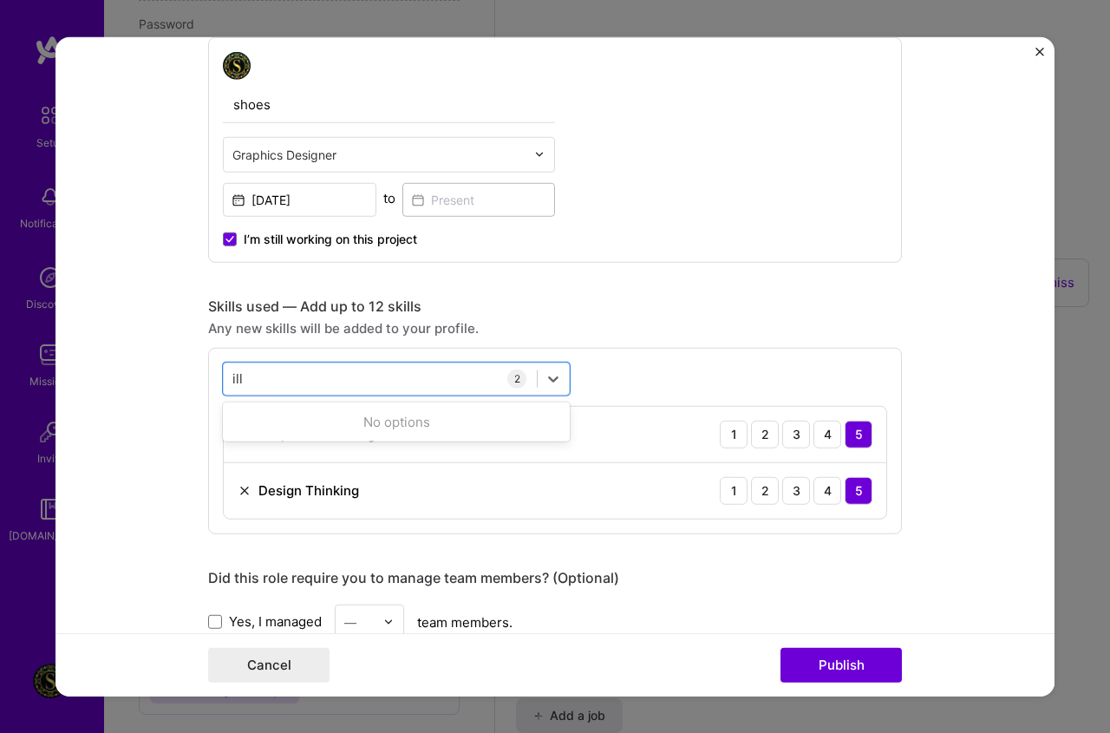
scroll to position [0, 0]
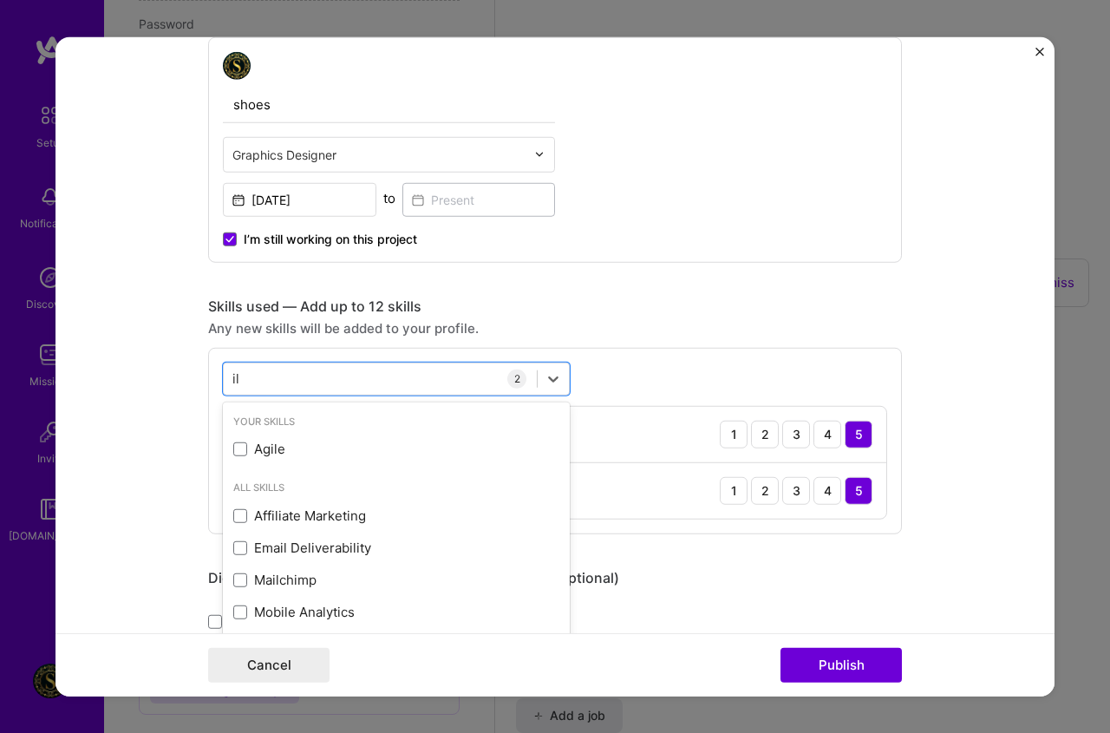
type input "i"
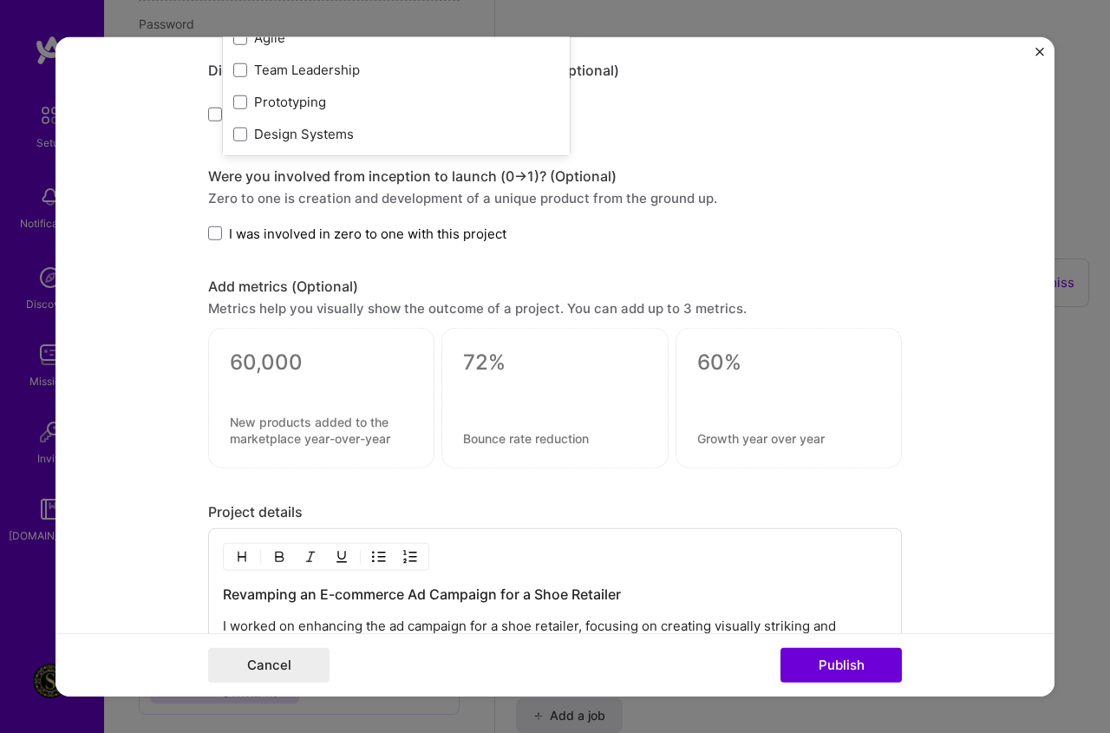
scroll to position [1465, 0]
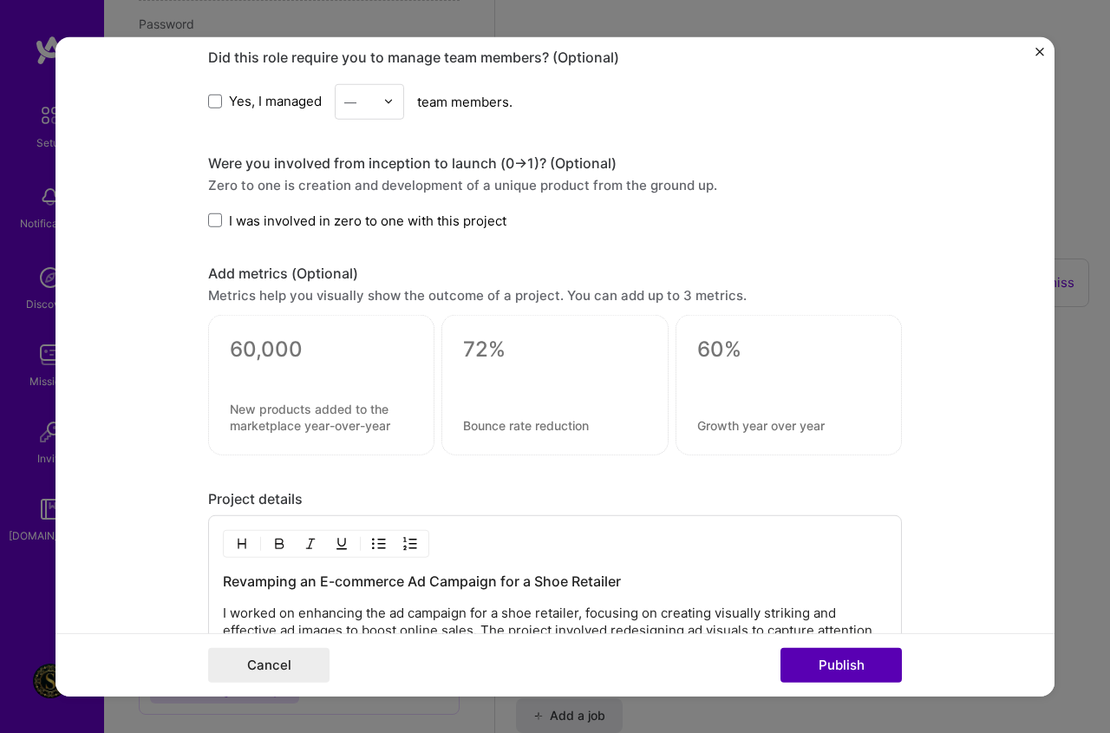
click at [798, 662] on button "Publish" at bounding box center [841, 665] width 121 height 35
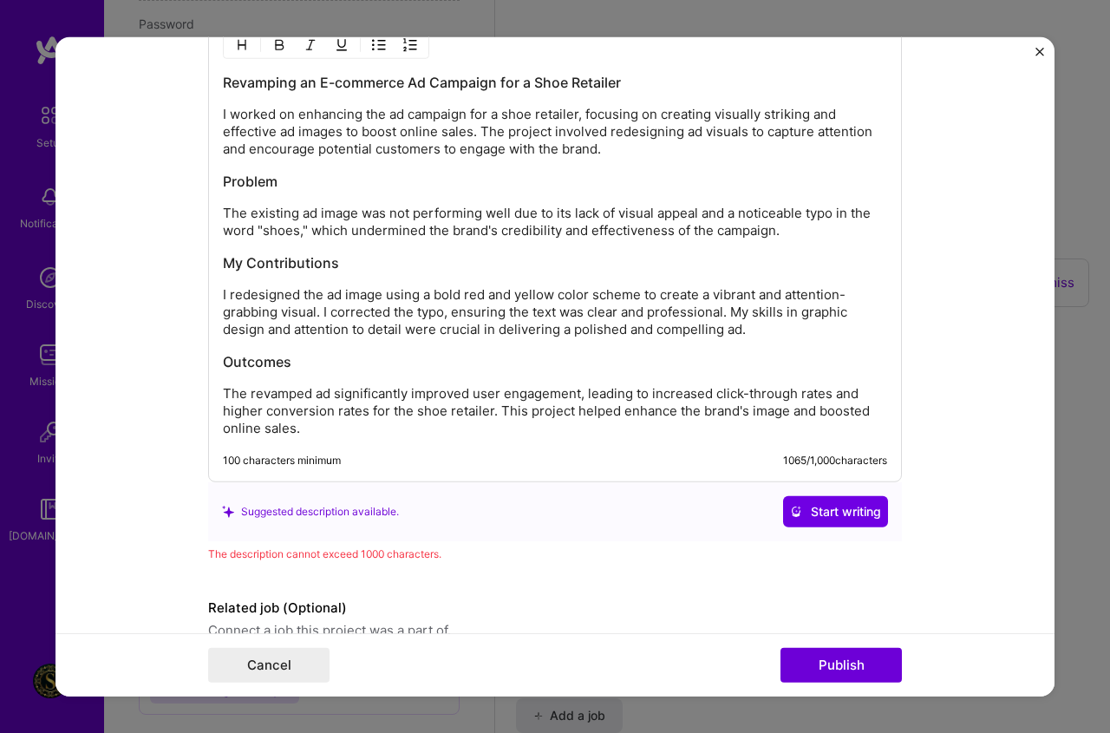
scroll to position [2049, 0]
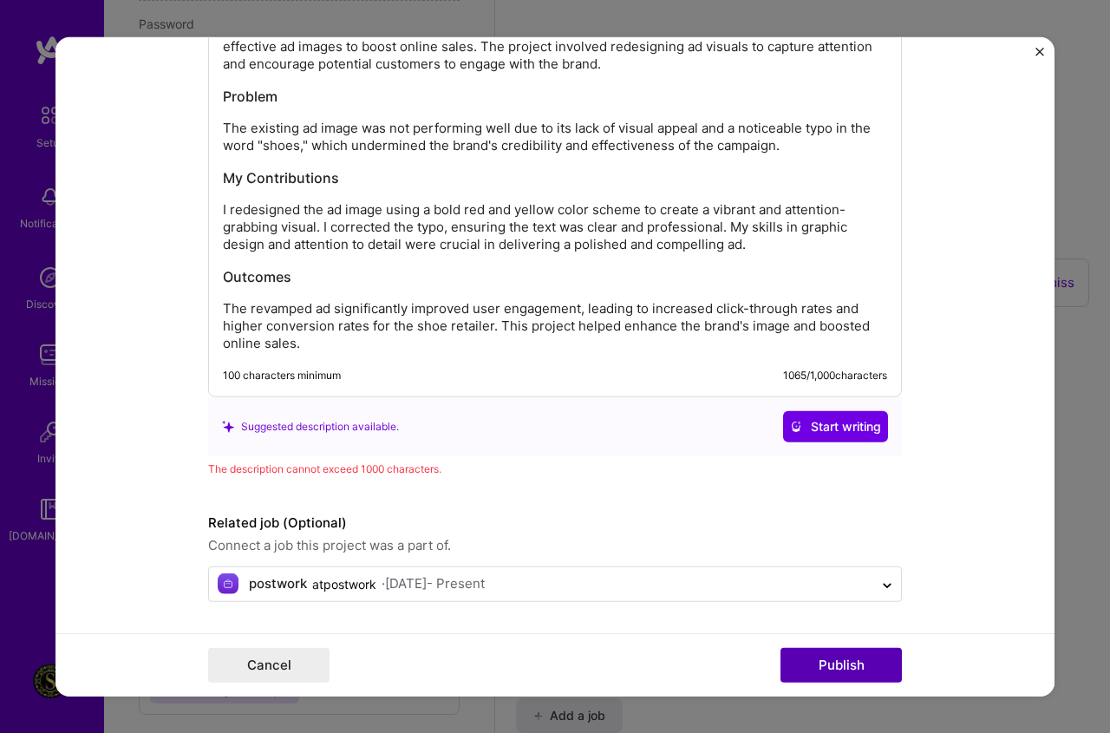
click at [878, 670] on button "Publish" at bounding box center [841, 665] width 121 height 35
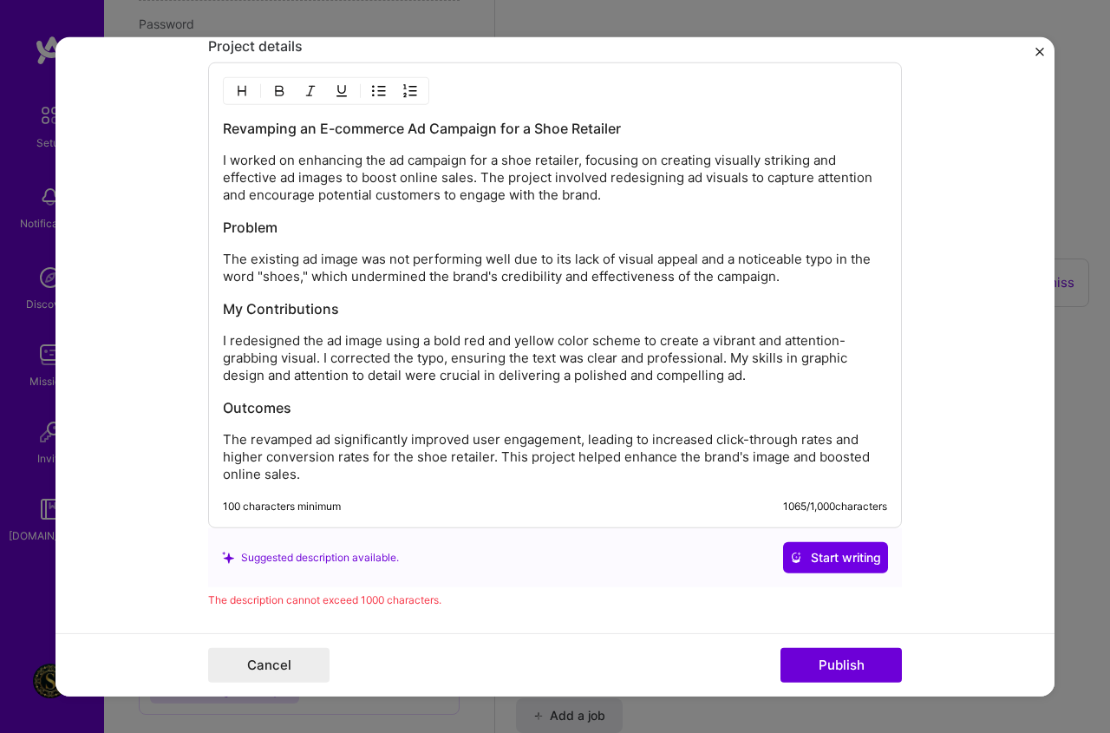
click at [335, 483] on div "Revamping an E-commerce Ad Campaign for a Shoe Retailer I worked on enhancing t…" at bounding box center [555, 295] width 694 height 466
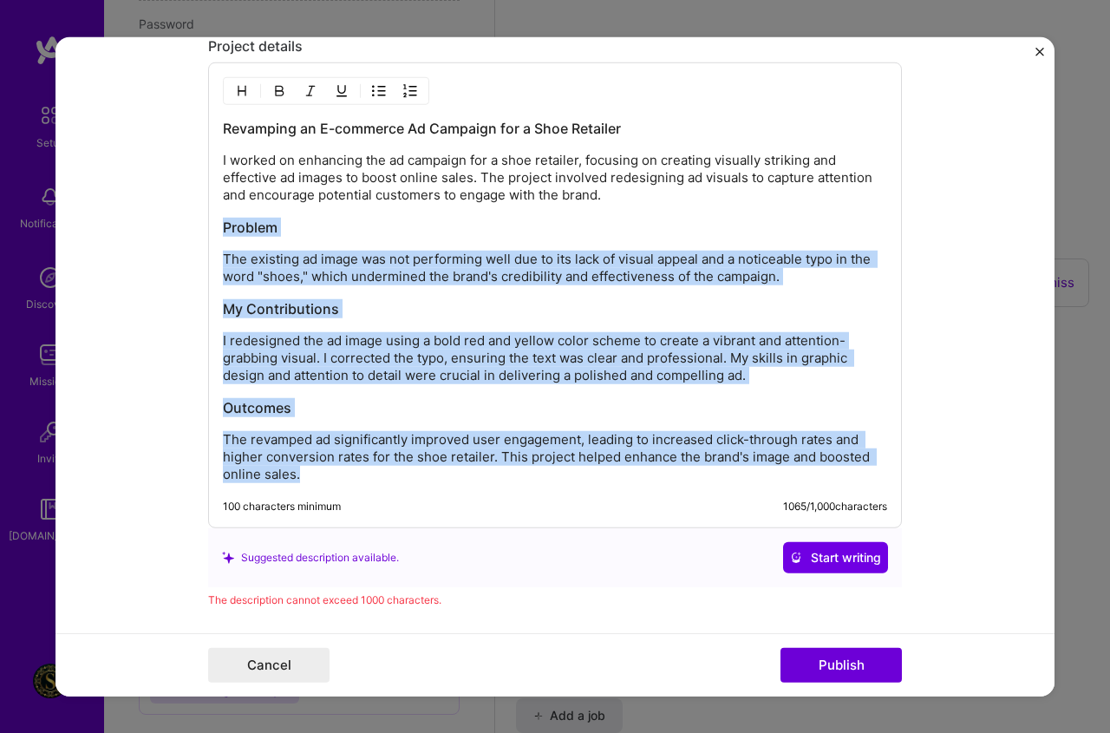
drag, startPoint x: 304, startPoint y: 481, endPoint x: 182, endPoint y: 226, distance: 281.7
click at [182, 226] on form "Project title shoes Company postwor Project industry Industry 1 Project Link (O…" at bounding box center [555, 366] width 999 height 660
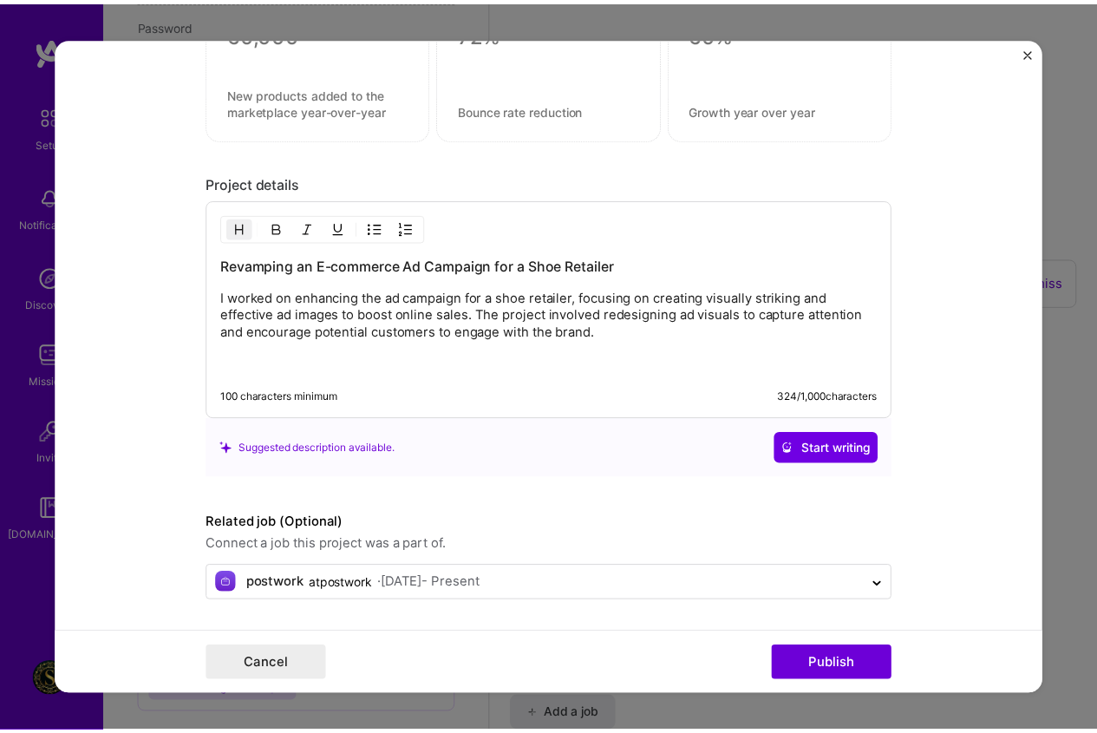
scroll to position [1781, 0]
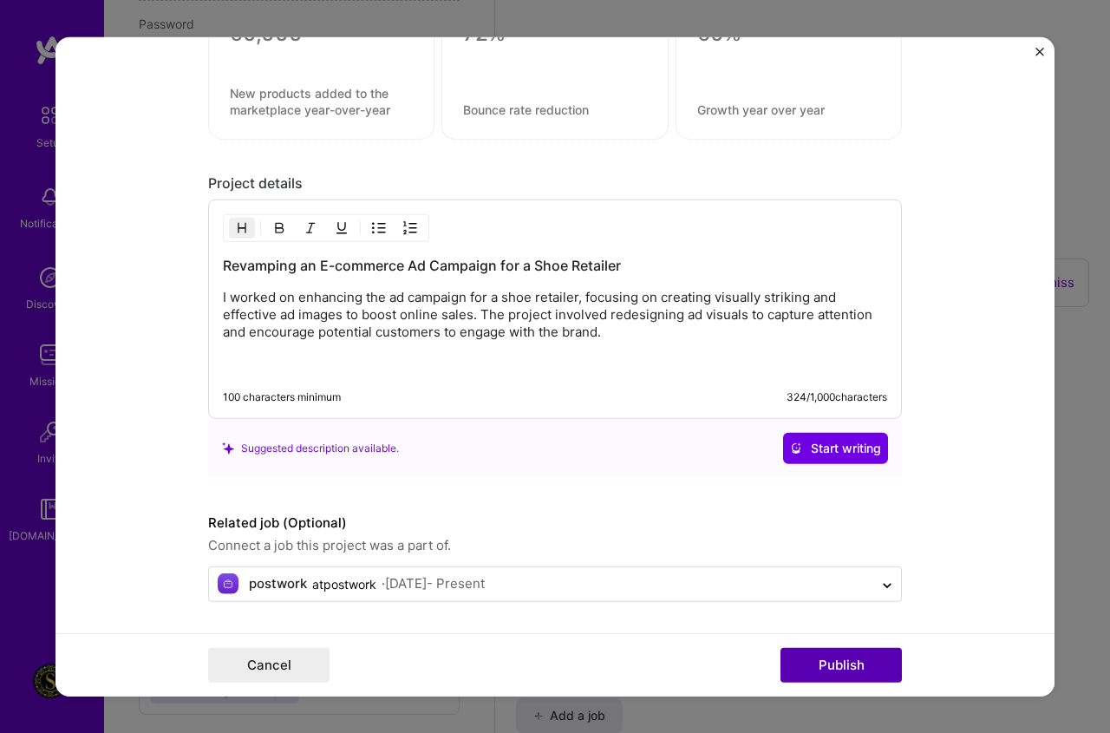
click at [874, 670] on button "Publish" at bounding box center [841, 665] width 121 height 35
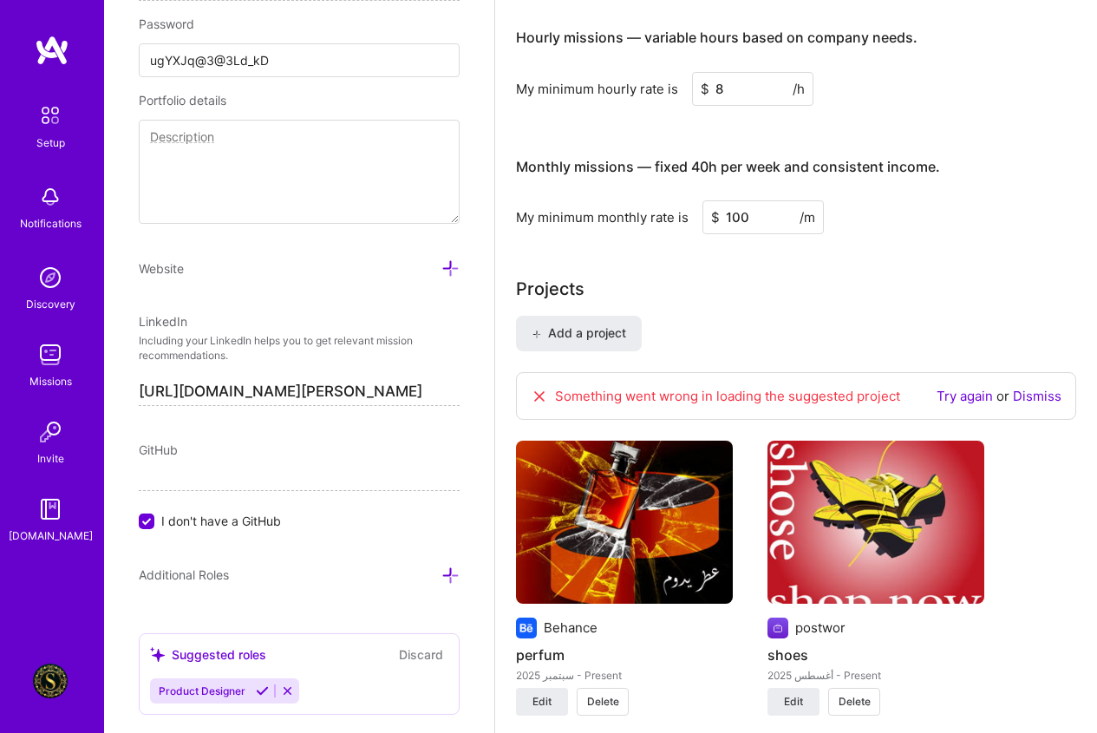
scroll to position [943, 0]
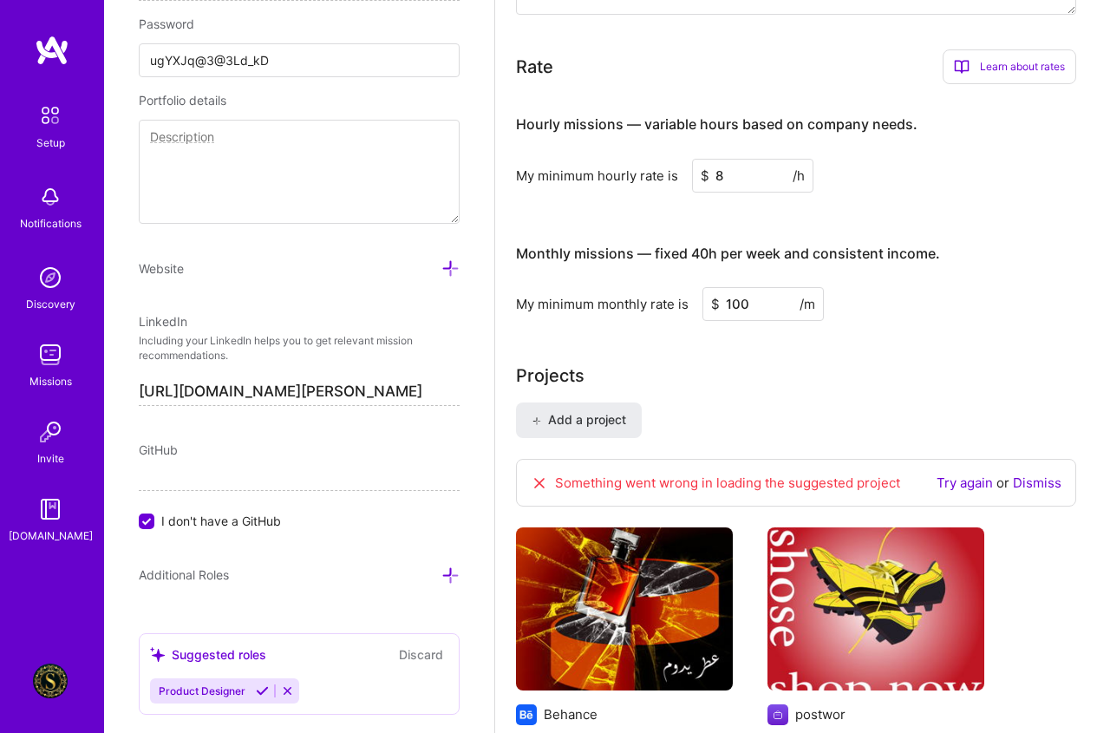
click at [534, 479] on icon at bounding box center [539, 483] width 17 height 17
click at [540, 488] on icon at bounding box center [539, 483] width 17 height 17
click at [546, 482] on icon at bounding box center [539, 483] width 17 height 17
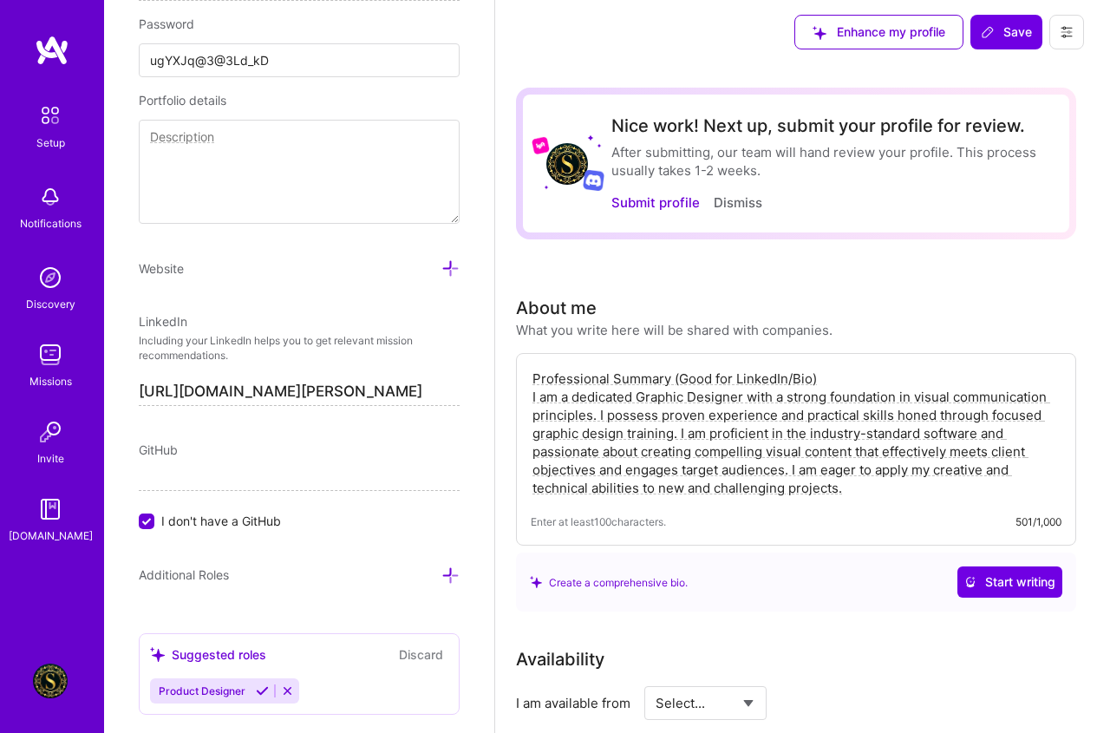
scroll to position [0, 0]
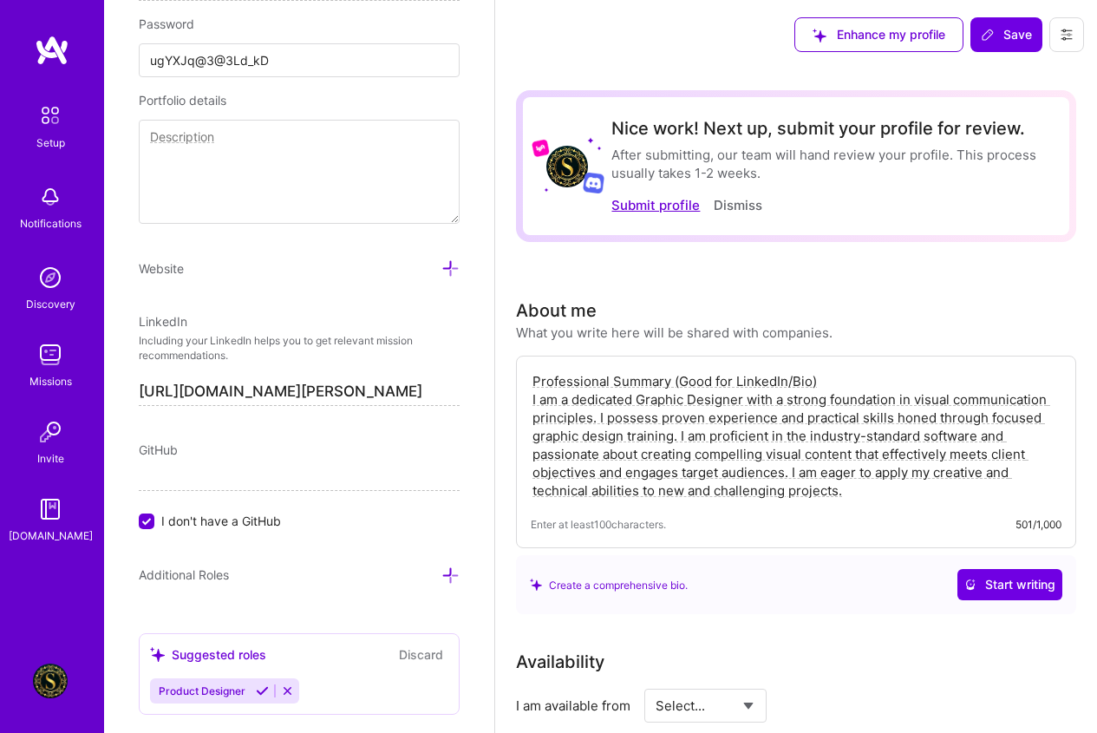
click at [657, 205] on button "Submit profile" at bounding box center [656, 205] width 88 height 18
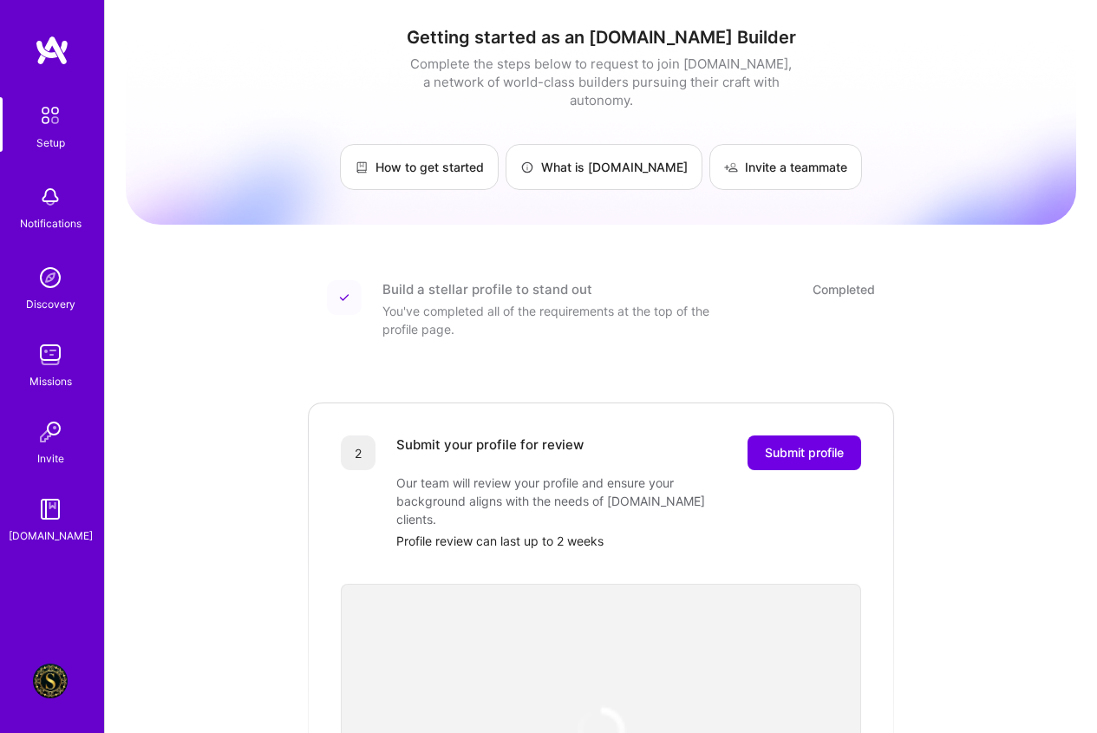
scroll to position [87, 0]
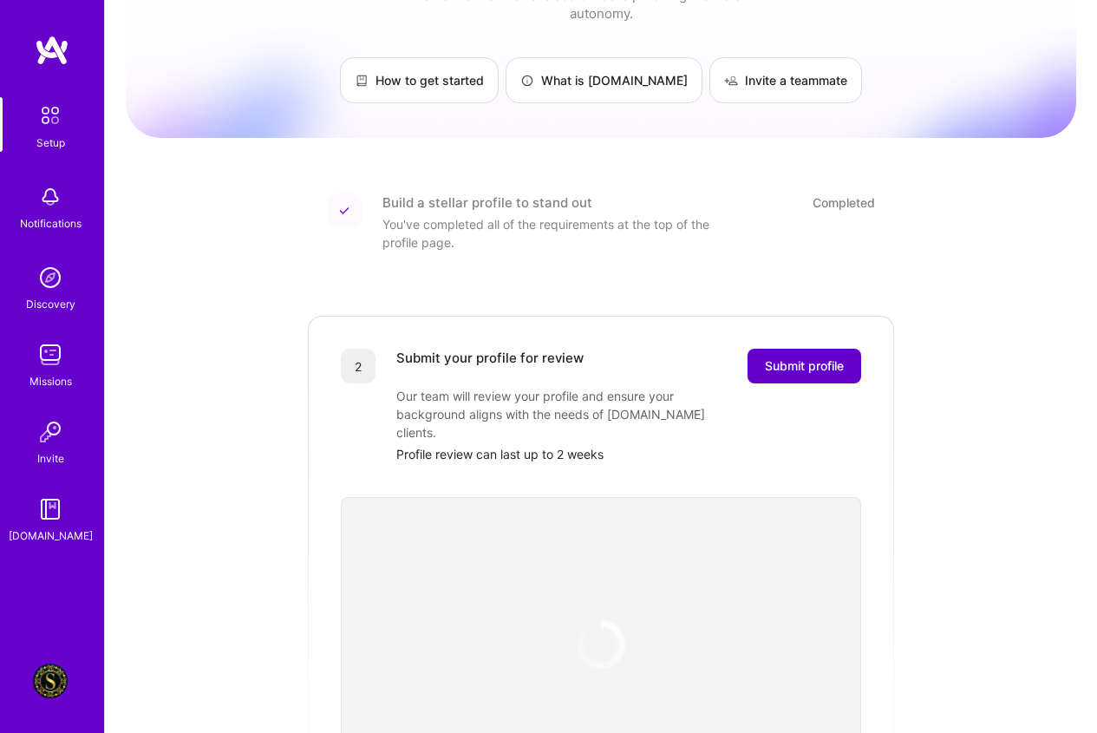
click at [779, 357] on span "Submit profile" at bounding box center [804, 365] width 79 height 17
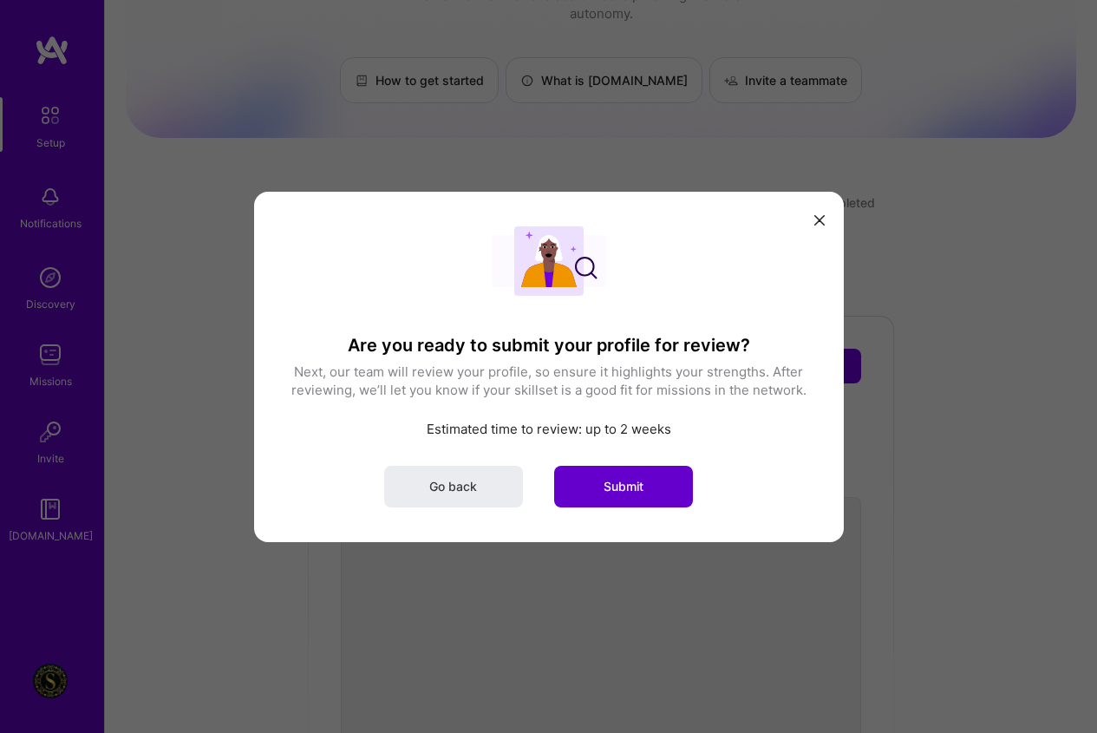
click at [637, 484] on span "Submit" at bounding box center [624, 485] width 40 height 17
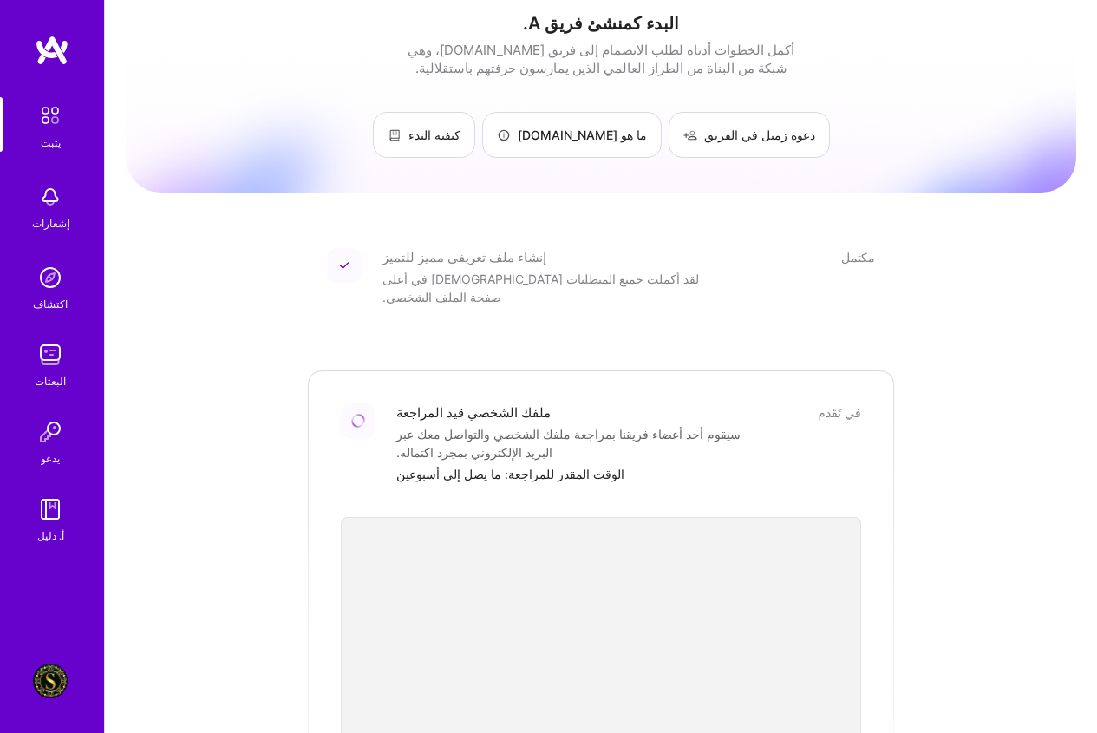
scroll to position [0, 0]
